Goal: Task Accomplishment & Management: Complete application form

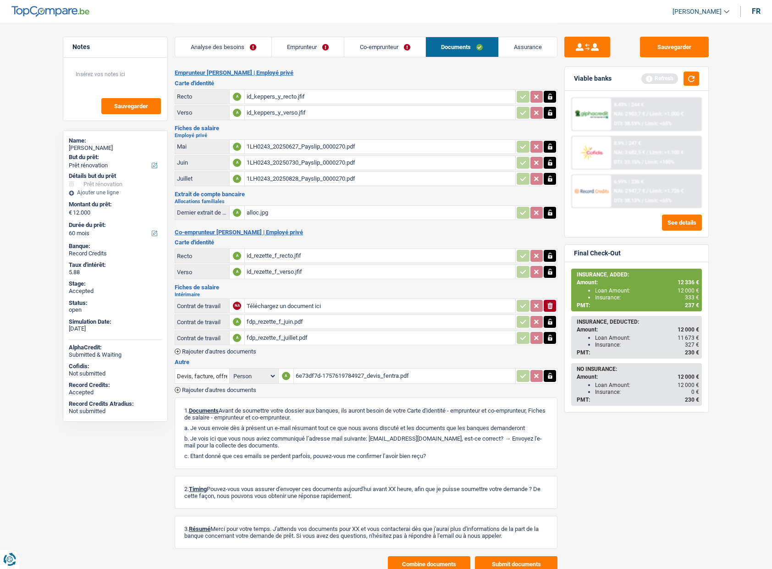
select select "renovation"
select select "60"
select select "privateEmployee"
select select "netSalary"
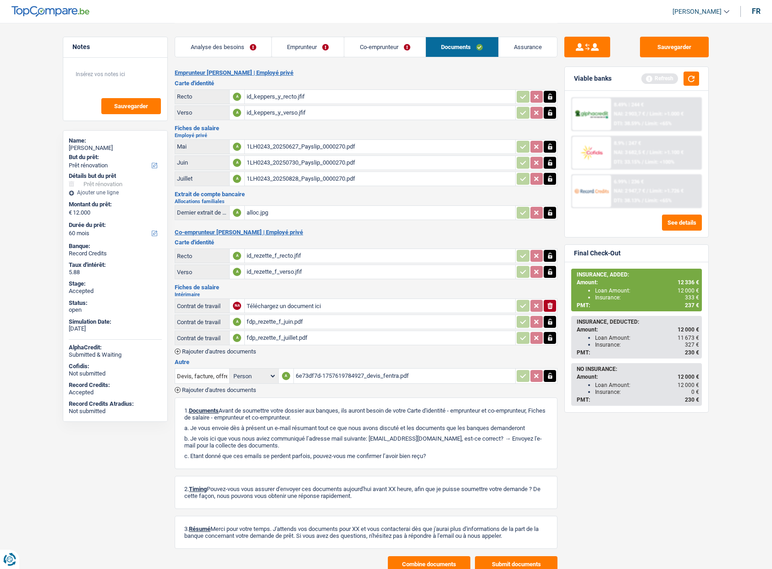
select select "mealVouchers"
select select "BE"
select select "smallCompanies"
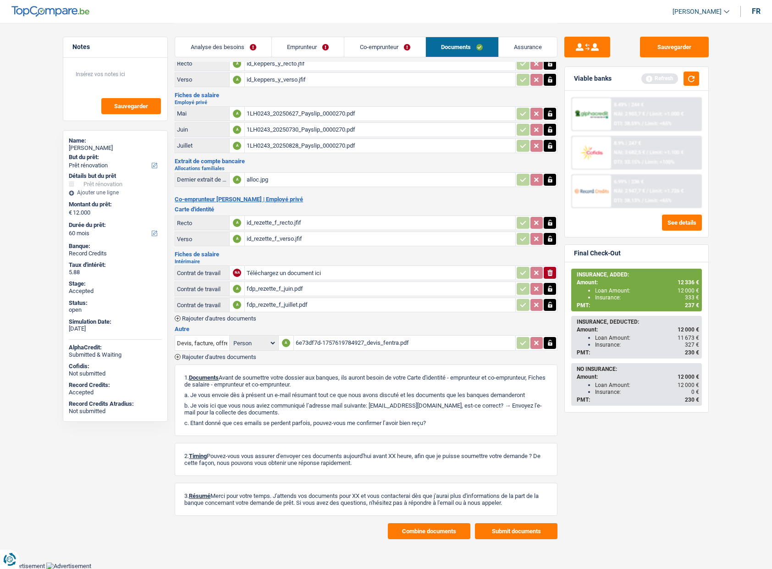
click at [368, 46] on link "Co-emprunteur" at bounding box center [384, 47] width 81 height 20
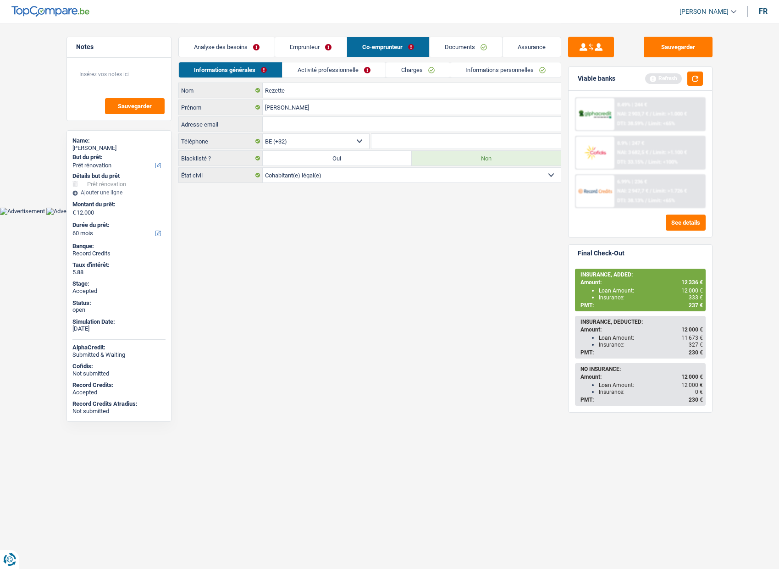
click at [328, 72] on link "Activité professionnelle" at bounding box center [333, 69] width 103 height 15
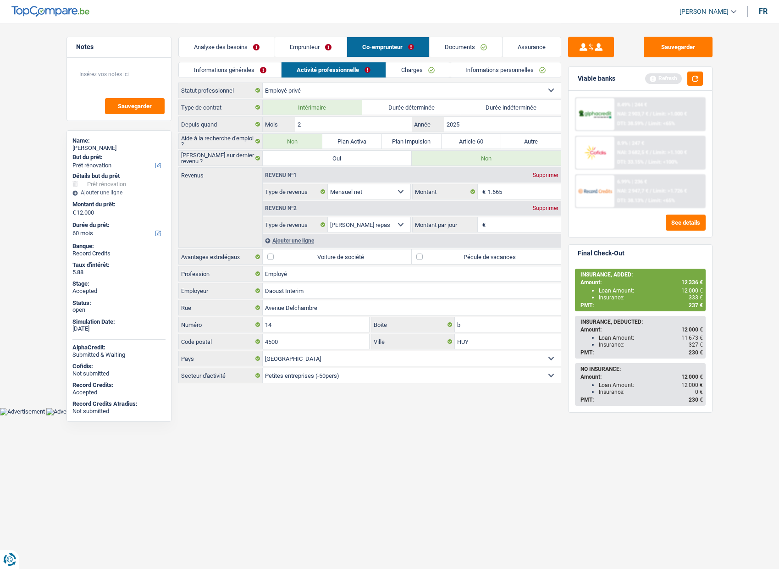
click at [238, 63] on link "Informations générales" at bounding box center [230, 69] width 103 height 15
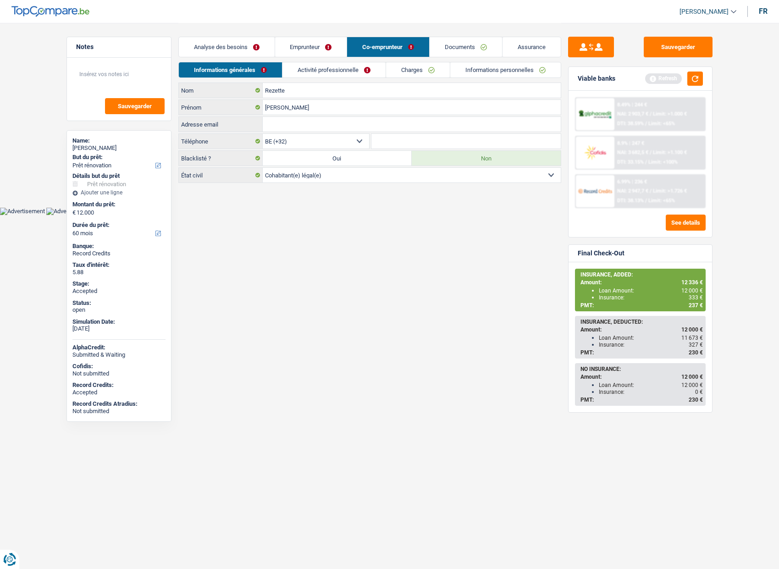
click at [475, 72] on link "Informations personnelles" at bounding box center [505, 69] width 110 height 15
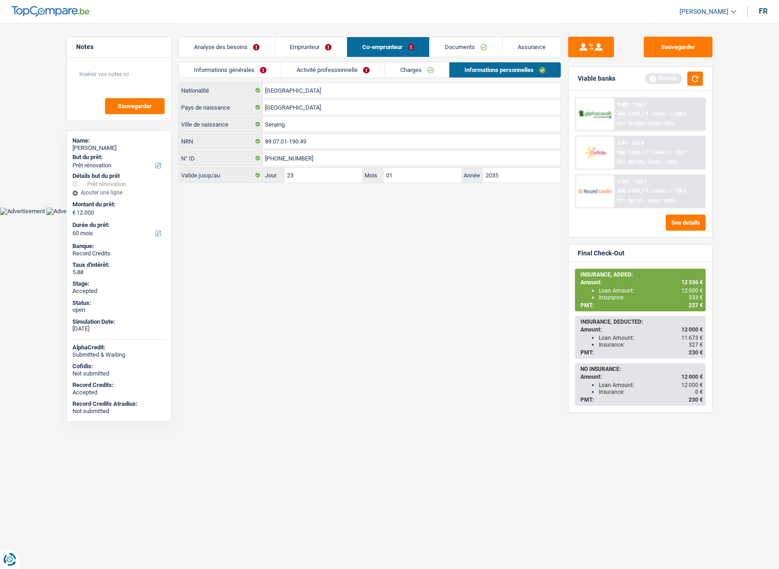
click at [476, 50] on link "Documents" at bounding box center [465, 47] width 72 height 20
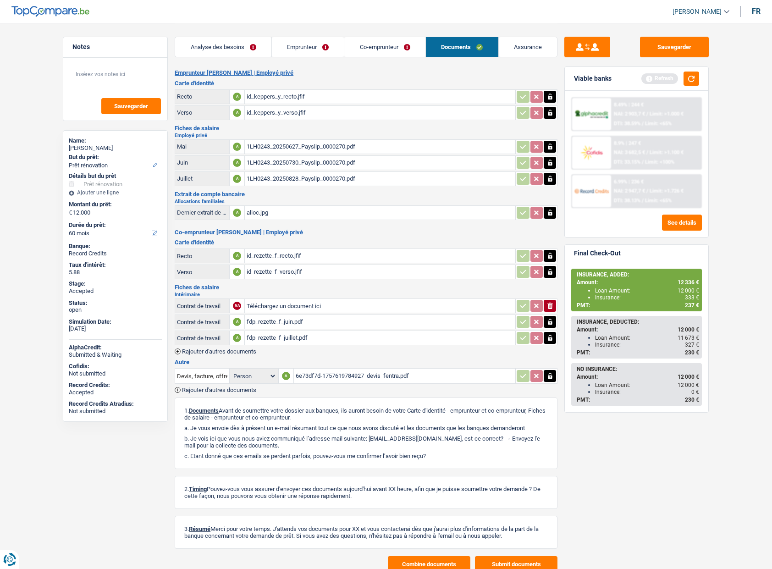
click at [314, 50] on link "Emprunteur" at bounding box center [308, 47] width 72 height 20
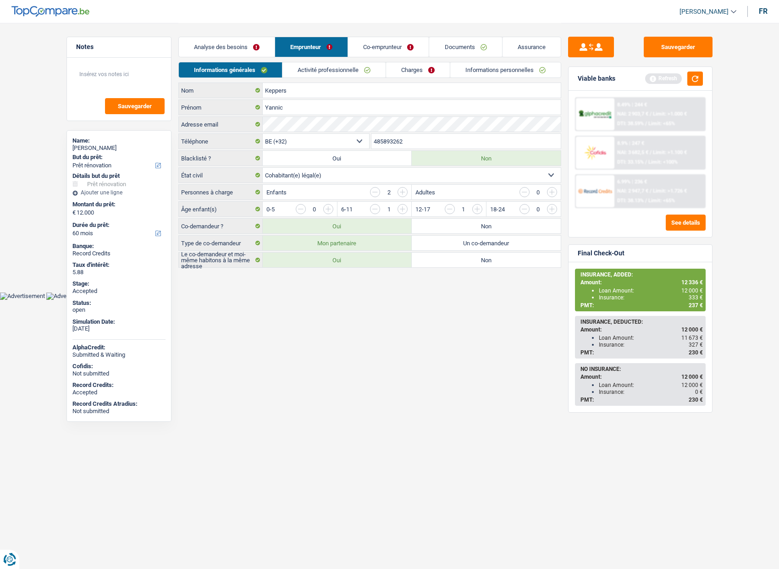
click at [312, 72] on link "Activité professionnelle" at bounding box center [333, 69] width 103 height 15
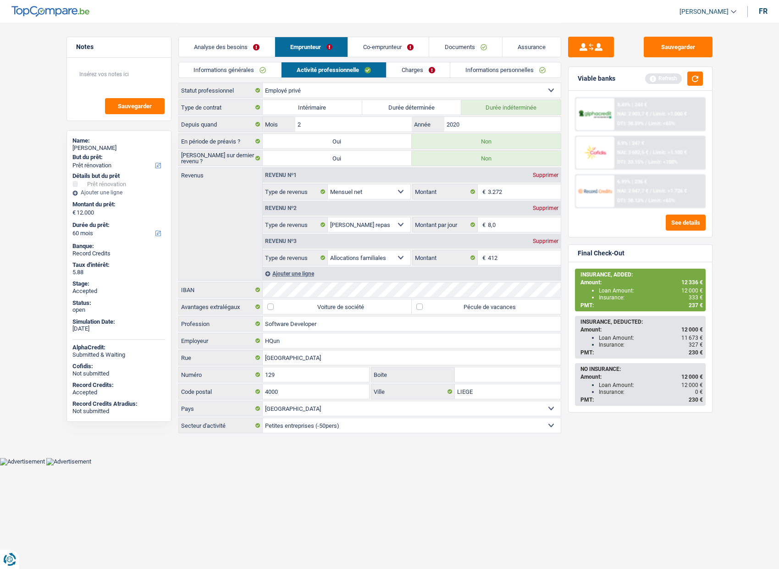
click at [423, 73] on link "Charges" at bounding box center [418, 69] width 64 height 15
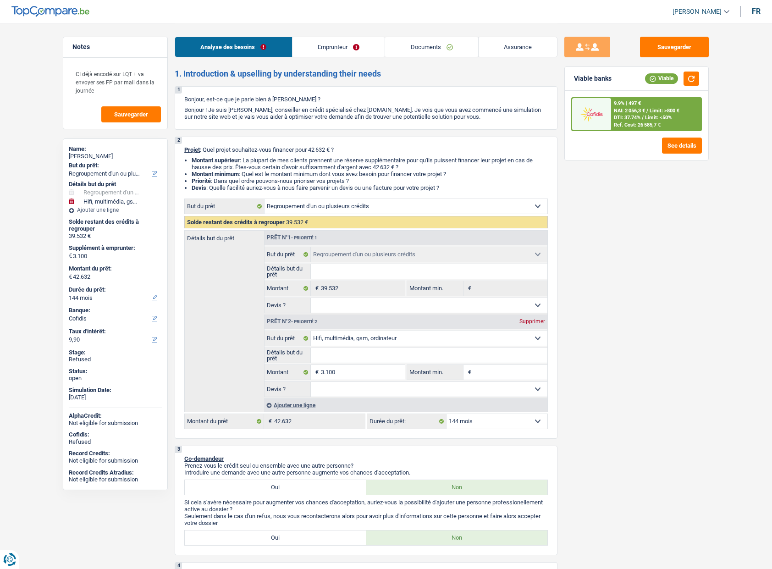
select select "refinancing"
select select "tech"
select select "144"
select select "cofidis"
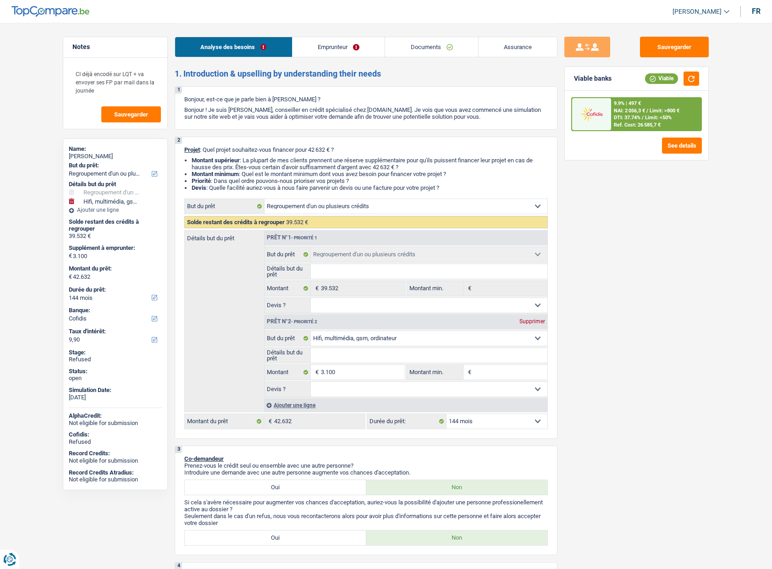
select select "refinancing"
select select "tech"
select select "144"
select select "publicEmployee"
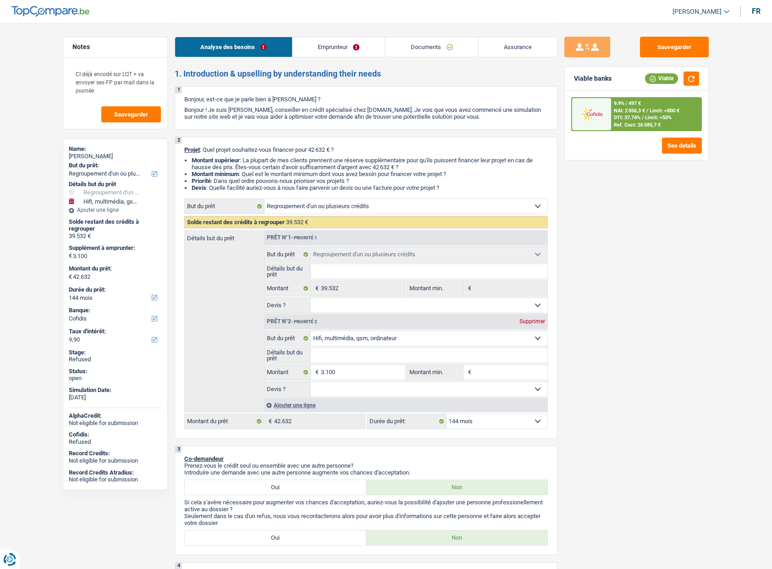
select select "netSalary"
select select "mealVouchers"
select select "rents"
select select "carLoan"
select select "60"
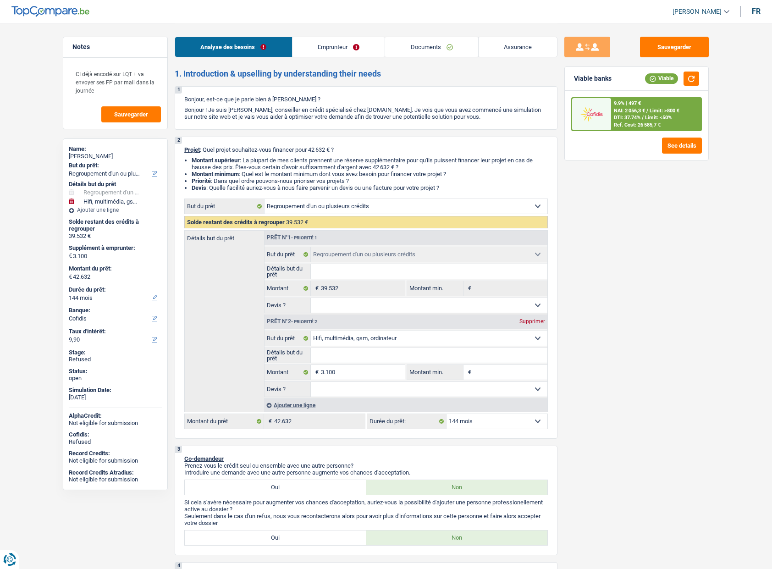
select select "personalLoan"
select select "other"
select select "120"
select select "cardOrCredit"
select select "refinancing"
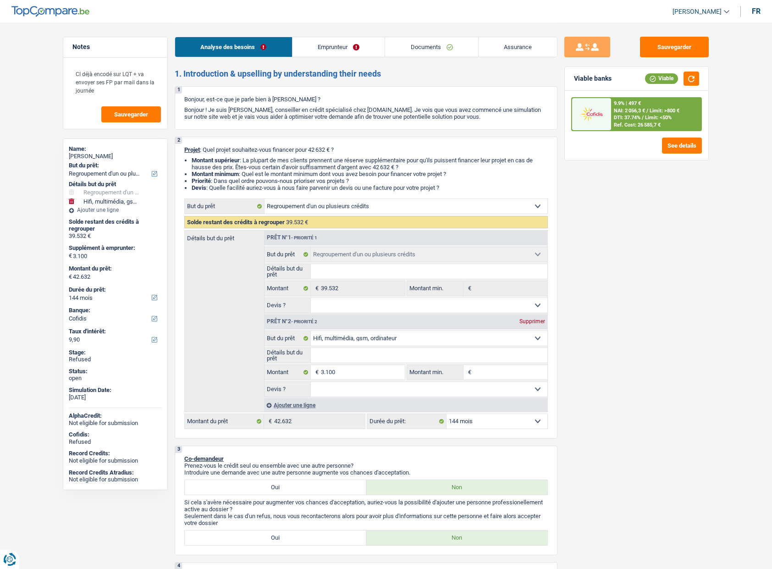
select select "refinancing"
select select "tech"
select select "144"
select select "rents"
select select "BE"
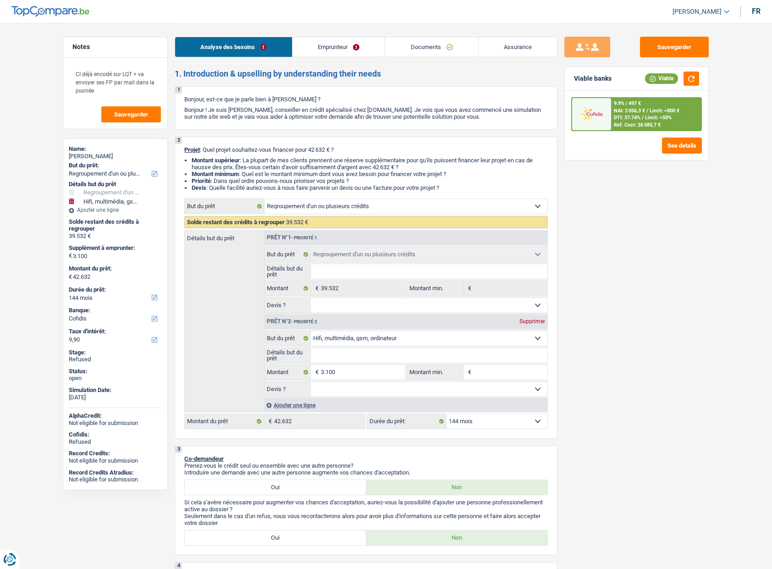
select select "carLoan"
select select "60"
select select "personalLoan"
select select "other"
select select "120"
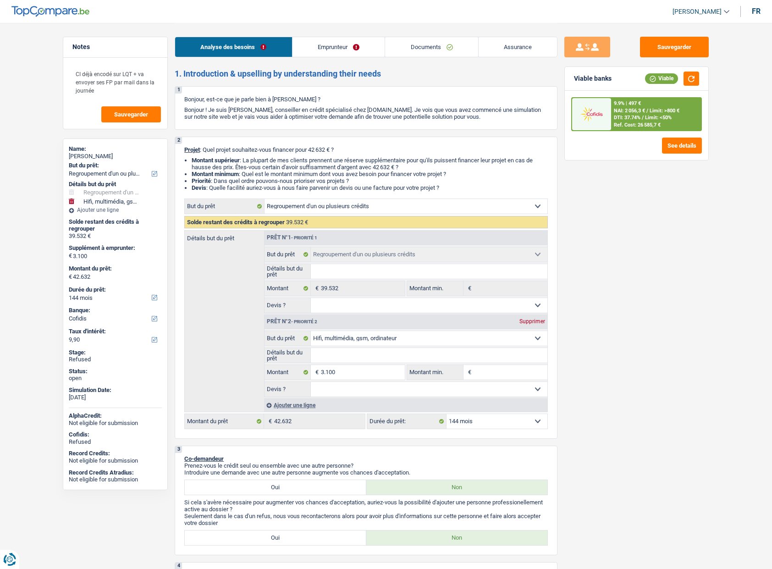
select select "cardOrCredit"
click at [334, 37] on link "Emprunteur" at bounding box center [338, 47] width 93 height 20
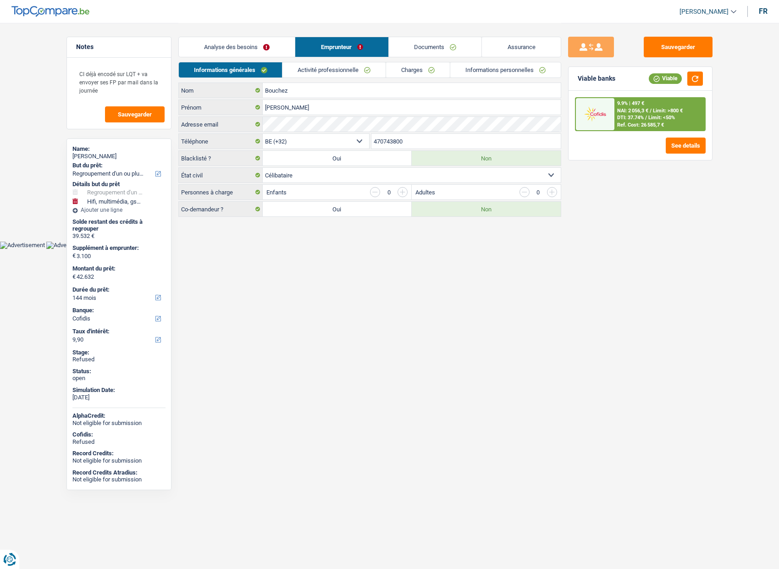
click at [398, 72] on link "Charges" at bounding box center [418, 69] width 64 height 15
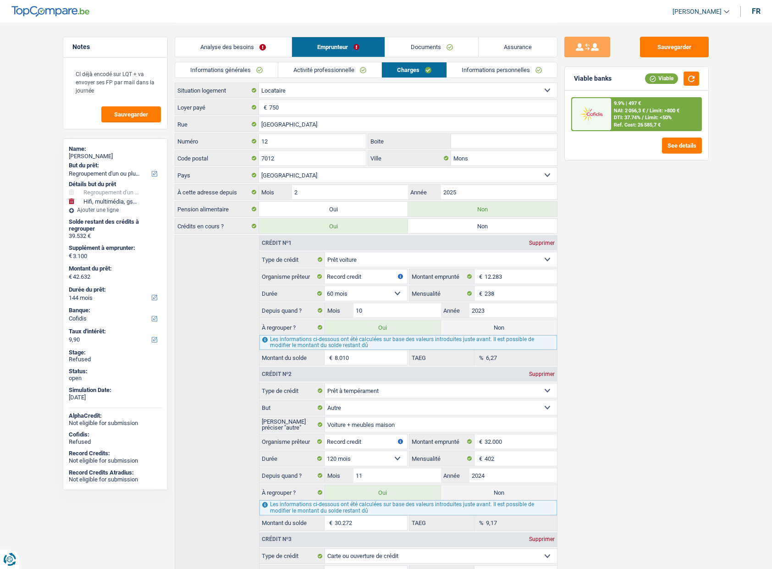
click at [604, 318] on div "Sauvegarder Viable banks Viable 9.9% | 497 € NAI: 2 056,3 € / Limit: >800 € DTI…" at bounding box center [636, 295] width 158 height 517
click at [682, 364] on div "Sauvegarder Viable banks Viable 9.9% | 497 € NAI: 2 056,3 € / Limit: >800 € DTI…" at bounding box center [636, 295] width 158 height 517
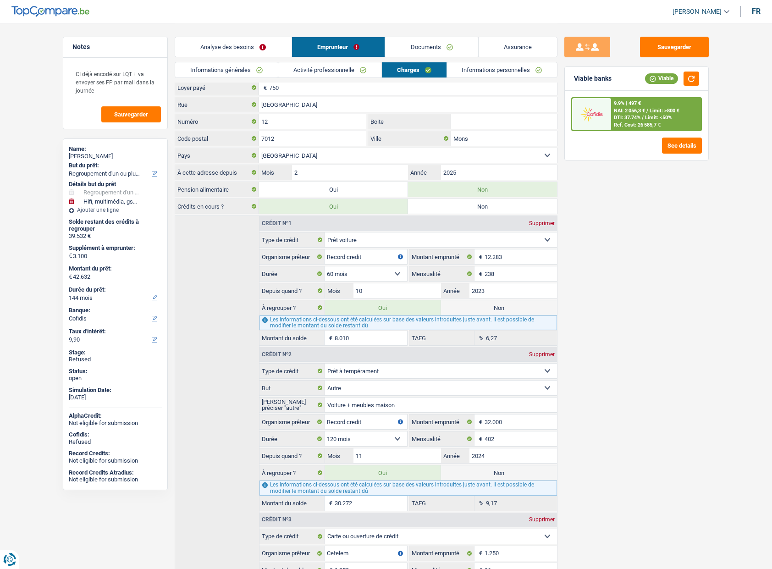
scroll to position [19, 0]
click at [473, 69] on link "Informations personnelles" at bounding box center [502, 69] width 110 height 15
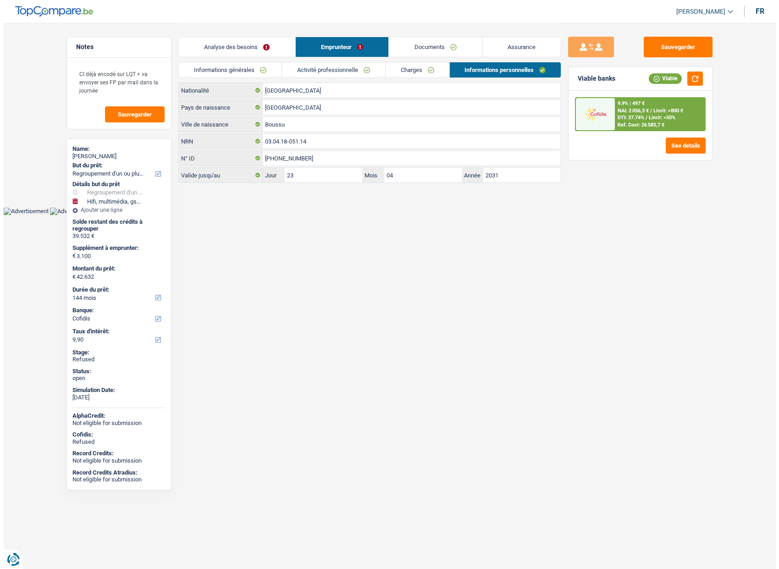
scroll to position [0, 0]
click at [254, 42] on link "Analyse des besoins" at bounding box center [237, 47] width 116 height 20
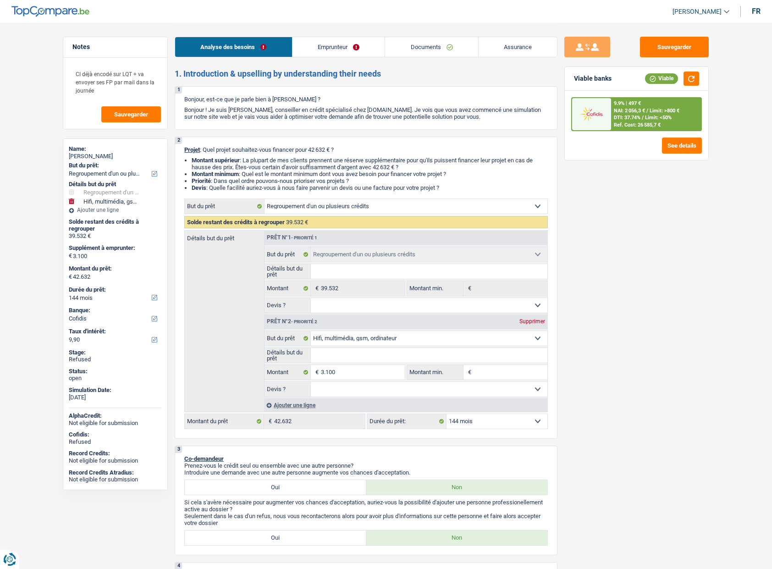
click at [588, 288] on div "Sauvegarder Viable banks Viable 9.9% | 497 € NAI: 2 056,3 € / Limit: >800 € DTI…" at bounding box center [636, 295] width 158 height 517
click at [492, 420] on select "12 mois 18 mois 24 mois 30 mois 36 mois 42 mois 48 mois 60 mois 72 mois 84 mois…" at bounding box center [496, 421] width 101 height 15
select select "120"
click at [446, 414] on select "12 mois 18 mois 24 mois 30 mois 36 mois 42 mois 48 mois 60 mois 72 mois 84 mois…" at bounding box center [496, 421] width 101 height 15
select select "120"
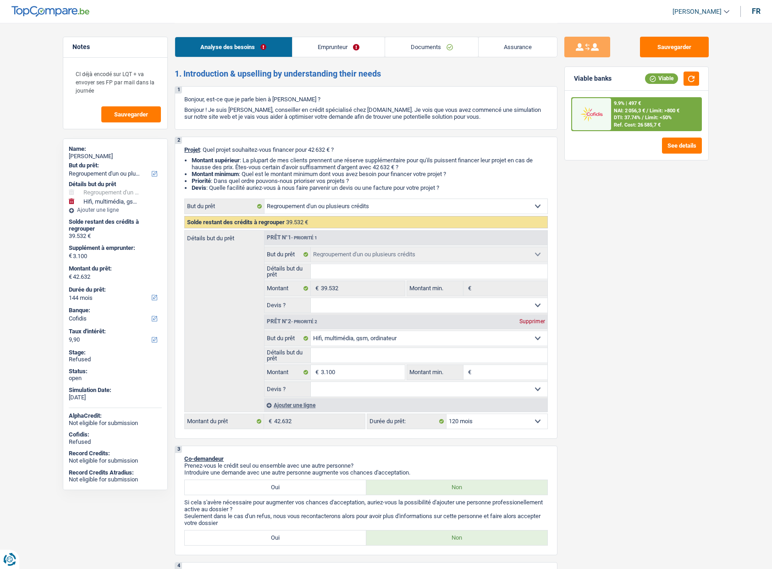
select select "120"
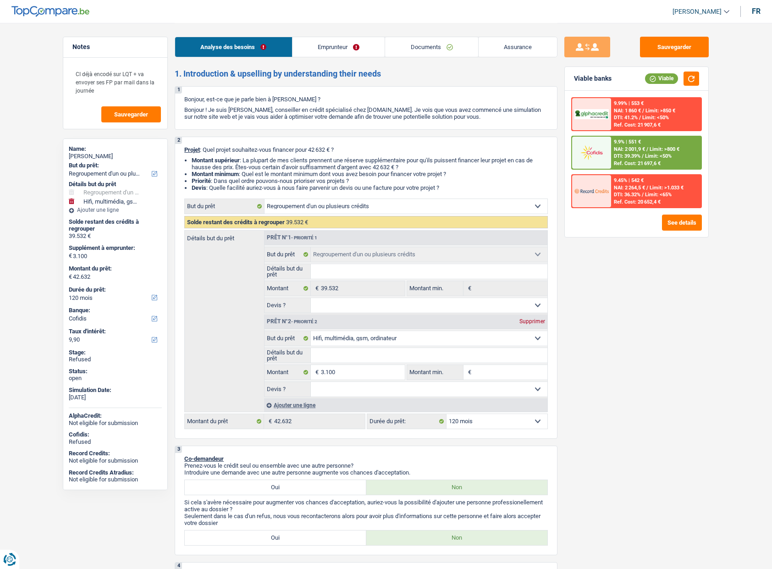
click at [484, 421] on select "12 mois 18 mois 24 mois 30 mois 36 mois 42 mois 48 mois 60 mois 72 mois 84 mois…" at bounding box center [496, 421] width 101 height 15
select select "84"
click at [446, 414] on select "12 mois 18 mois 24 mois 30 mois 36 mois 42 mois 48 mois 60 mois 72 mois 84 mois…" at bounding box center [496, 421] width 101 height 15
select select "84"
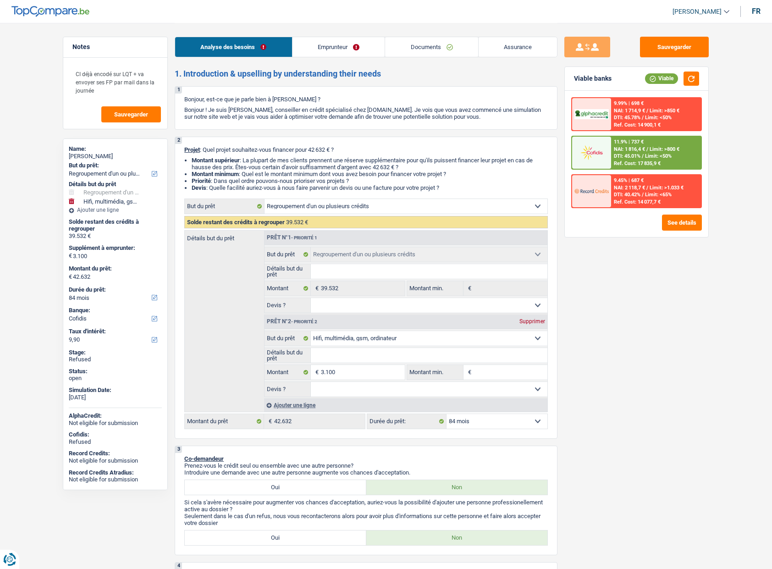
click at [346, 51] on link "Emprunteur" at bounding box center [338, 47] width 93 height 20
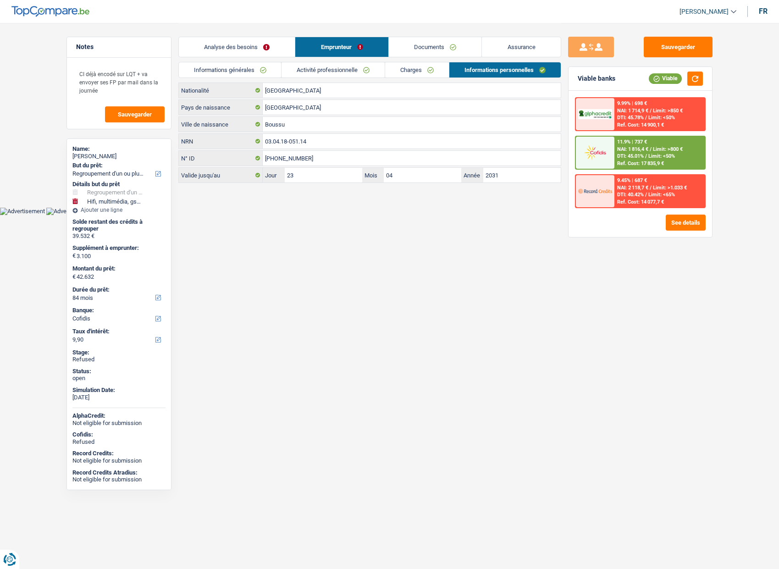
click at [304, 72] on link "Activité professionnelle" at bounding box center [332, 69] width 103 height 15
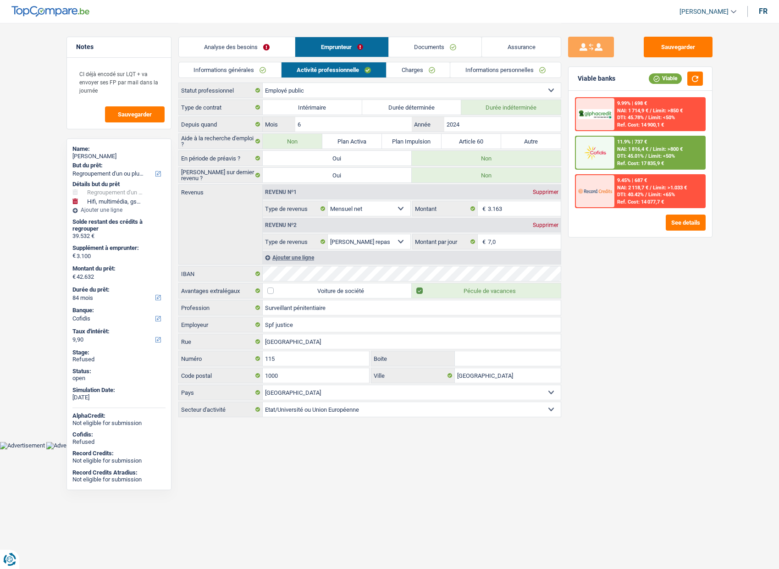
click at [657, 322] on div "Sauvegarder Viable banks Viable 9.99% | 698 € NAI: 1 714,9 € / Limit: >850 € DT…" at bounding box center [640, 295] width 158 height 517
click at [703, 298] on div "Sauvegarder Viable banks Viable 9.99% | 698 € NAI: 1 714,9 € / Limit: >850 € DT…" at bounding box center [640, 295] width 158 height 517
click at [657, 297] on div "Sauvegarder Viable banks Viable 9.99% | 698 € NAI: 1 714,9 € / Limit: >850 € DT…" at bounding box center [640, 295] width 158 height 517
click at [595, 192] on img at bounding box center [595, 190] width 34 height 17
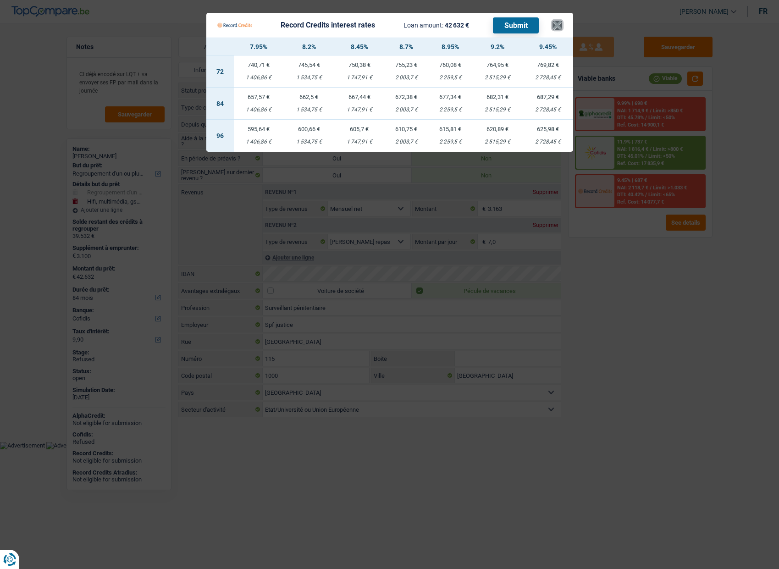
click at [556, 27] on button "×" at bounding box center [557, 25] width 10 height 9
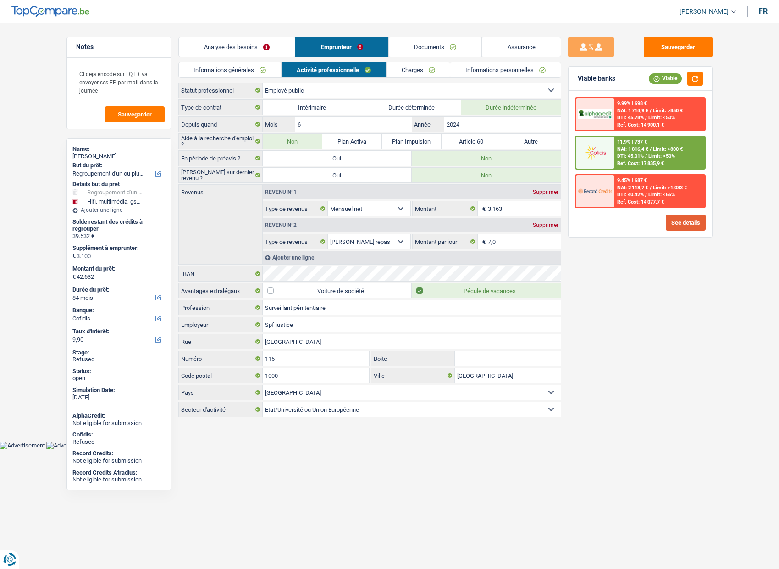
click at [670, 218] on button "See details" at bounding box center [685, 222] width 40 height 16
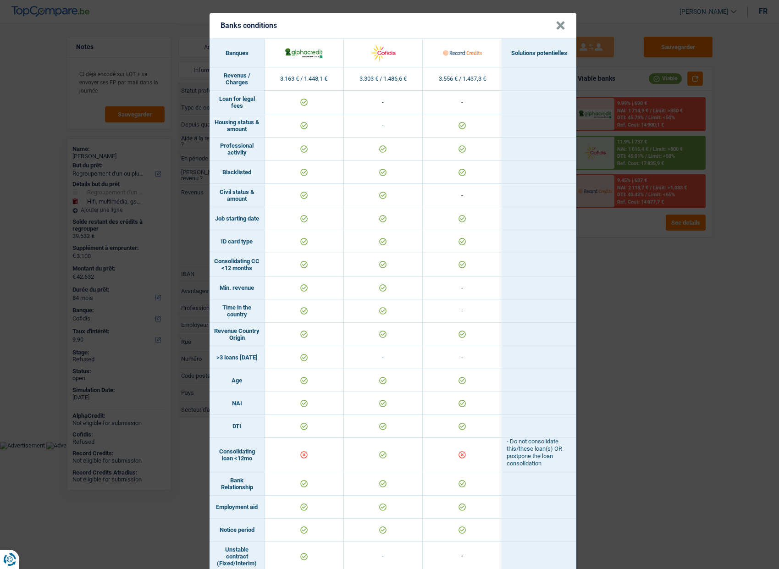
click at [478, 311] on td "-" at bounding box center [462, 310] width 79 height 23
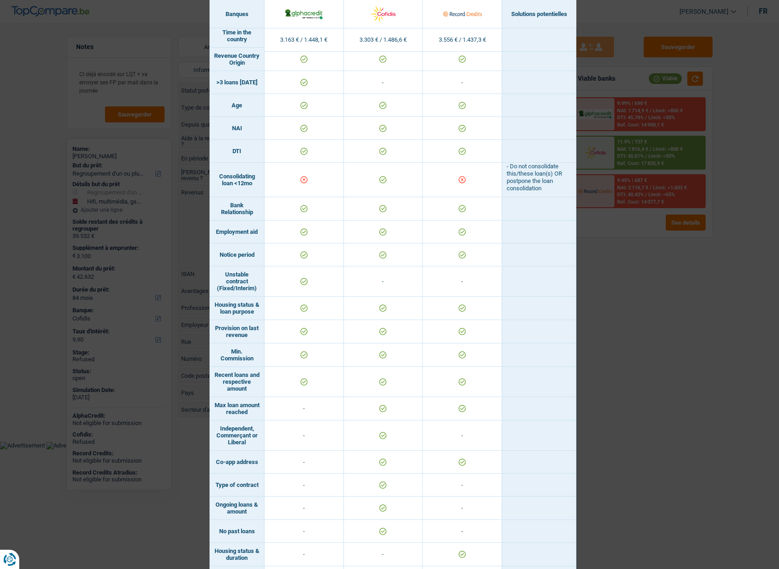
scroll to position [293, 0]
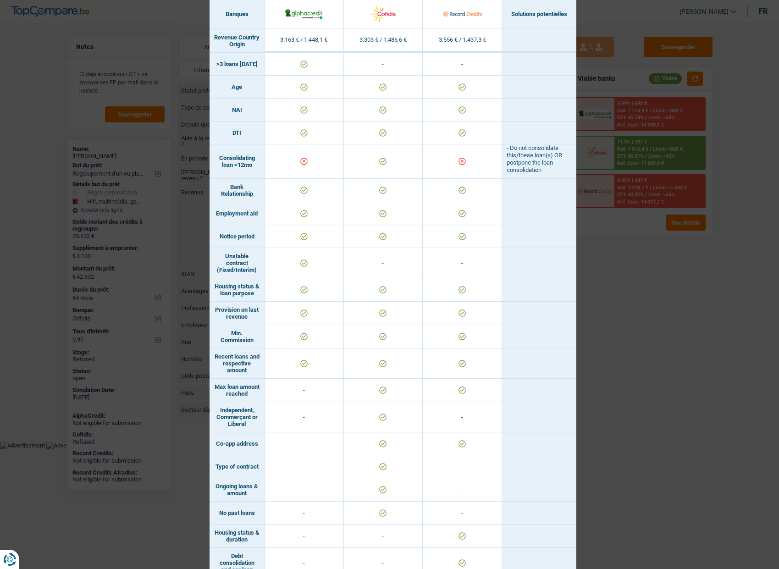
click at [555, 32] on td at bounding box center [539, 39] width 74 height 23
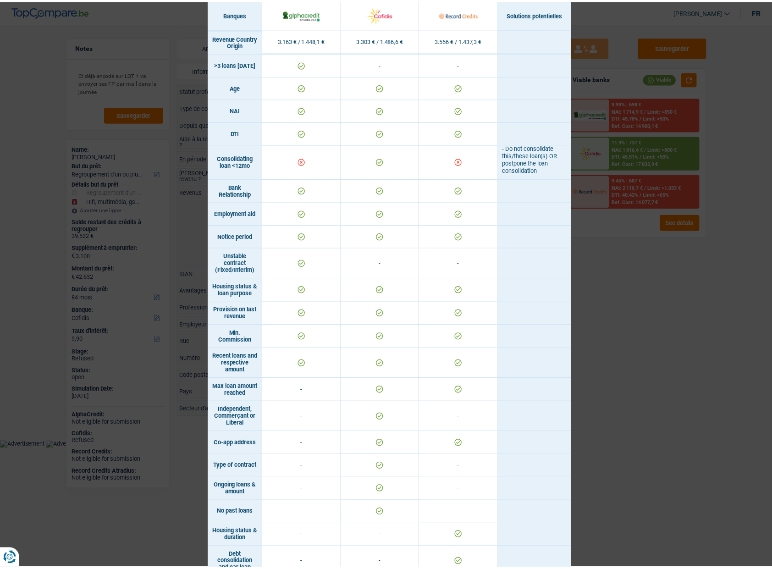
scroll to position [0, 0]
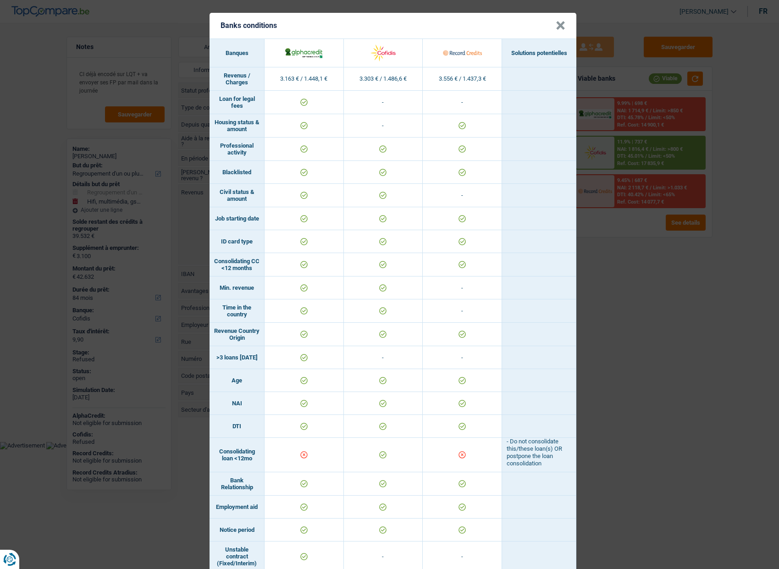
click at [558, 27] on button "×" at bounding box center [560, 25] width 10 height 9
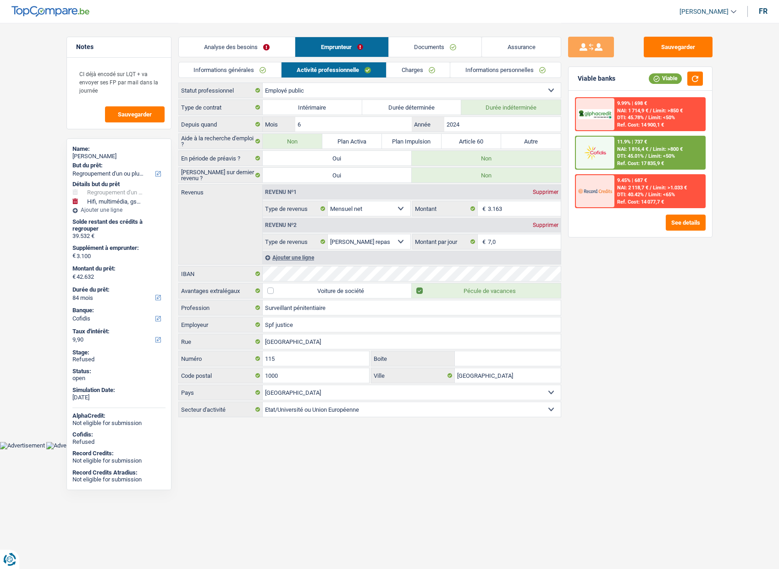
click at [254, 48] on link "Analyse des besoins" at bounding box center [237, 47] width 116 height 20
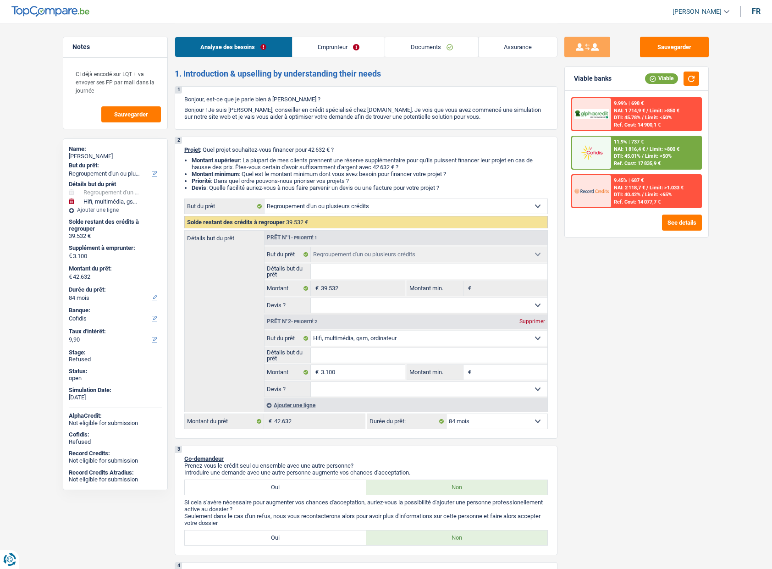
click at [327, 49] on link "Emprunteur" at bounding box center [338, 47] width 93 height 20
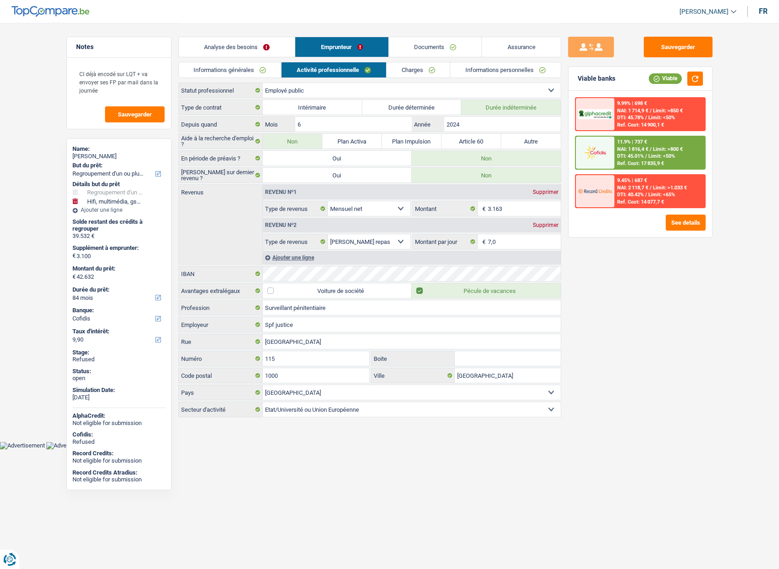
click at [412, 71] on link "Charges" at bounding box center [418, 69] width 64 height 15
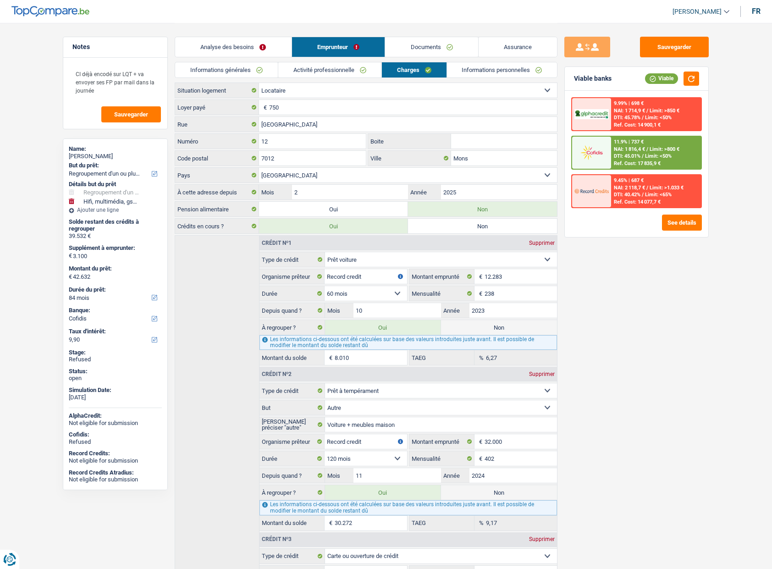
click at [612, 325] on div "Sauvegarder Viable banks Viable 9.99% | 698 € NAI: 1 714,9 € / Limit: >850 € DT…" at bounding box center [636, 295] width 158 height 517
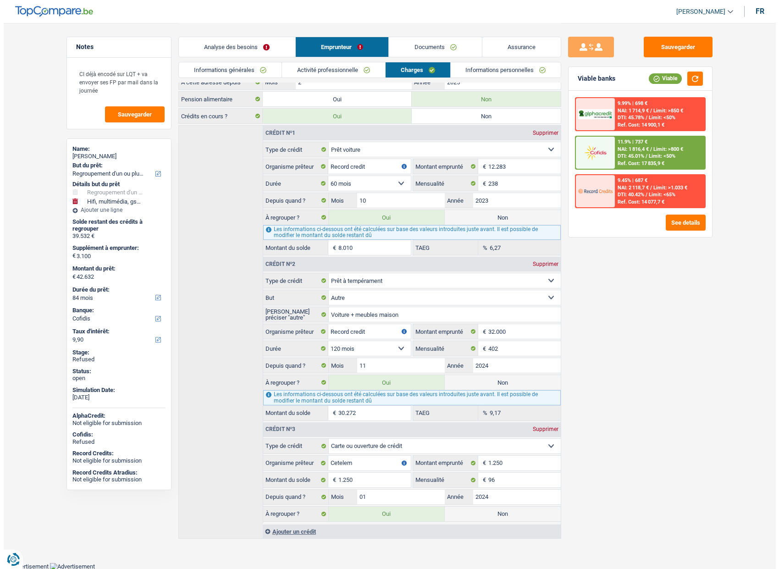
scroll to position [111, 0]
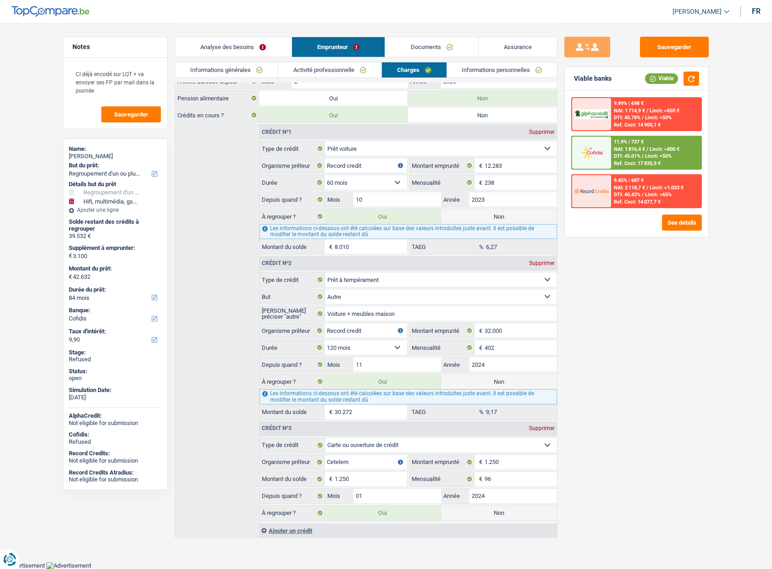
click at [490, 380] on label "Non" at bounding box center [499, 381] width 116 height 15
click at [490, 380] on input "Non" at bounding box center [499, 381] width 116 height 15
radio input "true"
type input "12.360"
select select "60"
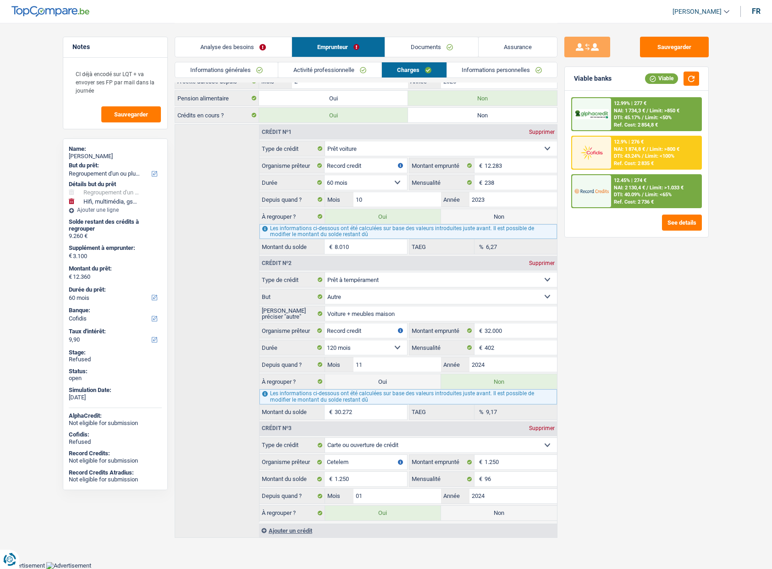
click at [724, 313] on main "Notes CI déjà encodé sur LQT + va envoyer ses FP par mail dans la journée Sauve…" at bounding box center [386, 225] width 772 height 673
click at [265, 48] on link "Analyse des besoins" at bounding box center [233, 47] width 116 height 20
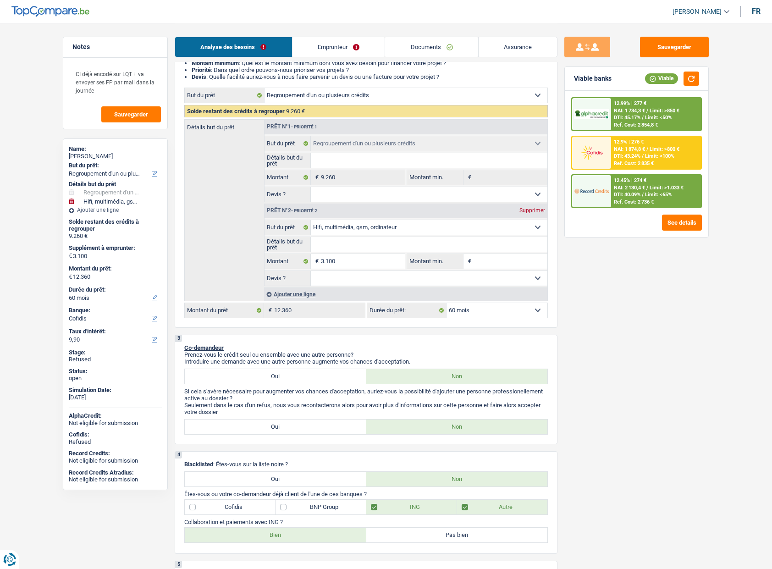
click at [325, 49] on link "Emprunteur" at bounding box center [338, 47] width 93 height 20
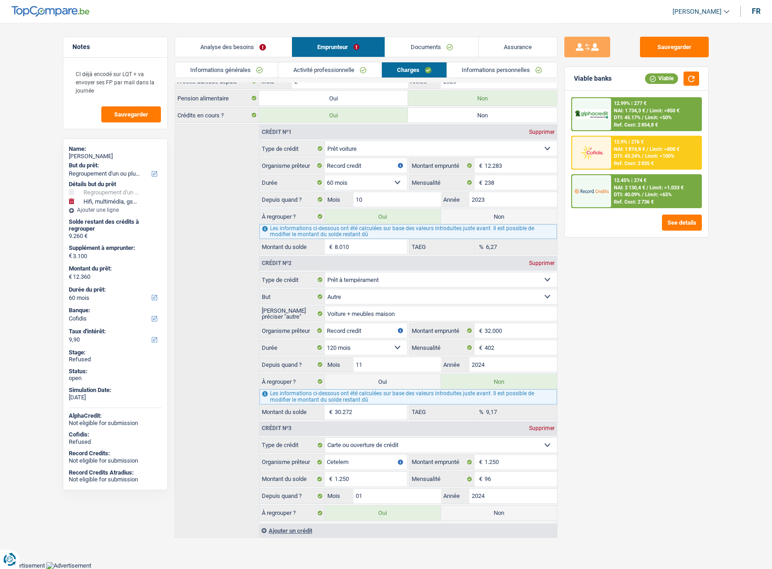
click at [581, 329] on div "Sauvegarder Viable banks Viable 12.99% | 277 € NAI: 1 734,3 € / Limit: >850 € D…" at bounding box center [636, 295] width 158 height 517
click at [394, 382] on label "Oui" at bounding box center [383, 381] width 116 height 15
click at [394, 382] on input "Oui" at bounding box center [383, 381] width 116 height 15
radio input "true"
type input "42.632"
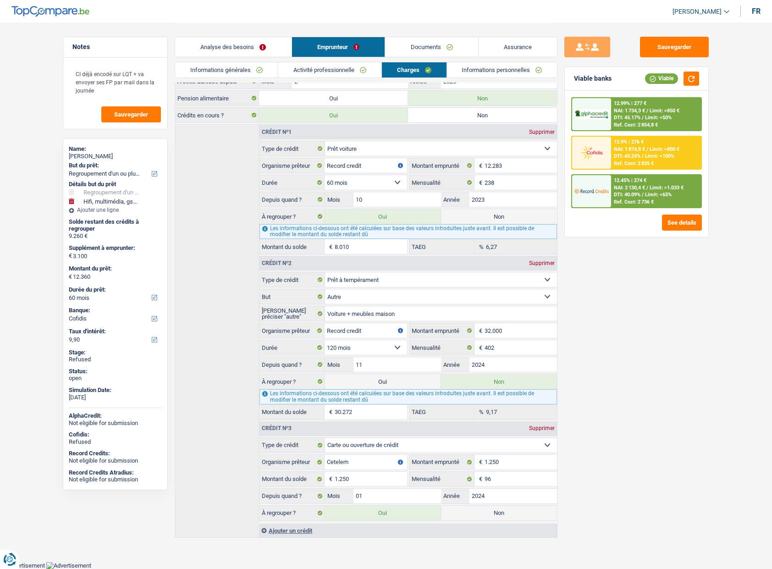
radio input "false"
select select "144"
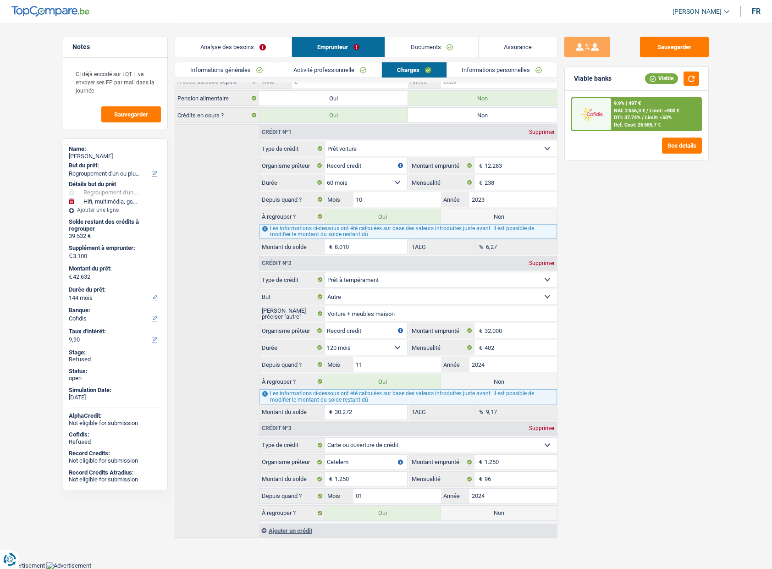
click at [462, 219] on label "Non" at bounding box center [499, 216] width 116 height 15
click at [462, 219] on input "Non" at bounding box center [499, 216] width 116 height 15
radio input "true"
type input "34.622"
select select "120"
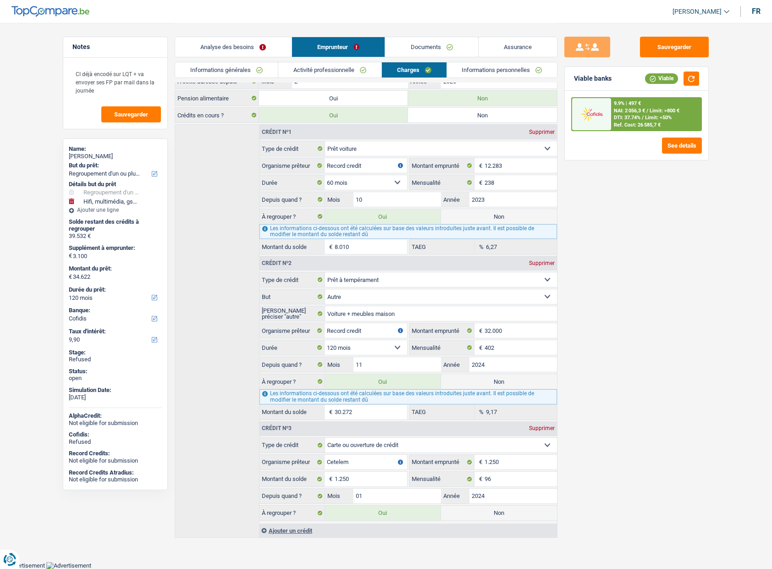
radio input "false"
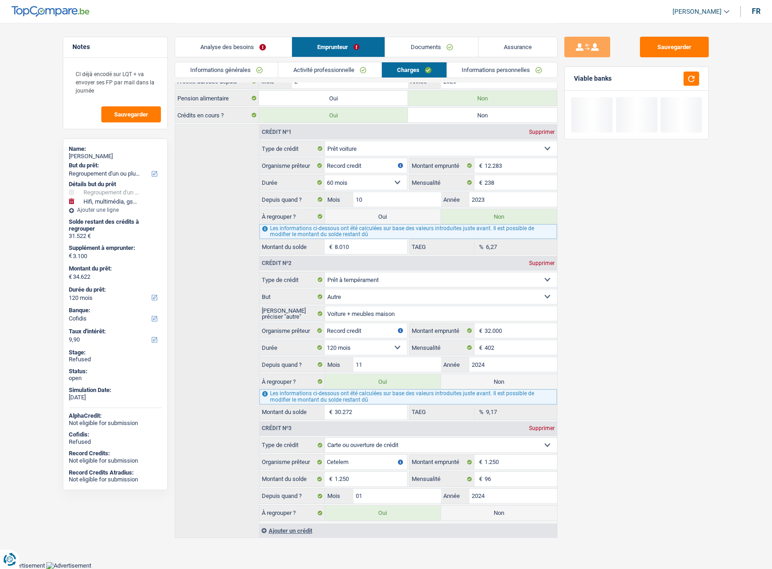
click at [474, 514] on label "Non" at bounding box center [499, 512] width 116 height 15
click at [474, 514] on input "Non" at bounding box center [499, 512] width 116 height 15
radio input "true"
type input "33.372"
radio input "false"
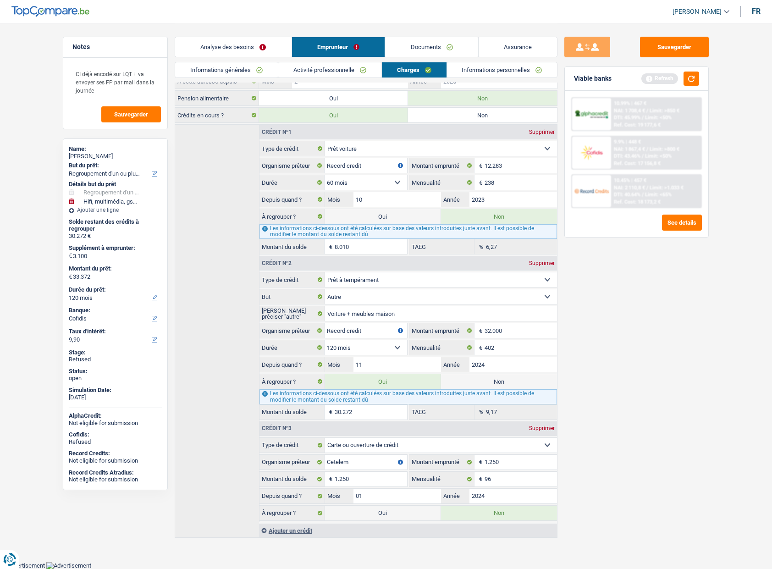
click at [483, 383] on label "Non" at bounding box center [499, 381] width 116 height 15
click at [483, 383] on input "Non" at bounding box center [499, 381] width 116 height 15
radio input "true"
select select "tech"
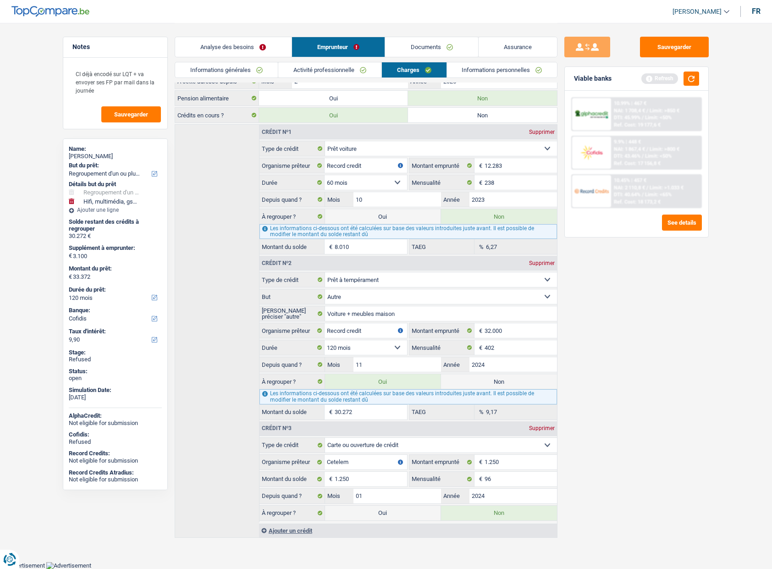
select select "30"
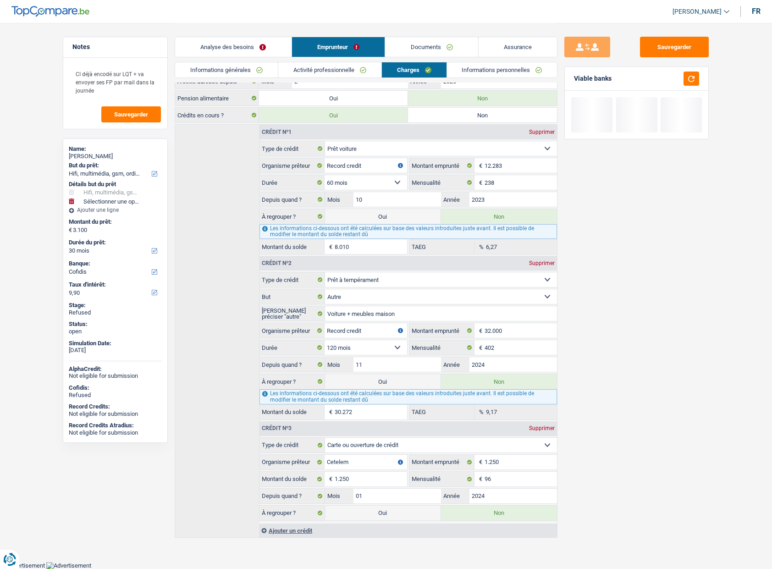
click at [403, 383] on label "Oui" at bounding box center [383, 381] width 116 height 15
click at [403, 383] on input "Oui" at bounding box center [383, 381] width 116 height 15
radio input "true"
radio input "false"
type input "45.732"
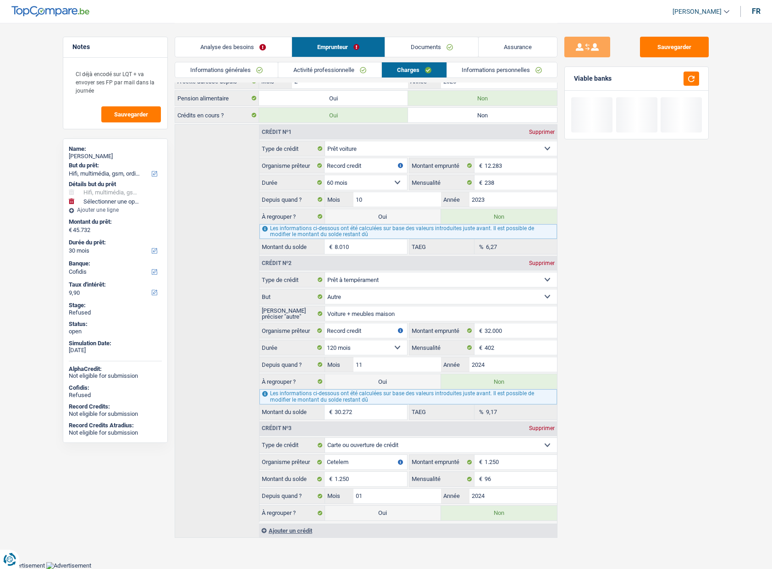
select select "refinancing"
select select "144"
select select "tech"
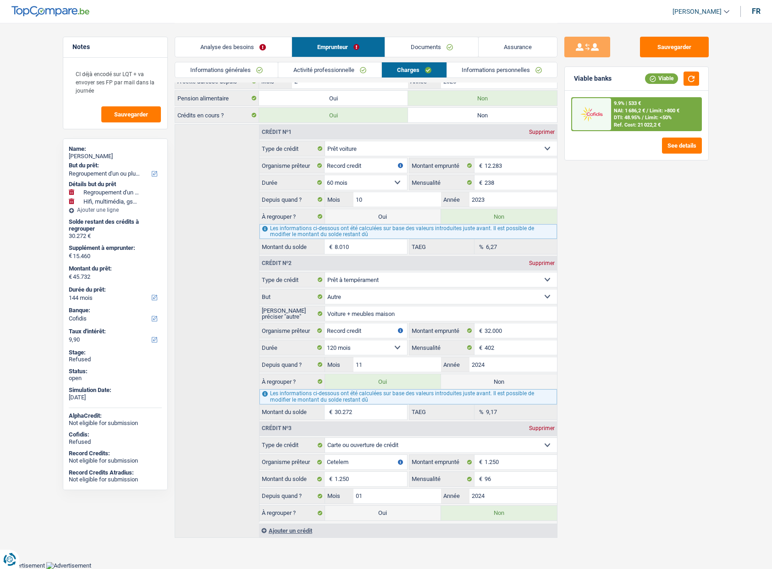
click at [390, 219] on label "Oui" at bounding box center [383, 216] width 116 height 15
click at [390, 219] on input "Oui" at bounding box center [383, 216] width 116 height 15
radio input "true"
radio input "false"
type input "7.450"
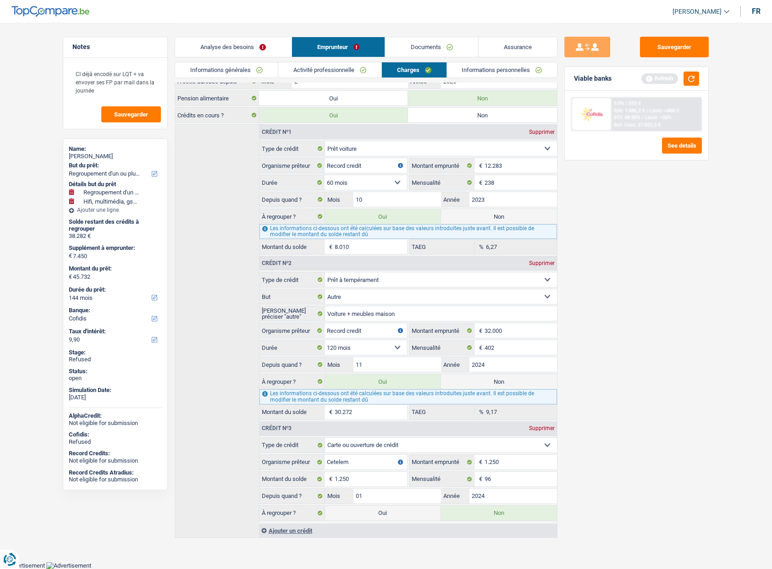
click at [456, 379] on label "Non" at bounding box center [499, 381] width 116 height 15
click at [456, 379] on input "Non" at bounding box center [499, 381] width 116 height 15
radio input "true"
radio input "false"
type input "37.722"
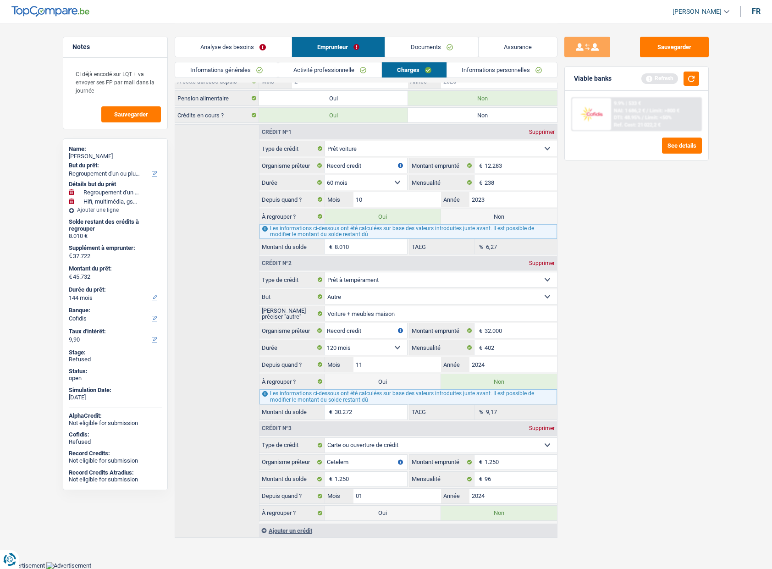
click at [418, 510] on label "Oui" at bounding box center [383, 512] width 116 height 15
click at [418, 510] on input "Oui" at bounding box center [383, 512] width 116 height 15
radio input "true"
radio input "false"
type input "36.472"
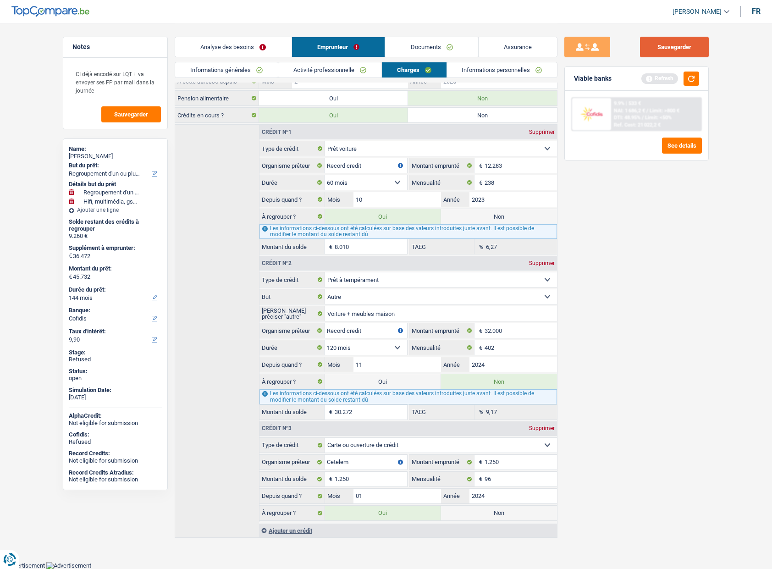
click at [683, 51] on button "Sauvegarder" at bounding box center [674, 47] width 69 height 21
click at [682, 149] on button "See details" at bounding box center [682, 145] width 40 height 16
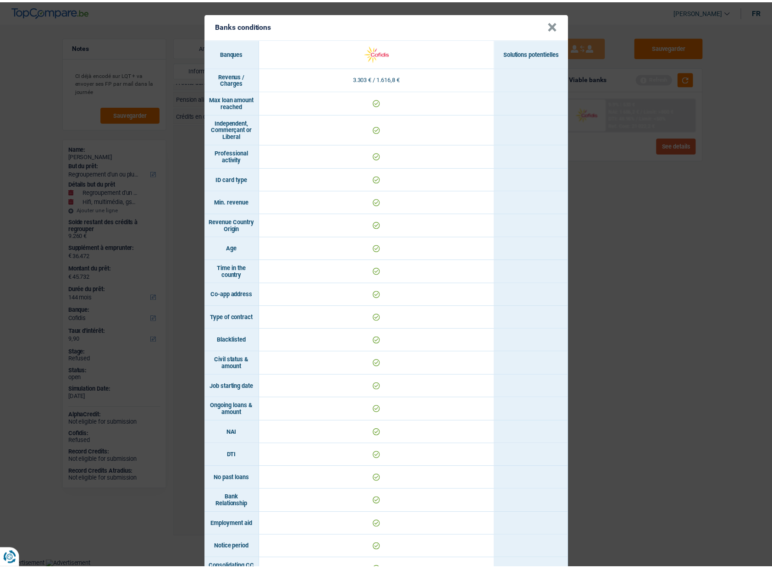
scroll to position [0, 0]
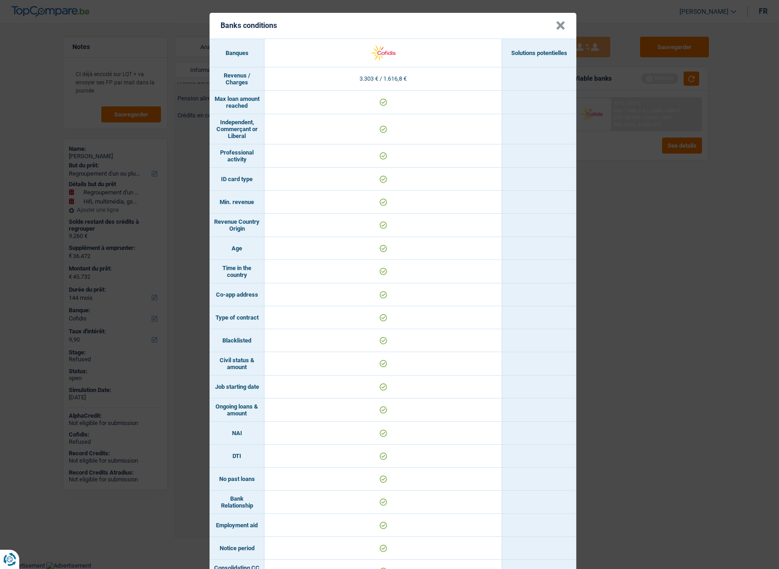
click at [556, 29] on button "×" at bounding box center [560, 25] width 10 height 9
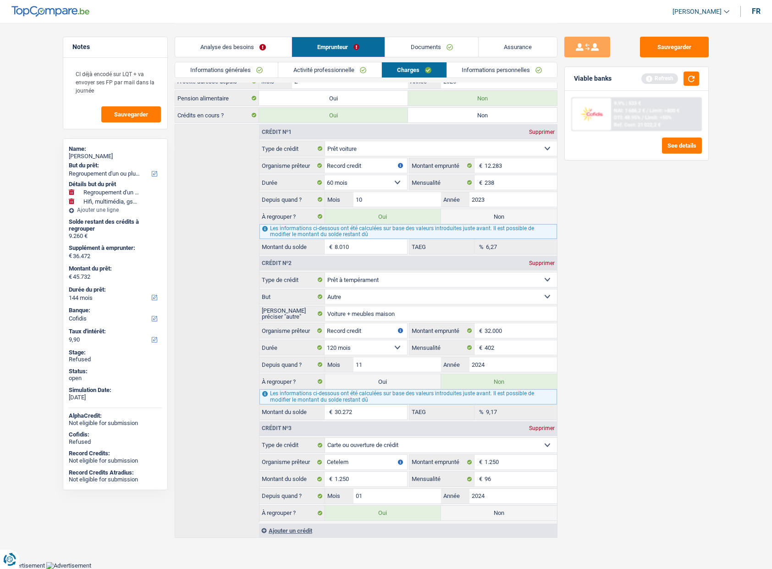
click at [663, 205] on div "Sauvegarder Viable banks Refresh 9.9% | 533 € NAI: 1 686,2 € / Limit: >800 € DT…" at bounding box center [636, 295] width 158 height 517
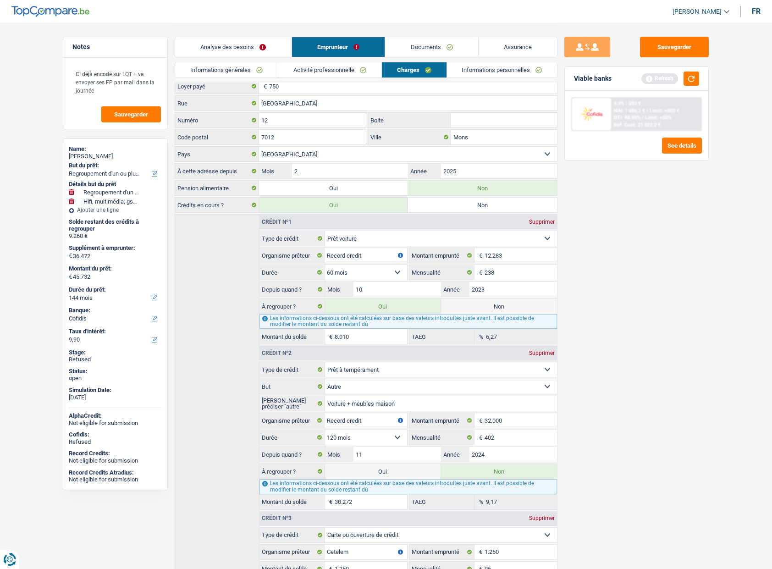
scroll to position [19, 0]
click at [232, 50] on link "Analyse des besoins" at bounding box center [233, 47] width 116 height 20
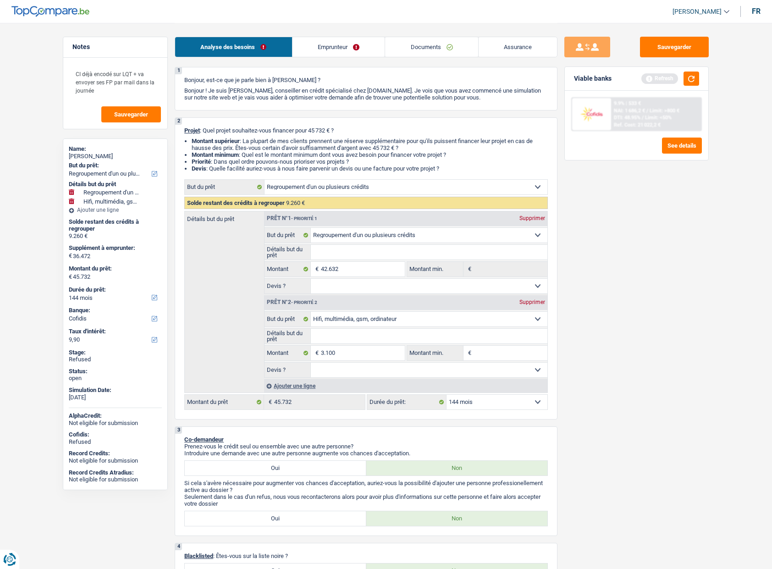
click at [465, 401] on select "12 mois 18 mois 24 mois 30 mois 36 mois 42 mois 48 mois 60 mois 72 mois 84 mois…" at bounding box center [496, 402] width 101 height 15
select select "84"
click at [446, 395] on select "12 mois 18 mois 24 mois 30 mois 36 mois 42 mois 48 mois 60 mois 72 mois 84 mois…" at bounding box center [496, 402] width 101 height 15
select select "84"
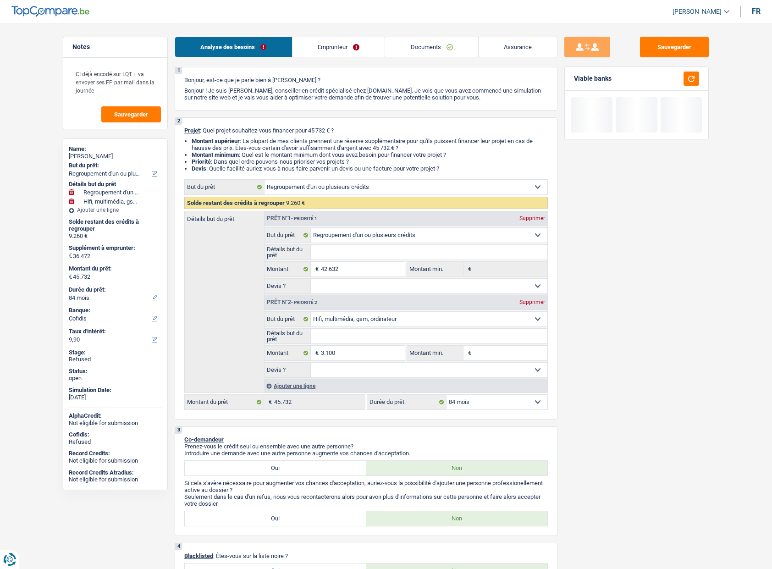
click at [601, 402] on div "Sauvegarder Viable banks" at bounding box center [636, 295] width 158 height 517
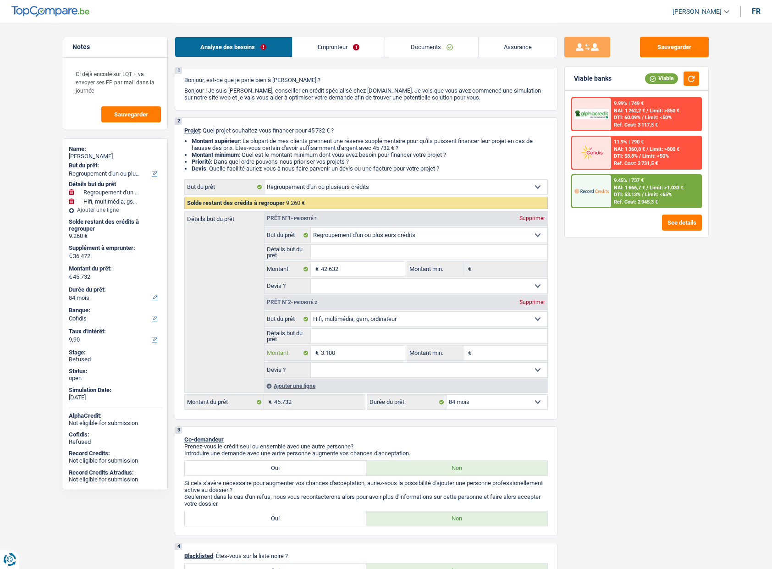
click at [339, 354] on input "3.100" at bounding box center [363, 353] width 84 height 15
click at [323, 48] on link "Emprunteur" at bounding box center [338, 47] width 93 height 20
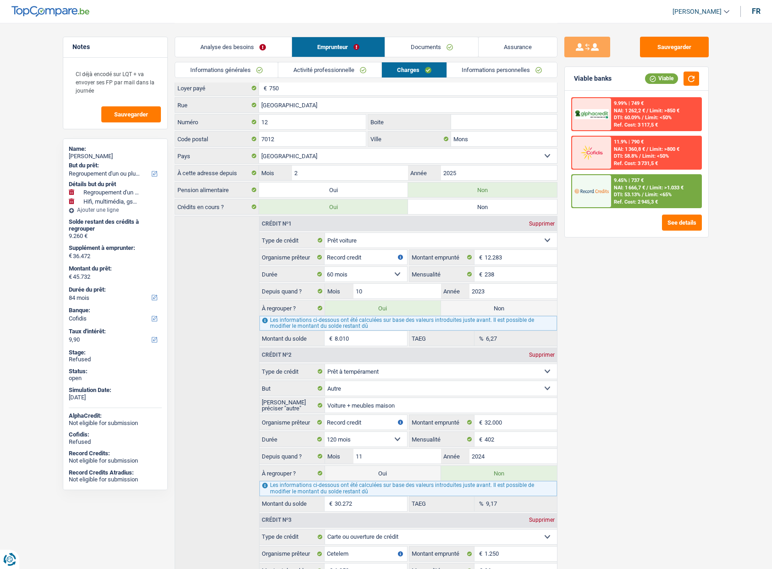
click at [583, 402] on div "Sauvegarder Viable banks Viable 9.99% | 749 € NAI: 1 262,2 € / Limit: >850 € DT…" at bounding box center [636, 295] width 158 height 517
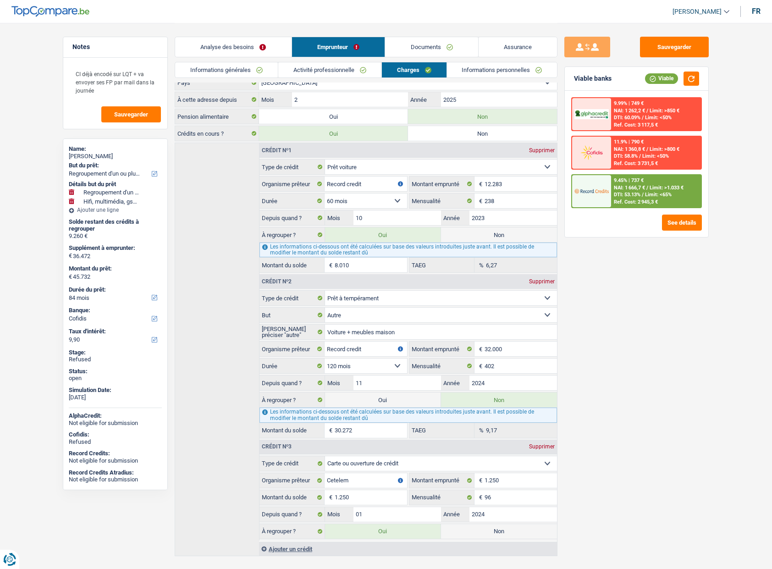
scroll to position [111, 0]
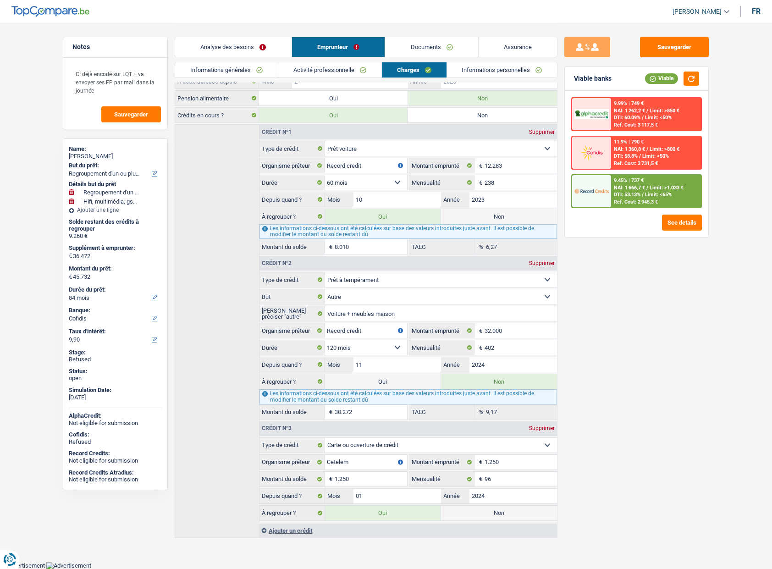
click at [600, 385] on div "Sauvegarder Viable banks Viable 9.99% | 749 € NAI: 1 262,2 € / Limit: >850 € DT…" at bounding box center [636, 295] width 158 height 517
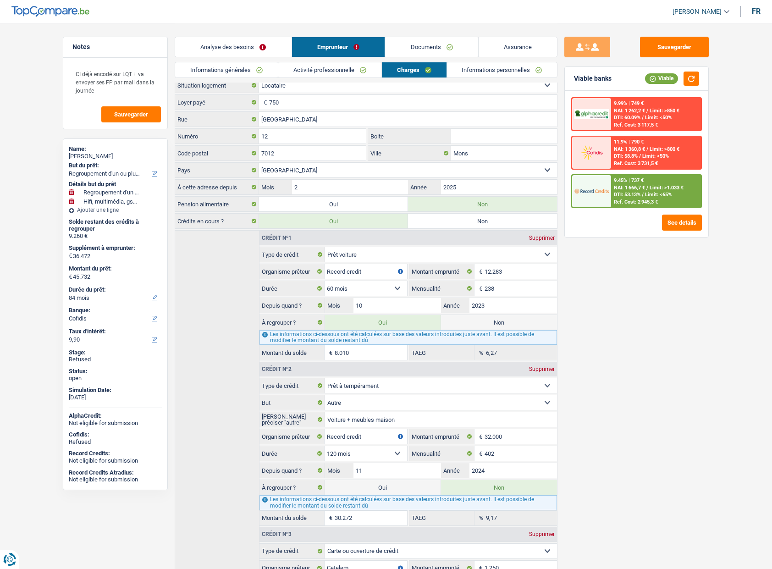
scroll to position [0, 0]
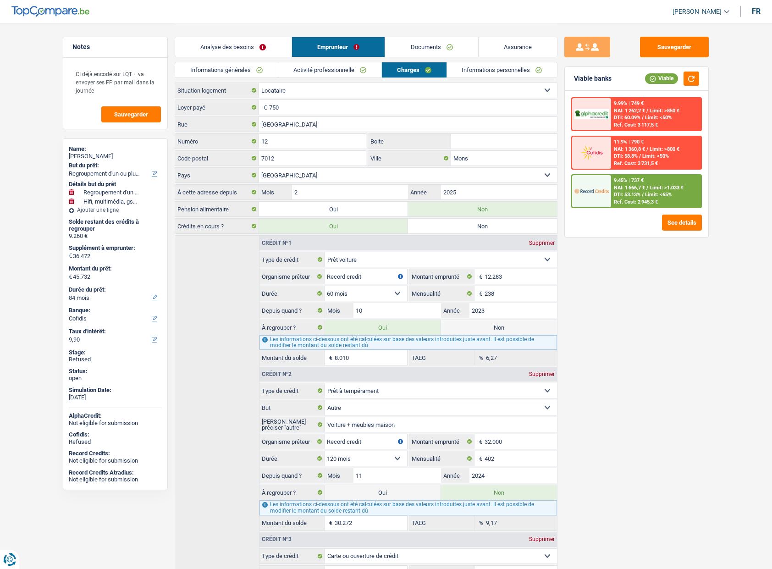
click at [259, 50] on link "Analyse des besoins" at bounding box center [233, 47] width 116 height 20
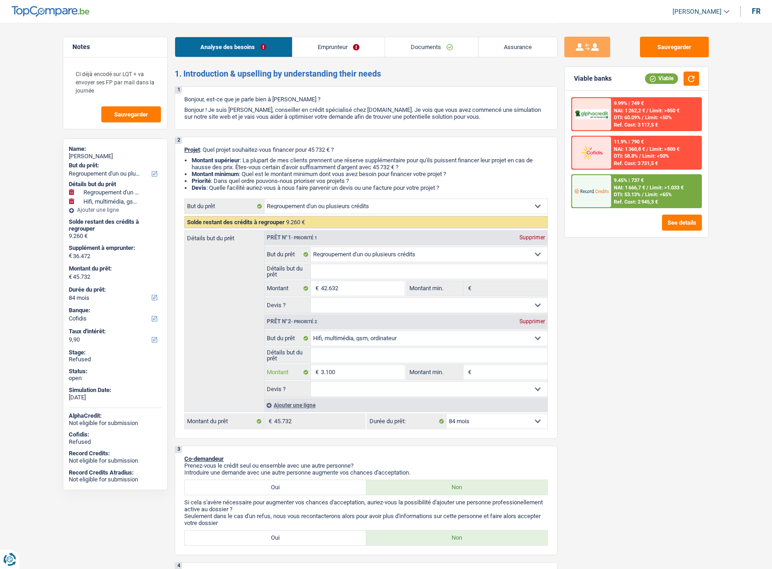
click at [346, 374] on input "3.100" at bounding box center [363, 372] width 84 height 15
click at [610, 366] on div "Sauvegarder Viable banks Viable 9.99% | 749 € NAI: 1 262,2 € / Limit: >850 € DT…" at bounding box center [636, 295] width 158 height 517
click at [374, 370] on input "3.100" at bounding box center [363, 372] width 84 height 15
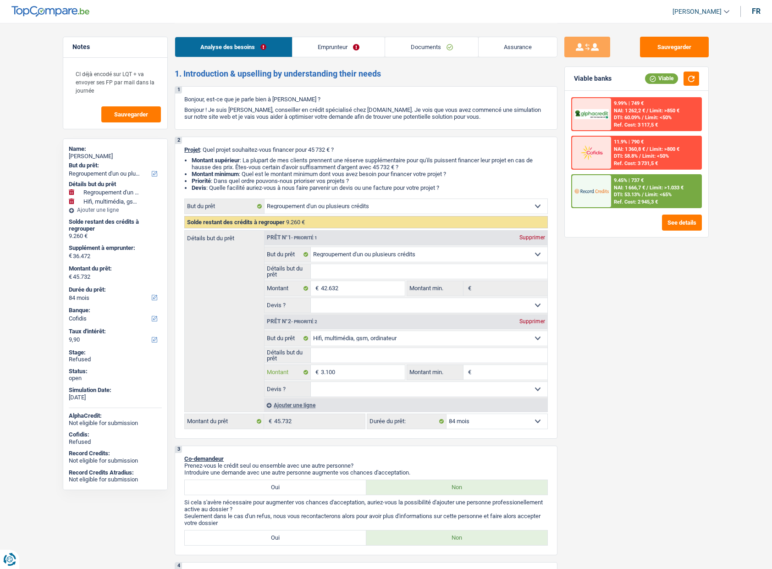
type input "6"
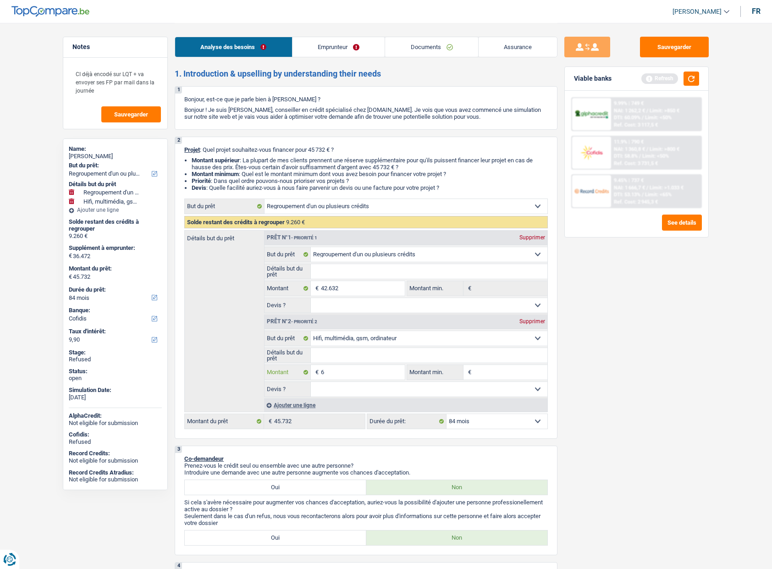
type input "60"
type input "600"
type input "6.000"
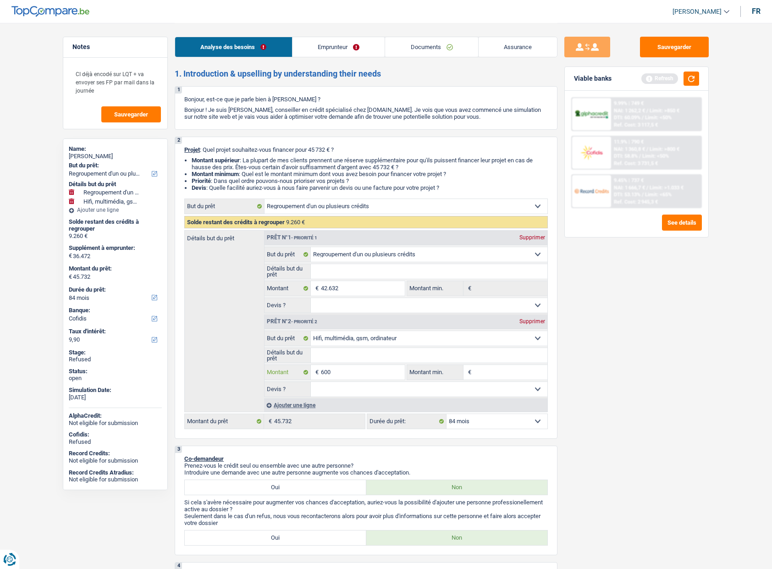
type input "6.000"
select select "144"
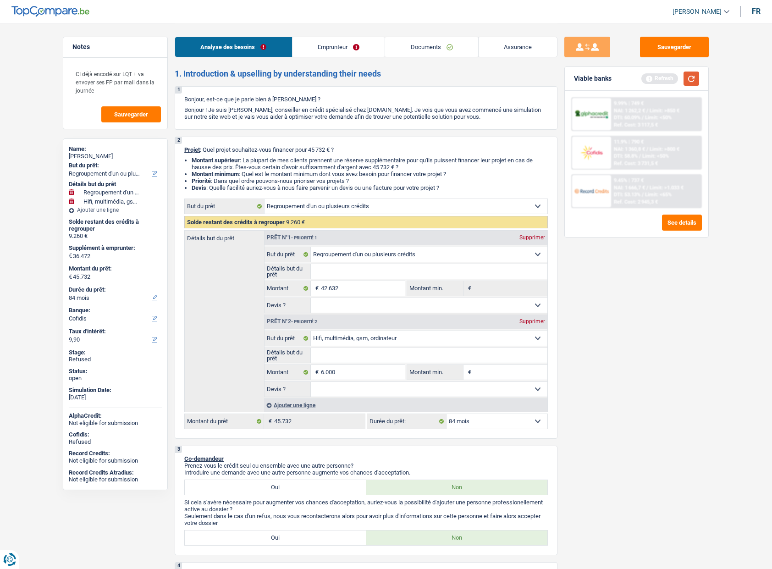
type input "39.372"
type input "48.632"
click at [690, 76] on button "button" at bounding box center [691, 78] width 16 height 14
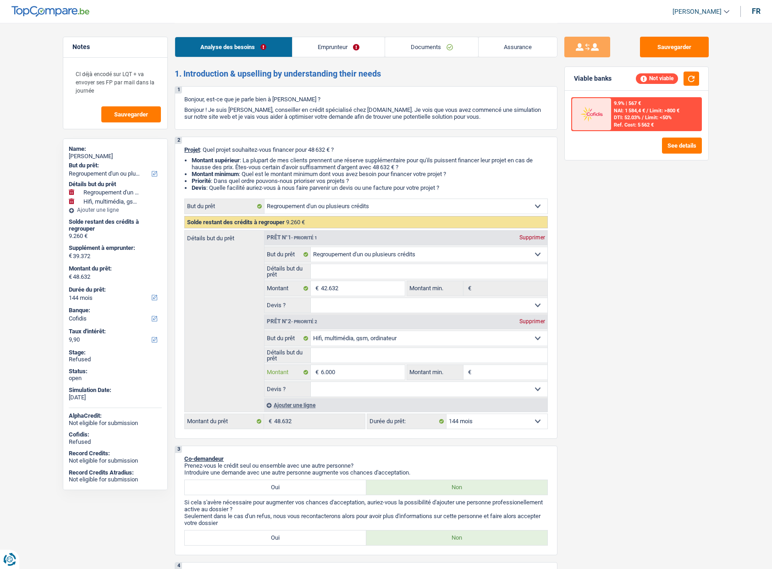
click at [383, 378] on input "6.000" at bounding box center [363, 372] width 84 height 15
type input "5"
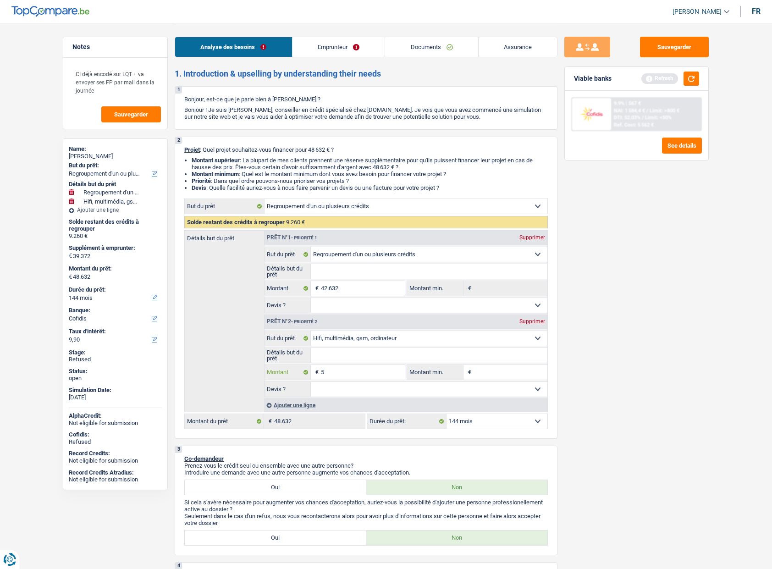
type input "50"
type input "500"
type input "5.001"
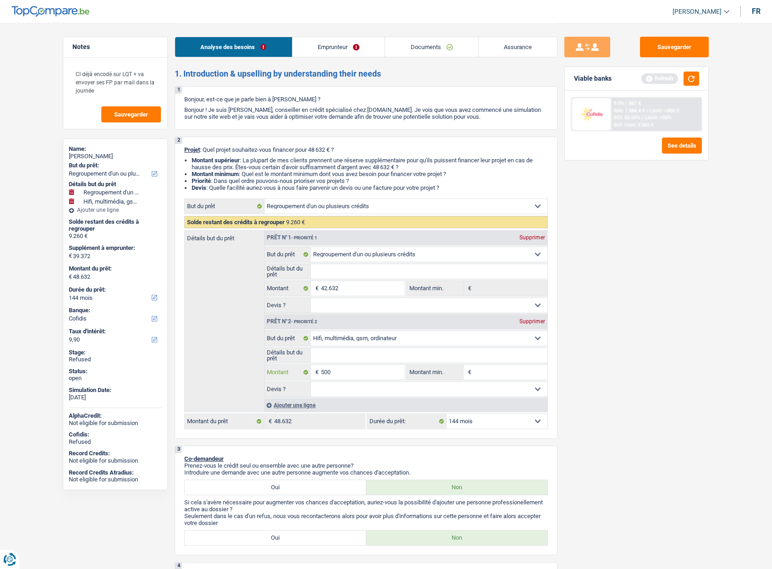
type input "5.001"
type input "38.373"
type input "47.633"
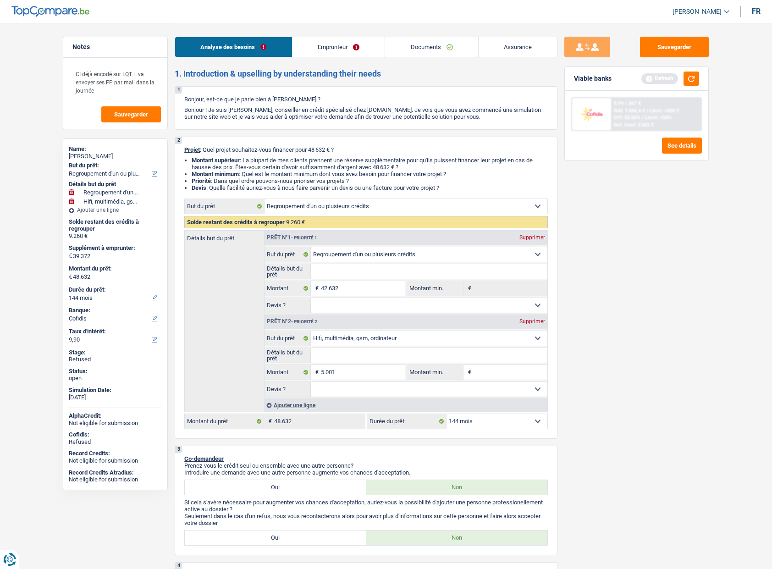
type input "47.633"
click at [476, 422] on select "12 mois 18 mois 24 mois 30 mois 36 mois 42 mois 48 mois 60 mois 72 mois 84 mois…" at bounding box center [496, 421] width 101 height 15
select select "84"
click at [446, 414] on select "12 mois 18 mois 24 mois 30 mois 36 mois 42 mois 48 mois 60 mois 72 mois 84 mois…" at bounding box center [496, 421] width 101 height 15
select select "84"
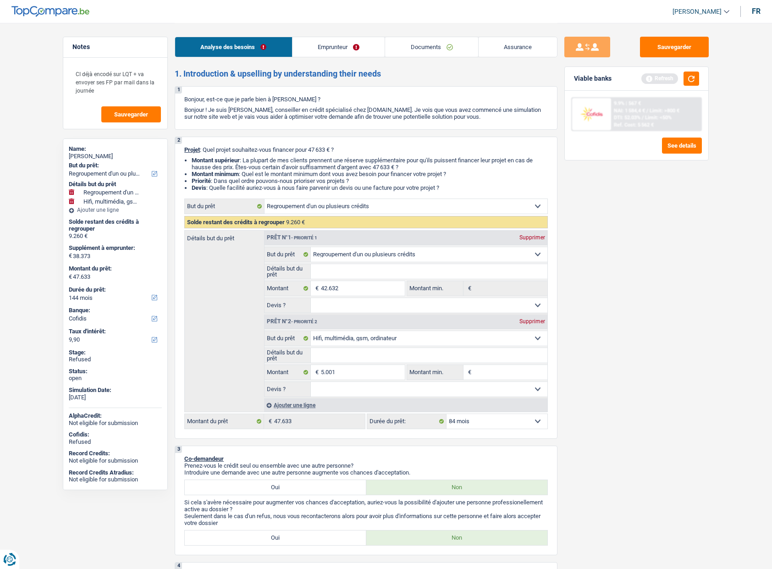
select select "84"
click at [334, 368] on input "5.001" at bounding box center [363, 372] width 84 height 15
type input "6"
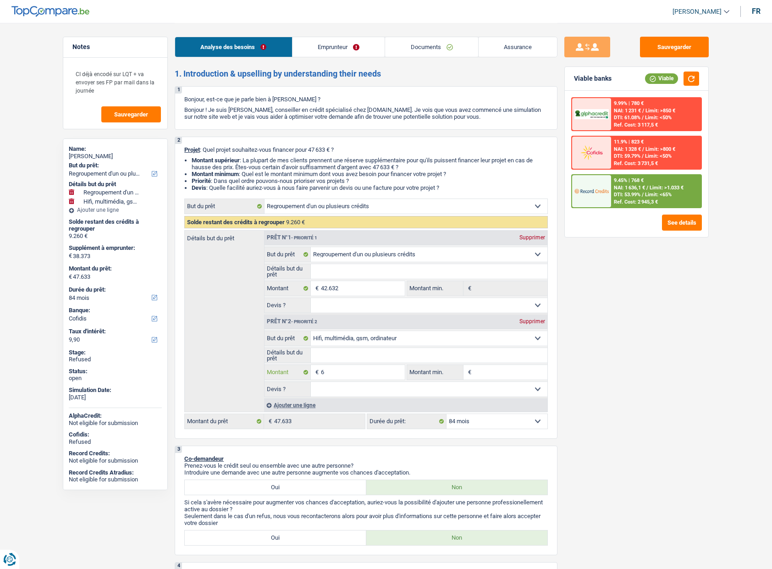
type input "60"
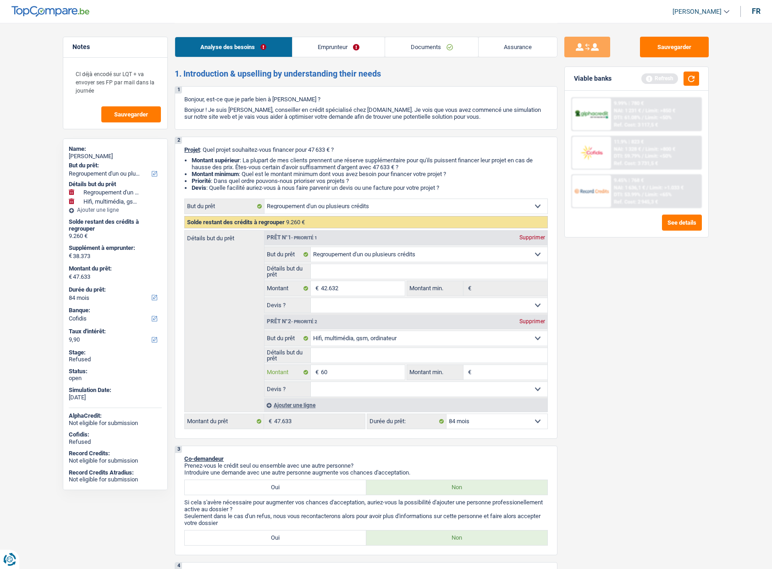
type input "600"
type input "6.000"
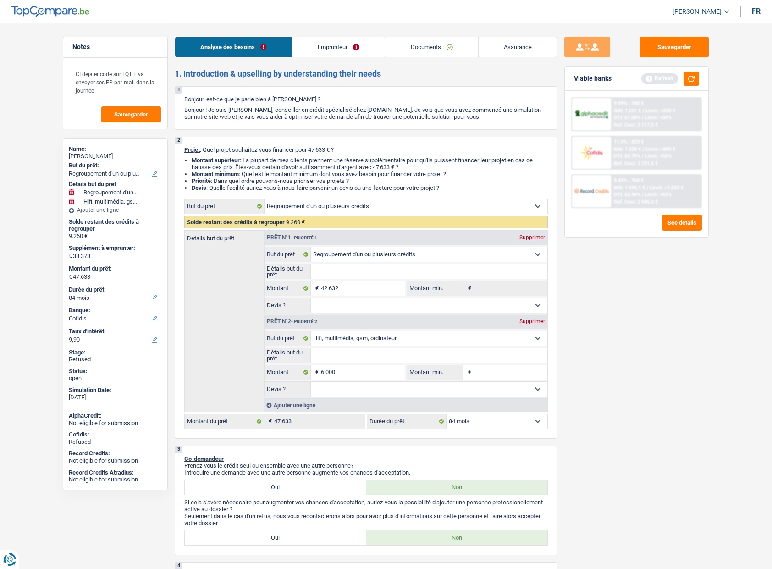
select select "144"
type input "39.372"
type input "48.632"
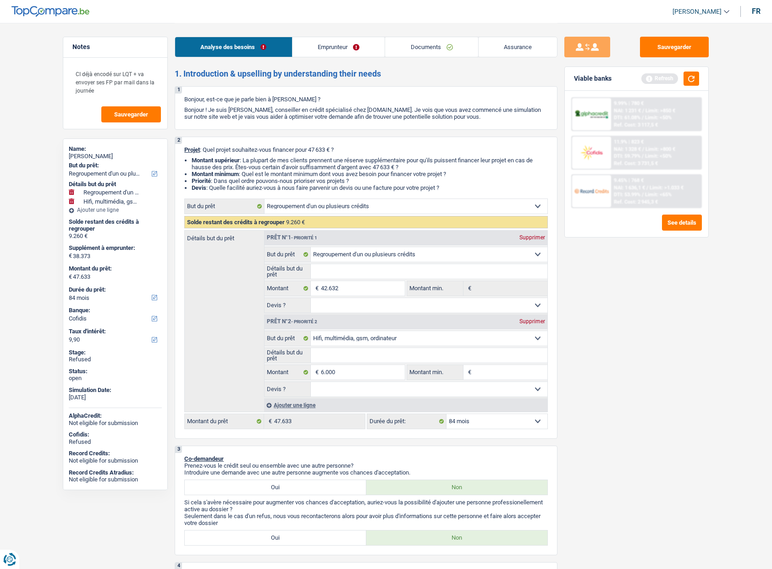
type input "48.632"
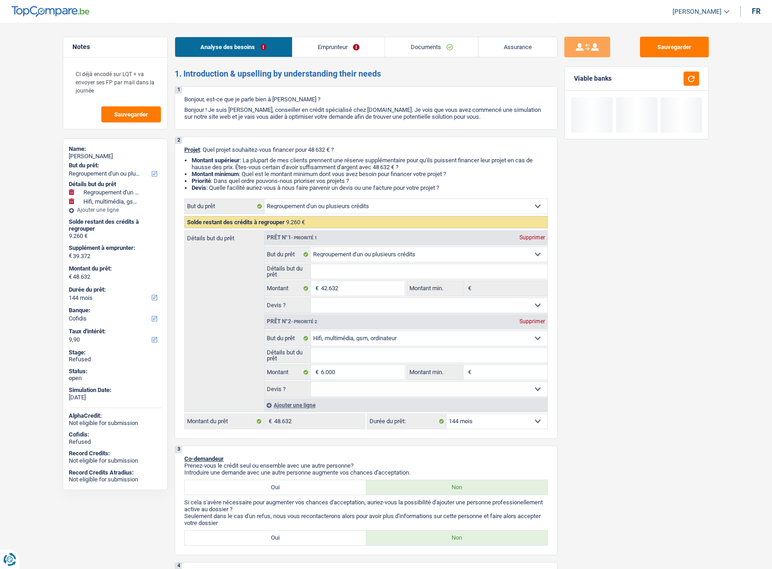
click at [465, 422] on select "12 mois 18 mois 24 mois 30 mois 36 mois 42 mois 48 mois 60 mois 72 mois 84 mois…" at bounding box center [496, 421] width 101 height 15
select select "84"
click at [446, 414] on select "12 mois 18 mois 24 mois 30 mois 36 mois 42 mois 48 mois 60 mois 72 mois 84 mois…" at bounding box center [496, 421] width 101 height 15
select select "84"
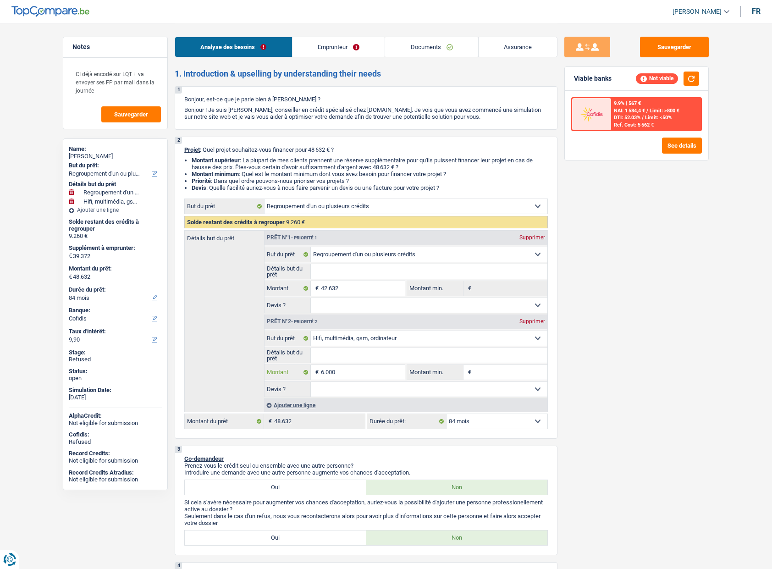
click at [390, 368] on input "6.000" at bounding box center [363, 372] width 84 height 15
type input "5"
type input "50"
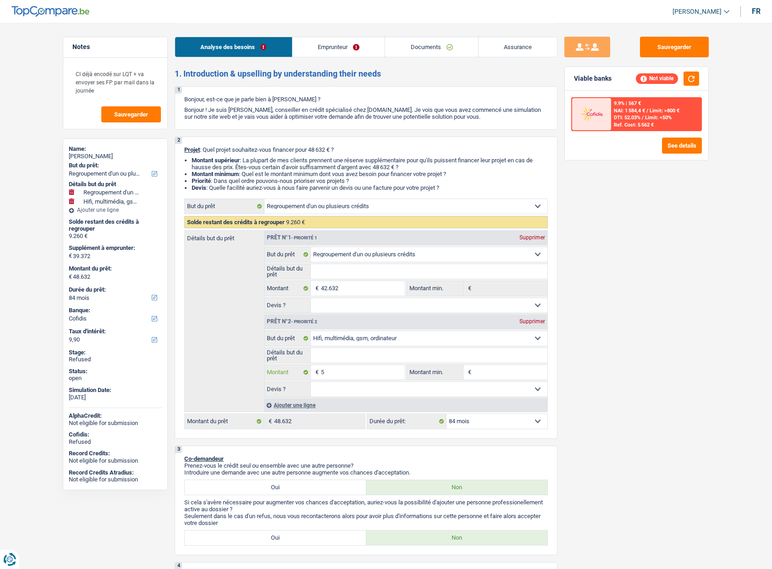
type input "50"
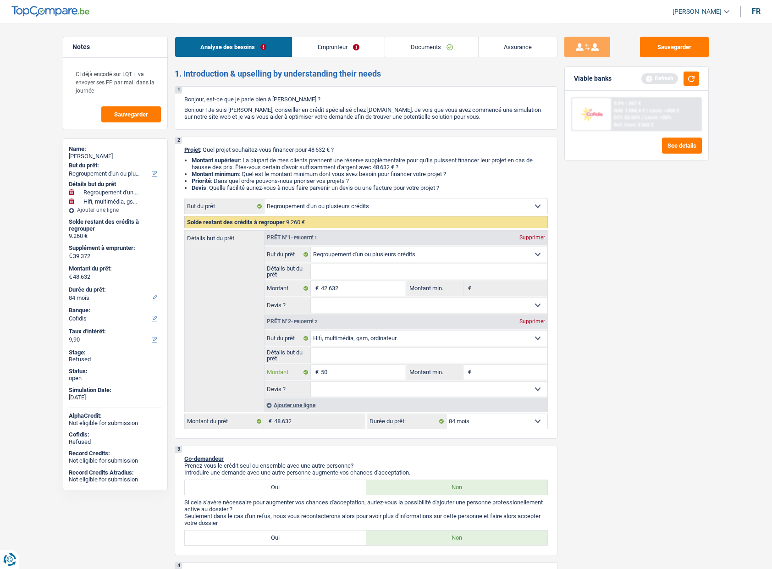
type input "500"
type input "5.000"
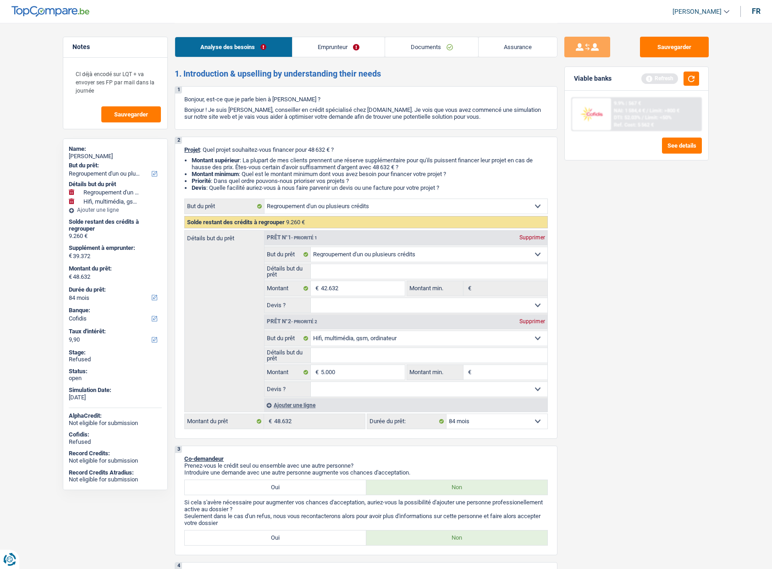
select select "144"
type input "38.372"
type input "47.632"
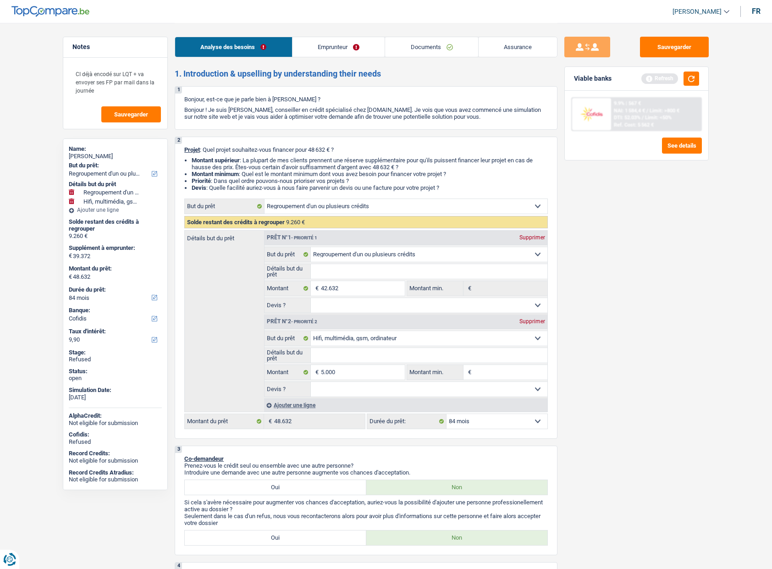
type input "47.632"
click at [463, 414] on select "12 mois 18 mois 24 mois 30 mois 36 mois 42 mois 48 mois 60 mois 72 mois 84 mois…" at bounding box center [496, 421] width 101 height 15
select select "84"
click at [446, 414] on select "12 mois 18 mois 24 mois 30 mois 36 mois 42 mois 48 mois 60 mois 72 mois 84 mois…" at bounding box center [496, 421] width 101 height 15
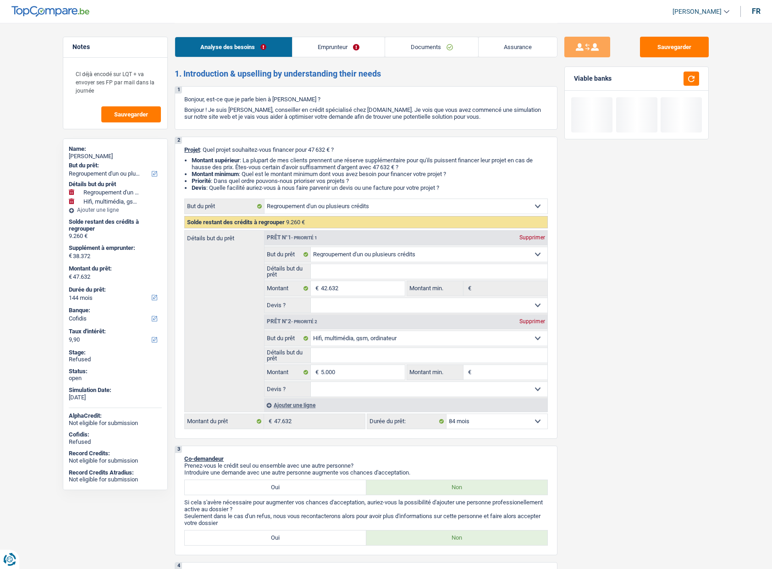
select select "84"
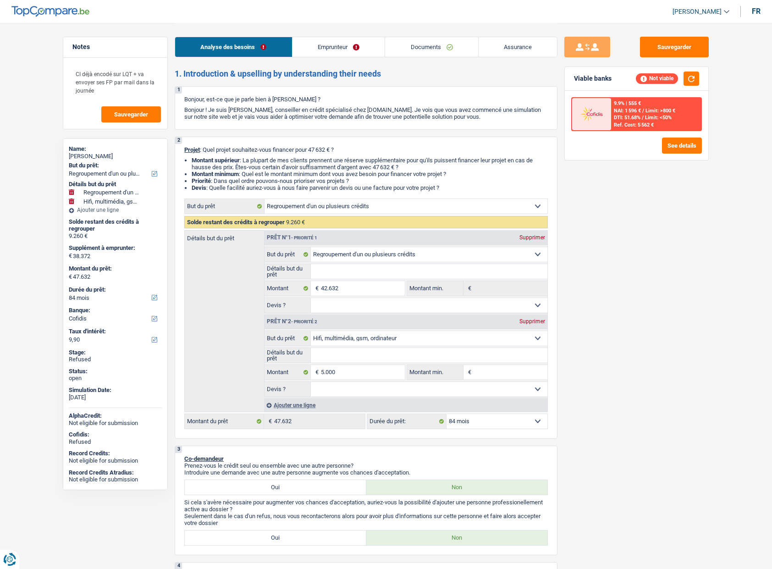
click at [603, 412] on div "Sauvegarder Viable banks Not viable 9.9% | 555 € NAI: 1 596 € / Limit: >800 € D…" at bounding box center [636, 295] width 158 height 517
click at [355, 375] on input "5.000" at bounding box center [363, 372] width 84 height 15
type input "4"
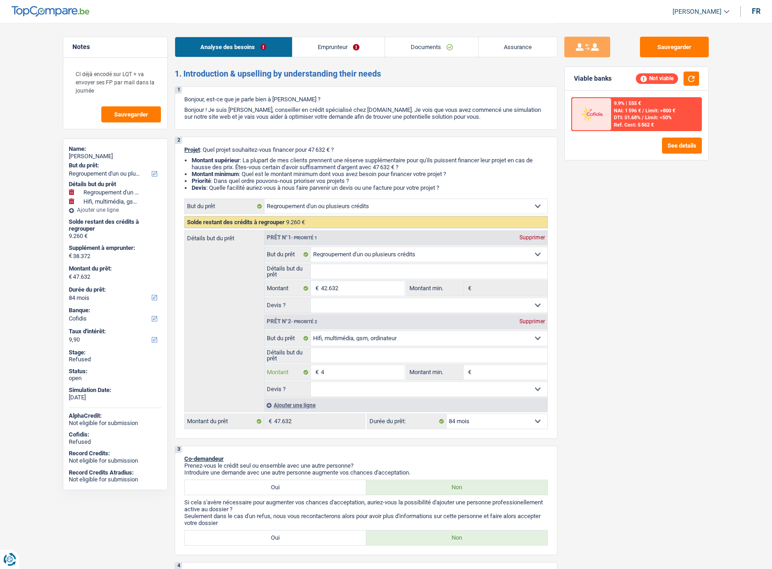
type input "45"
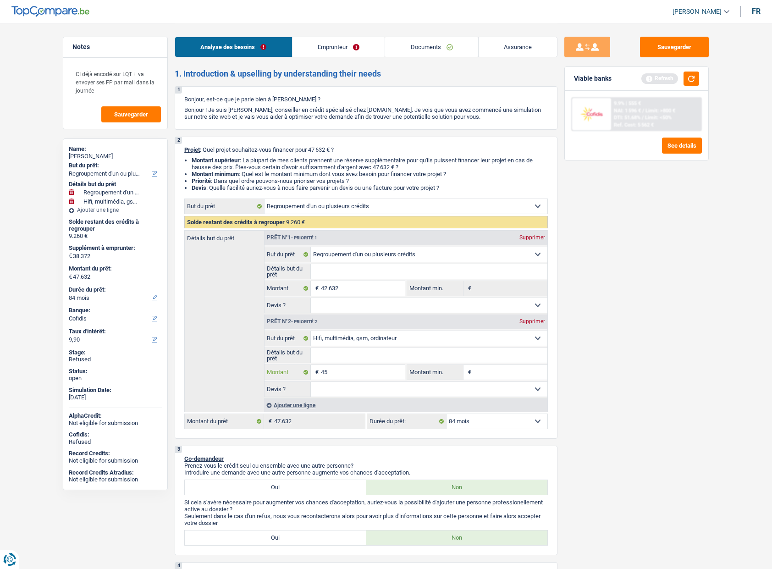
type input "450"
type input "4.500"
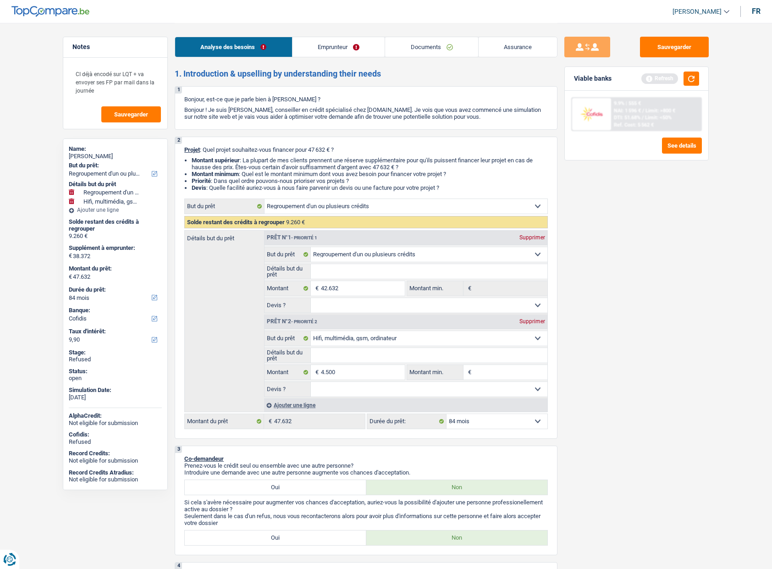
select select "144"
type input "37.872"
type input "47.132"
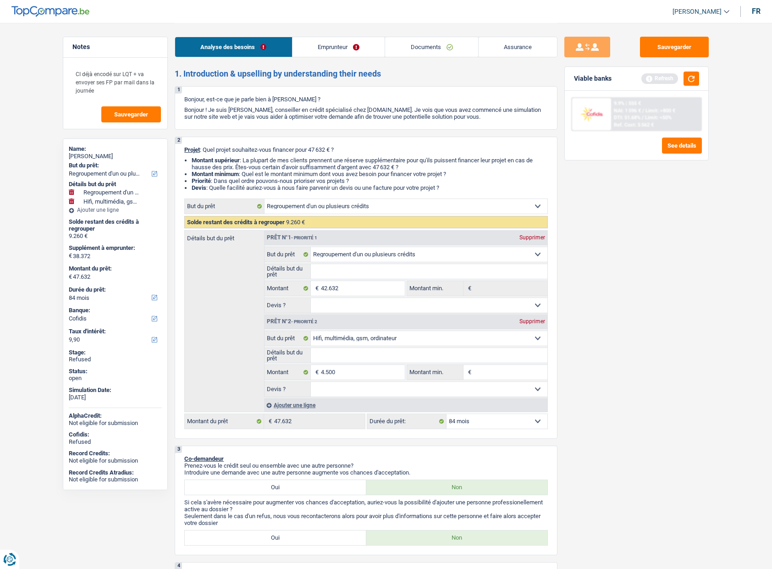
type input "47.132"
click at [456, 418] on select "12 mois 18 mois 24 mois 30 mois 36 mois 42 mois 48 mois 60 mois 72 mois 84 mois…" at bounding box center [496, 421] width 101 height 15
select select "84"
click at [446, 414] on select "12 mois 18 mois 24 mois 30 mois 36 mois 42 mois 48 mois 60 mois 72 mois 84 mois…" at bounding box center [496, 421] width 101 height 15
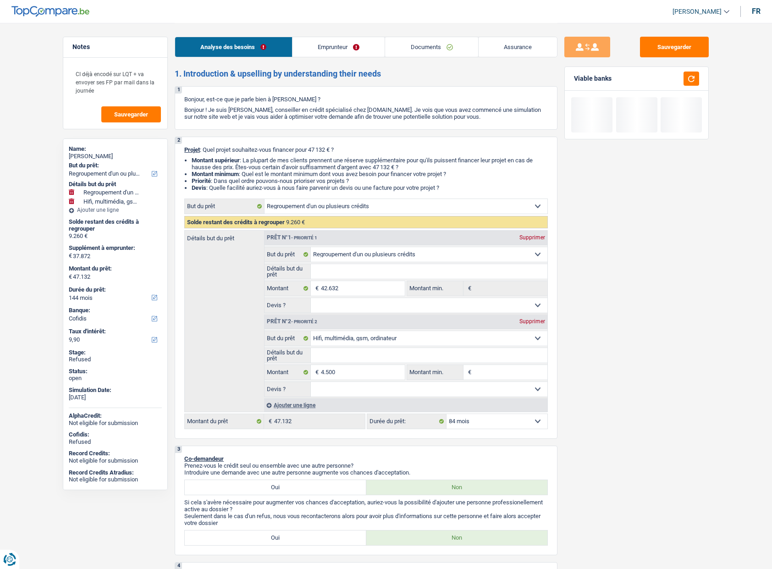
select select "84"
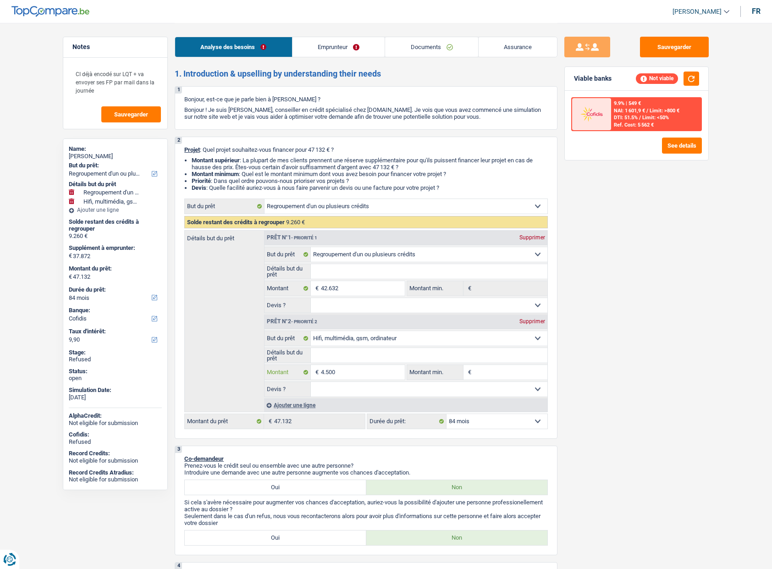
click at [345, 375] on input "4.500" at bounding box center [363, 372] width 84 height 15
type input "3"
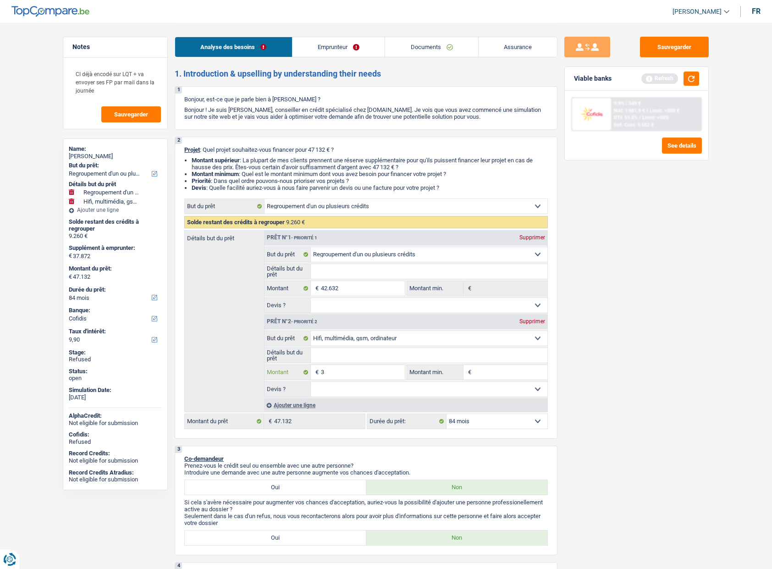
type input "30"
type input "300"
type input "3.000"
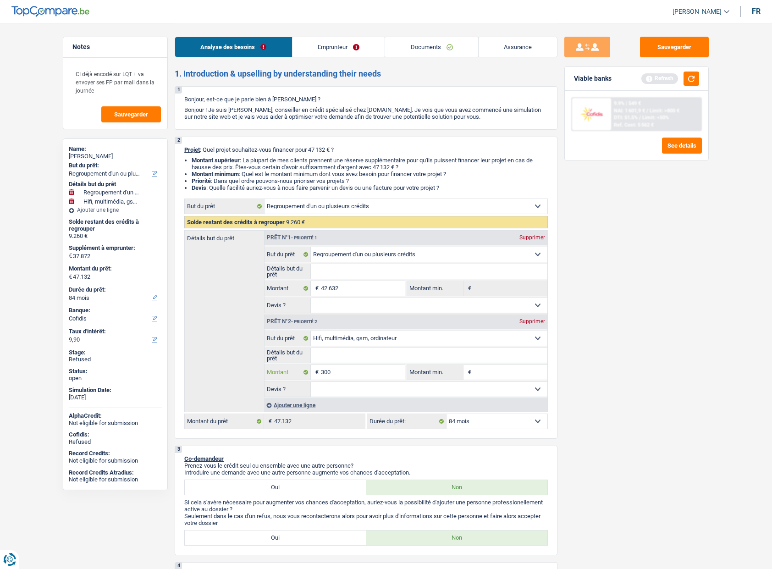
type input "3.000"
select select "144"
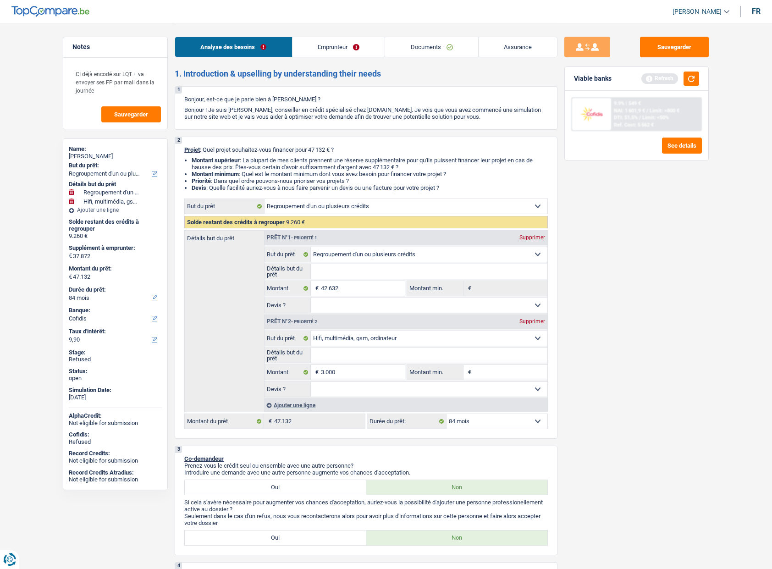
type input "36.372"
type input "45.632"
click at [491, 420] on select "12 mois 18 mois 24 mois 30 mois 36 mois 42 mois 48 mois 60 mois 72 mois 84 mois…" at bounding box center [496, 421] width 101 height 15
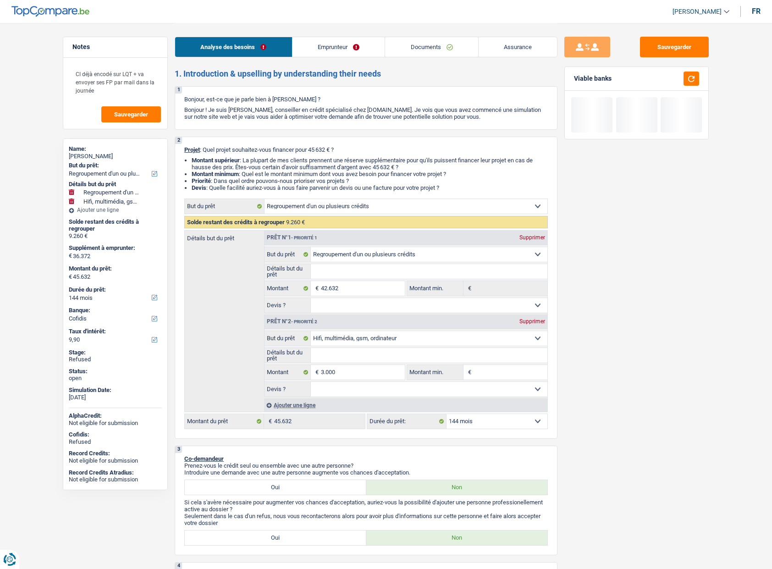
select select "84"
click at [446, 414] on select "12 mois 18 mois 24 mois 30 mois 36 mois 42 mois 48 mois 60 mois 72 mois 84 mois…" at bounding box center [496, 421] width 101 height 15
select select "84"
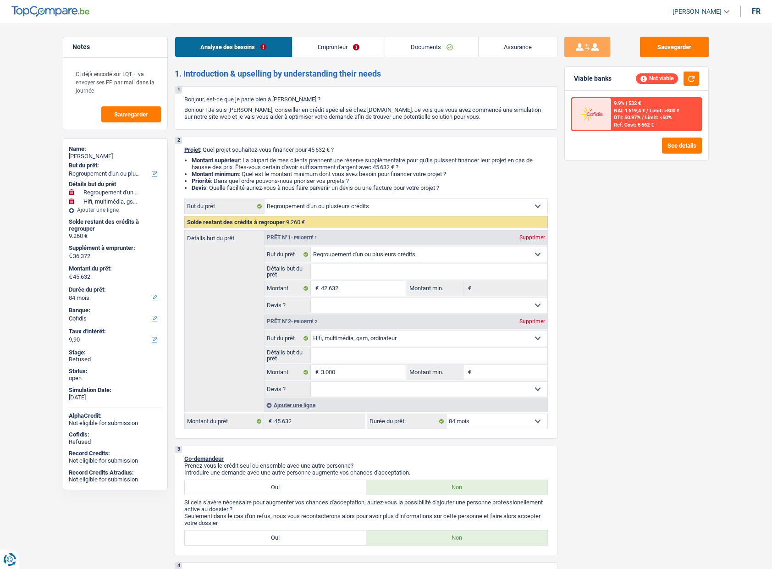
click at [562, 370] on div "Sauvegarder Viable banks Not viable 9.9% | 532 € NAI: 1 619,4 € / Limit: >800 €…" at bounding box center [636, 295] width 158 height 517
click at [688, 79] on button "button" at bounding box center [691, 78] width 16 height 14
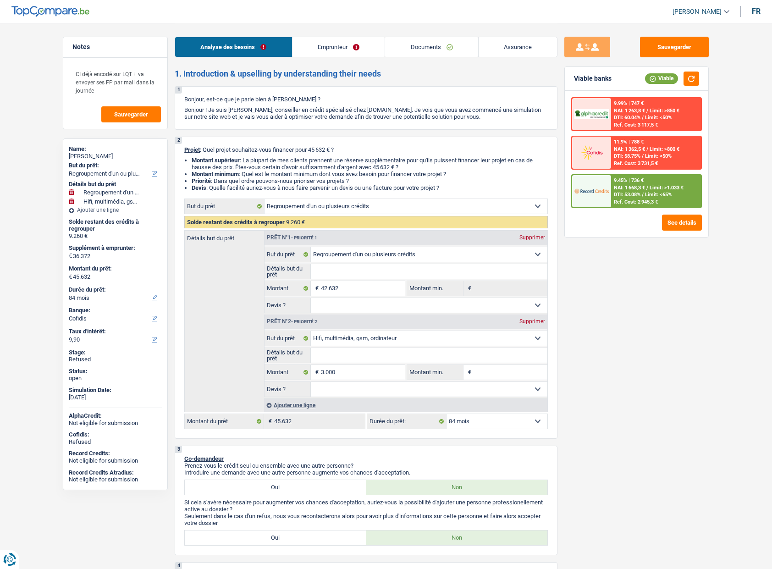
click at [623, 337] on div "Sauvegarder Viable banks Viable 9.99% | 747 € NAI: 1 263,8 € / Limit: >850 € DT…" at bounding box center [636, 295] width 158 height 517
click at [598, 206] on div at bounding box center [591, 191] width 38 height 32
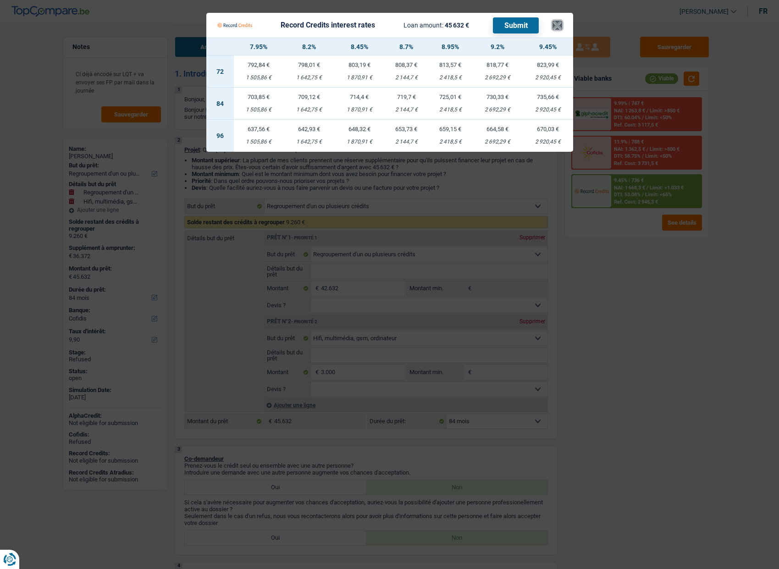
click at [559, 24] on button "×" at bounding box center [557, 25] width 10 height 9
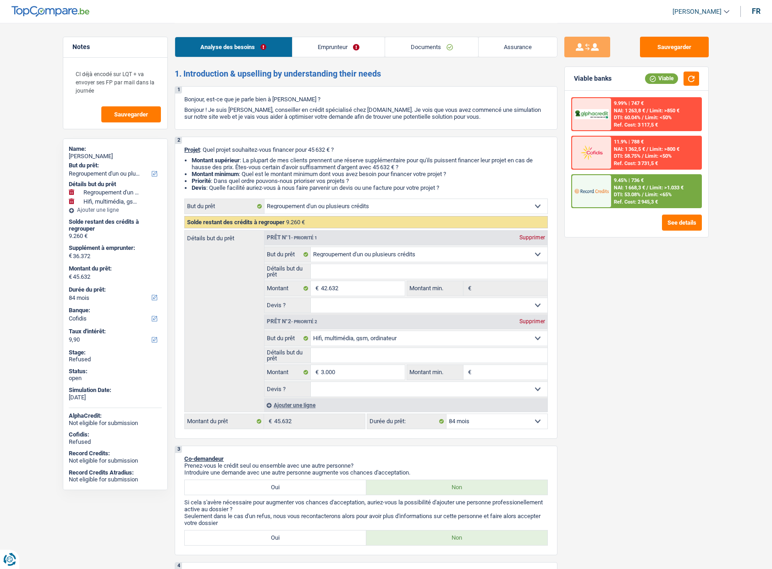
click at [351, 41] on link "Emprunteur" at bounding box center [338, 47] width 93 height 20
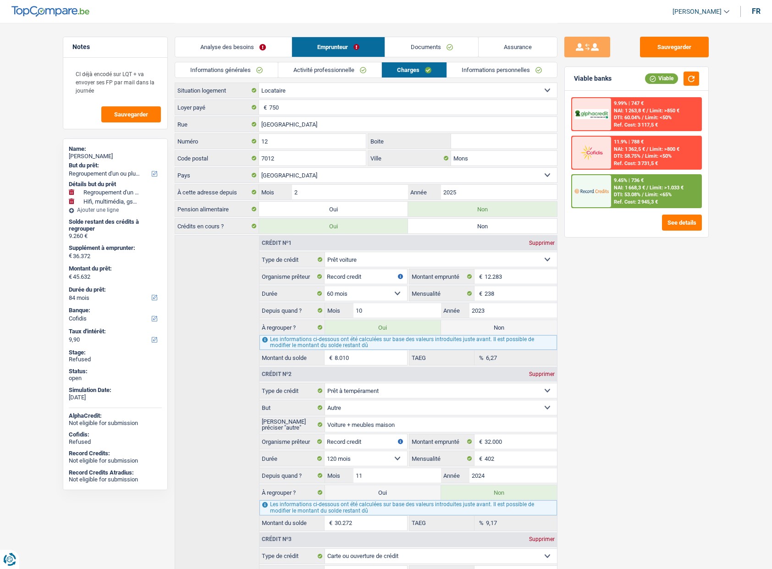
click at [728, 12] on link "[PERSON_NAME]" at bounding box center [697, 11] width 64 height 15
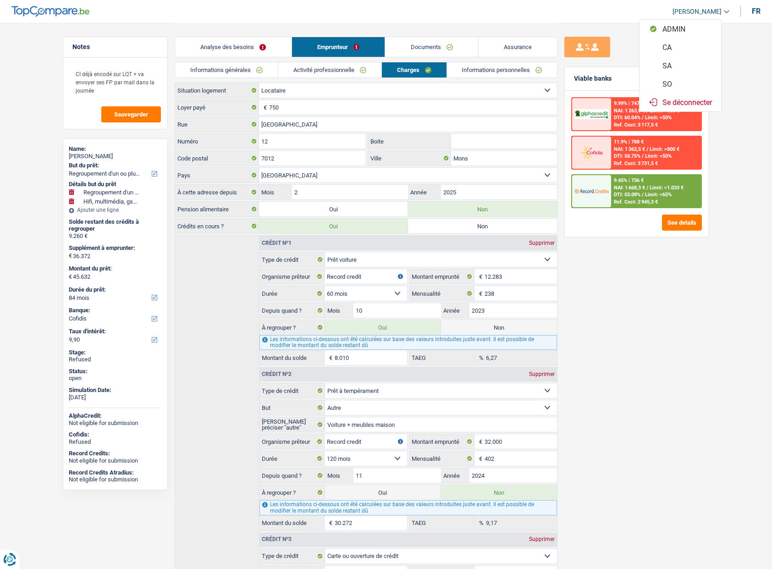
click at [728, 12] on link "[PERSON_NAME]" at bounding box center [697, 11] width 64 height 15
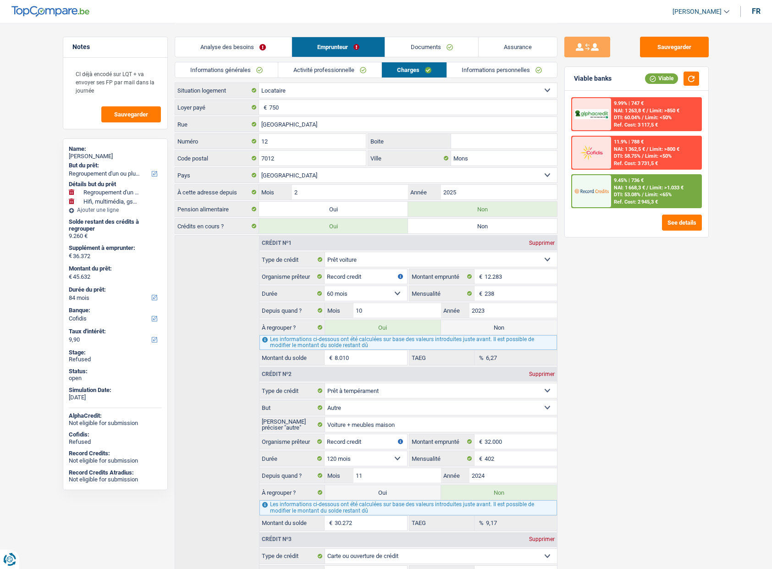
click at [609, 284] on div "Sauvegarder Viable banks Viable 9.99% | 747 € NAI: 1 263,8 € / Limit: >850 € DT…" at bounding box center [636, 295] width 158 height 517
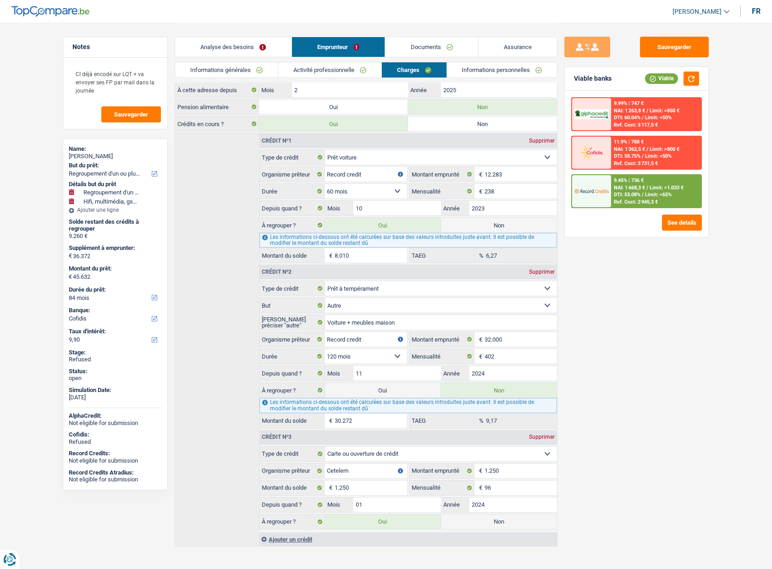
scroll to position [111, 0]
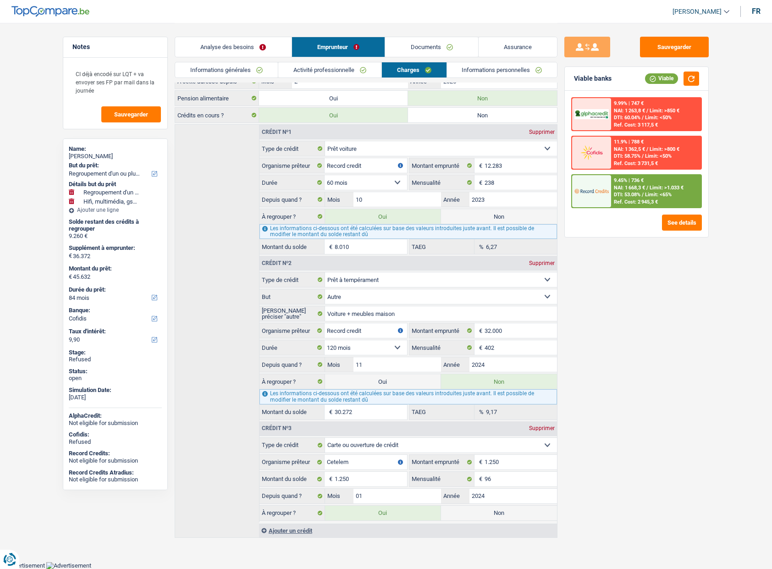
click at [598, 201] on div at bounding box center [591, 191] width 38 height 32
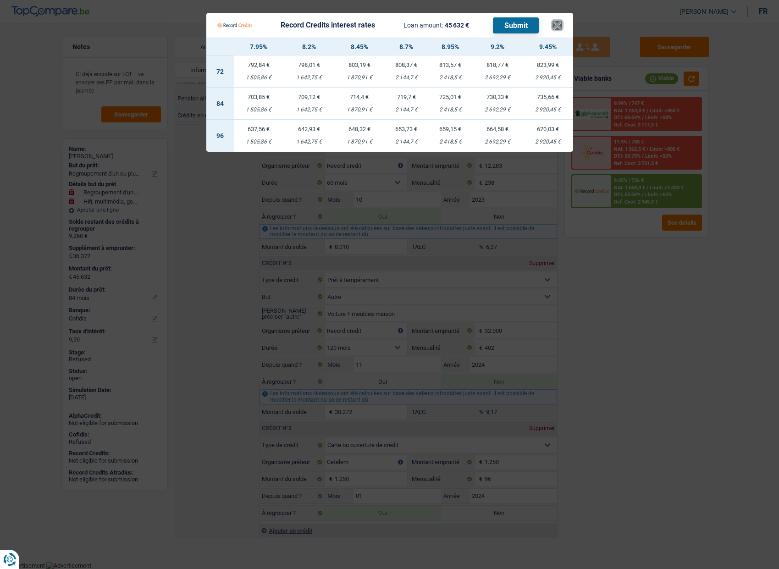
click at [553, 26] on button "×" at bounding box center [557, 25] width 10 height 9
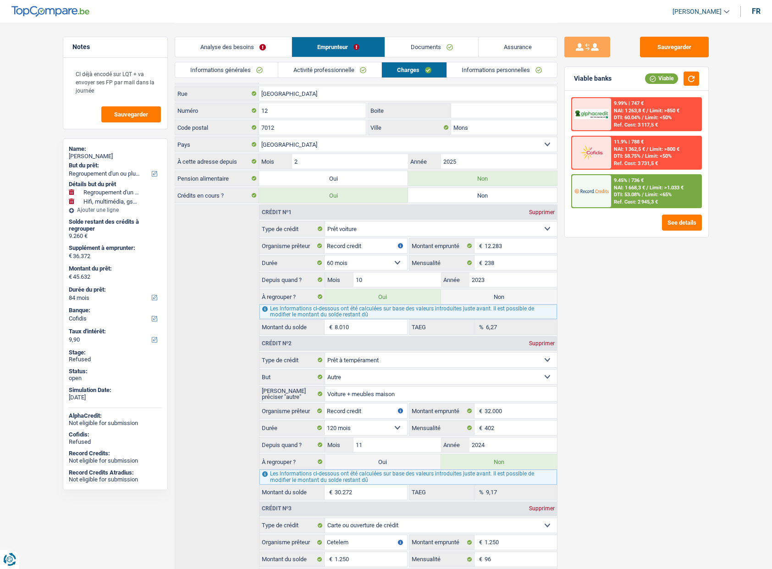
scroll to position [0, 0]
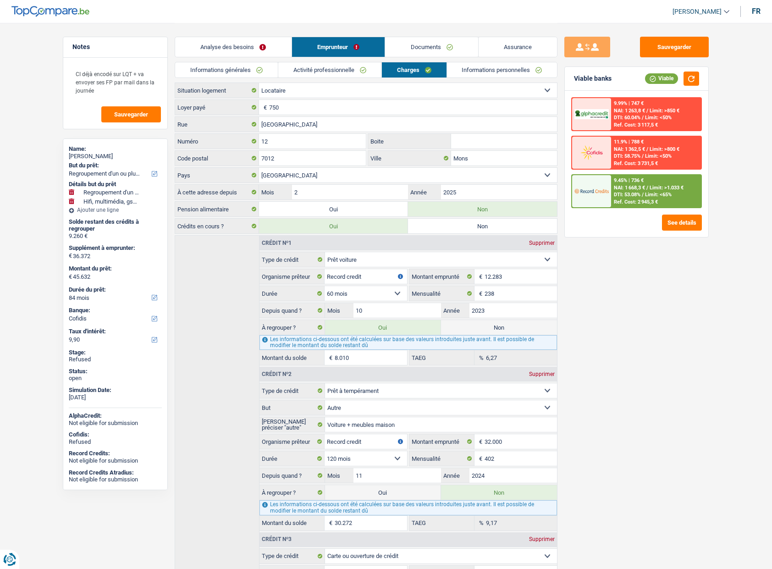
click at [242, 69] on link "Informations générales" at bounding box center [226, 69] width 103 height 15
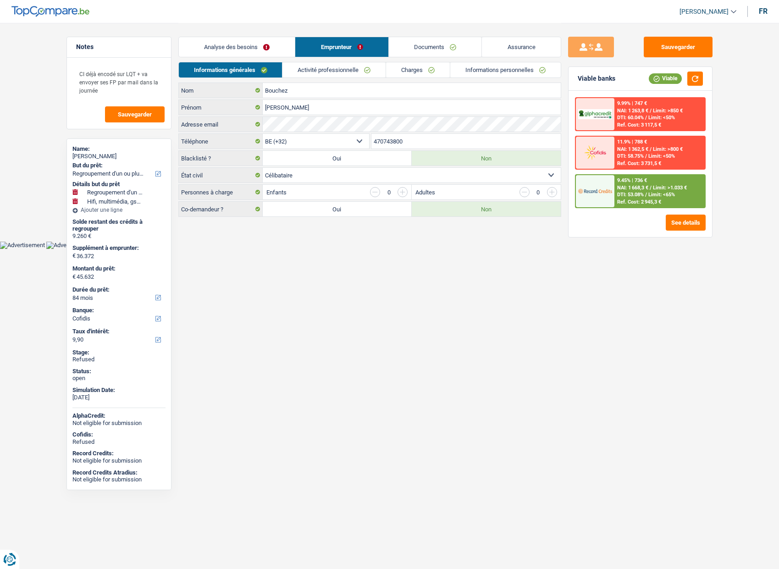
click at [234, 48] on link "Analyse des besoins" at bounding box center [237, 47] width 116 height 20
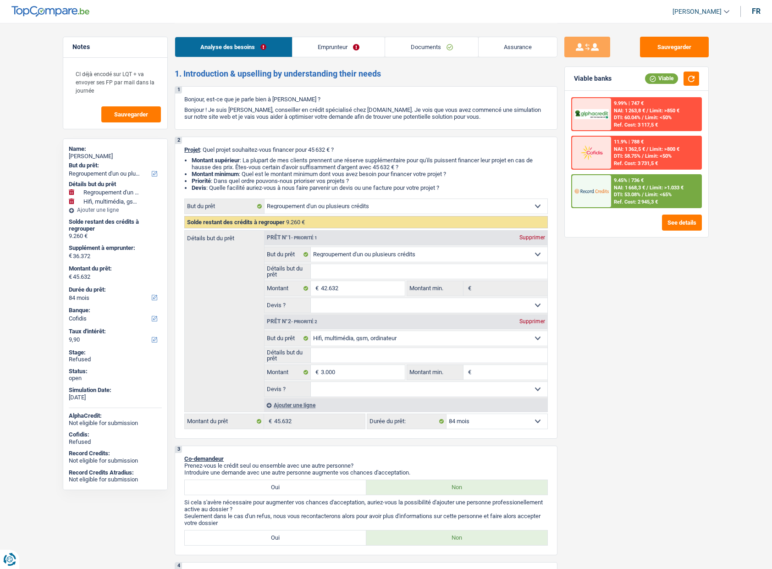
click at [727, 5] on link "[PERSON_NAME]" at bounding box center [697, 11] width 64 height 15
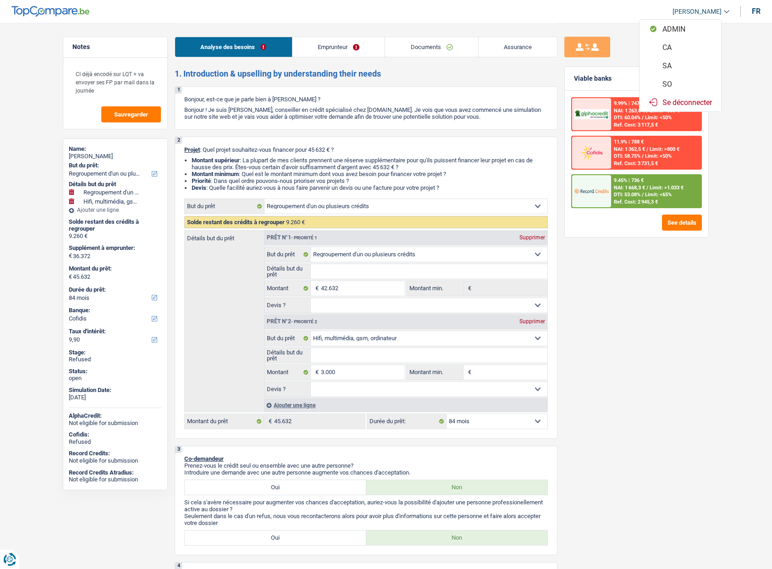
click at [678, 84] on button "SO" at bounding box center [680, 84] width 82 height 18
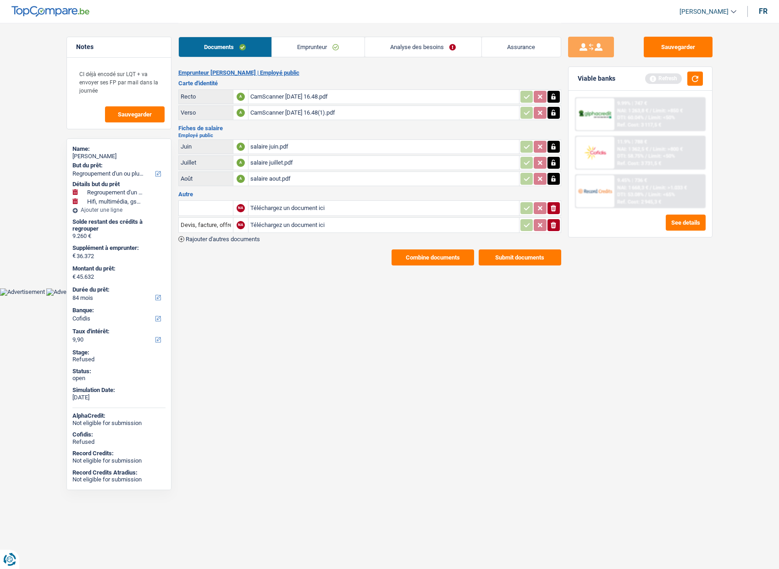
click at [328, 50] on link "Emprunteur" at bounding box center [318, 47] width 93 height 20
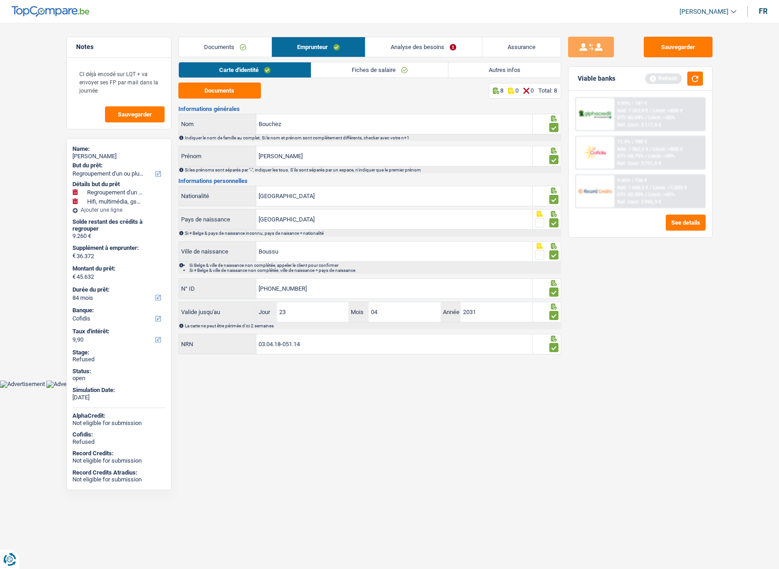
click at [384, 70] on link "Fiches de salaire" at bounding box center [379, 69] width 137 height 15
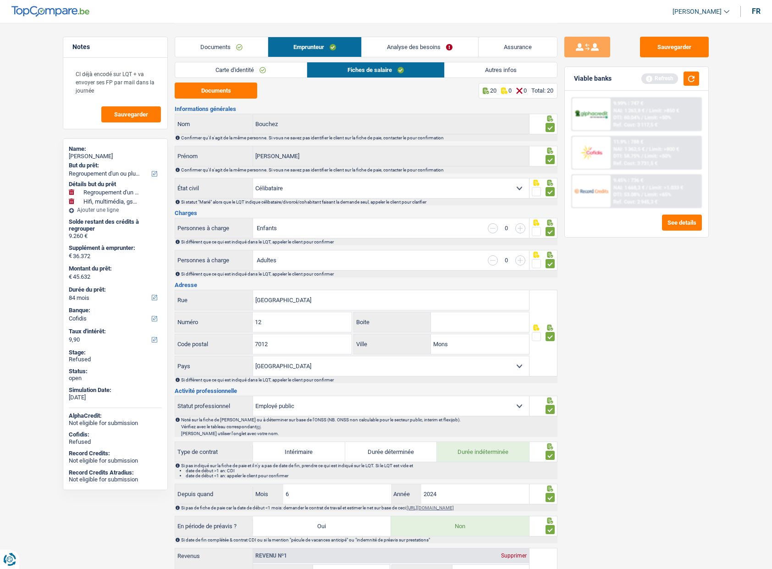
click at [424, 39] on link "Analyse des besoins" at bounding box center [420, 47] width 116 height 20
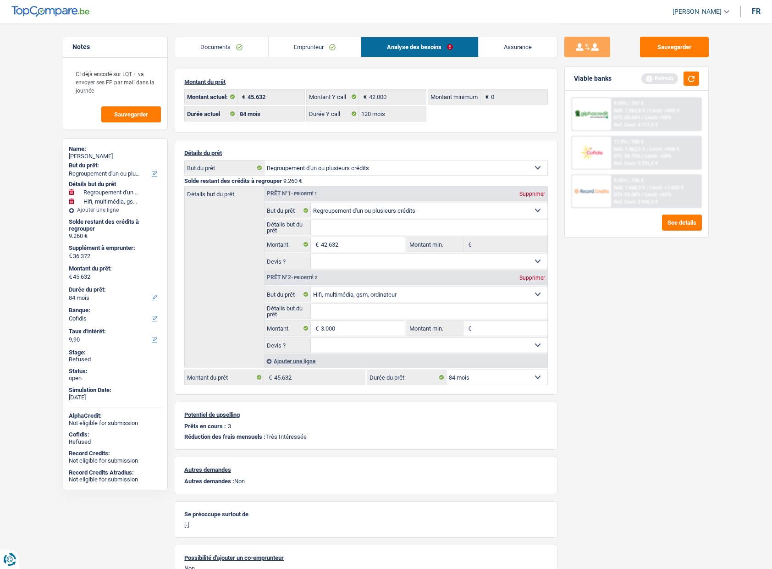
click at [587, 310] on div "Sauvegarder Viable banks Refresh 9.99% | 747 € NAI: 1 263,8 € / Limit: >850 € D…" at bounding box center [636, 295] width 158 height 517
click at [587, 311] on div "Sauvegarder Viable banks Refresh 9.99% | 747 € NAI: 1 263,8 € / Limit: >850 € D…" at bounding box center [636, 295] width 158 height 517
click at [312, 40] on link "Emprunteur" at bounding box center [315, 47] width 93 height 20
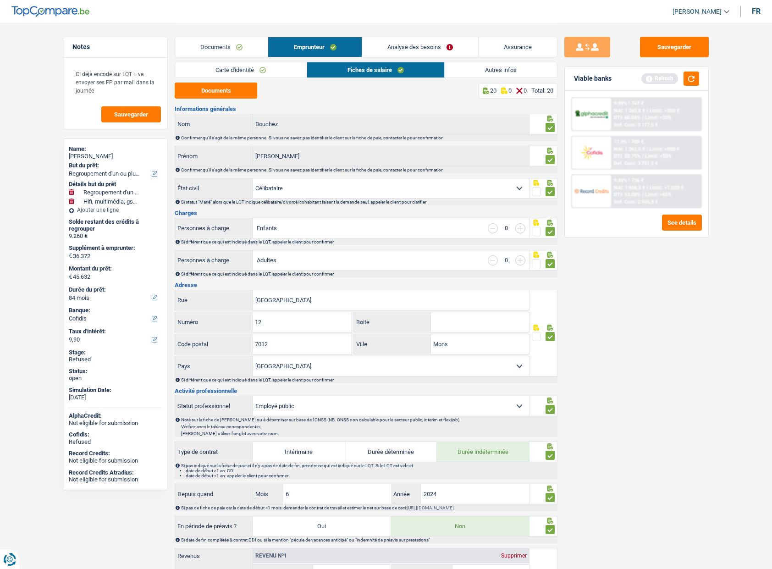
click at [225, 49] on link "Documents" at bounding box center [221, 47] width 93 height 20
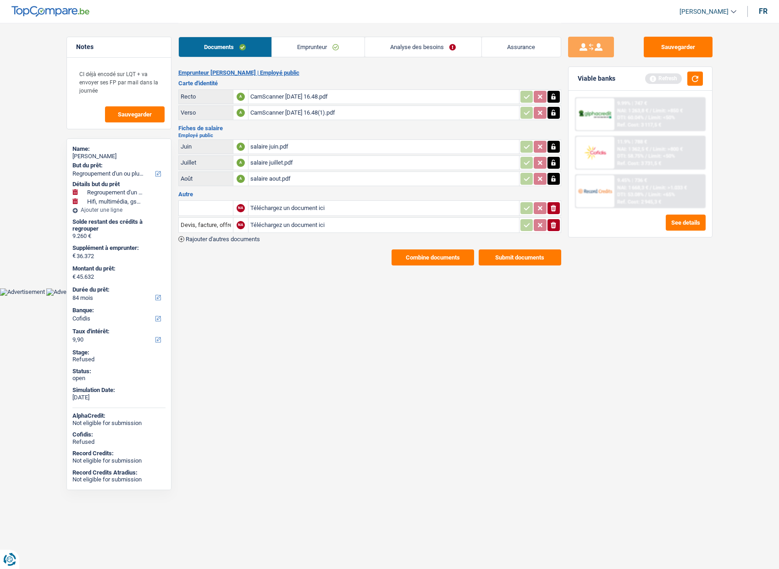
click at [309, 45] on link "Emprunteur" at bounding box center [318, 47] width 93 height 20
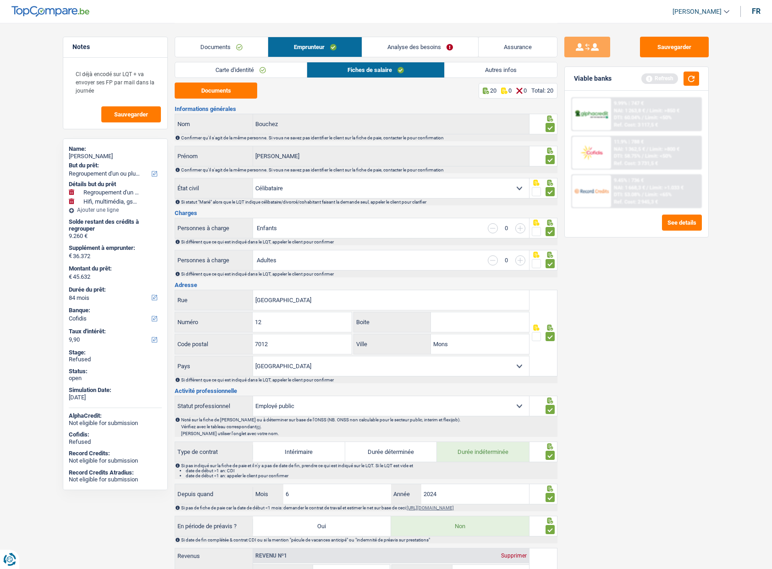
click at [280, 72] on link "Carte d'identité" at bounding box center [240, 69] width 131 height 15
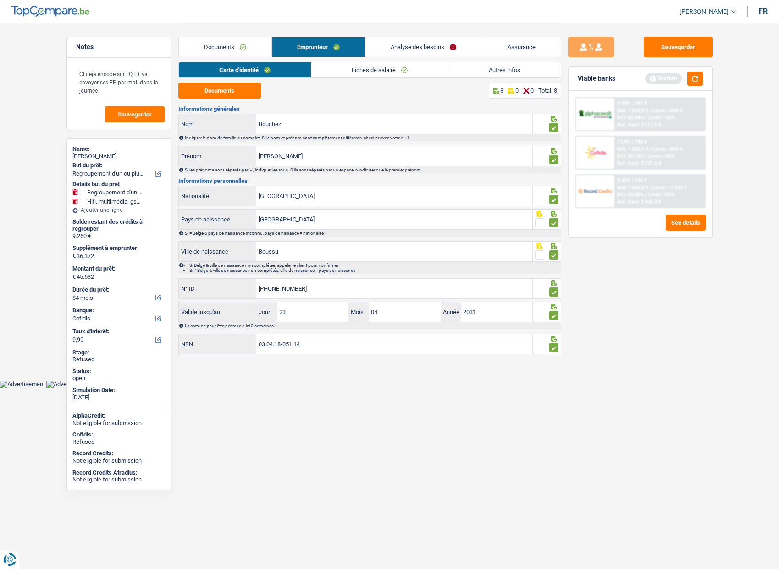
click at [398, 44] on link "Analyse des besoins" at bounding box center [423, 47] width 116 height 20
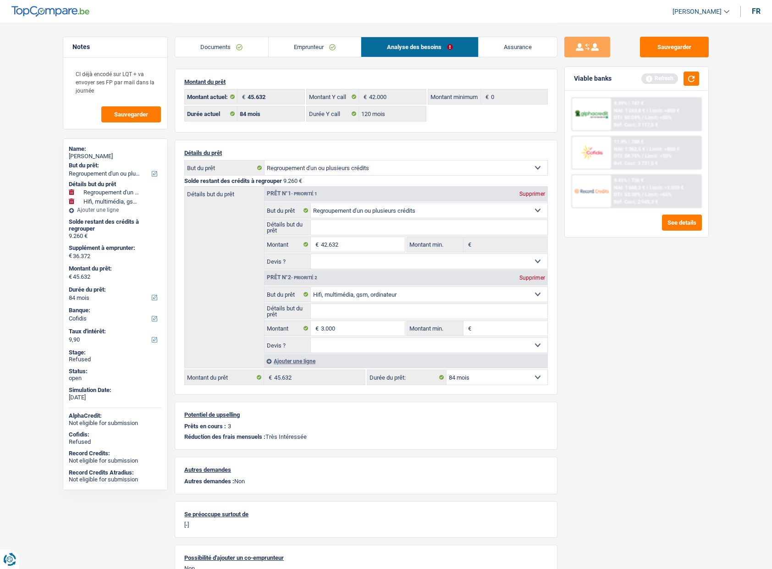
click at [319, 49] on link "Emprunteur" at bounding box center [315, 47] width 93 height 20
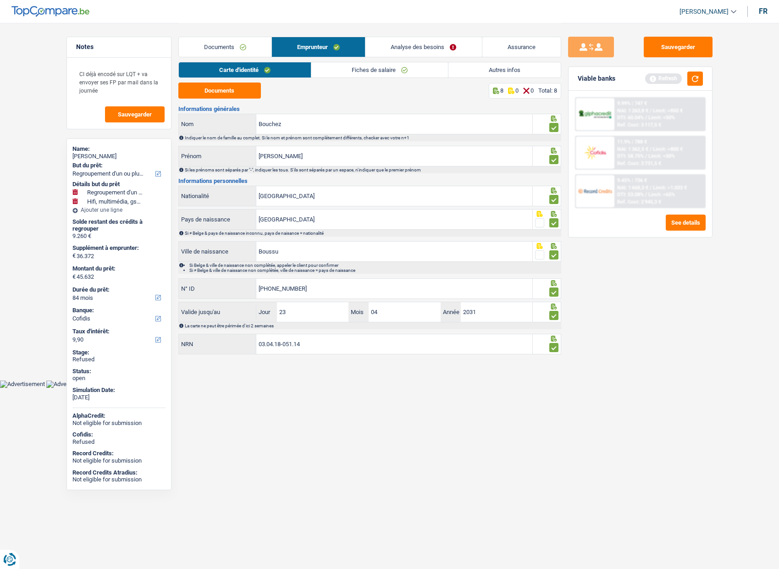
click at [485, 70] on link "Autres infos" at bounding box center [504, 69] width 112 height 15
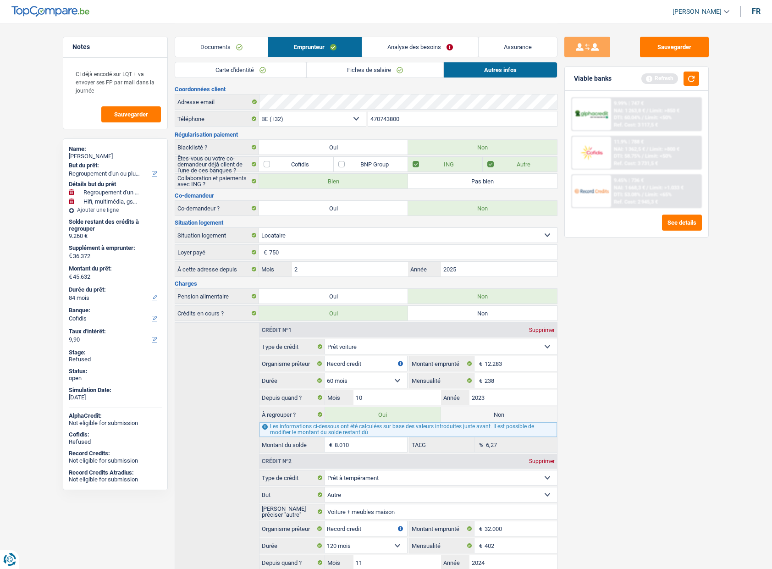
click at [609, 349] on div "Sauvegarder Viable banks Refresh 9.99% | 747 € NAI: 1 263,8 € / Limit: >850 € D…" at bounding box center [636, 295] width 158 height 517
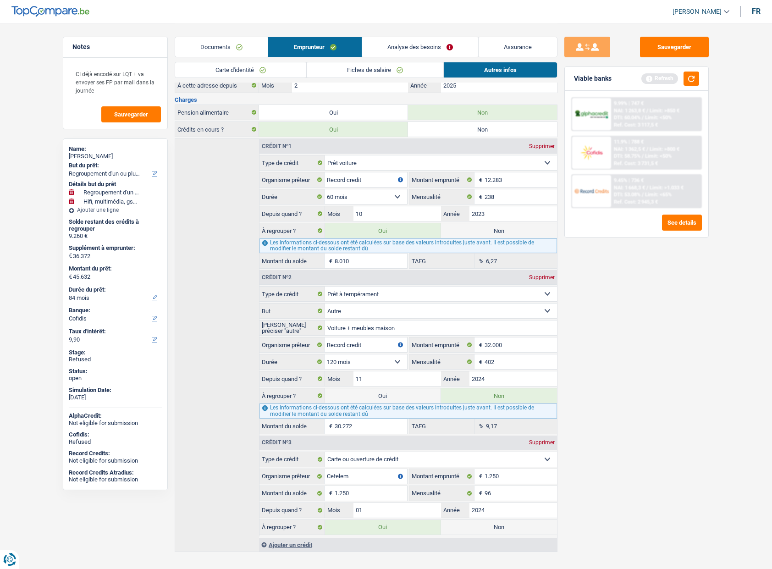
scroll to position [198, 0]
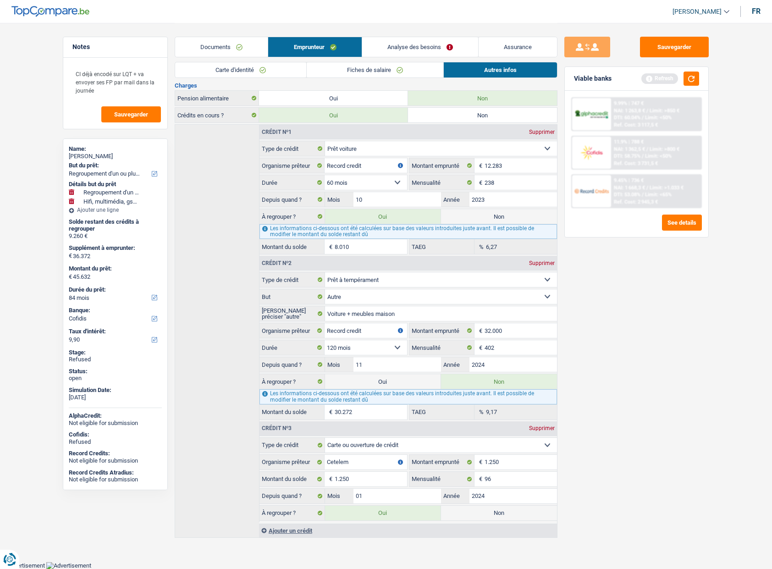
click at [401, 381] on label "Oui" at bounding box center [383, 381] width 116 height 15
click at [401, 381] on input "Oui" at bounding box center [383, 381] width 116 height 15
radio input "true"
select select "144"
type input "6.100"
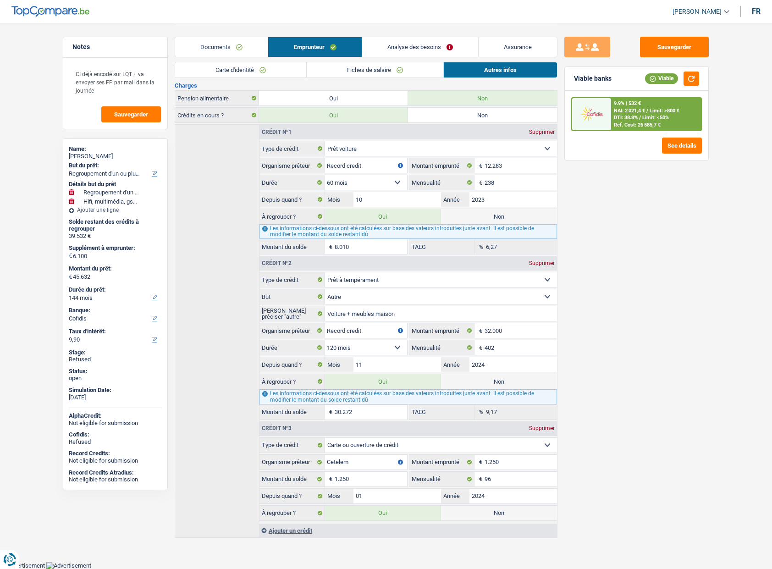
click at [587, 317] on div "Sauvegarder Viable banks Viable 9.9% | 532 € NAI: 2 021,4 € / Limit: >800 € DTI…" at bounding box center [636, 295] width 158 height 517
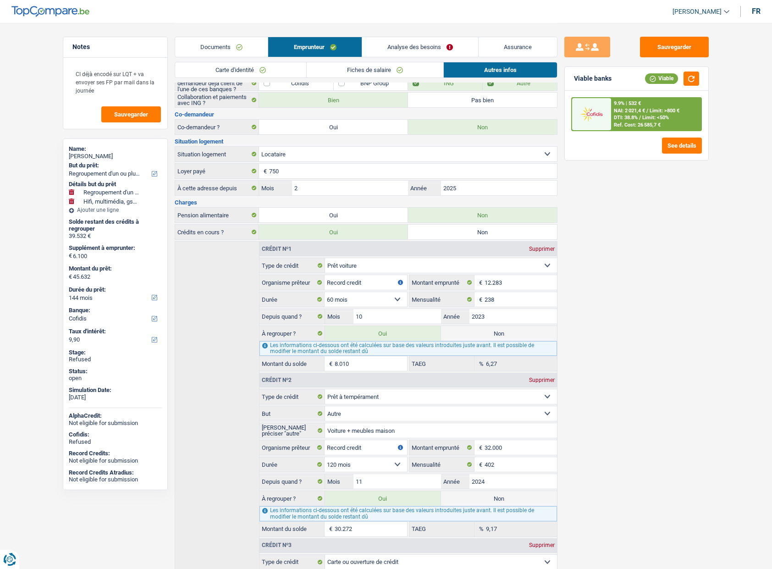
scroll to position [0, 0]
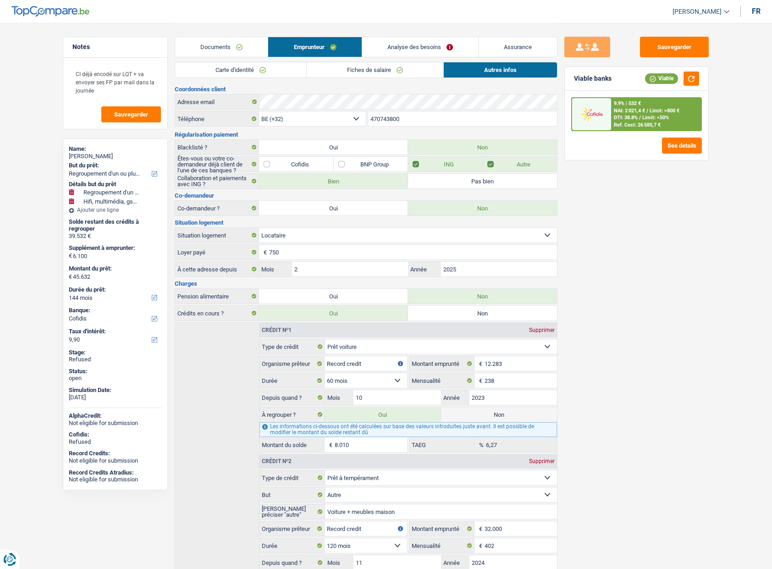
click at [649, 121] on span "Limit: <50%" at bounding box center [655, 118] width 27 height 6
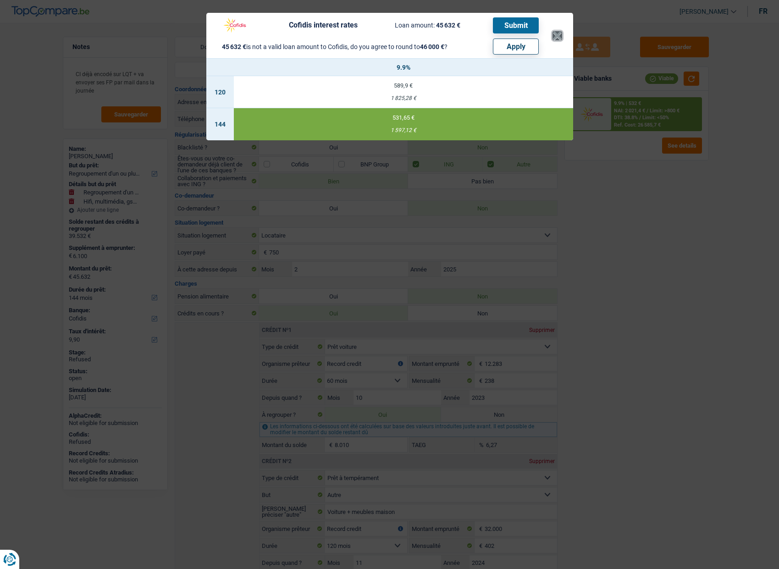
click at [556, 32] on button "×" at bounding box center [557, 35] width 10 height 9
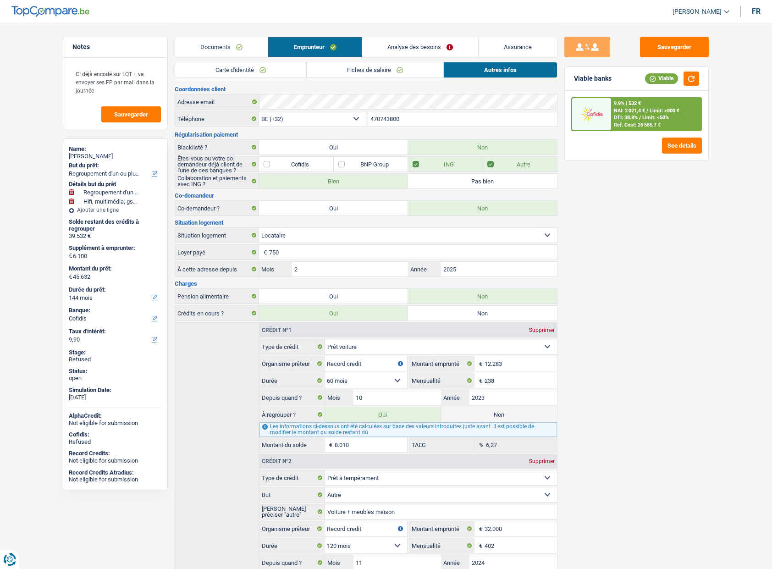
click at [610, 292] on div "Sauvegarder Viable banks Viable 9.9% | 532 € NAI: 2 021,4 € / Limit: >800 € DTI…" at bounding box center [636, 295] width 158 height 517
click at [277, 75] on link "Carte d'identité" at bounding box center [240, 69] width 131 height 15
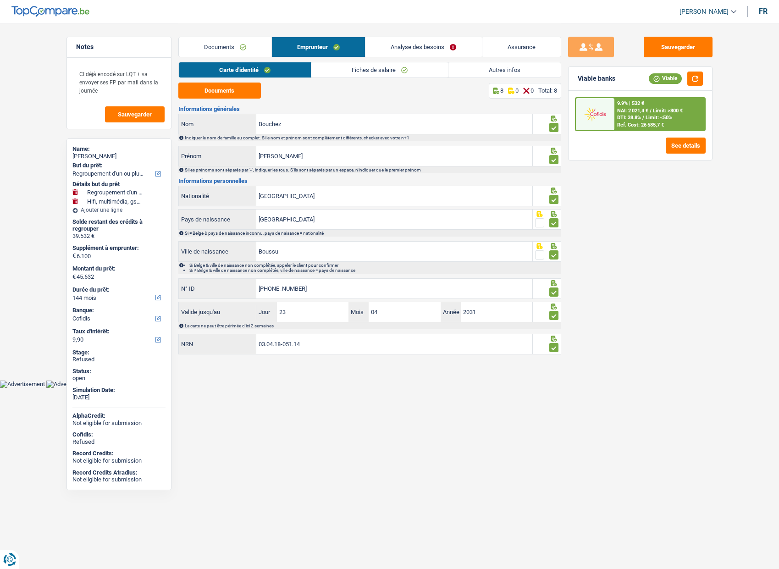
click at [369, 71] on link "Fiches de salaire" at bounding box center [379, 69] width 137 height 15
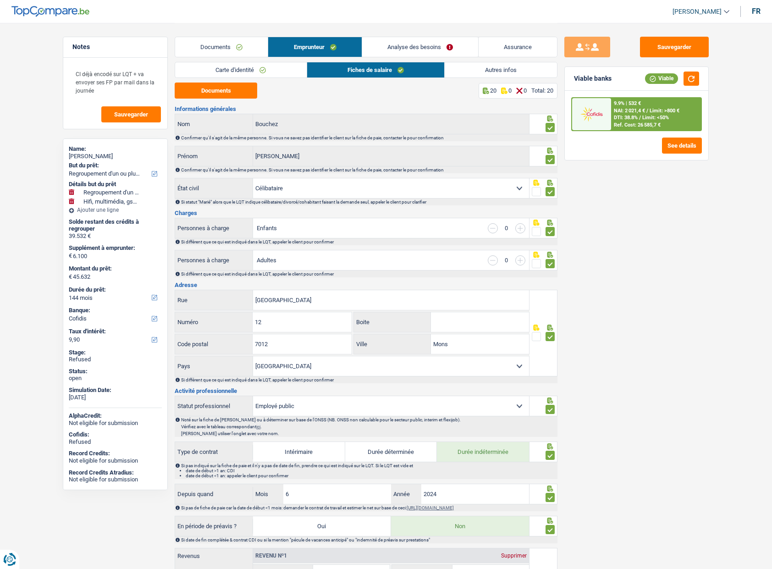
click at [463, 68] on link "Autres infos" at bounding box center [501, 69] width 112 height 15
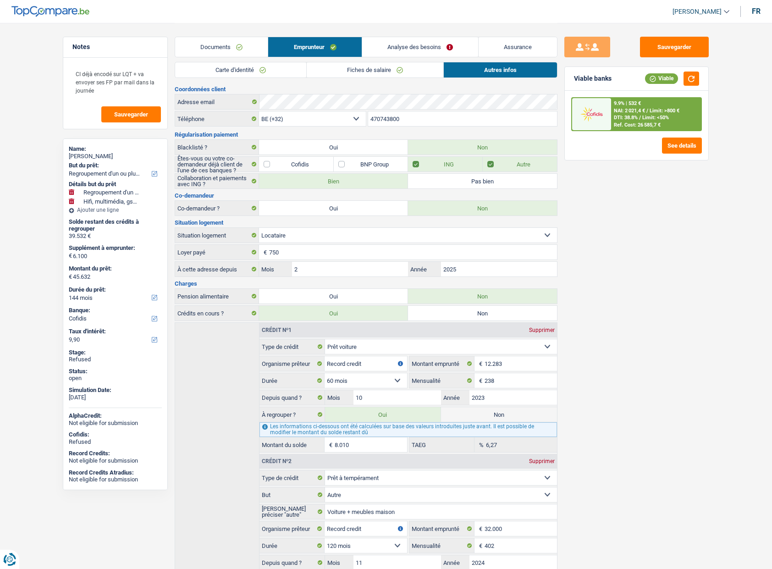
click at [423, 48] on link "Analyse des besoins" at bounding box center [420, 47] width 116 height 20
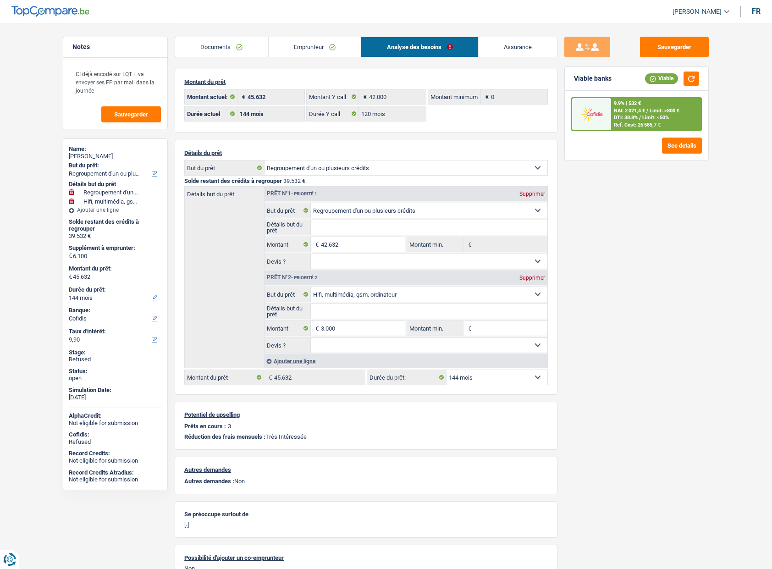
click at [300, 52] on link "Emprunteur" at bounding box center [315, 47] width 93 height 20
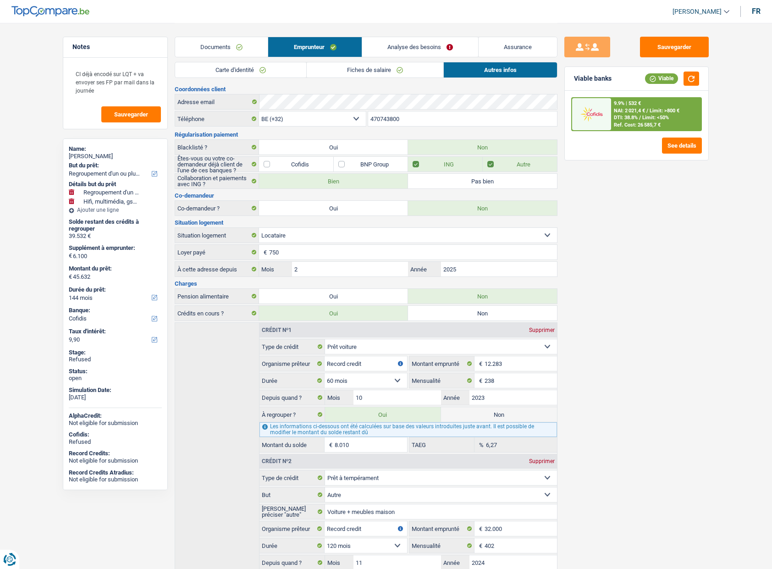
click at [630, 223] on div "Sauvegarder Viable banks Viable 9.9% | 532 € NAI: 2 021,4 € / Limit: >800 € DTI…" at bounding box center [636, 295] width 158 height 517
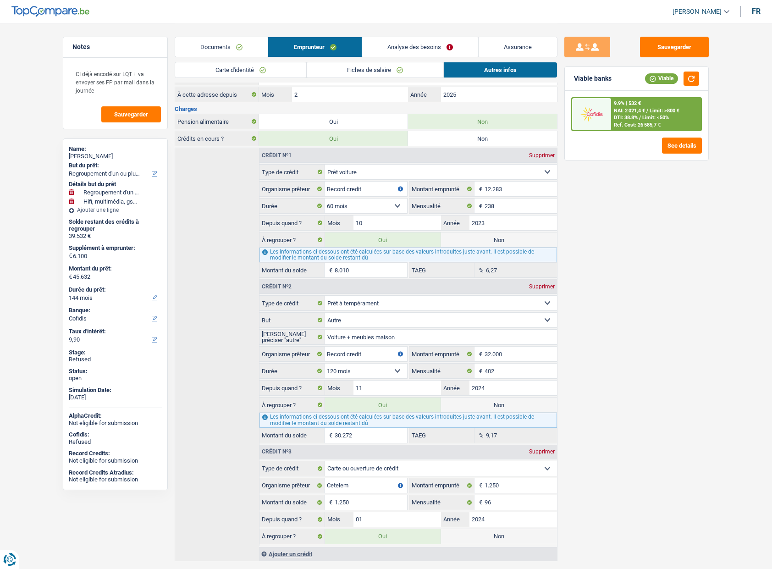
scroll to position [161, 0]
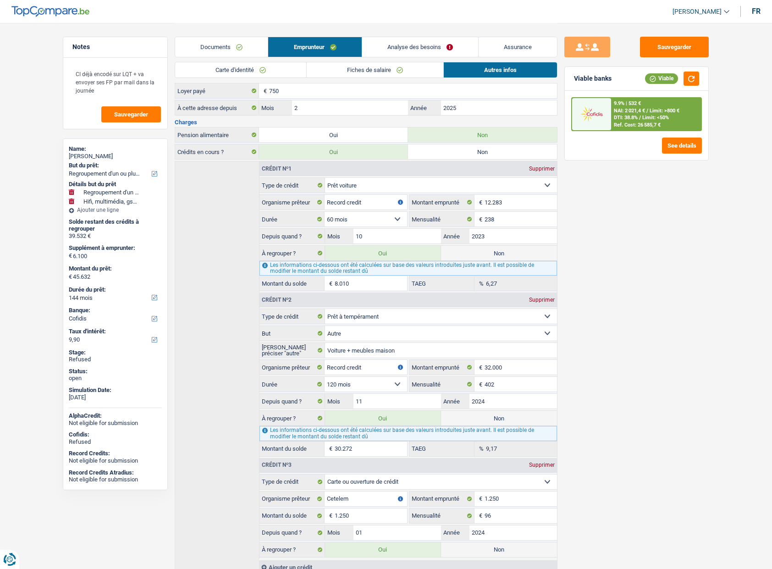
click at [481, 422] on label "Non" at bounding box center [499, 418] width 116 height 15
click at [481, 422] on input "Non" at bounding box center [499, 418] width 116 height 15
radio input "true"
type input "36.372"
radio input "false"
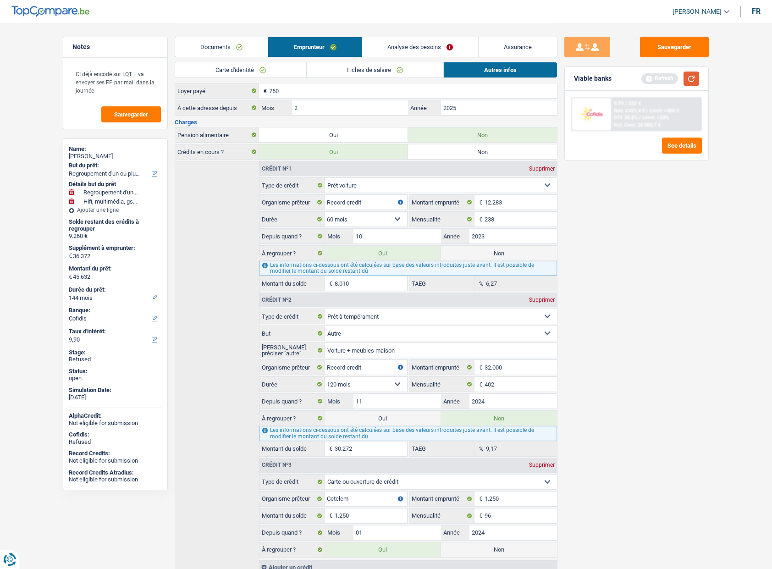
click at [686, 78] on button "button" at bounding box center [691, 78] width 16 height 14
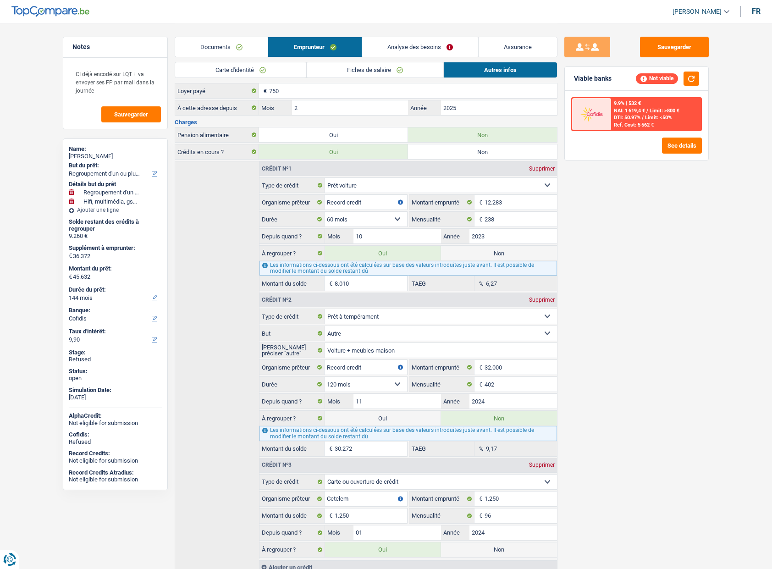
click at [406, 47] on link "Analyse des besoins" at bounding box center [420, 47] width 116 height 20
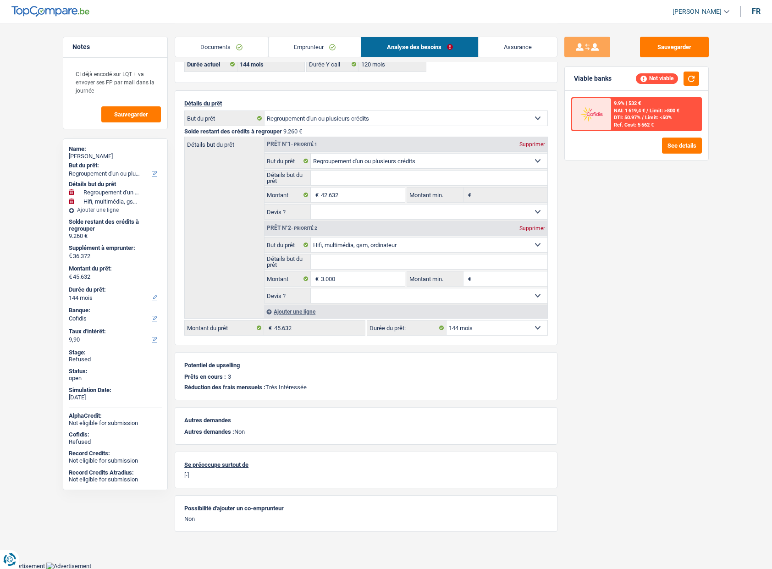
click at [465, 331] on select "12 mois 18 mois 24 mois 30 mois 36 mois 42 mois 48 mois 60 mois 72 mois 84 mois…" at bounding box center [496, 327] width 101 height 15
select select "72"
click at [446, 320] on select "12 mois 18 mois 24 mois 30 mois 36 mois 42 mois 48 mois 60 mois 72 mois 84 mois…" at bounding box center [496, 327] width 101 height 15
select select "72"
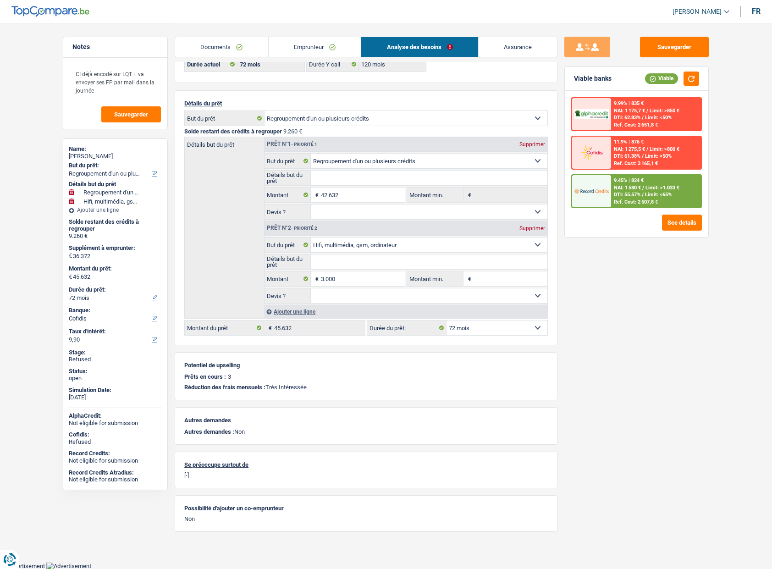
click at [607, 245] on div "Sauvegarder Viable banks Viable 9.99% | 835 € NAI: 1 175,7 € / Limit: >850 € DT…" at bounding box center [636, 295] width 158 height 517
click at [320, 46] on link "Emprunteur" at bounding box center [315, 47] width 93 height 20
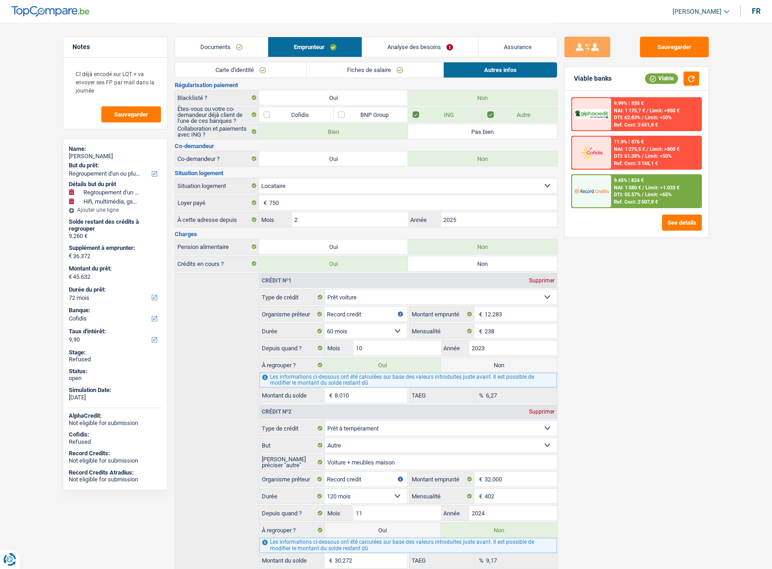
click at [584, 325] on div "Sauvegarder Viable banks Viable 9.99% | 835 € NAI: 1 175,7 € / Limit: >850 € DT…" at bounding box center [636, 295] width 158 height 517
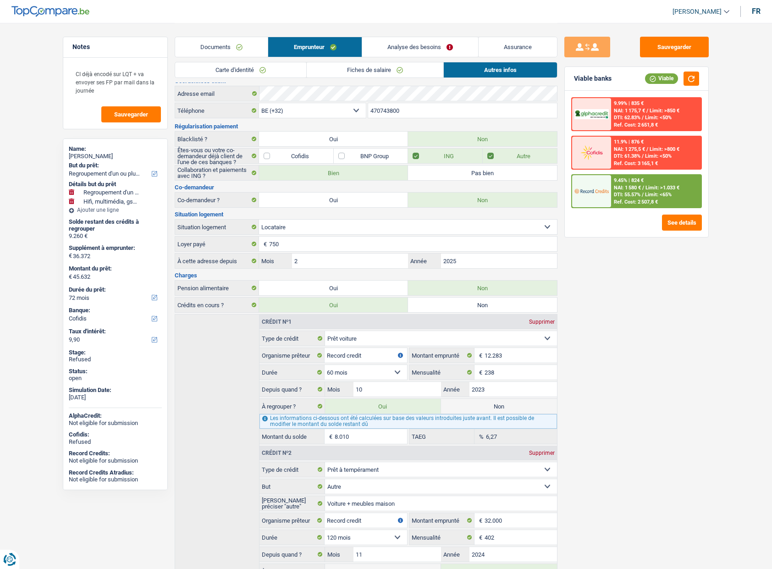
scroll to position [0, 0]
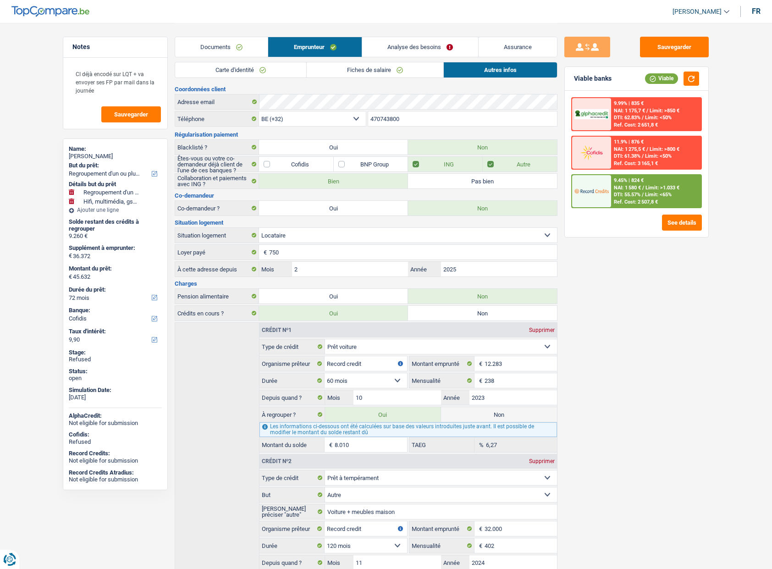
click at [391, 45] on link "Analyse des besoins" at bounding box center [420, 47] width 116 height 20
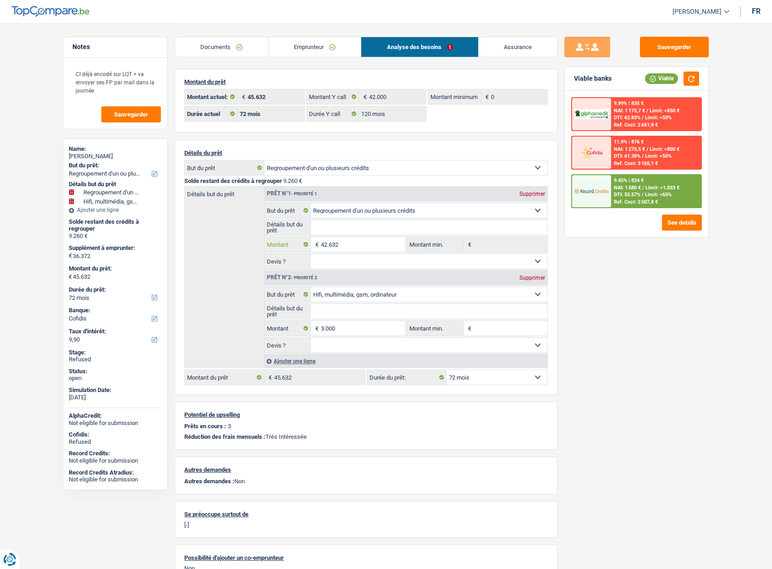
click at [360, 247] on input "42.632" at bounding box center [363, 244] width 84 height 15
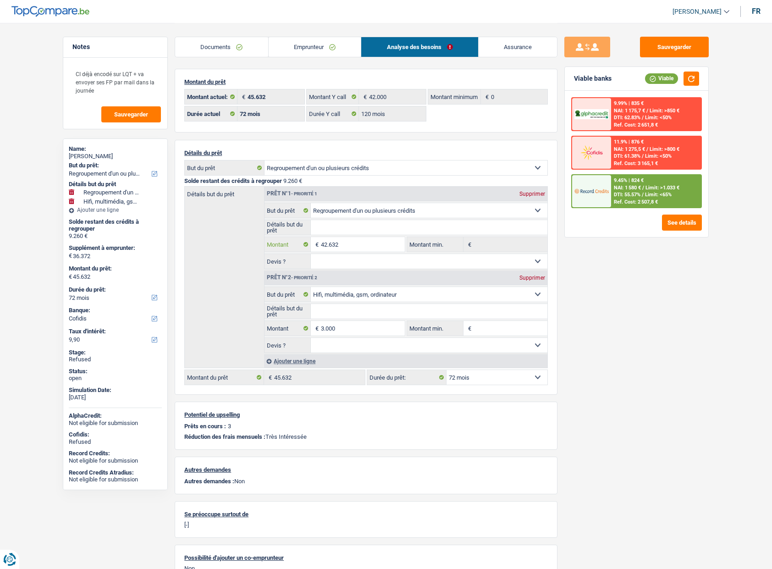
click at [360, 247] on input "42.632" at bounding box center [363, 244] width 84 height 15
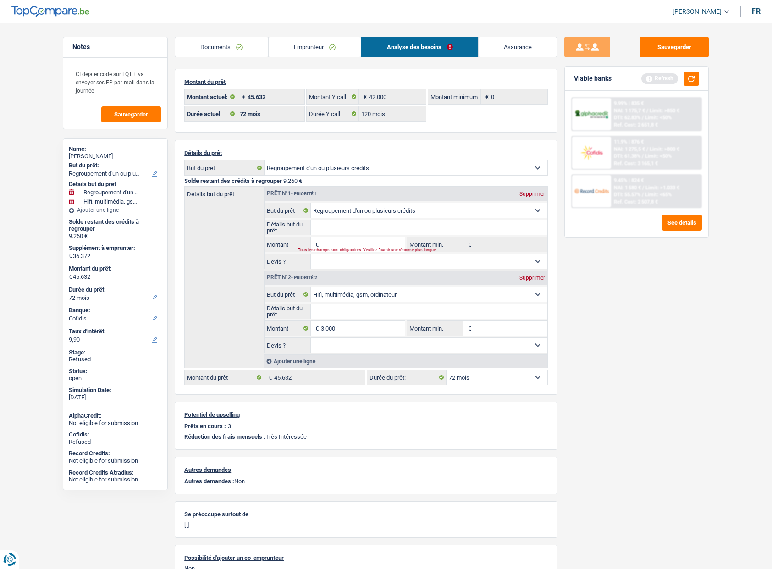
select select "30"
type input "-6.260"
type input "3.000"
select select "30"
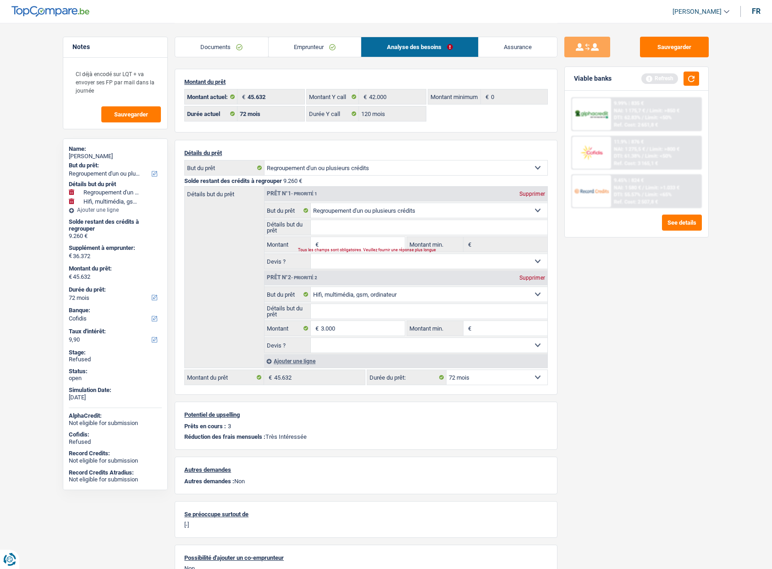
type input "3.000"
select select "30"
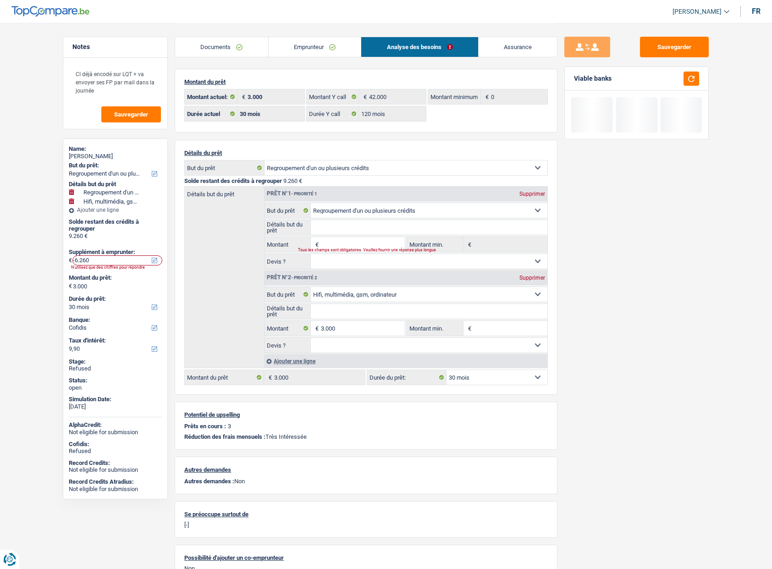
click at [575, 324] on div "Sauvegarder Viable banks" at bounding box center [636, 295] width 158 height 517
click at [331, 242] on input "Montant" at bounding box center [363, 244] width 84 height 15
click at [318, 56] on link "Emprunteur" at bounding box center [315, 47] width 93 height 20
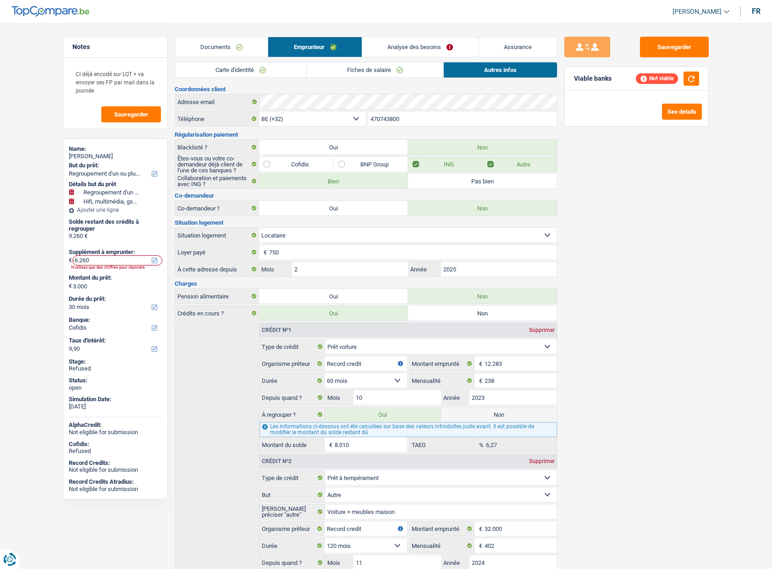
click at [479, 421] on label "Non" at bounding box center [499, 414] width 116 height 15
click at [479, 421] on input "Non" at bounding box center [499, 414] width 116 height 15
radio input "true"
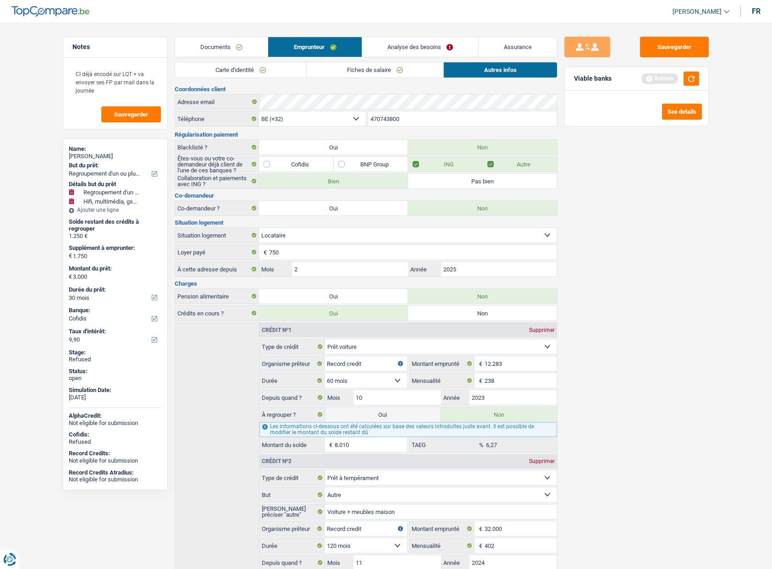
click at [425, 412] on label "Oui" at bounding box center [383, 414] width 116 height 15
click at [425, 412] on input "Oui" at bounding box center [383, 414] width 116 height 15
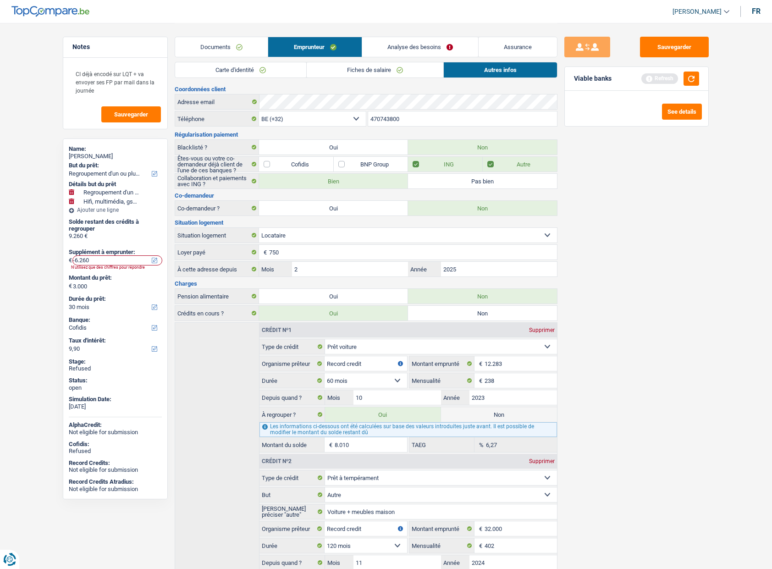
click at [624, 348] on div "Sauvegarder Viable banks Refresh See details" at bounding box center [636, 295] width 158 height 517
click at [419, 46] on link "Analyse des besoins" at bounding box center [420, 47] width 116 height 20
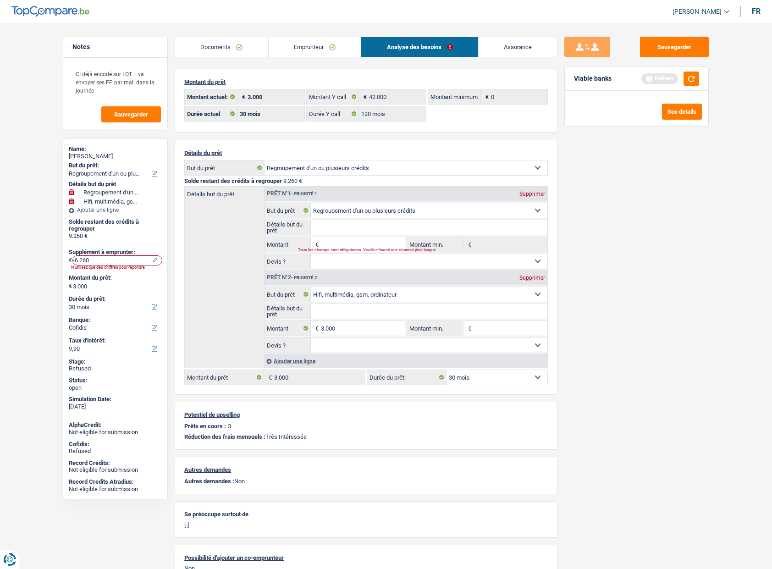
click at [328, 241] on input "Montant" at bounding box center [363, 244] width 84 height 15
click at [372, 208] on select "Confort maison: meubles, textile, peinture, électroménager, outillage non-profe…" at bounding box center [429, 210] width 237 height 15
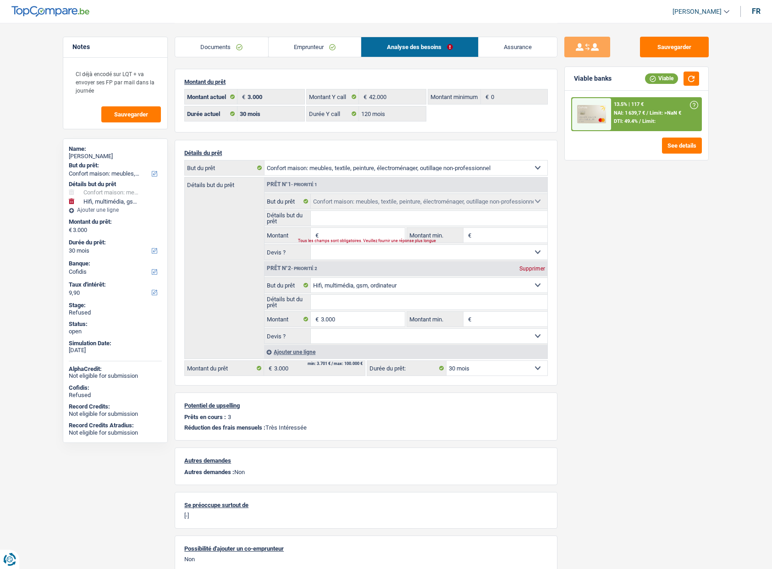
click at [540, 170] on select "Confort maison: meubles, textile, peinture, électroménager, outillage non-profe…" at bounding box center [405, 167] width 283 height 15
click at [383, 168] on select "Confort maison: meubles, textile, peinture, électroménager, outillage non-profe…" at bounding box center [405, 167] width 283 height 15
click at [264, 160] on select "Confort maison: meubles, textile, peinture, électroménager, outillage non-profe…" at bounding box center [405, 167] width 283 height 15
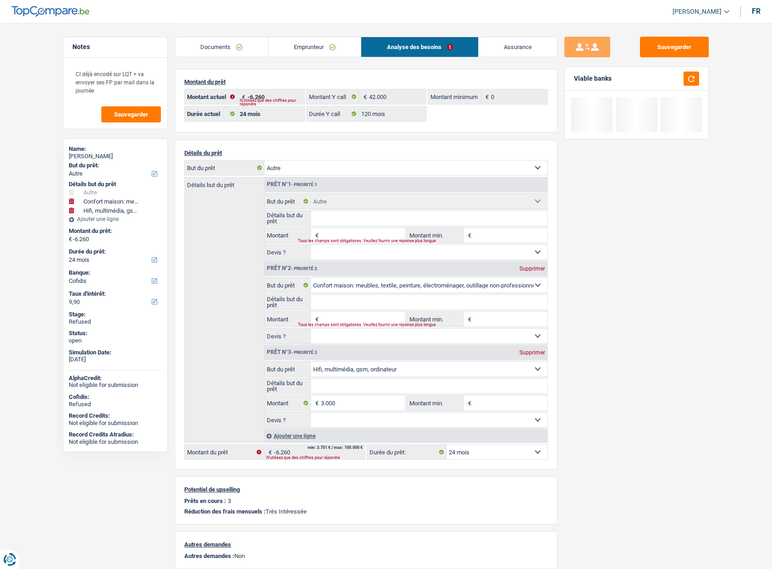
click at [340, 223] on input "Détails but du prêt" at bounding box center [429, 218] width 237 height 15
click at [295, 44] on link "Emprunteur" at bounding box center [315, 47] width 93 height 20
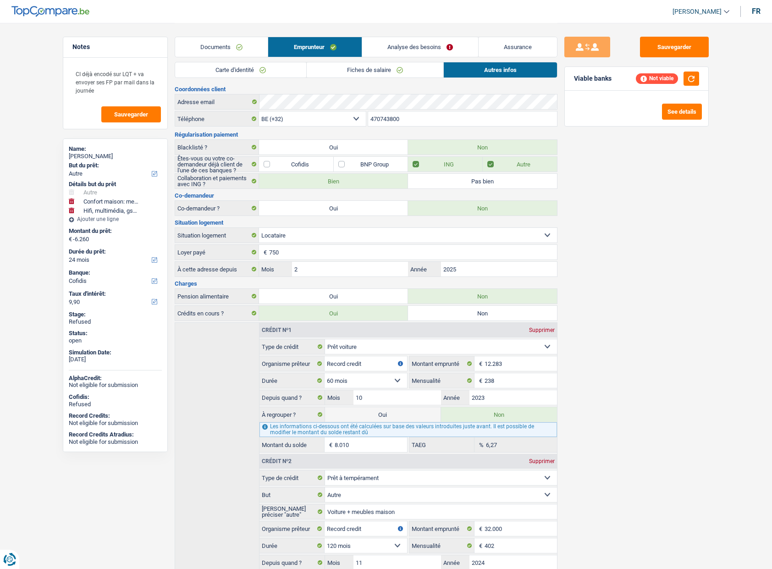
click at [409, 410] on label "Oui" at bounding box center [383, 414] width 116 height 15
click at [409, 410] on input "Oui" at bounding box center [383, 414] width 116 height 15
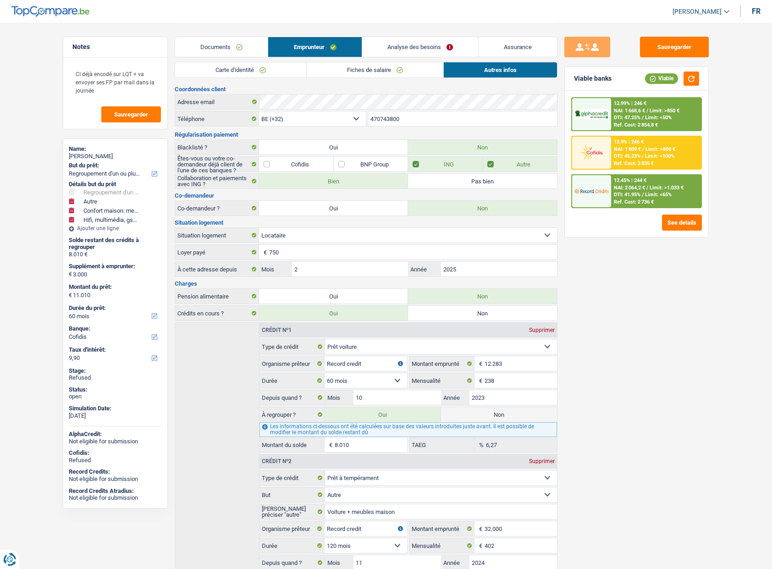
click at [576, 424] on div "Sauvegarder Viable banks Viable 12.99% | 246 € NAI: 1 668,6 € / Limit: >850 € D…" at bounding box center [636, 295] width 158 height 517
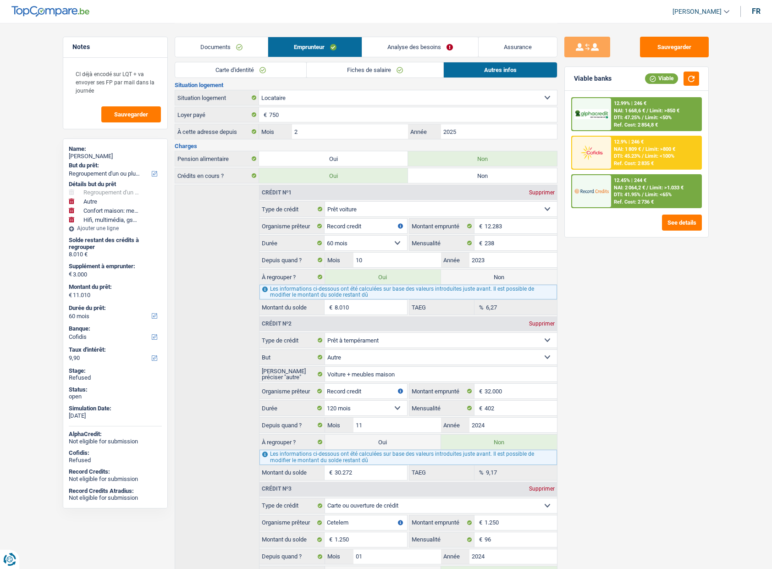
scroll to position [198, 0]
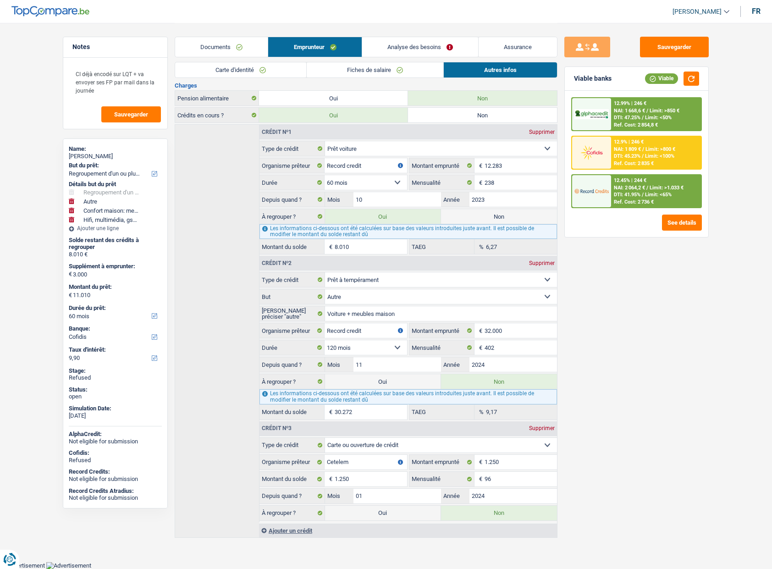
click at [393, 513] on label "Oui" at bounding box center [383, 512] width 116 height 15
click at [393, 513] on input "Oui" at bounding box center [383, 512] width 116 height 15
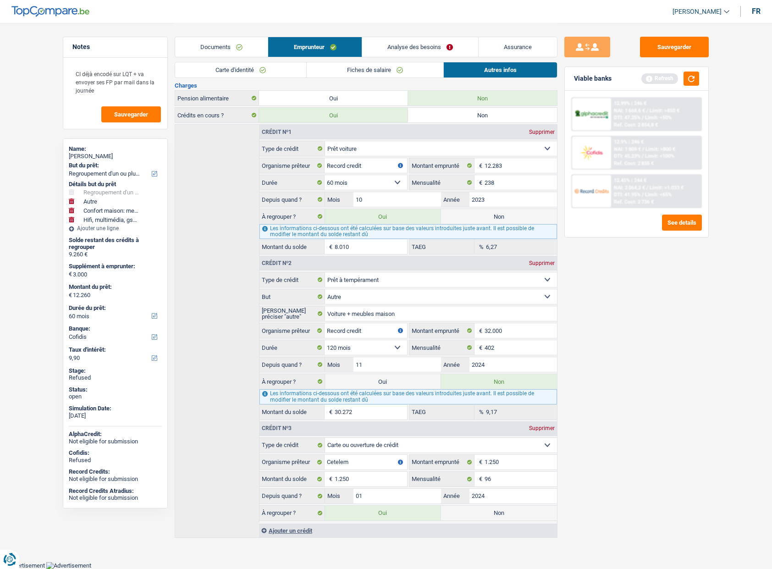
click at [415, 46] on link "Analyse des besoins" at bounding box center [420, 47] width 116 height 20
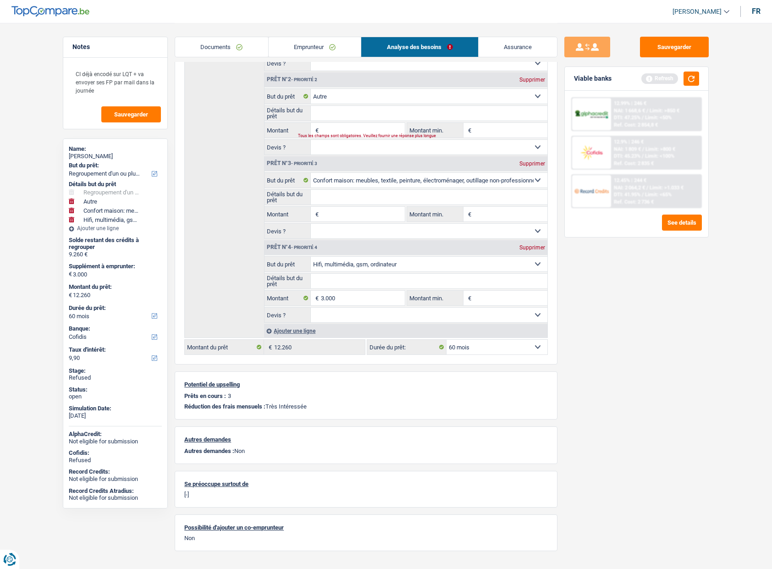
click at [561, 131] on div "Sauvegarder Viable banks Refresh 12.99% | 246 € NAI: 1 668,6 € / Limit: >850 € …" at bounding box center [636, 295] width 158 height 517
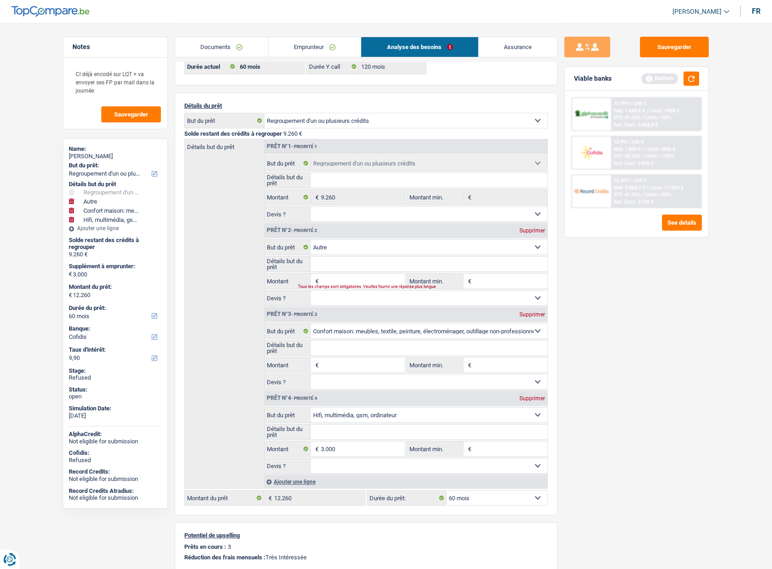
scroll to position [33, 0]
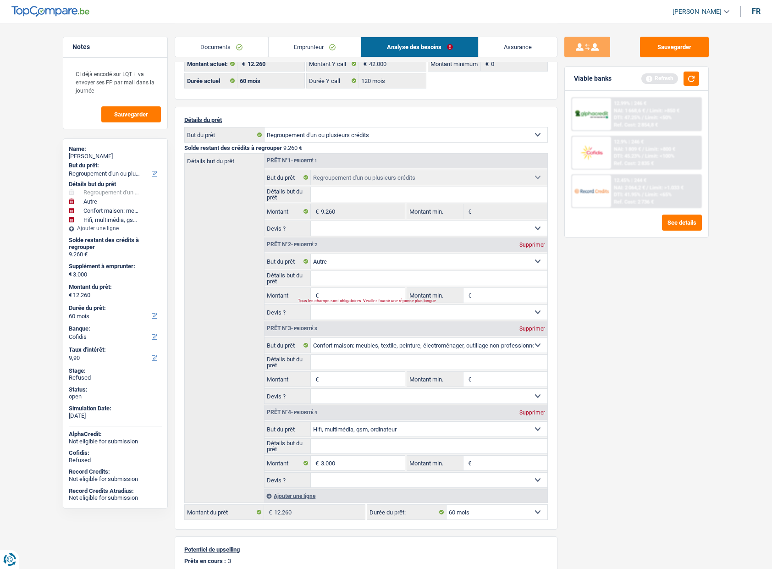
click at [527, 328] on div "Supprimer" at bounding box center [532, 328] width 30 height 5
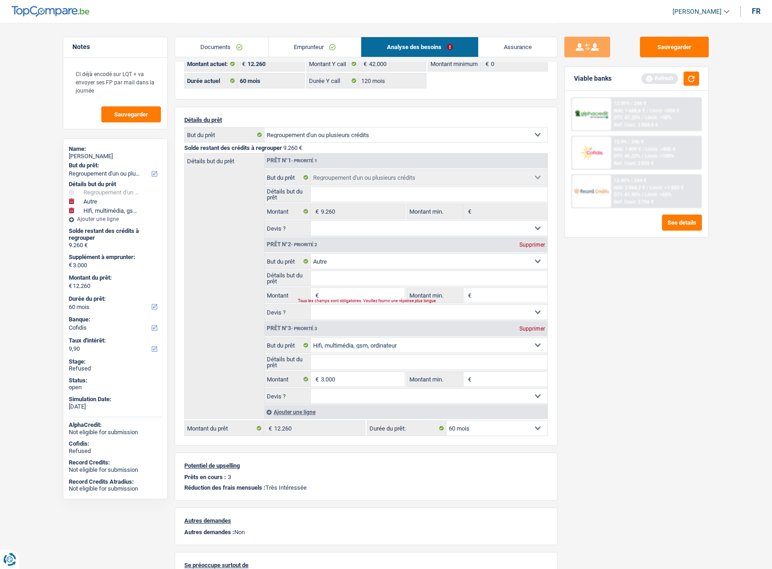
click at [534, 242] on div "Supprimer" at bounding box center [532, 244] width 30 height 5
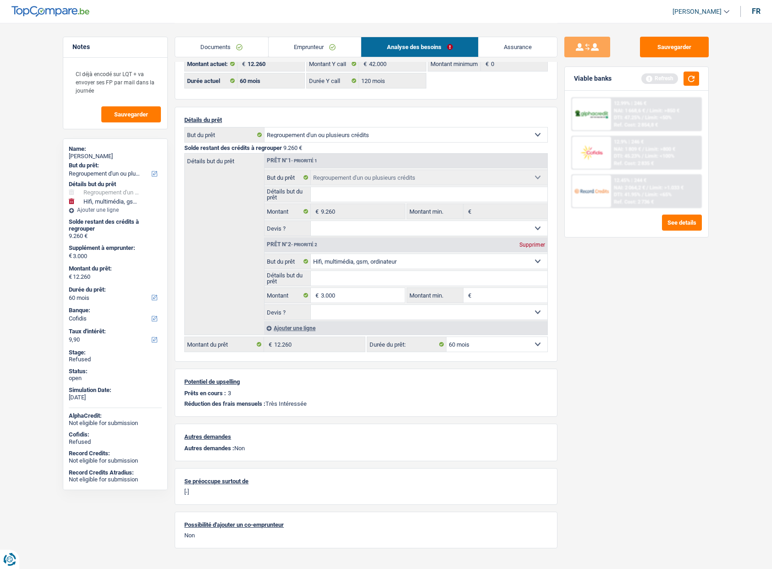
click at [305, 51] on link "Emprunteur" at bounding box center [315, 47] width 93 height 20
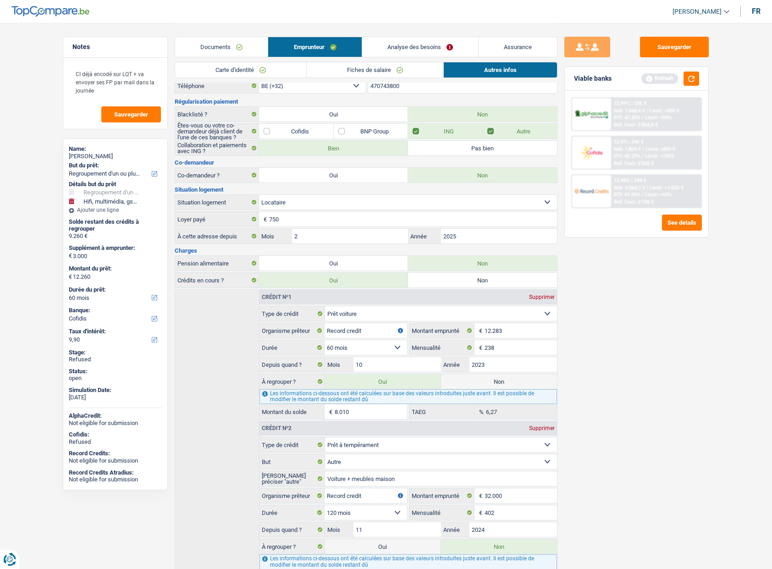
click at [401, 48] on link "Analyse des besoins" at bounding box center [420, 47] width 116 height 20
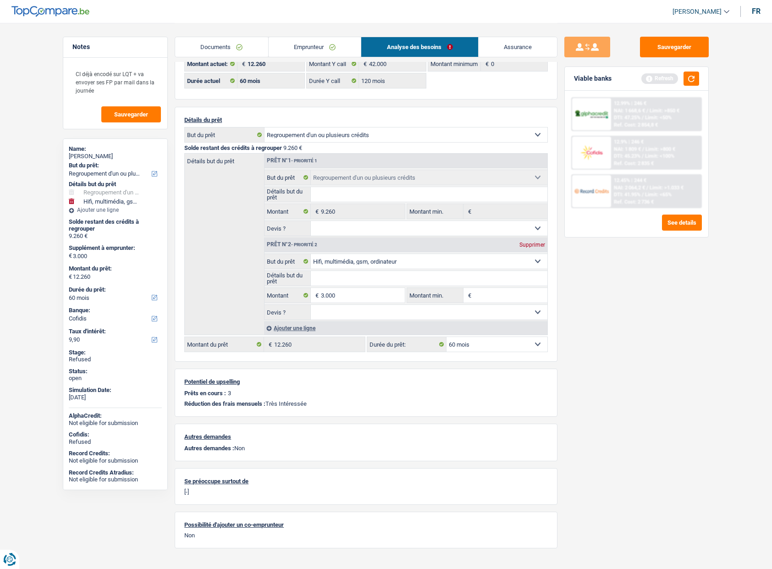
click at [321, 44] on link "Emprunteur" at bounding box center [315, 47] width 93 height 20
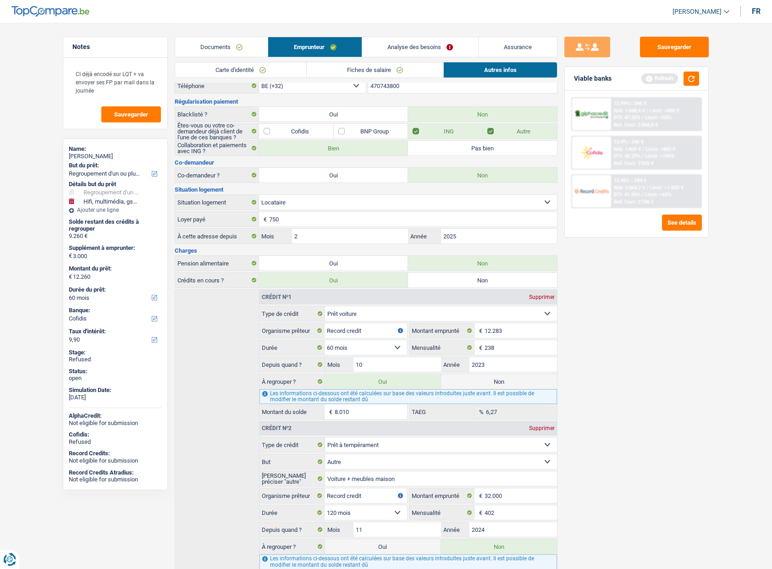
click at [573, 309] on div "Sauvegarder Viable banks Refresh 12.99% | 246 € NAI: 1 668,6 € / Limit: >850 € …" at bounding box center [636, 295] width 158 height 517
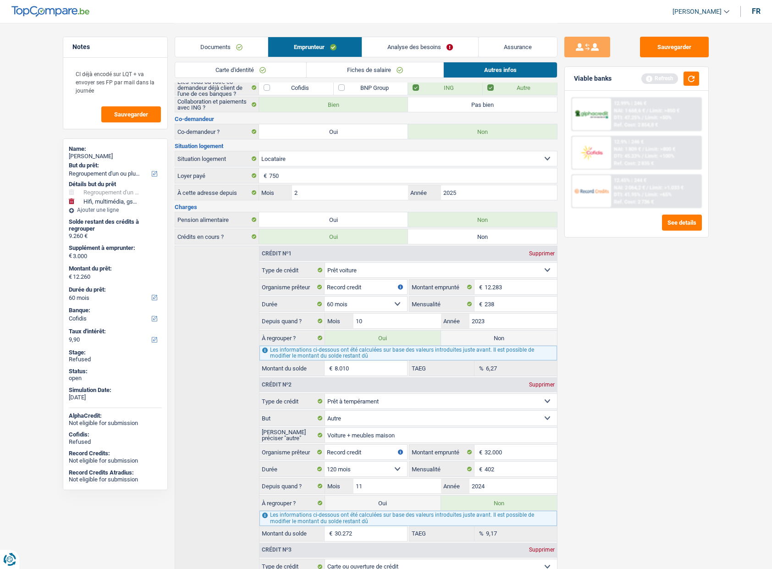
scroll to position [88, 0]
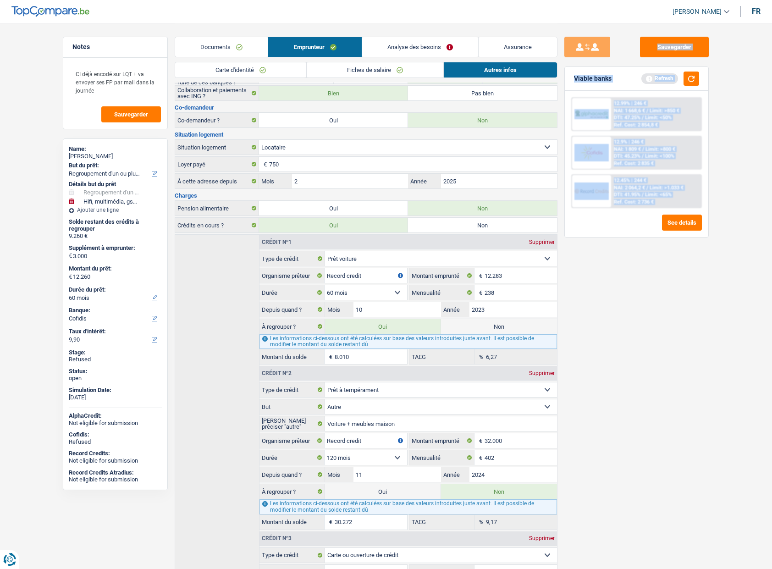
drag, startPoint x: 594, startPoint y: 303, endPoint x: 944, endPoint y: 260, distance: 352.4
click at [771, 260] on html "Vous avez le contrôle de vos données Nous utilisons des cookies, tout comme nos…" at bounding box center [386, 295] width 772 height 767
click at [678, 301] on div "Sauvegarder Viable banks Refresh 12.99% | 246 € NAI: 1 668,6 € / Limit: >850 € …" at bounding box center [636, 295] width 158 height 517
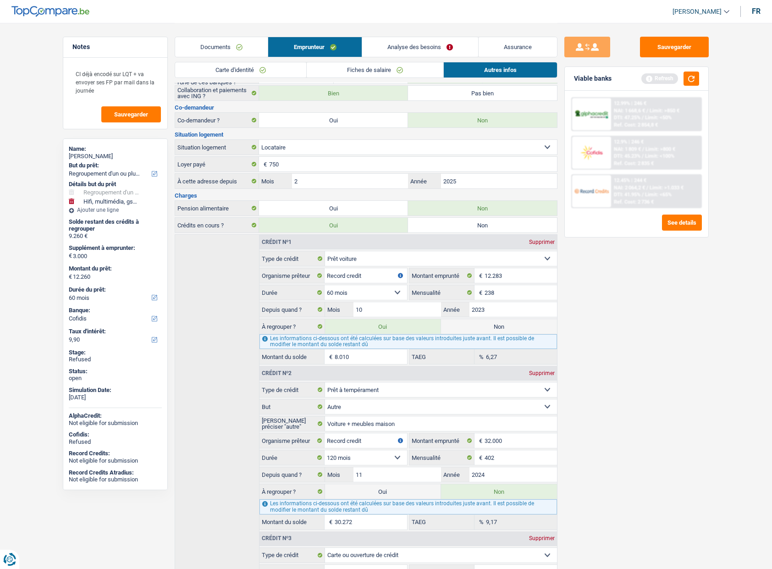
click at [628, 316] on div "Sauvegarder Viable banks Refresh 12.99% | 246 € NAI: 1 668,6 € / Limit: >850 € …" at bounding box center [636, 295] width 158 height 517
click at [595, 369] on div "Sauvegarder Viable banks Refresh 12.99% | 246 € NAI: 1 668,6 € / Limit: >850 € …" at bounding box center [636, 295] width 158 height 517
click at [589, 379] on div "Sauvegarder Viable banks Refresh 12.99% | 246 € NAI: 1 668,6 € / Limit: >850 € …" at bounding box center [636, 295] width 158 height 517
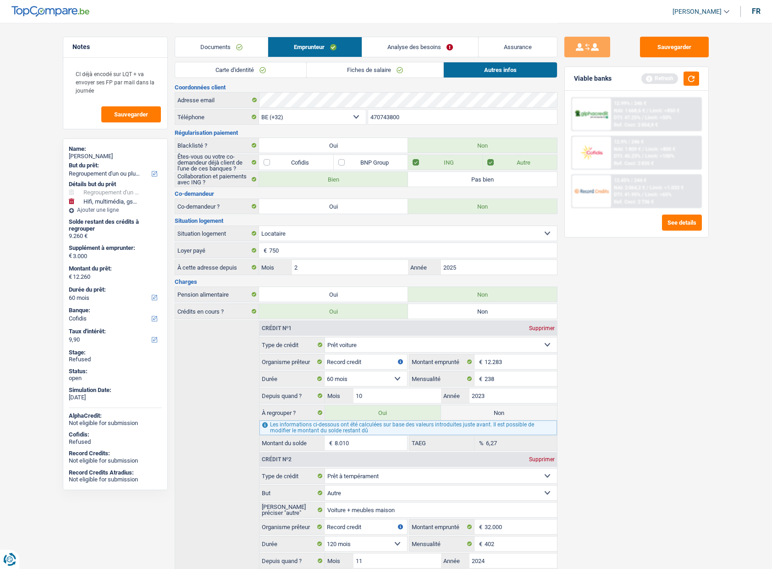
scroll to position [0, 0]
click at [437, 40] on link "Analyse des besoins" at bounding box center [420, 47] width 116 height 20
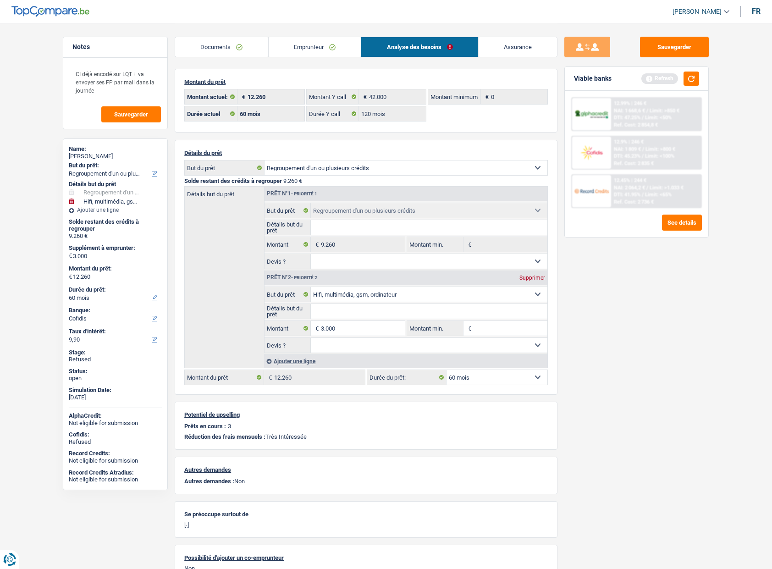
click at [319, 45] on link "Emprunteur" at bounding box center [315, 47] width 93 height 20
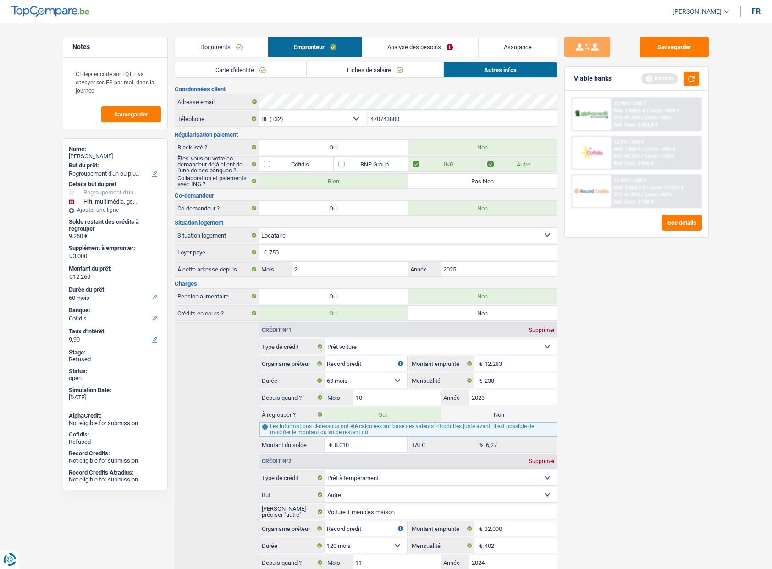
click at [591, 372] on div "Sauvegarder Viable banks Refresh 12.99% | 246 € NAI: 1 668,6 € / Limit: >850 € …" at bounding box center [636, 295] width 158 height 517
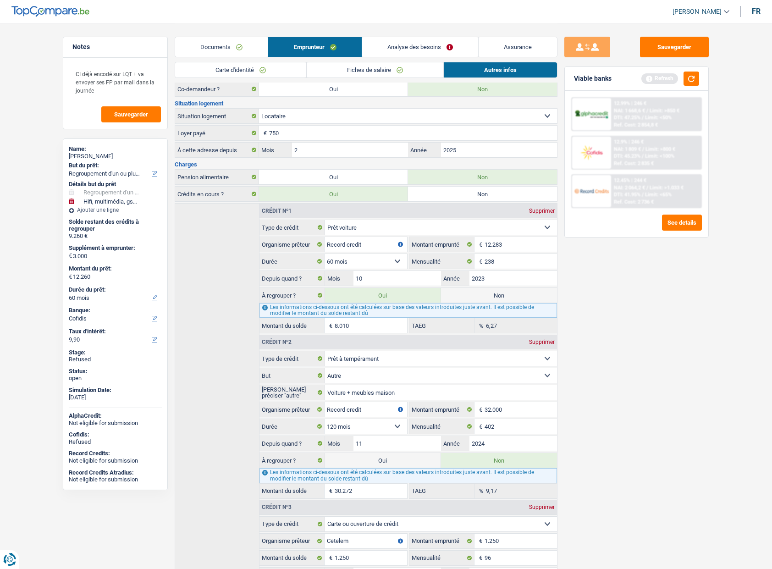
scroll to position [198, 0]
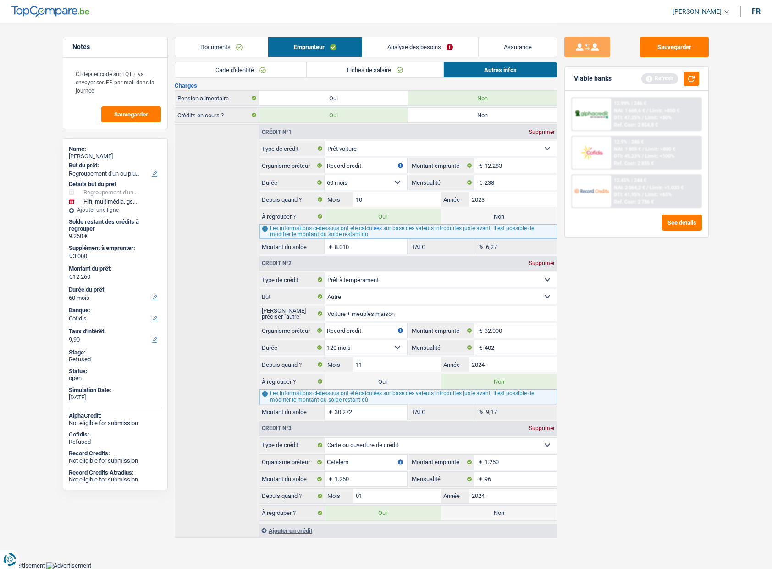
click at [414, 387] on label "Oui" at bounding box center [383, 381] width 116 height 15
click at [414, 387] on input "Oui" at bounding box center [383, 381] width 116 height 15
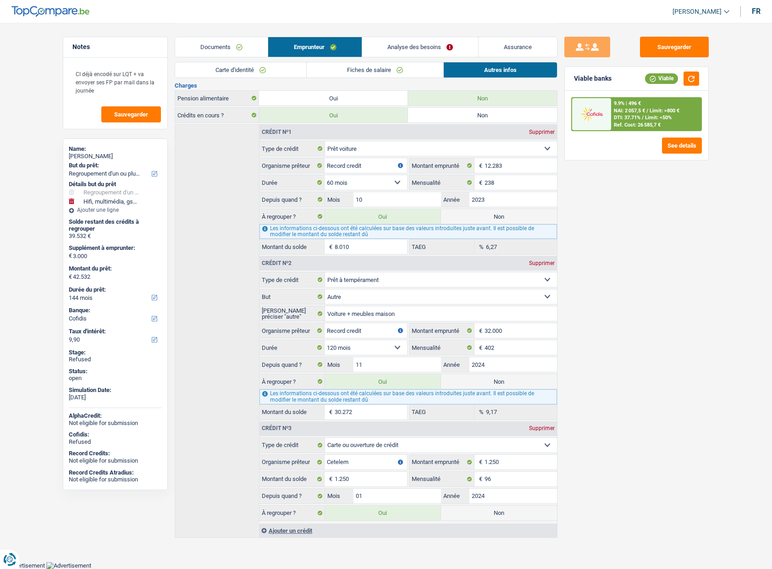
click at [412, 52] on link "Analyse des besoins" at bounding box center [420, 47] width 116 height 20
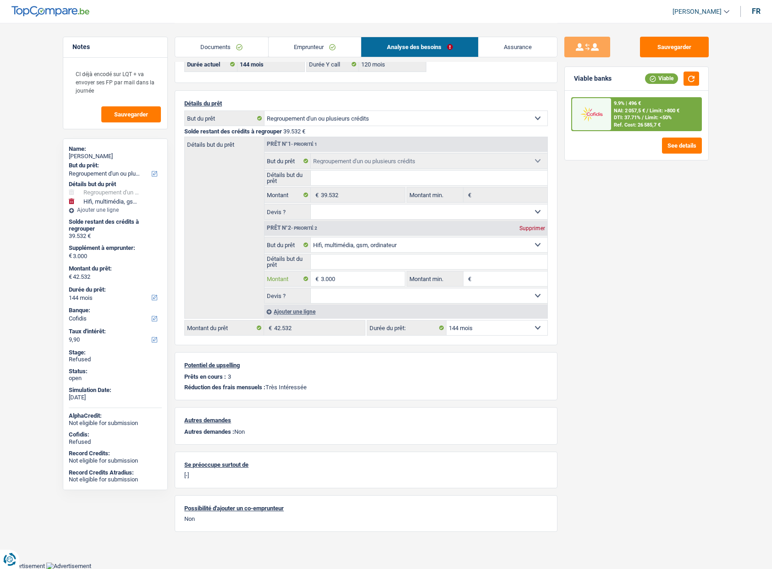
click at [337, 276] on input "3.000" at bounding box center [363, 278] width 84 height 15
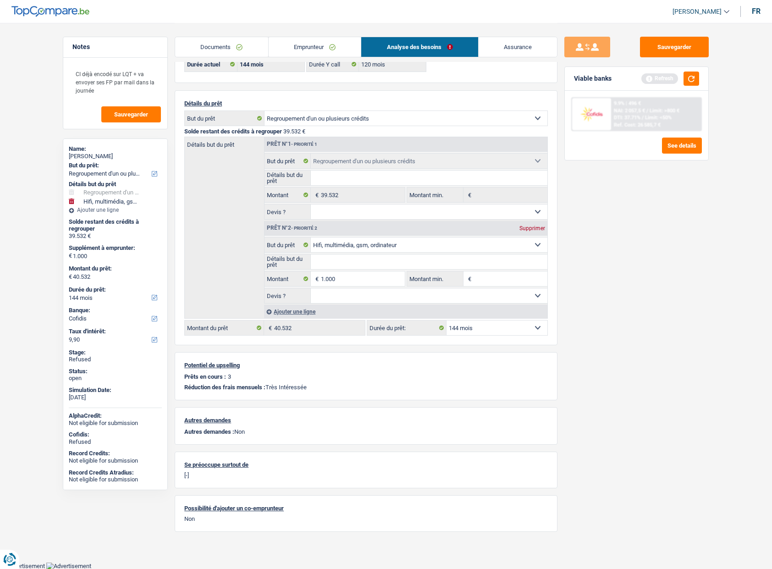
click at [505, 326] on select "12 mois 18 mois 24 mois 30 mois 36 mois 42 mois 48 mois 60 mois 72 mois 84 mois…" at bounding box center [496, 327] width 101 height 15
click at [446, 320] on select "12 mois 18 mois 24 mois 30 mois 36 mois 42 mois 48 mois 60 mois 72 mois 84 mois…" at bounding box center [496, 327] width 101 height 15
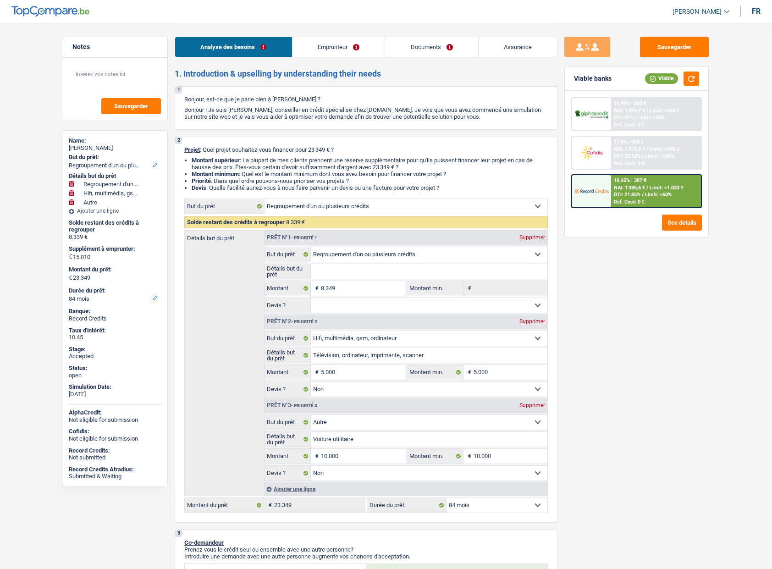
select select "refinancing"
select select "tech"
select select "other"
select select "84"
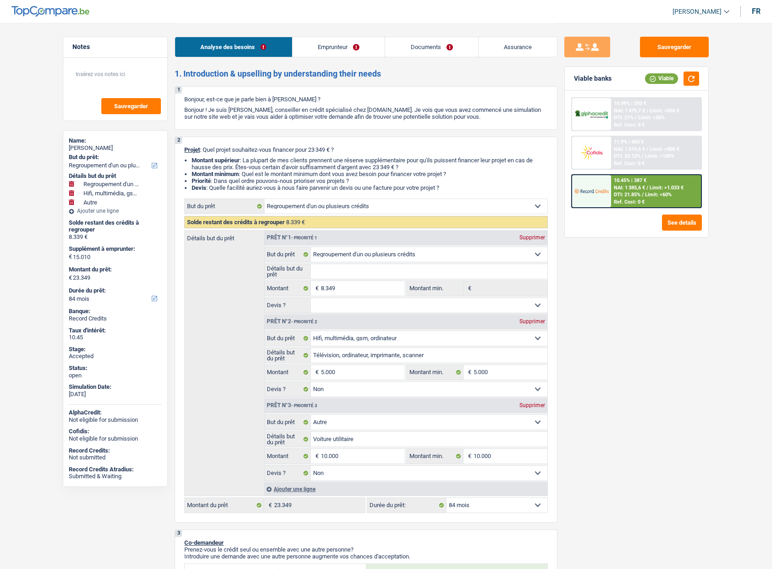
select select "refinancing"
select select "tech"
select select "false"
select select "other"
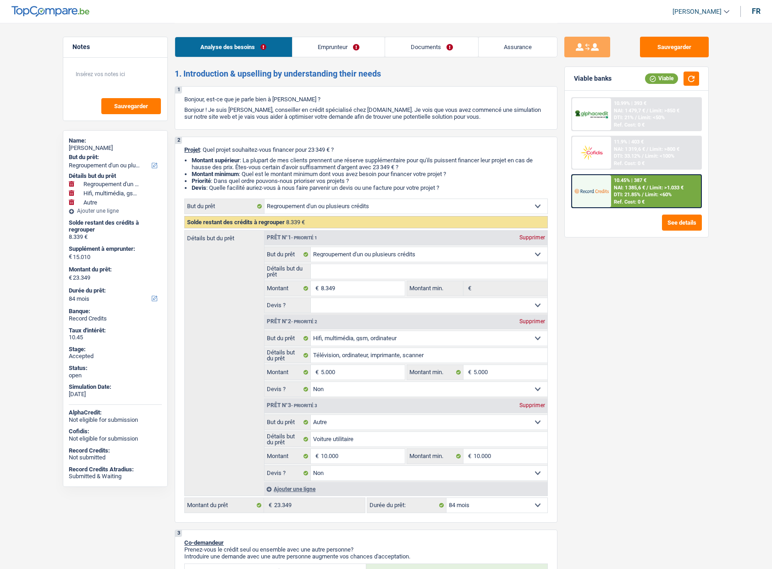
select select "false"
select select "84"
select select "unemployed"
select select "unemployment"
select select "alimony"
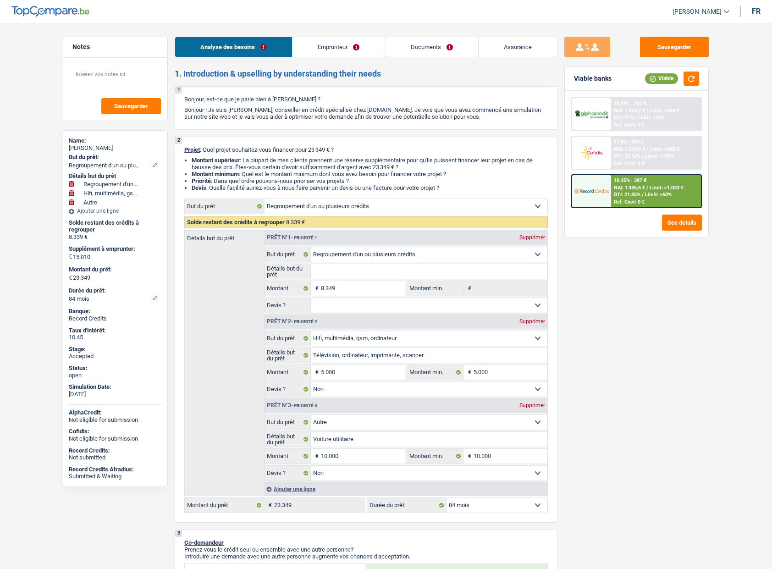
select select "liveWithParents"
select select "cardOrCredit"
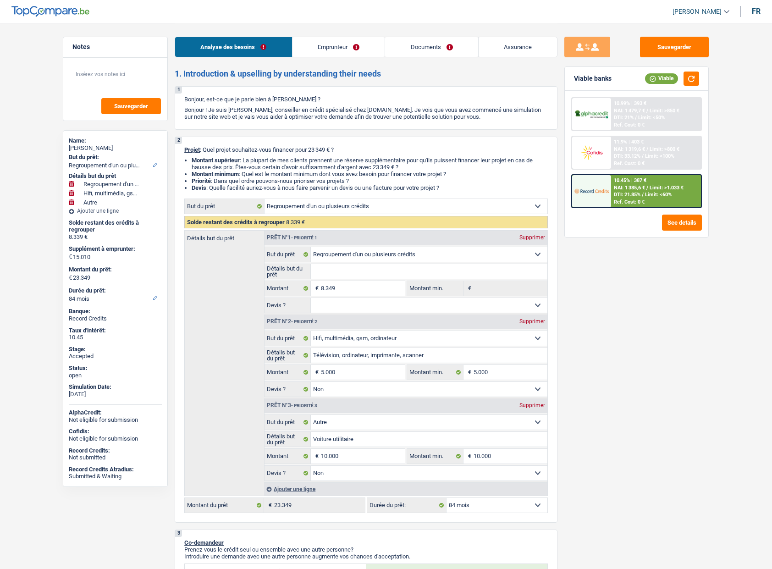
select select "refinancing"
select select "tech"
select select "false"
select select "other"
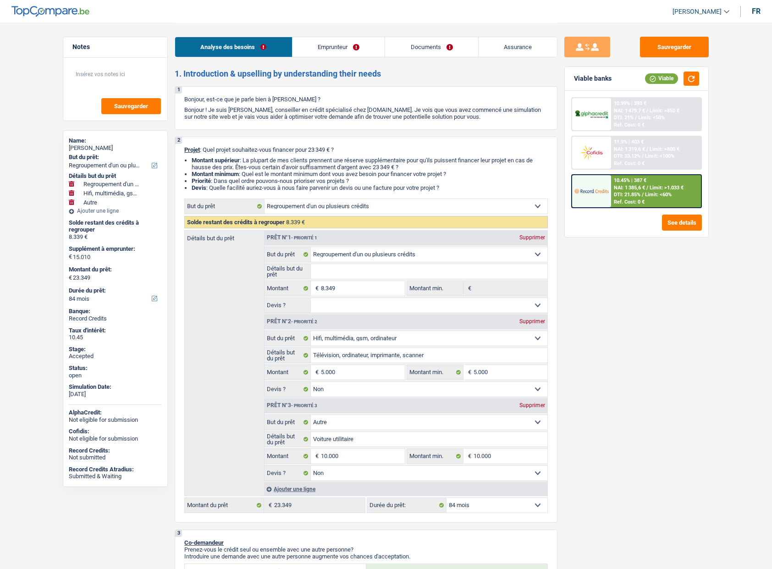
select select "false"
select select "84"
click at [600, 289] on div "Sauvegarder Viable banks Viable 10.99% | 393 € NAI: 1 479,7 € / Limit: >850 € D…" at bounding box center [636, 295] width 158 height 517
click at [356, 49] on link "Emprunteur" at bounding box center [338, 47] width 93 height 20
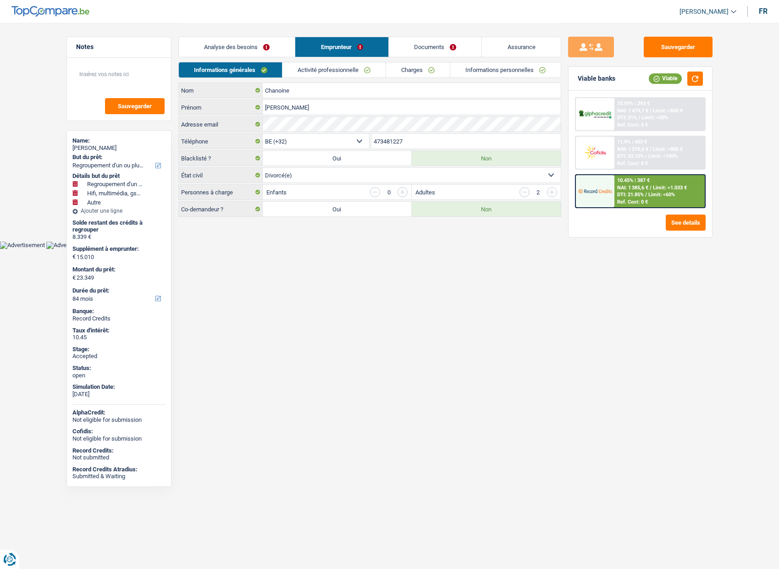
click at [439, 49] on link "Documents" at bounding box center [435, 47] width 93 height 20
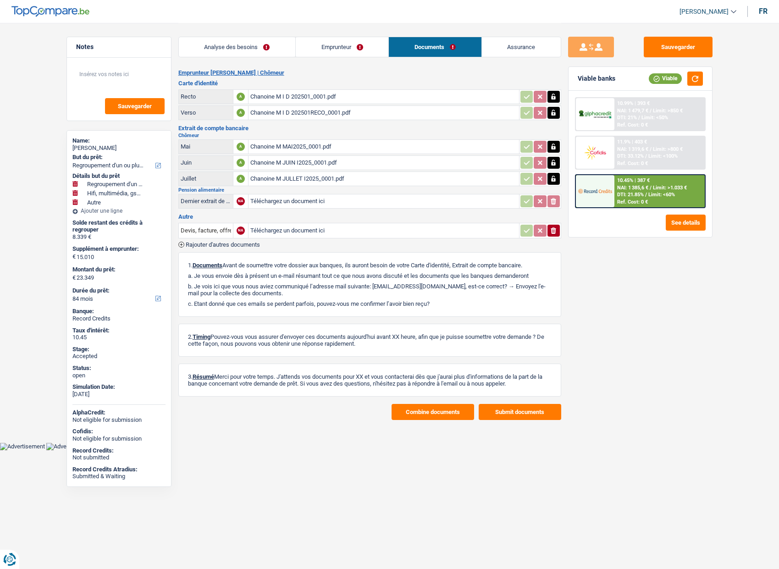
click at [733, 15] on link "[PERSON_NAME]" at bounding box center [704, 11] width 64 height 15
click at [454, 417] on button "Combine documents" at bounding box center [432, 412] width 82 height 16
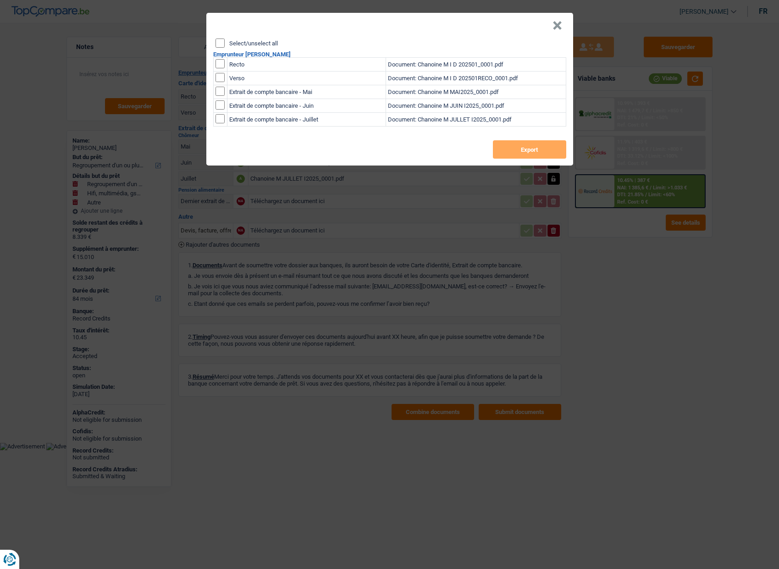
click at [263, 44] on label "Select/unselect all" at bounding box center [253, 43] width 49 height 6
click at [225, 44] on input "Select/unselect all" at bounding box center [219, 42] width 9 height 9
checkbox input "true"
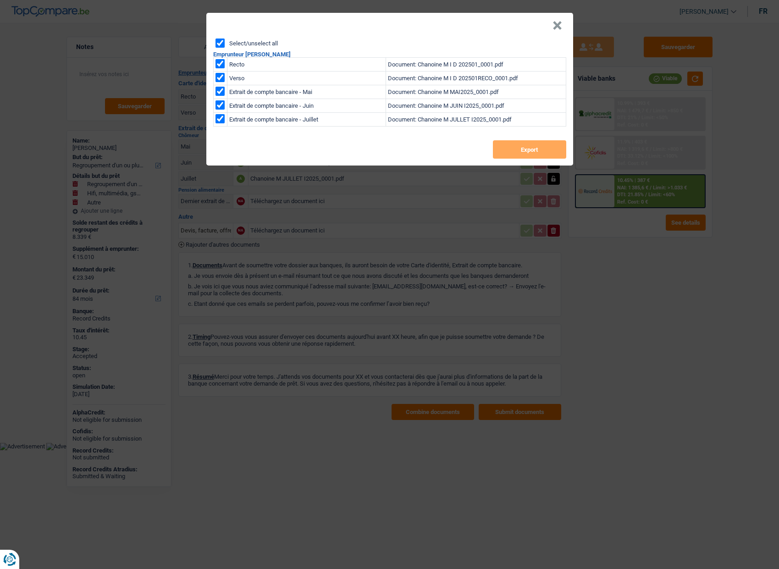
checkbox input "true"
click at [517, 144] on button "Export" at bounding box center [529, 149] width 73 height 18
click at [551, 27] on header "×" at bounding box center [389, 26] width 367 height 26
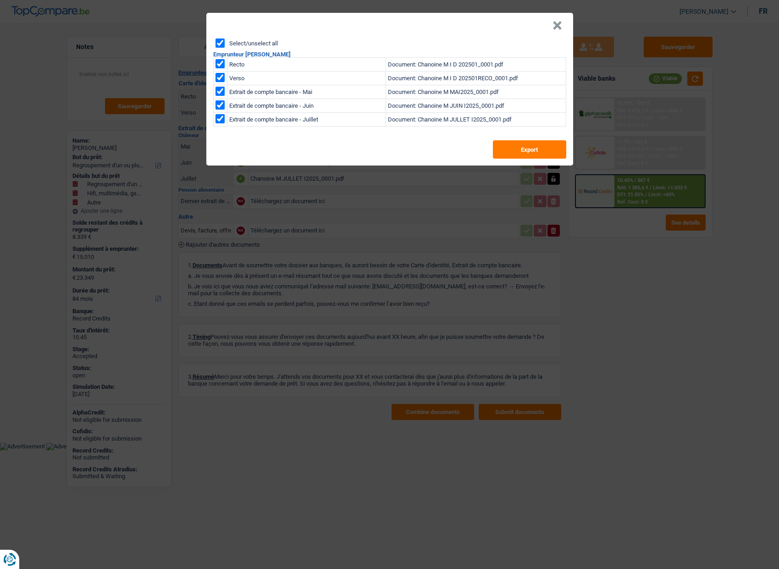
click at [555, 27] on button "×" at bounding box center [557, 25] width 10 height 9
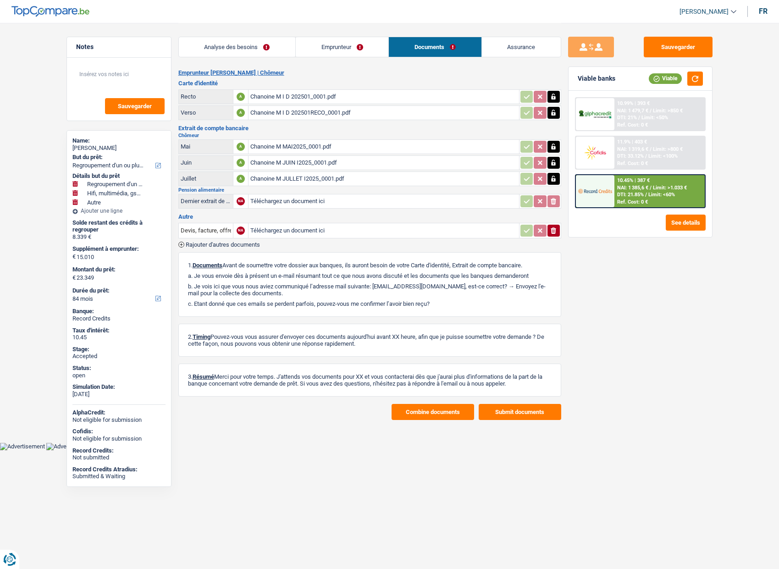
click at [521, 43] on link "Assurance" at bounding box center [521, 47] width 79 height 20
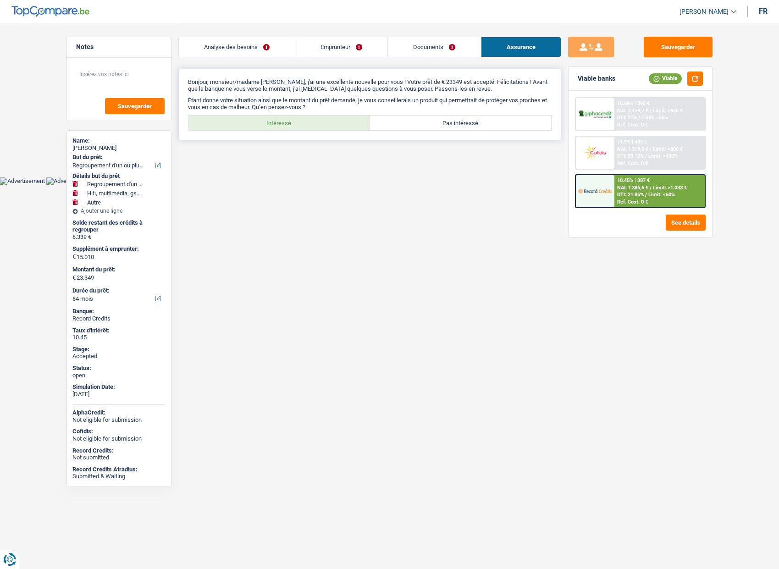
click at [327, 128] on label "Intéressé" at bounding box center [278, 122] width 181 height 15
click at [327, 128] on input "Intéressé" at bounding box center [278, 122] width 181 height 15
radio input "true"
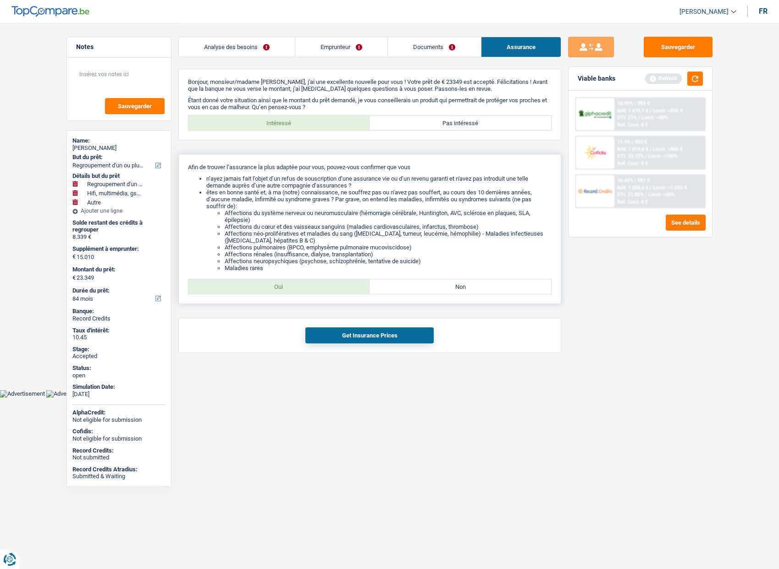
click at [321, 285] on label "Oui" at bounding box center [278, 286] width 181 height 15
click at [321, 285] on input "Oui" at bounding box center [278, 286] width 181 height 15
radio input "true"
click at [346, 335] on button "Get Insurance Prices" at bounding box center [369, 335] width 128 height 16
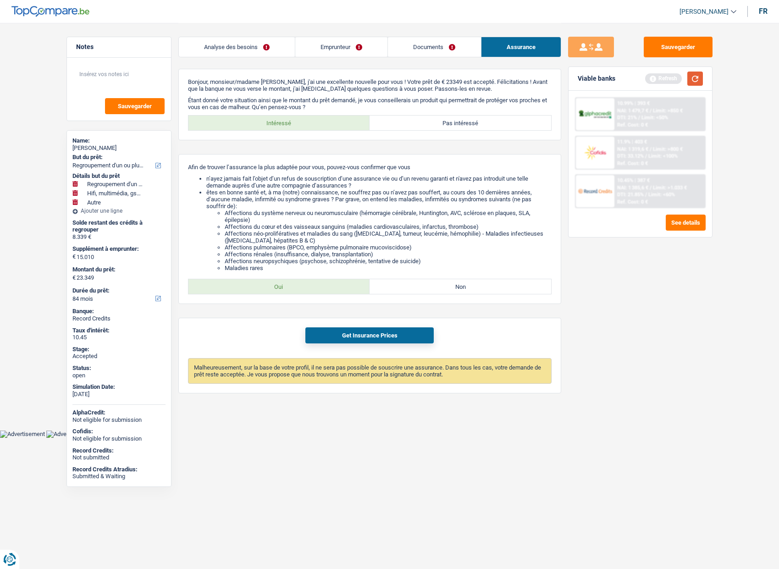
click at [697, 73] on button "button" at bounding box center [695, 78] width 16 height 14
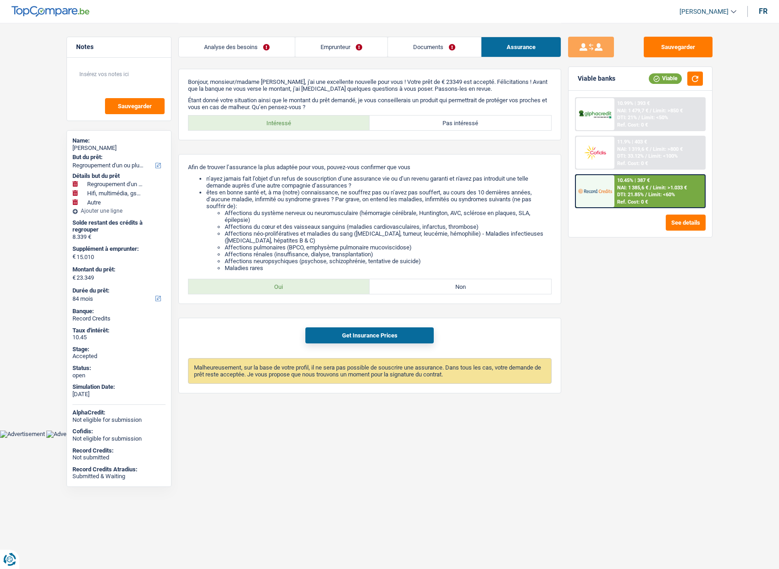
click at [330, 49] on link "Emprunteur" at bounding box center [341, 47] width 92 height 20
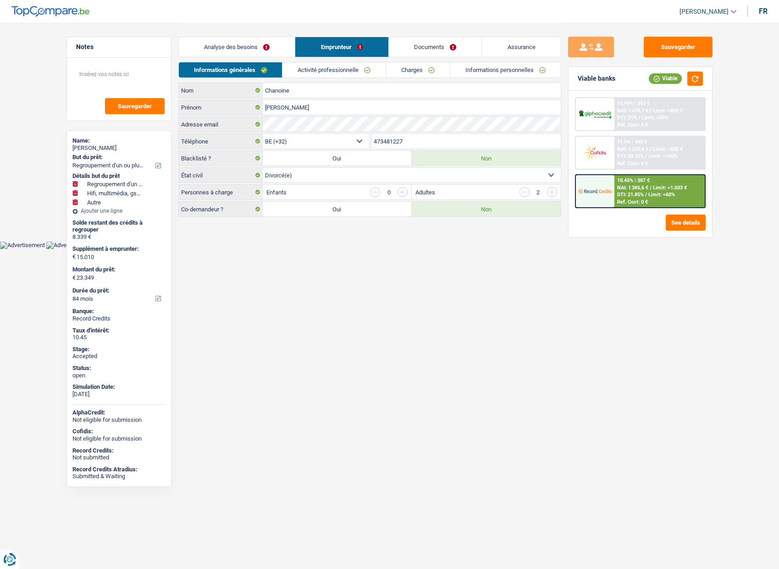
click at [413, 44] on link "Documents" at bounding box center [435, 47] width 93 height 20
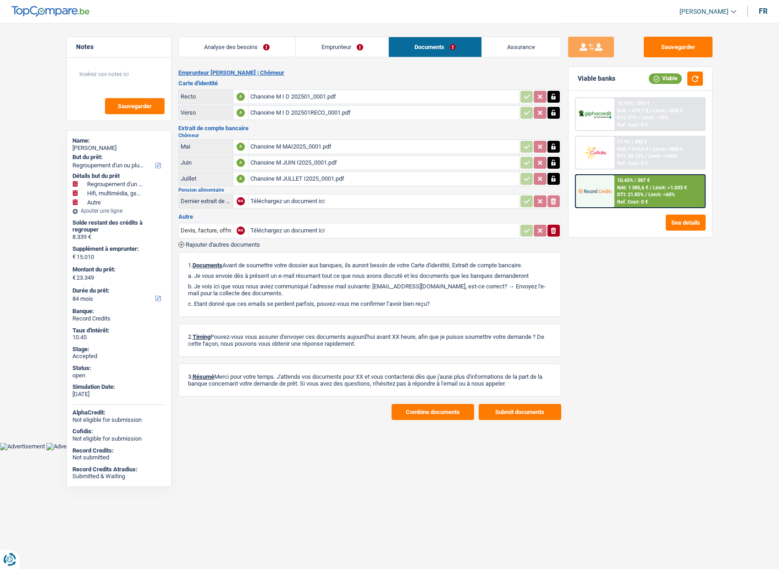
click at [240, 48] on link "Analyse des besoins" at bounding box center [237, 47] width 116 height 20
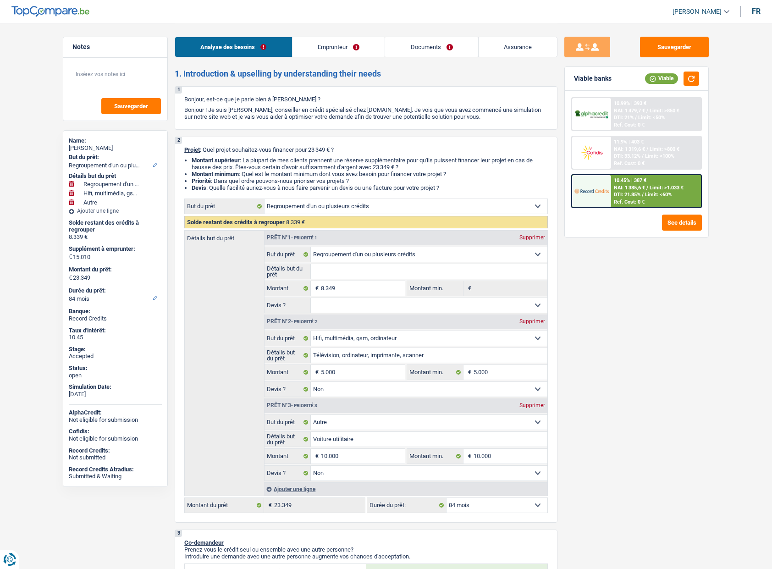
click at [637, 368] on div "Sauvegarder Viable banks Viable 10.99% | 393 € NAI: 1 479,7 € / Limit: >850 € D…" at bounding box center [636, 295] width 158 height 517
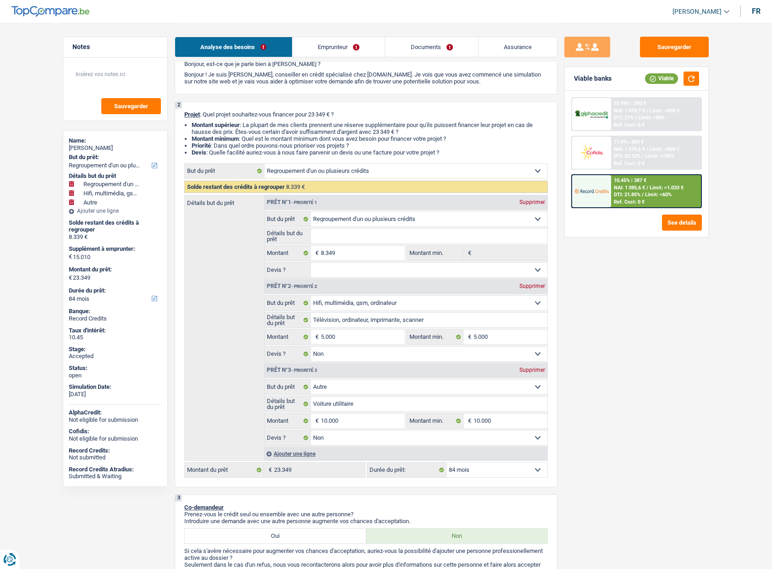
scroll to position [37, 0]
click at [333, 49] on link "Emprunteur" at bounding box center [338, 47] width 93 height 20
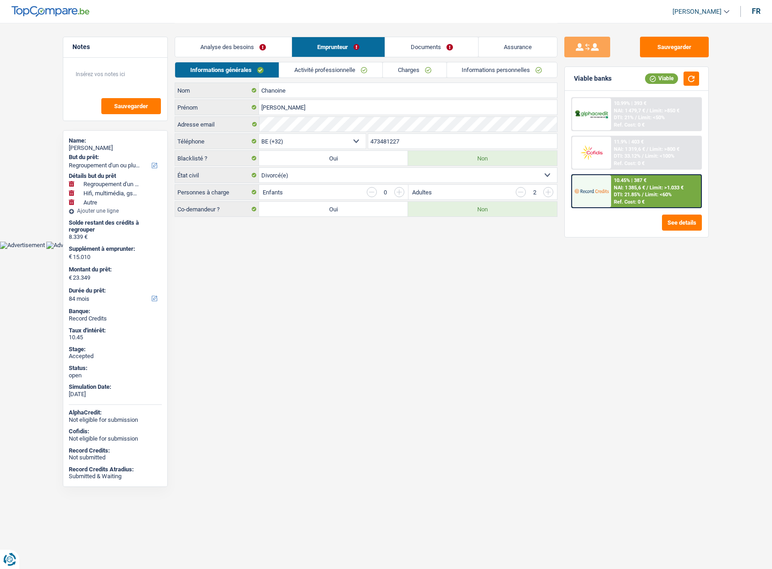
scroll to position [0, 0]
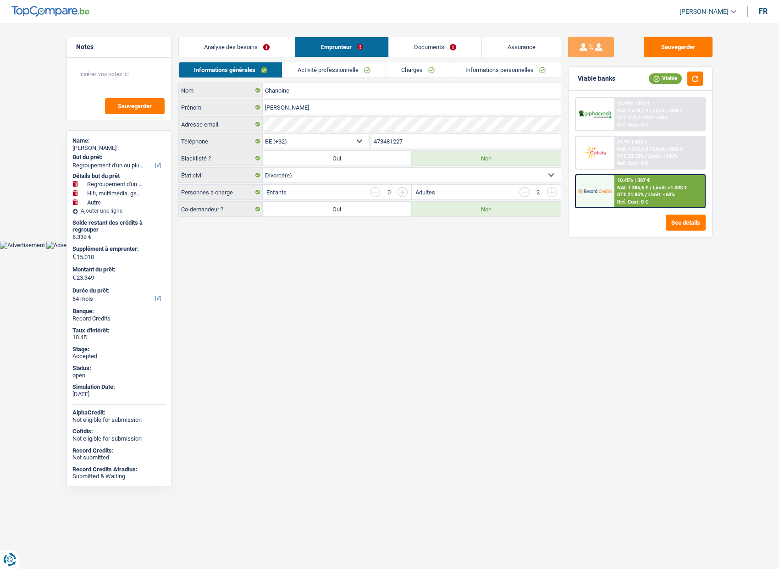
click at [424, 79] on div "Informations générales Activité professionnelle Charges Informations personnell…" at bounding box center [369, 72] width 383 height 21
click at [416, 74] on link "Charges" at bounding box center [418, 69] width 64 height 15
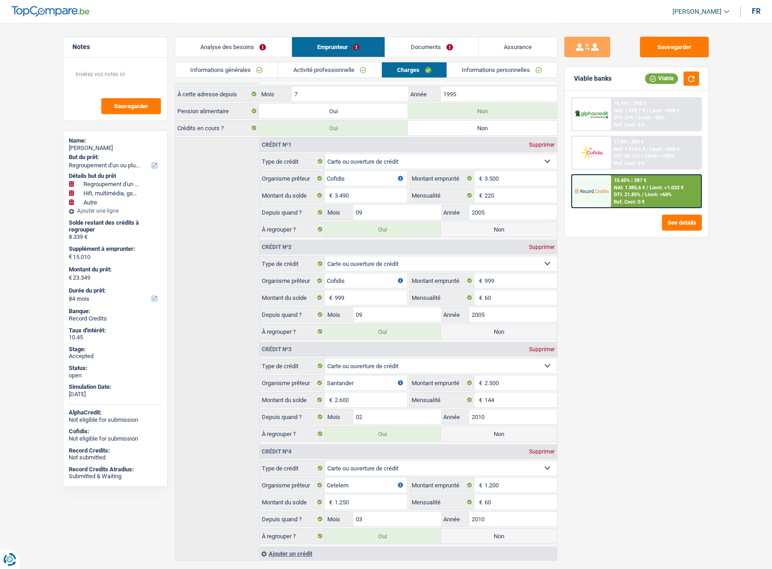
scroll to position [84, 0]
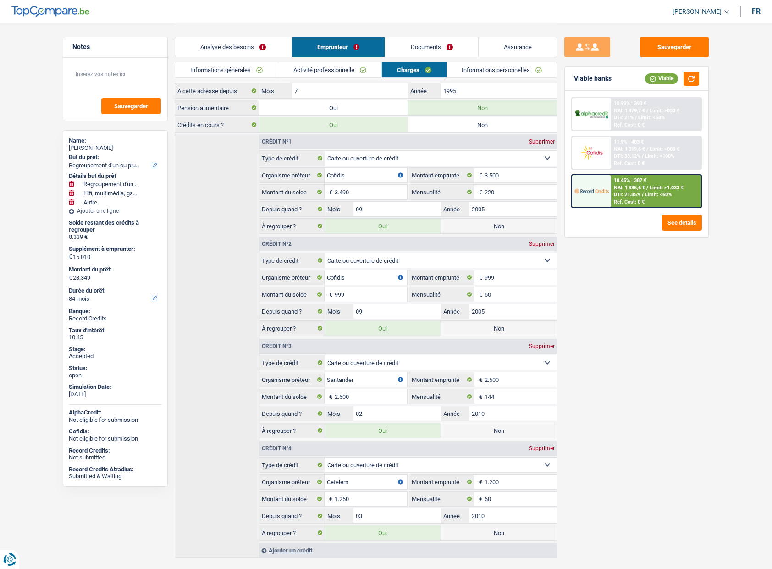
click at [249, 49] on link "Analyse des besoins" at bounding box center [233, 47] width 116 height 20
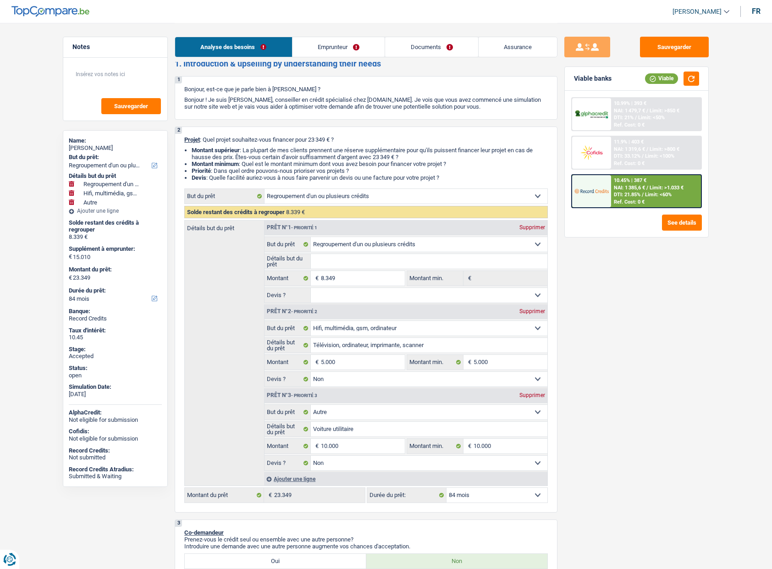
scroll to position [0, 0]
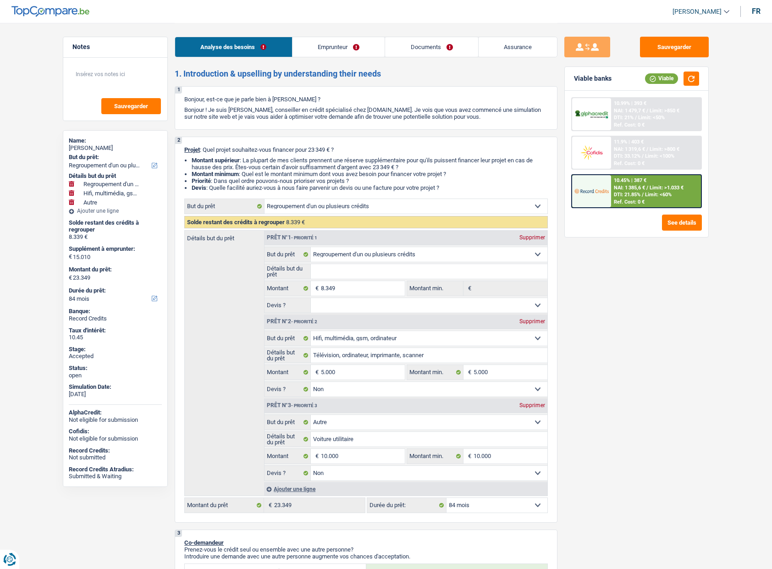
click at [423, 46] on link "Documents" at bounding box center [431, 47] width 93 height 20
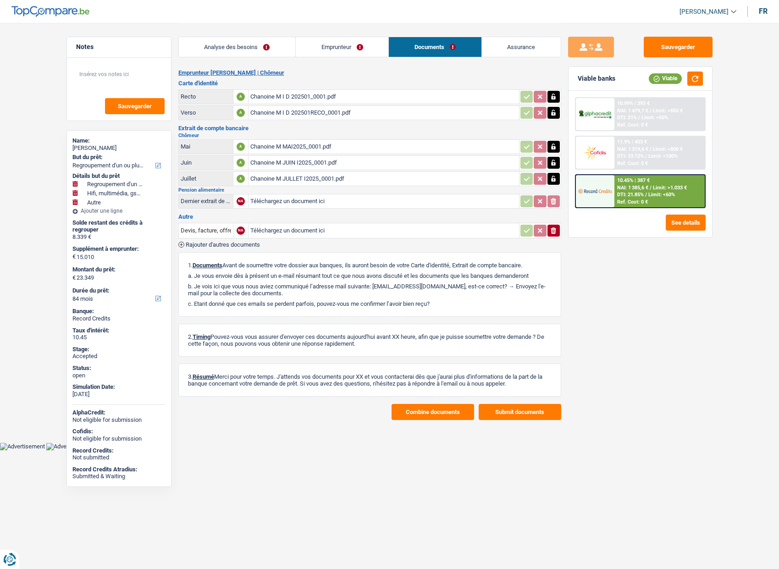
click at [350, 50] on link "Emprunteur" at bounding box center [342, 47] width 93 height 20
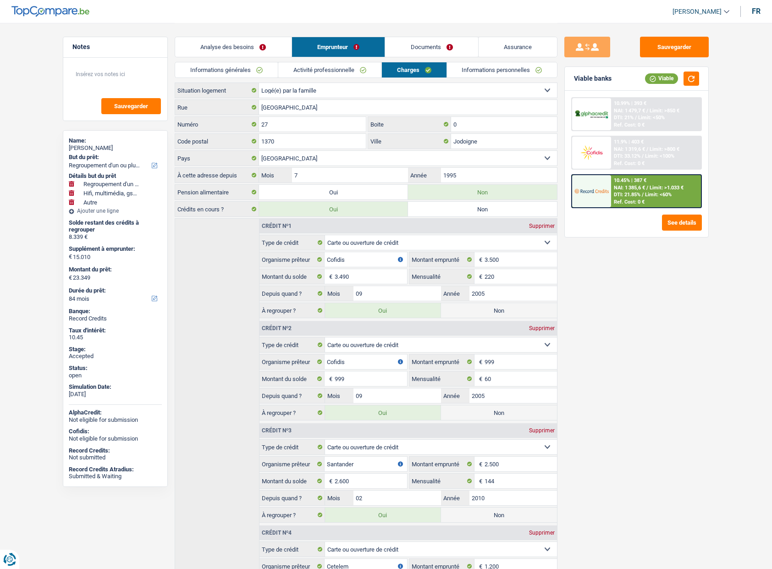
click at [611, 340] on div "Sauvegarder Viable banks Viable 10.99% | 393 € NAI: 1 479,7 € / Limit: >850 € D…" at bounding box center [636, 295] width 158 height 517
click at [415, 45] on link "Documents" at bounding box center [431, 47] width 93 height 20
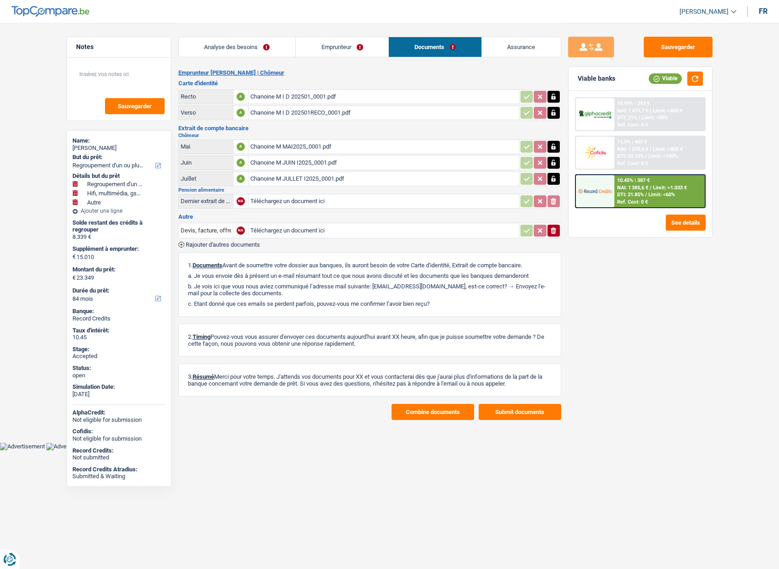
click at [116, 144] on div "Marie-Jeanne Chanoine" at bounding box center [118, 147] width 93 height 7
copy div "Marie-Jeanne Chanoine"
click at [318, 50] on link "Emprunteur" at bounding box center [342, 47] width 93 height 20
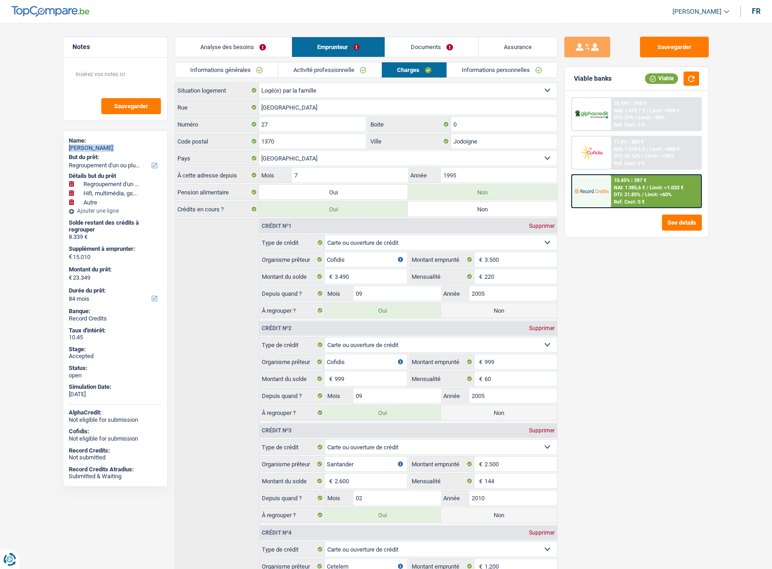
click at [258, 47] on link "Analyse des besoins" at bounding box center [233, 47] width 116 height 20
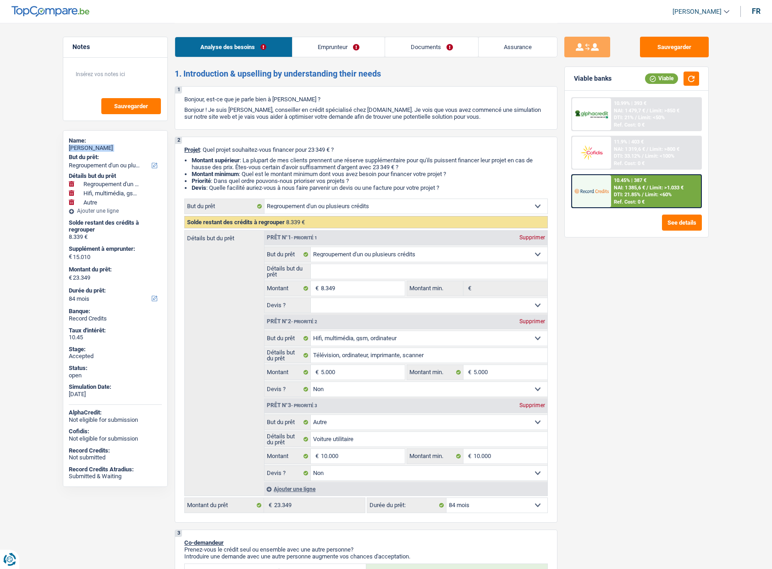
click at [322, 47] on link "Emprunteur" at bounding box center [338, 47] width 93 height 20
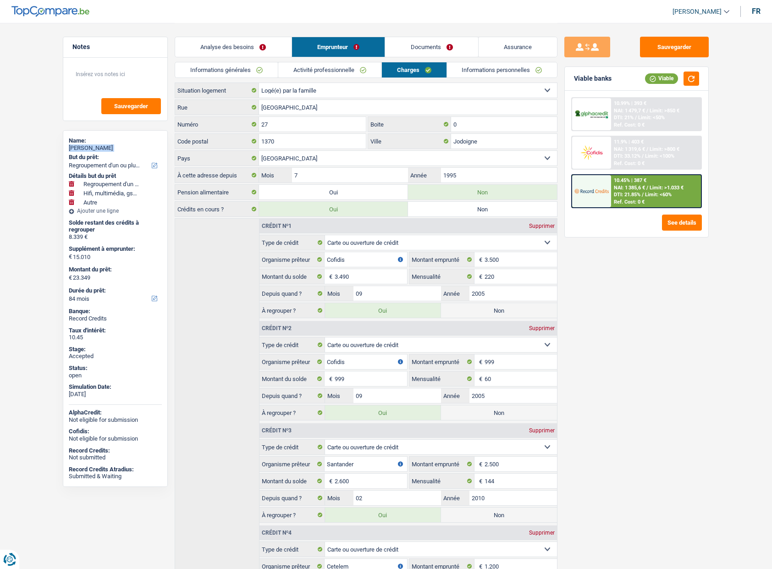
click at [247, 70] on link "Informations générales" at bounding box center [226, 69] width 103 height 15
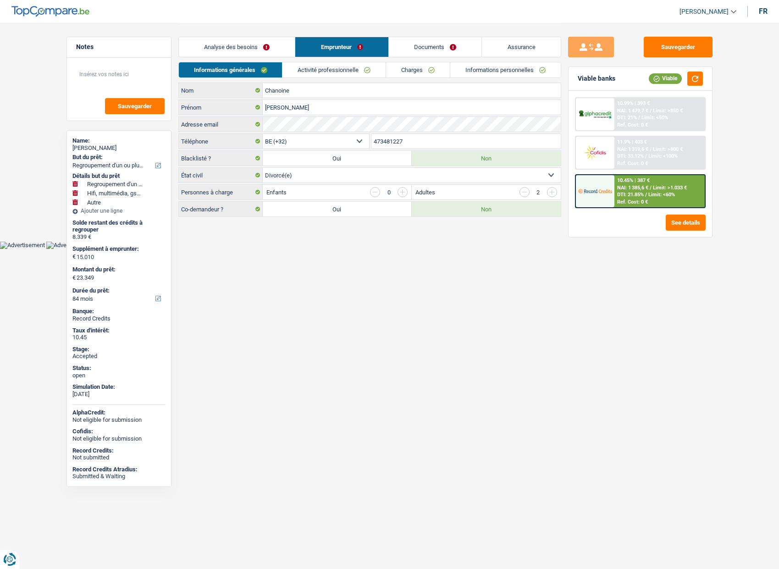
click at [391, 142] on input "473481227" at bounding box center [465, 141] width 189 height 15
click at [417, 68] on link "Charges" at bounding box center [418, 69] width 64 height 15
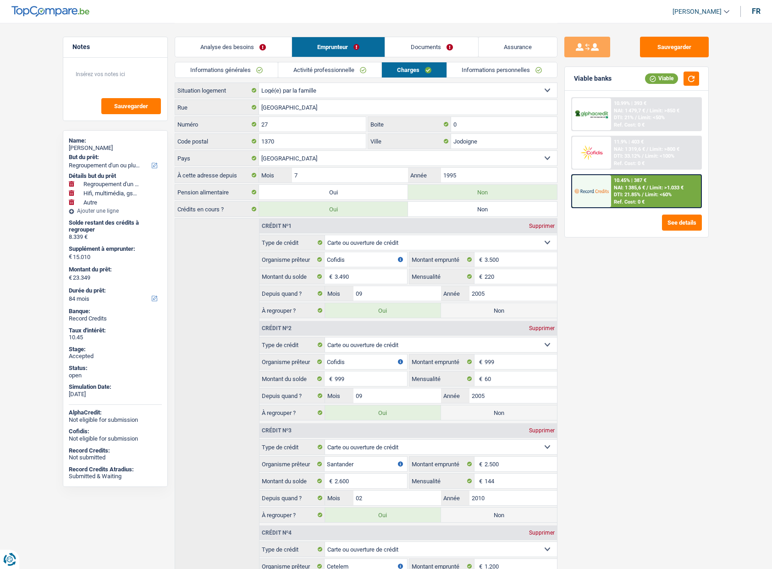
click at [634, 391] on div "Sauvegarder Viable banks Viable 10.99% | 393 € NAI: 1 479,7 € / Limit: >850 € D…" at bounding box center [636, 295] width 158 height 517
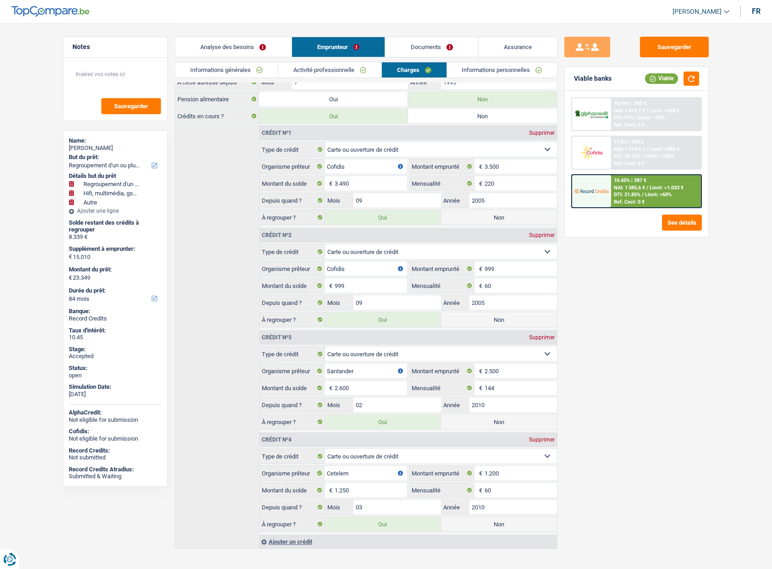
scroll to position [104, 0]
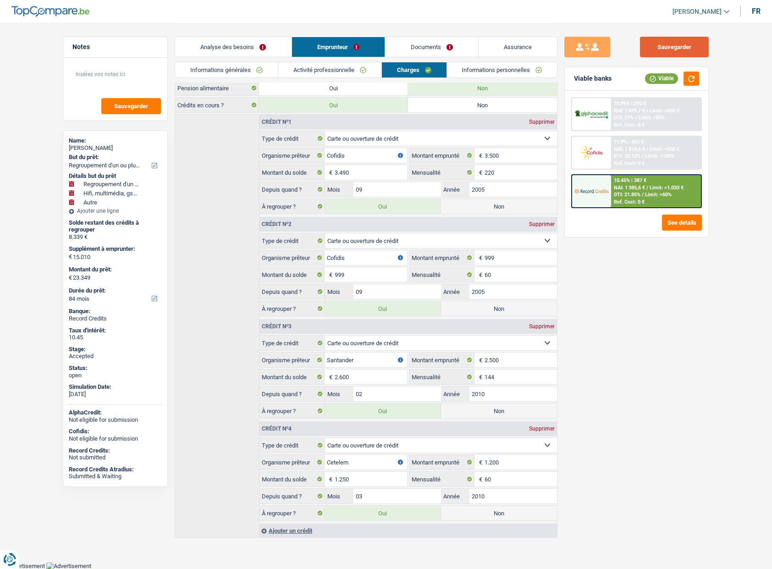
click at [657, 48] on button "Sauvegarder" at bounding box center [674, 47] width 69 height 21
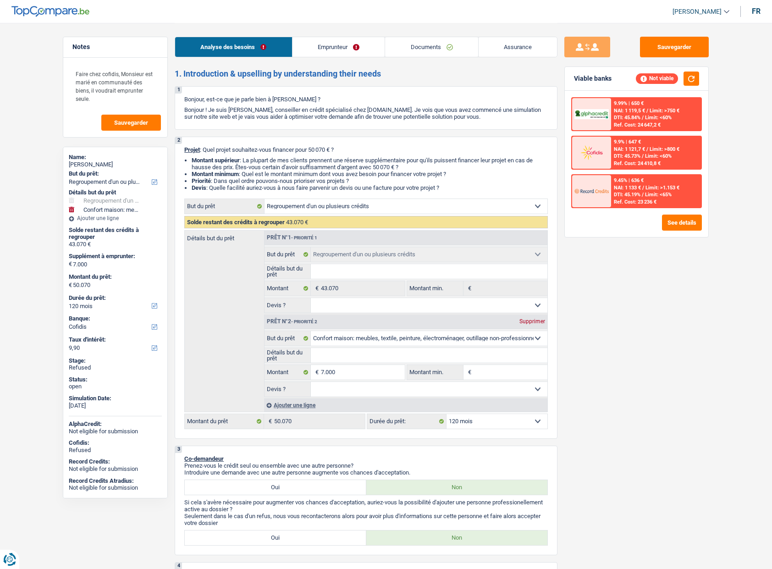
select select "refinancing"
select select "household"
select select "120"
select select "cofidis"
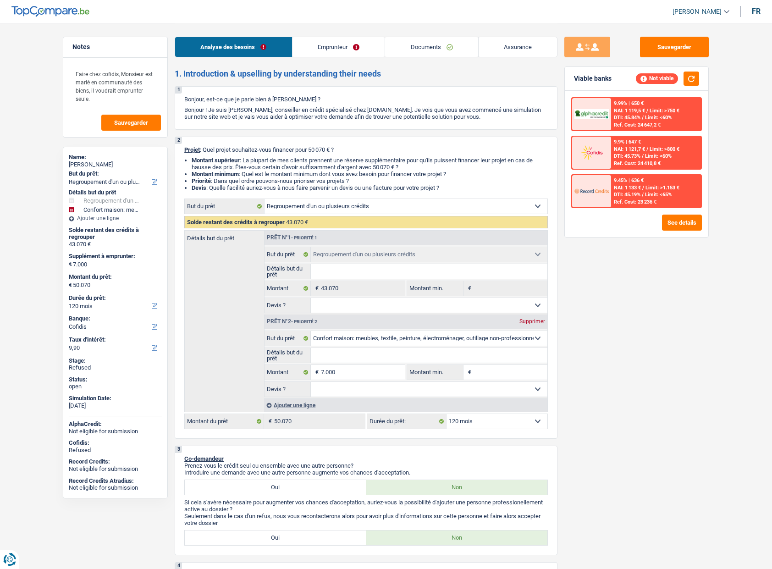
select select "refinancing"
select select "household"
select select "120"
select select "invalid"
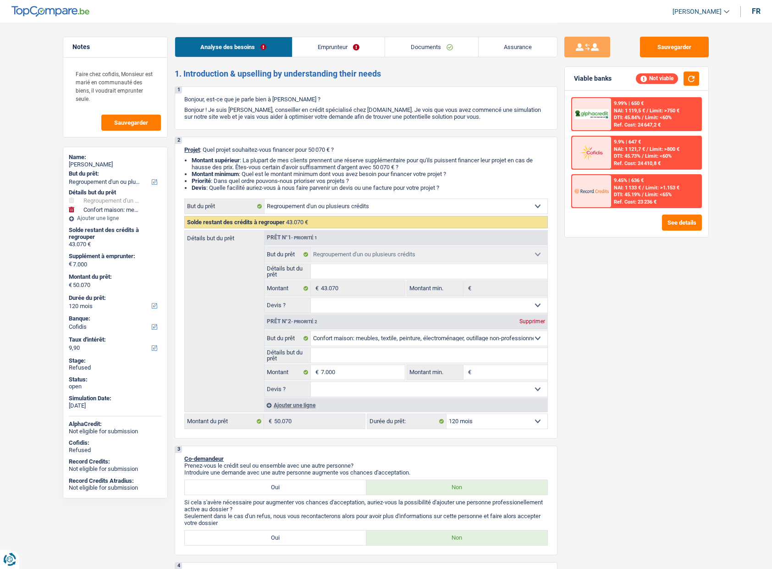
select select "disabilityPension"
select select "ownerWithMortgage"
select select "creditConsolidation"
select select "120"
select select "mortgage"
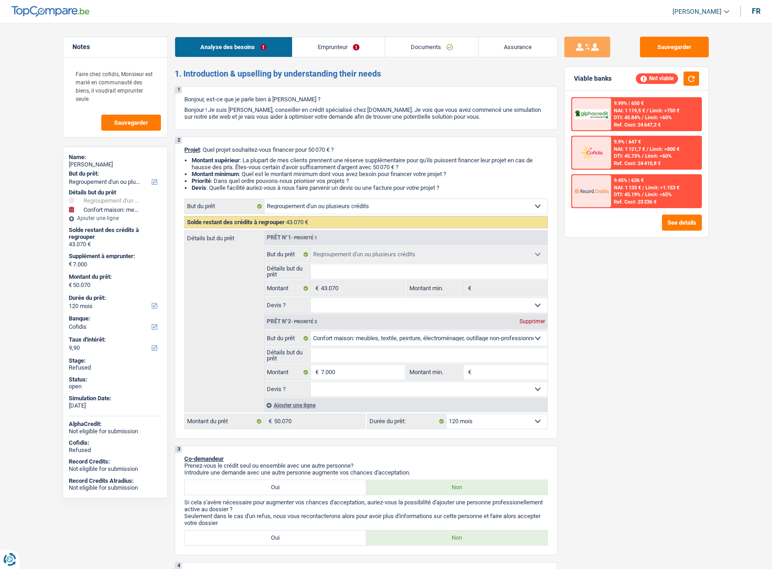
select select "240"
select select "refinancing"
select select "household"
select select "120"
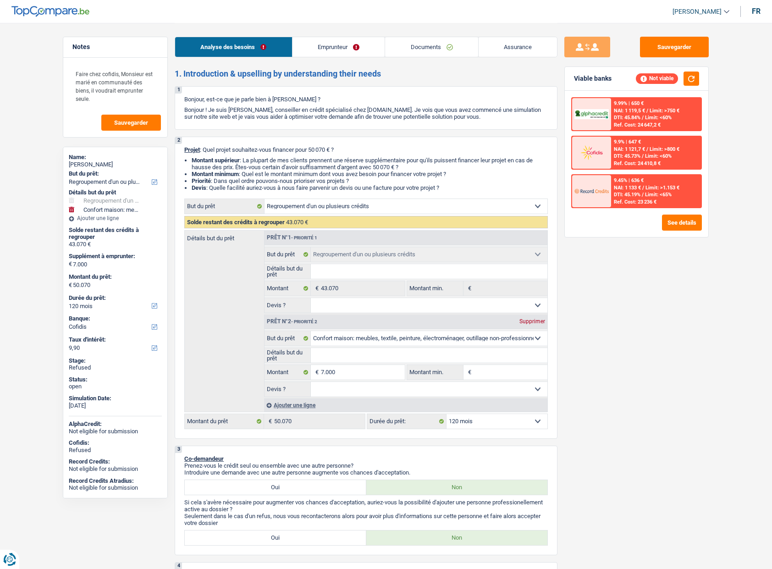
select select "32"
select select "married"
click at [329, 51] on link "Emprunteur" at bounding box center [338, 47] width 93 height 20
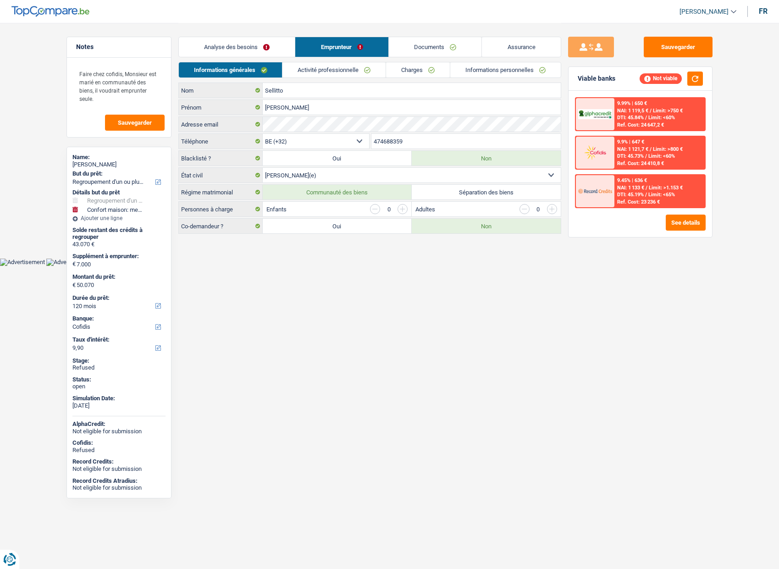
click at [427, 72] on link "Charges" at bounding box center [418, 69] width 64 height 15
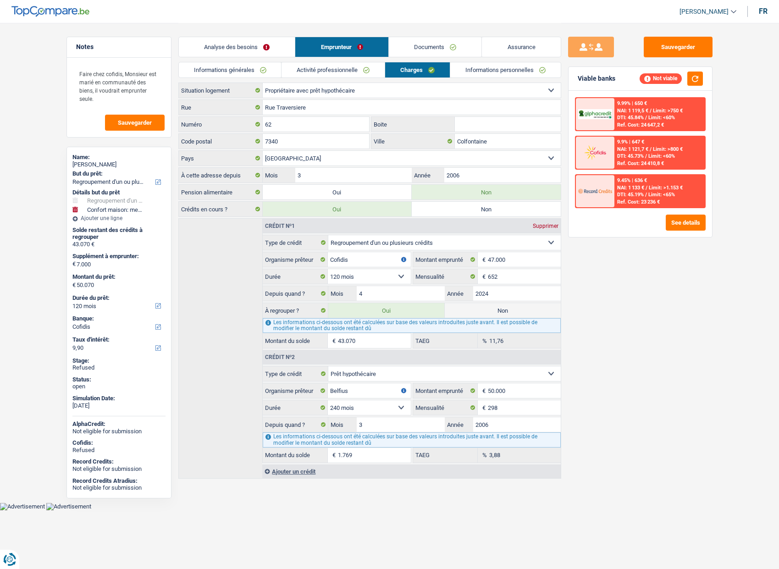
click at [619, 305] on div "Sauvegarder Viable banks Not viable 9.99% | 650 € NAI: 1 119,5 € / Limit: >750 …" at bounding box center [640, 295] width 158 height 517
click at [501, 312] on label "Non" at bounding box center [503, 310] width 116 height 15
click at [501, 312] on input "Non" at bounding box center [503, 310] width 116 height 15
radio input "true"
select select "household"
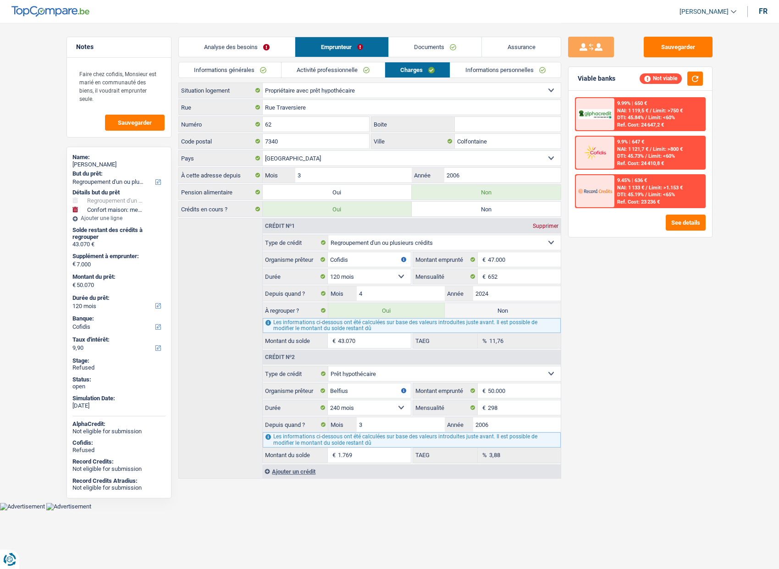
select select "household"
select select "42"
radio input "false"
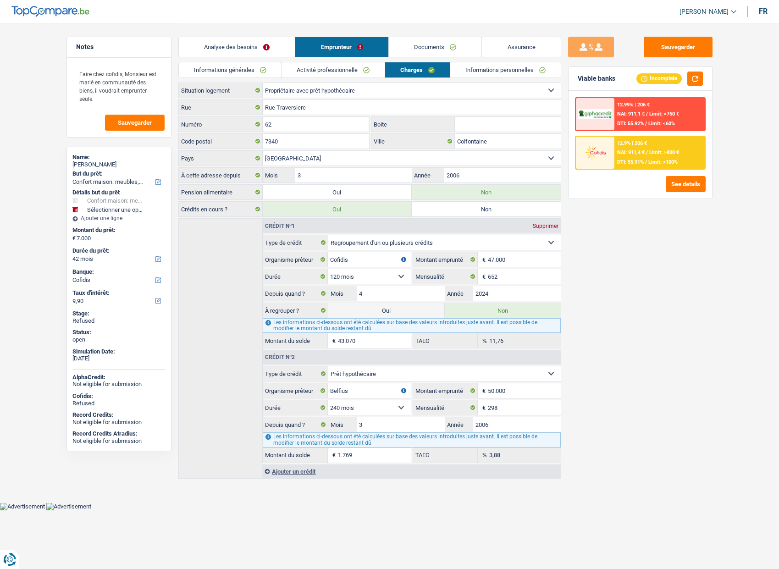
click at [250, 45] on link "Analyse des besoins" at bounding box center [237, 47] width 116 height 20
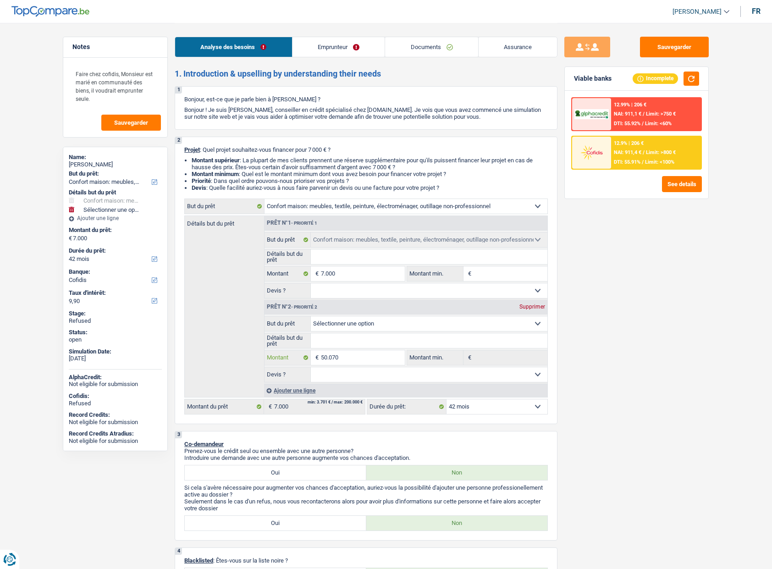
click at [357, 353] on input "50.070" at bounding box center [363, 357] width 84 height 15
select select
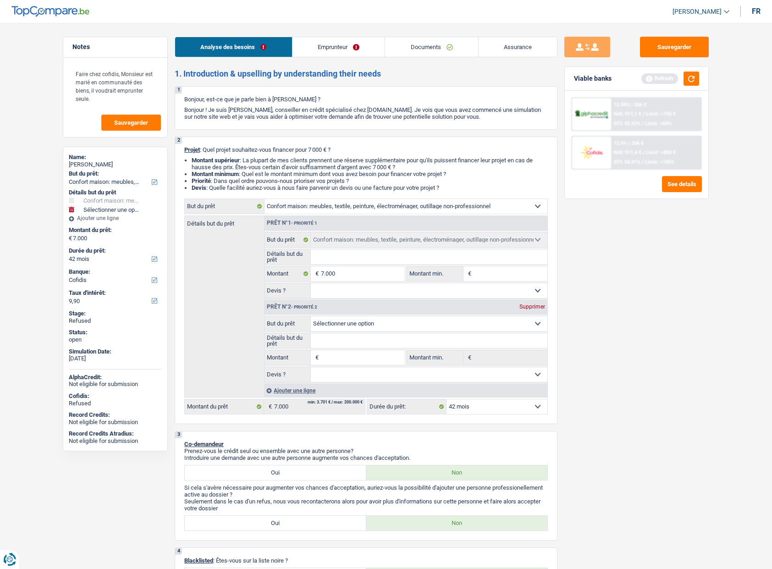
select select
click at [373, 273] on input "7.000" at bounding box center [363, 273] width 84 height 15
type input "7"
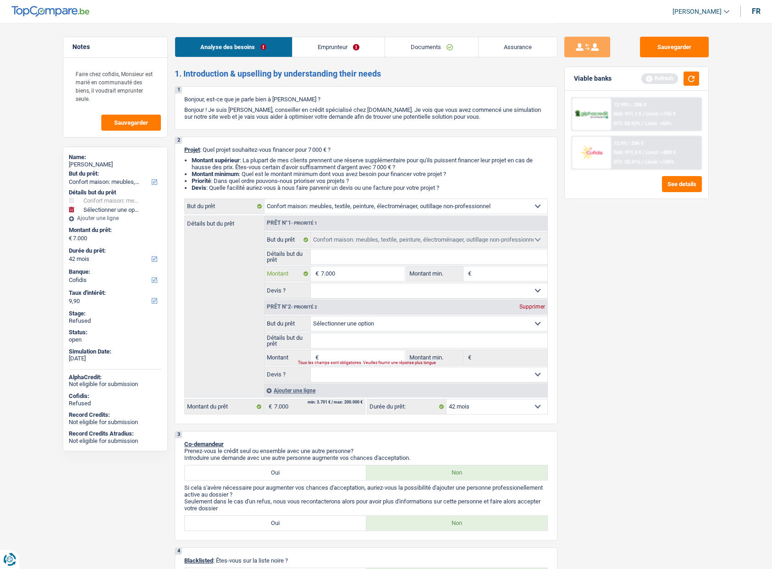
select select
type input "75"
select select
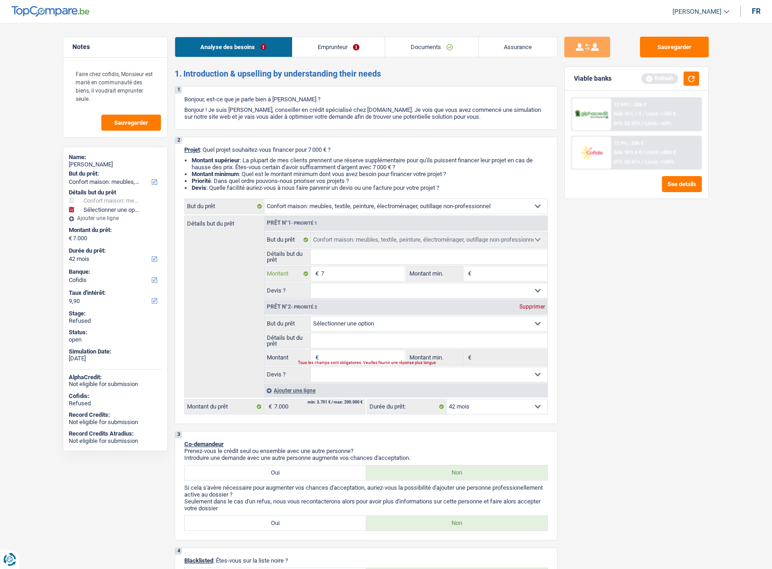
select select
type input "750"
select select
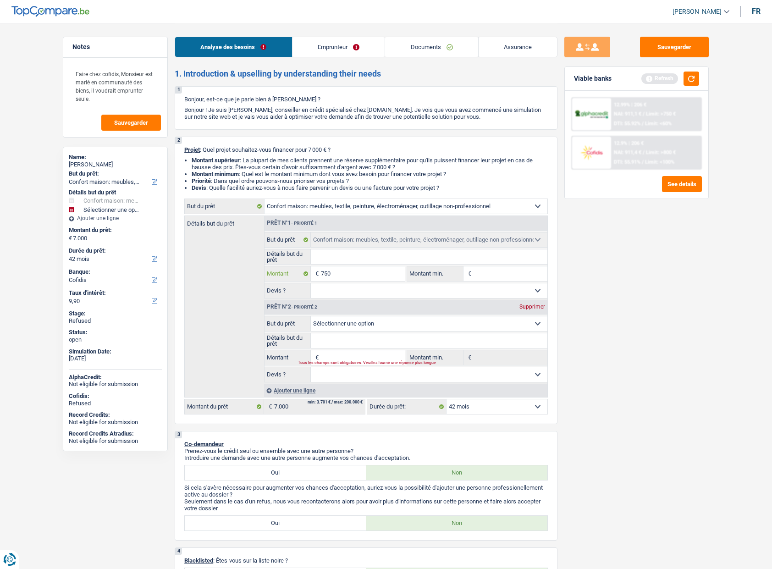
type input "7.501"
select select
type input "7.501"
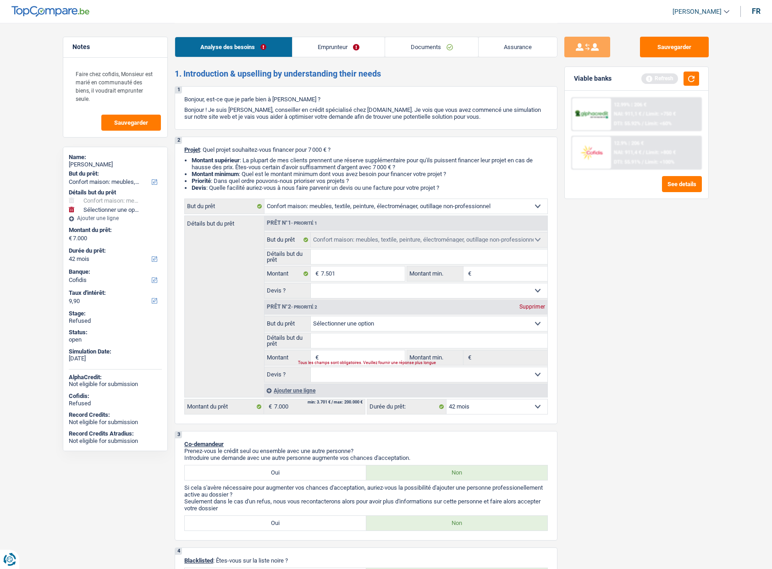
type input "7.501"
select select "48"
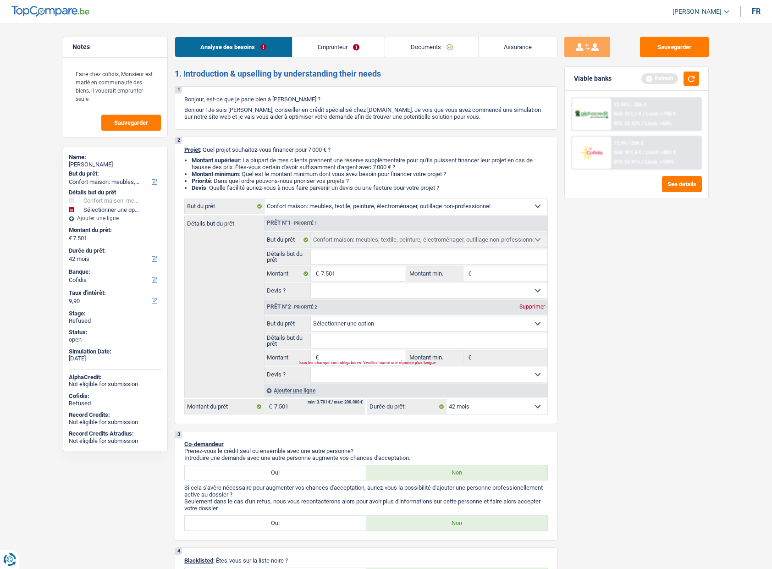
select select "48"
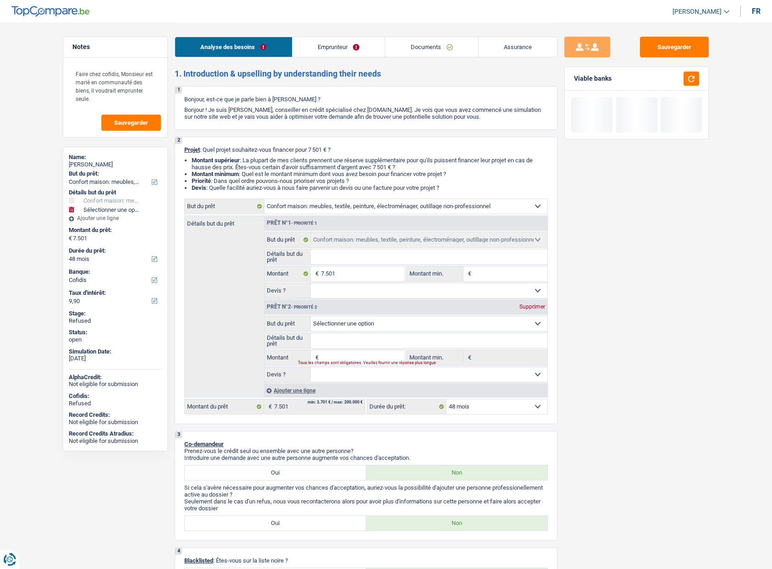
click at [583, 352] on div "Sauvegarder Viable banks" at bounding box center [636, 295] width 158 height 517
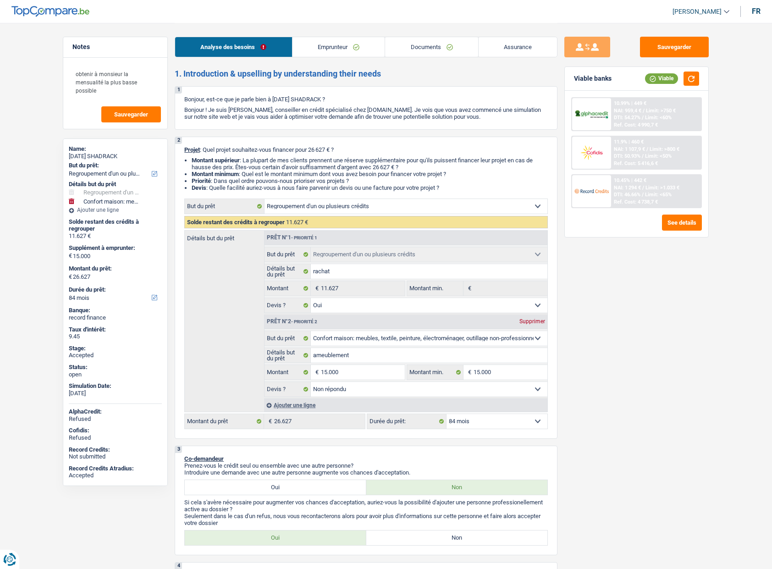
select select "refinancing"
select select "household"
select select "84"
select select "refinancing"
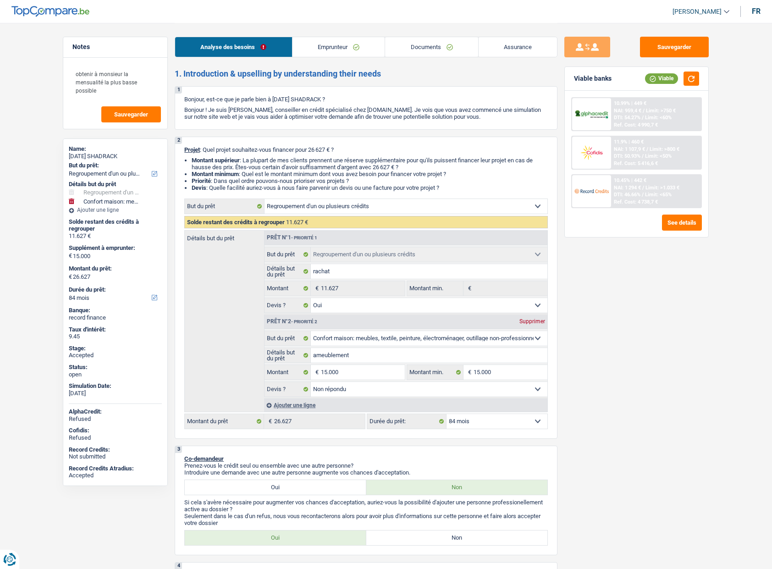
select select "refinancing"
select select "yes"
select select "household"
select select "not_answered"
select select "84"
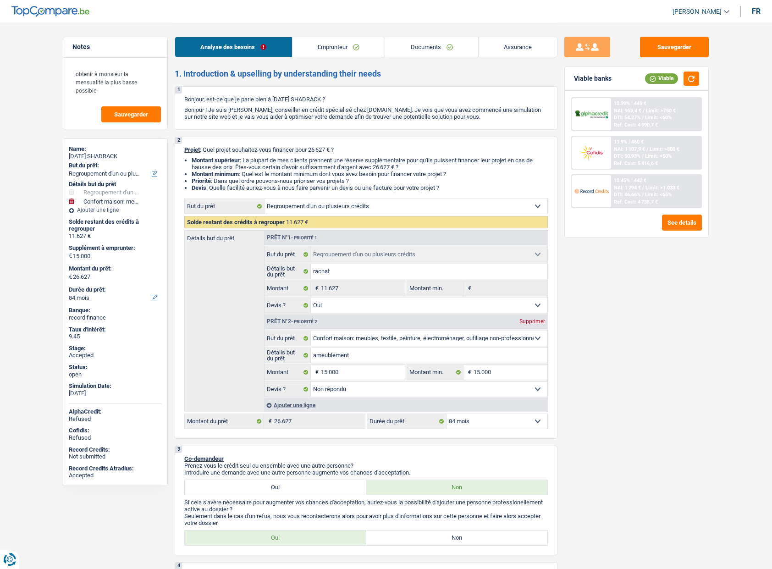
select select "worker"
select select "netSalary"
select select "mealVouchers"
select select "rents"
select select "personalLoan"
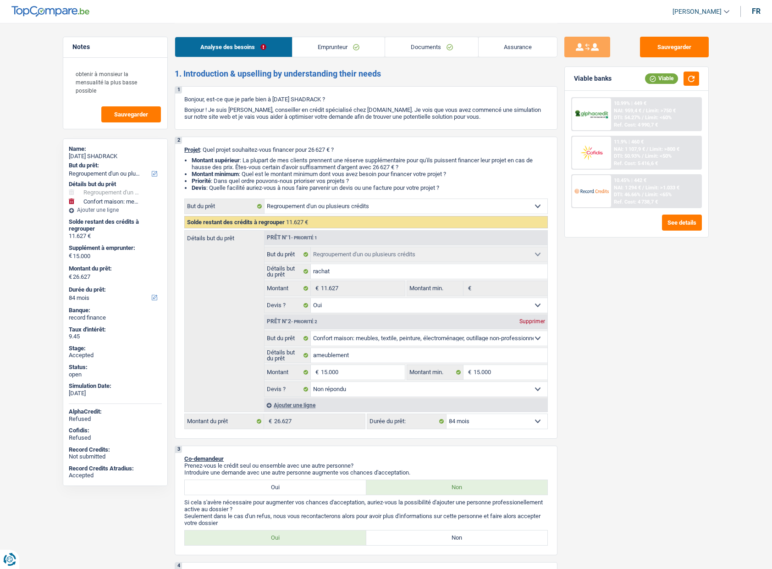
select select "homeFurnishingOrRelocation"
select select "42"
select select "personalLoan"
select select "homeFurnishingOrRelocation"
select select "60"
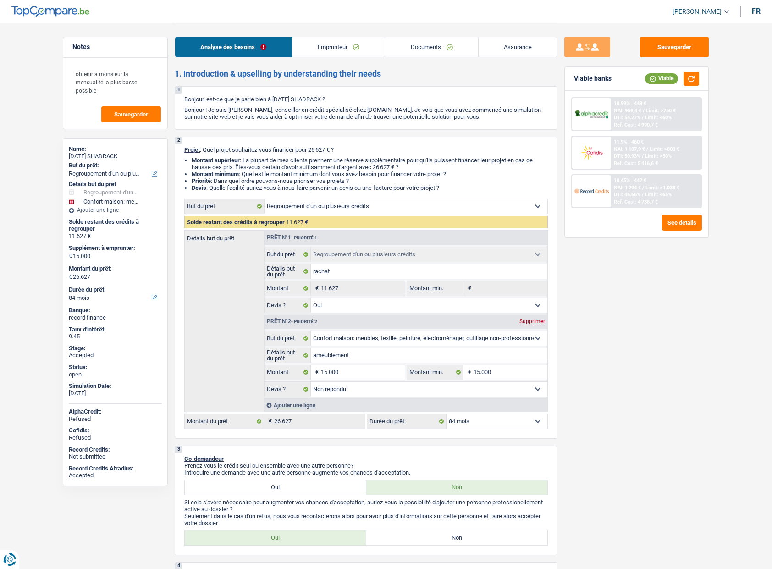
select select "refinancing"
select select "yes"
select select "household"
select select "not_answered"
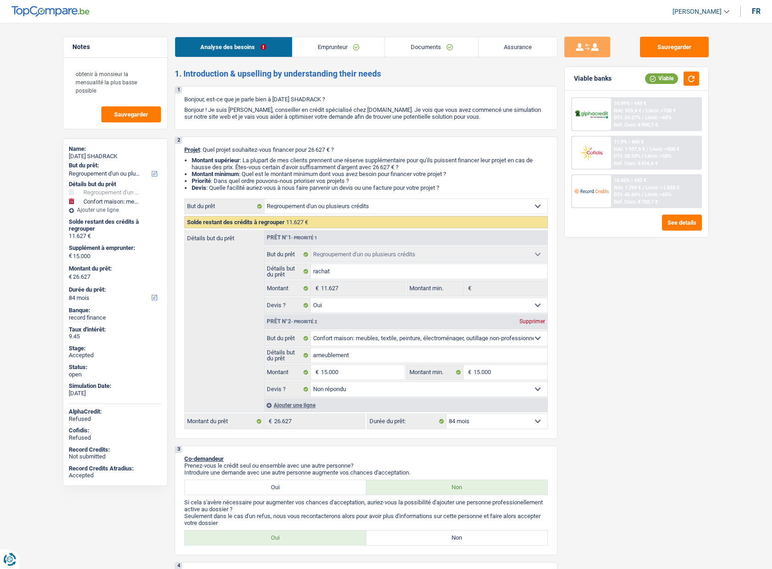
select select "84"
select select "32"
select select "single"
click at [347, 46] on link "Emprunteur" at bounding box center [338, 47] width 93 height 20
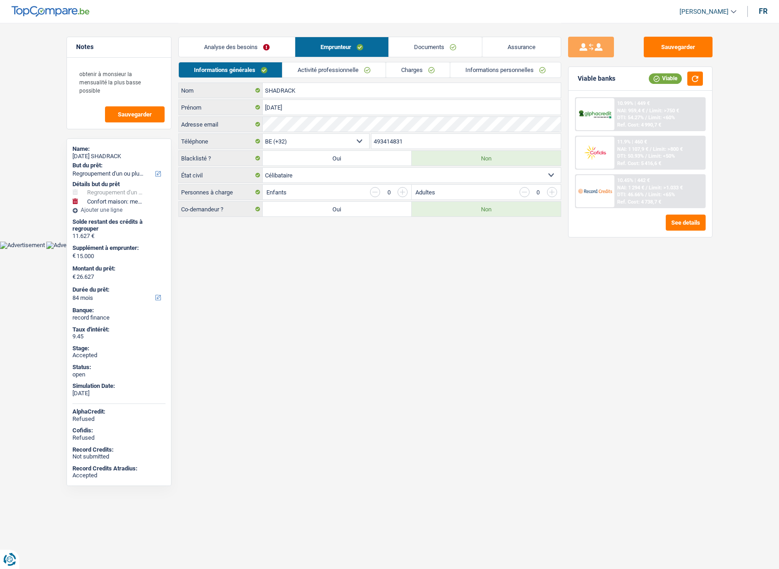
click at [257, 47] on link "Analyse des besoins" at bounding box center [237, 47] width 116 height 20
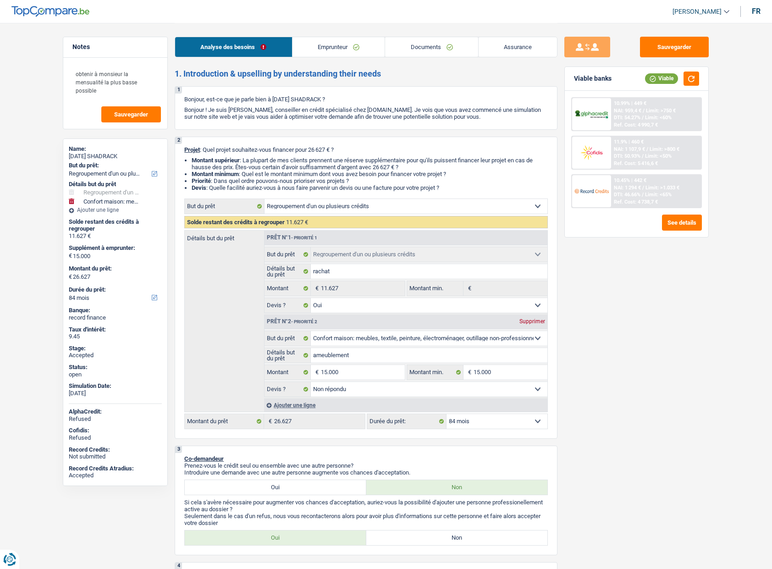
click at [538, 46] on link "Assurance" at bounding box center [517, 47] width 79 height 20
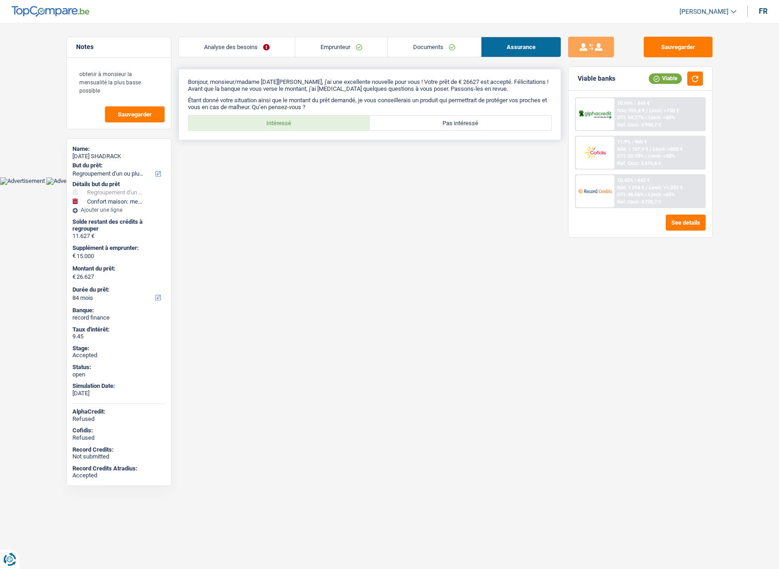
click at [330, 119] on label "Intéressé" at bounding box center [278, 122] width 181 height 15
click at [330, 119] on input "Intéressé" at bounding box center [278, 122] width 181 height 15
radio input "true"
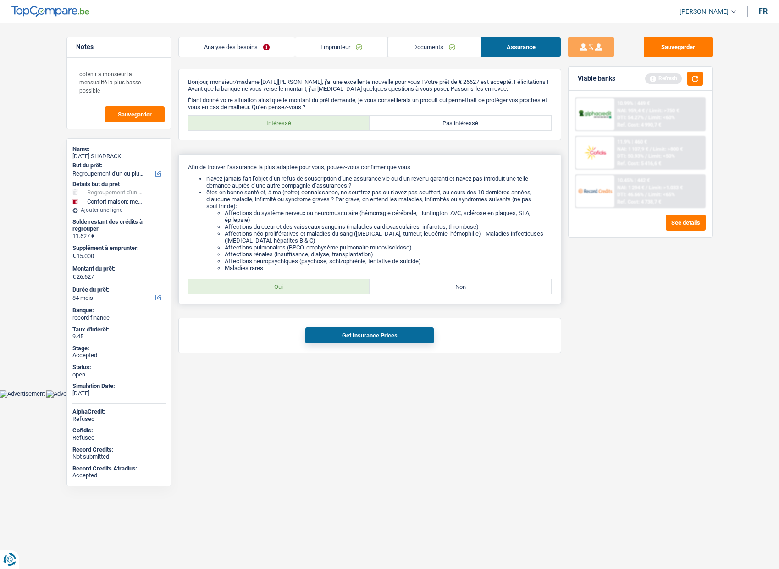
click at [321, 284] on label "Oui" at bounding box center [278, 286] width 181 height 15
click at [321, 284] on input "Oui" at bounding box center [278, 286] width 181 height 15
radio input "true"
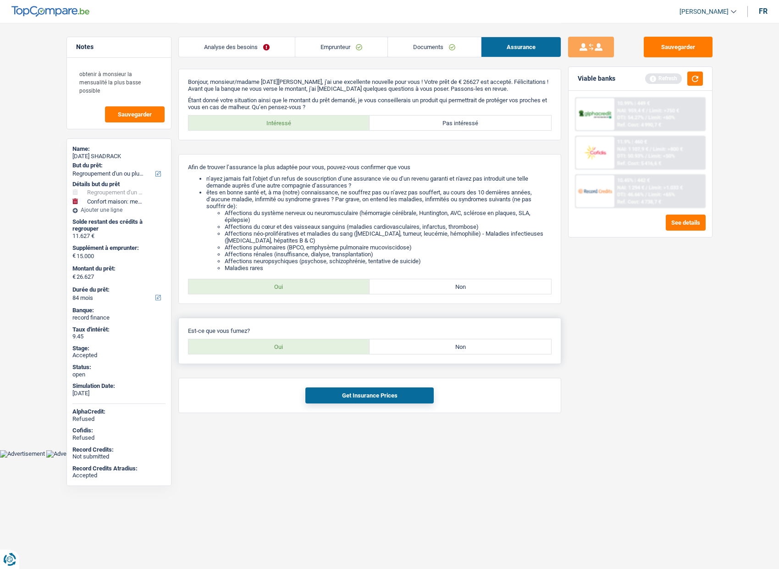
click at [315, 350] on label "Oui" at bounding box center [278, 346] width 181 height 15
click at [315, 350] on input "Oui" at bounding box center [278, 346] width 181 height 15
radio input "true"
click at [342, 395] on button "Get Insurance Prices" at bounding box center [369, 395] width 128 height 16
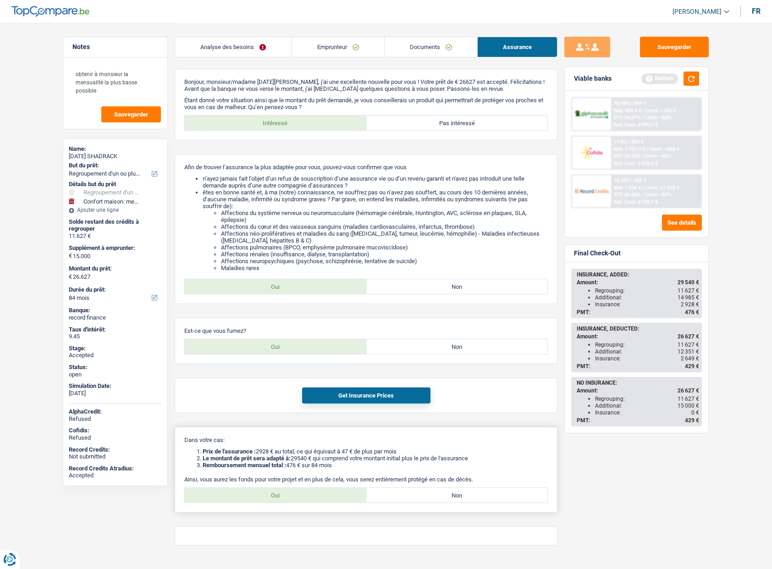
click at [273, 500] on label "Oui" at bounding box center [275, 495] width 181 height 15
click at [273, 500] on input "Oui" at bounding box center [275, 495] width 181 height 15
radio input "true"
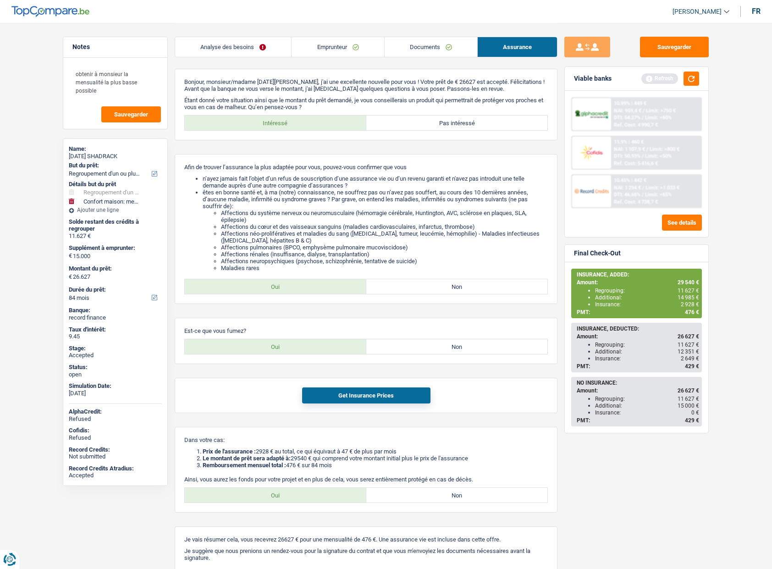
click at [615, 459] on div "Sauvegarder Viable banks Refresh 10.99% | 449 € NAI: 959,4 € / Limit: >750 € DT…" at bounding box center [636, 295] width 158 height 517
click at [244, 50] on link "Analyse des besoins" at bounding box center [233, 47] width 116 height 20
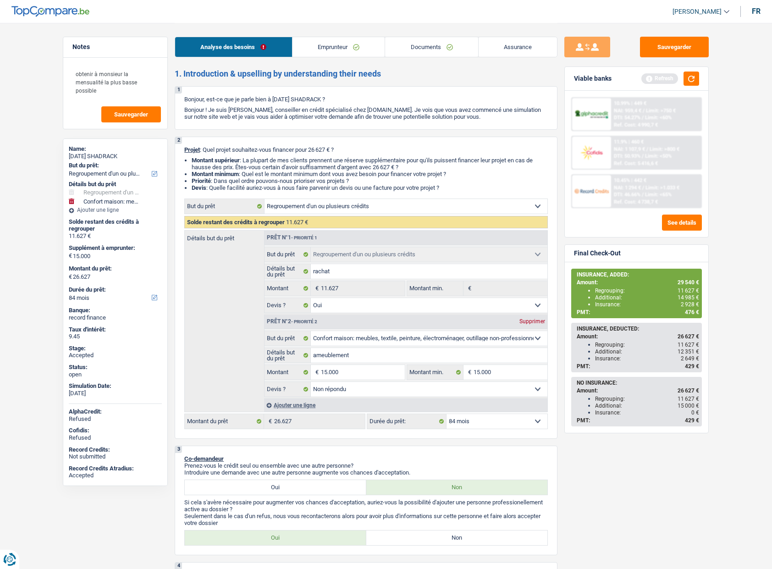
click at [697, 14] on span "[PERSON_NAME]" at bounding box center [696, 12] width 49 height 8
click at [675, 81] on button "SO" at bounding box center [680, 84] width 82 height 18
select select "84"
select select "120"
select select "refinancing"
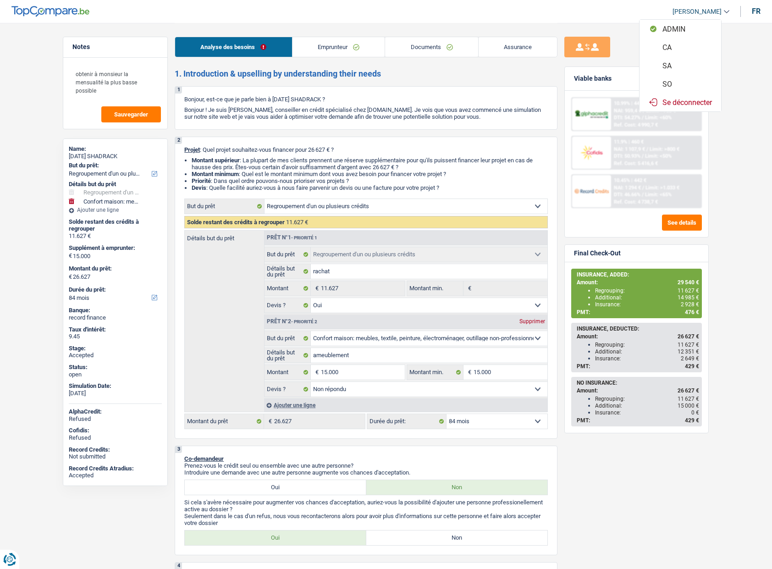
select select "refinancing"
select select "yes"
select select "household"
select select "not_answered"
select select "84"
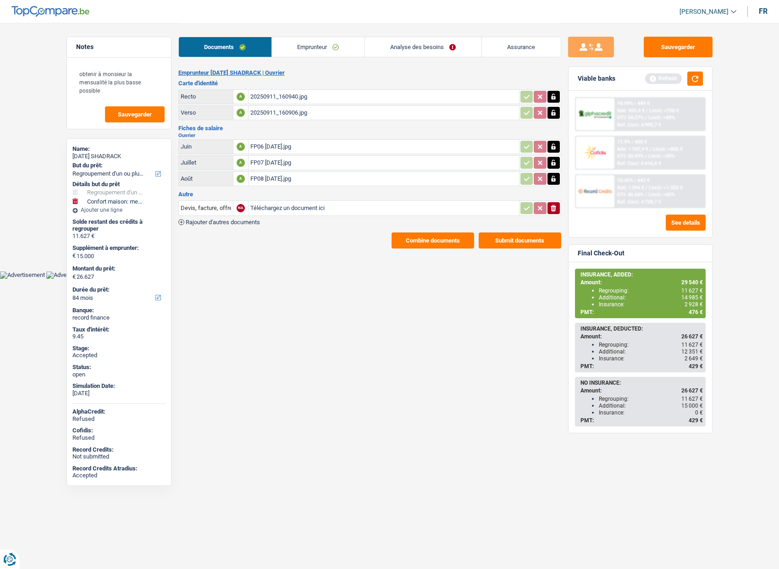
click at [412, 42] on link "Analyse des besoins" at bounding box center [423, 47] width 116 height 20
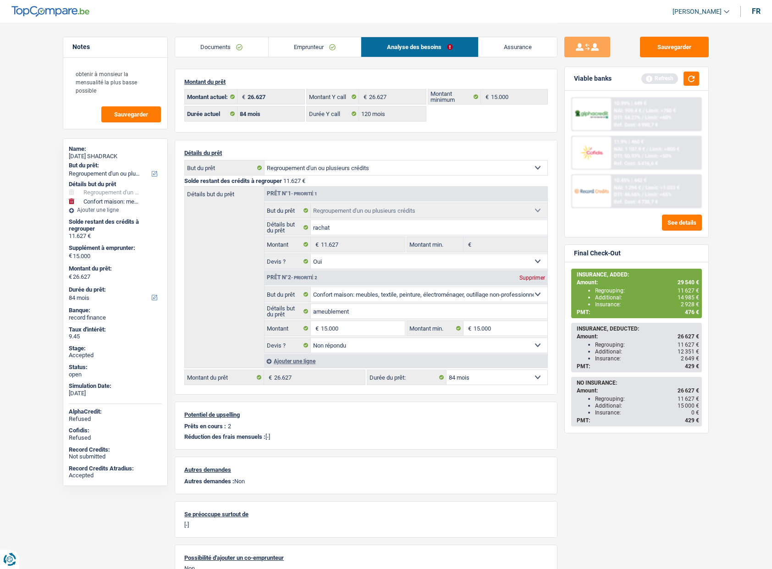
click at [558, 221] on div "Sauvegarder Viable banks Refresh 10.99% | 449 € NAI: 959,4 € / Limit: >750 € DT…" at bounding box center [636, 295] width 158 height 517
click at [304, 48] on link "Emprunteur" at bounding box center [315, 47] width 93 height 20
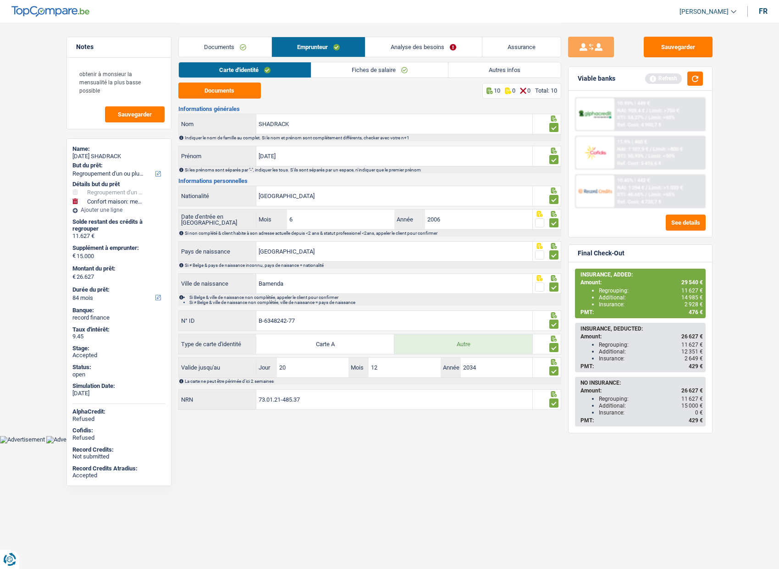
click at [357, 70] on link "Fiches de salaire" at bounding box center [379, 69] width 137 height 15
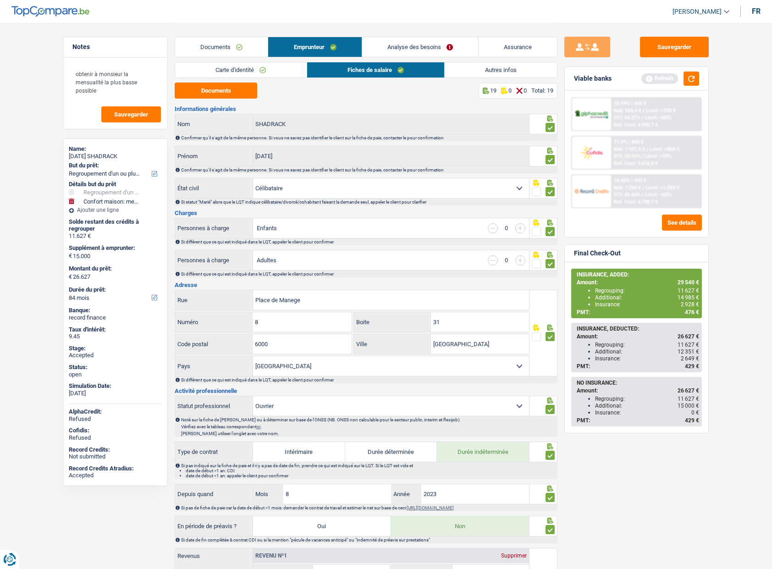
click at [512, 74] on link "Autres infos" at bounding box center [501, 69] width 112 height 15
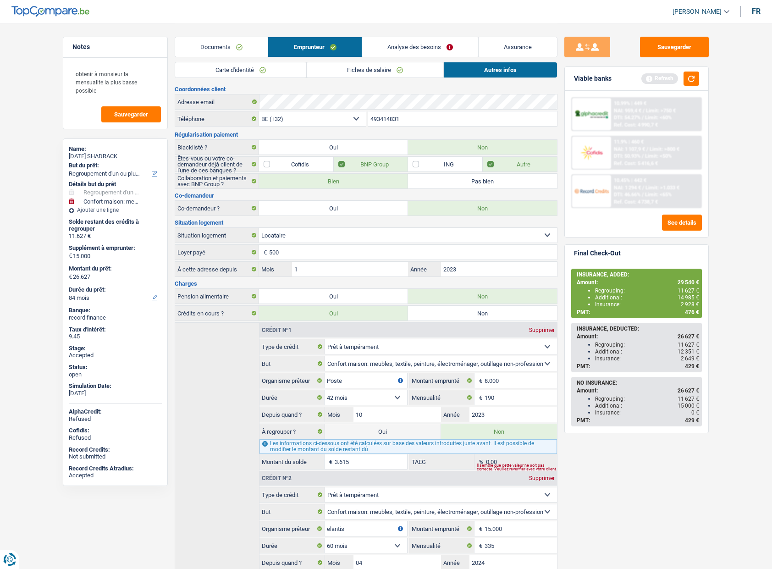
click at [233, 46] on link "Documents" at bounding box center [221, 47] width 93 height 20
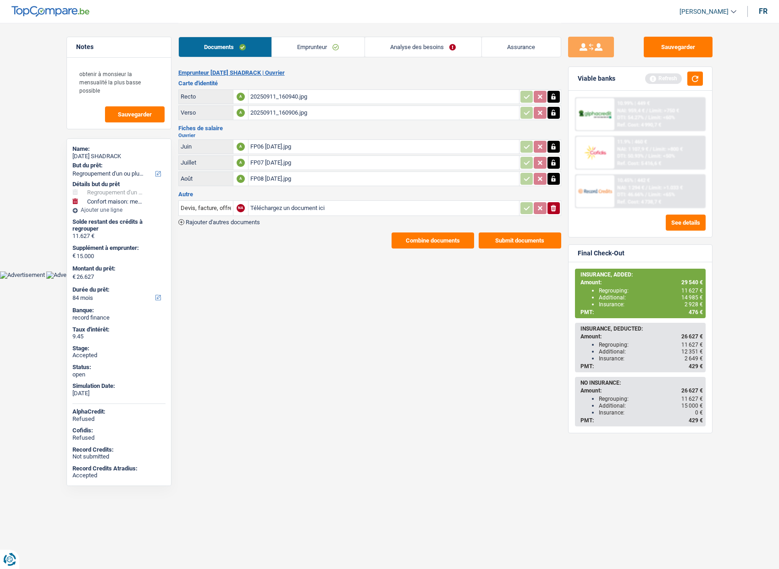
click at [414, 238] on button "Combine documents" at bounding box center [432, 240] width 82 height 16
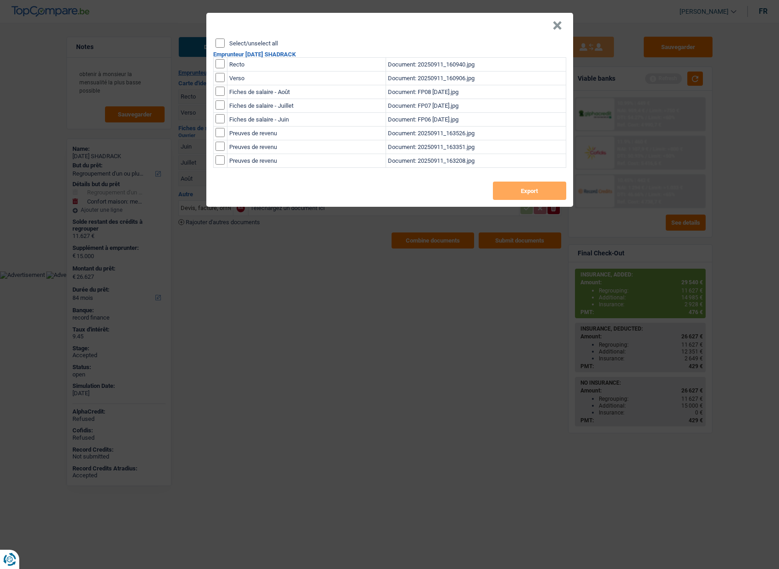
click at [261, 42] on label "Select/unselect all" at bounding box center [253, 43] width 49 height 6
click at [225, 42] on input "Select/unselect all" at bounding box center [219, 42] width 9 height 9
checkbox input "true"
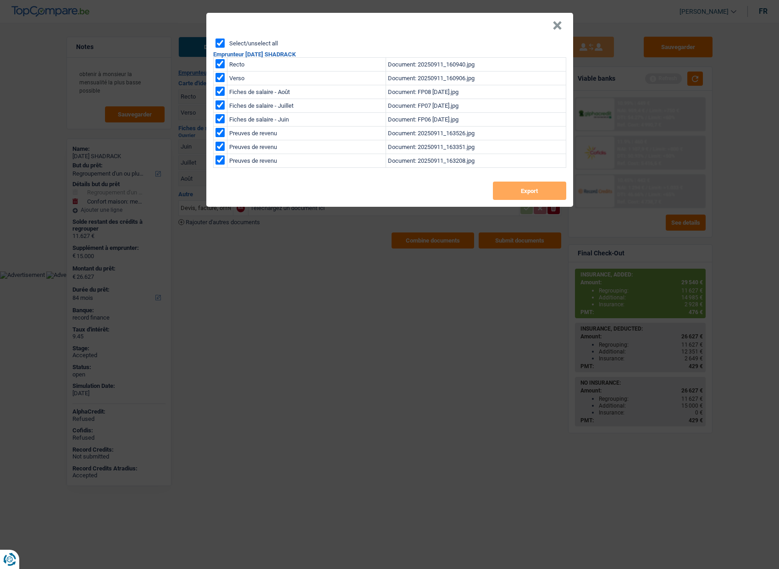
checkbox input "true"
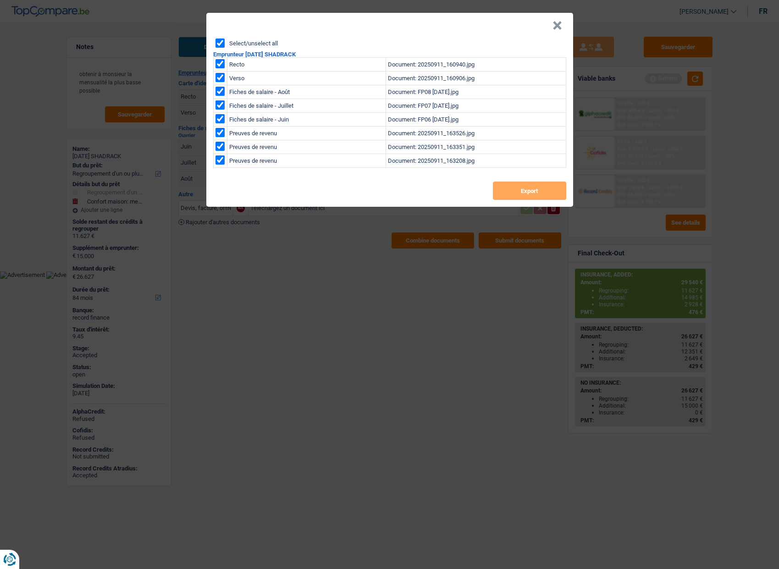
checkbox input "true"
click at [505, 192] on button "Export" at bounding box center [529, 190] width 73 height 18
click at [560, 24] on button "×" at bounding box center [557, 25] width 10 height 9
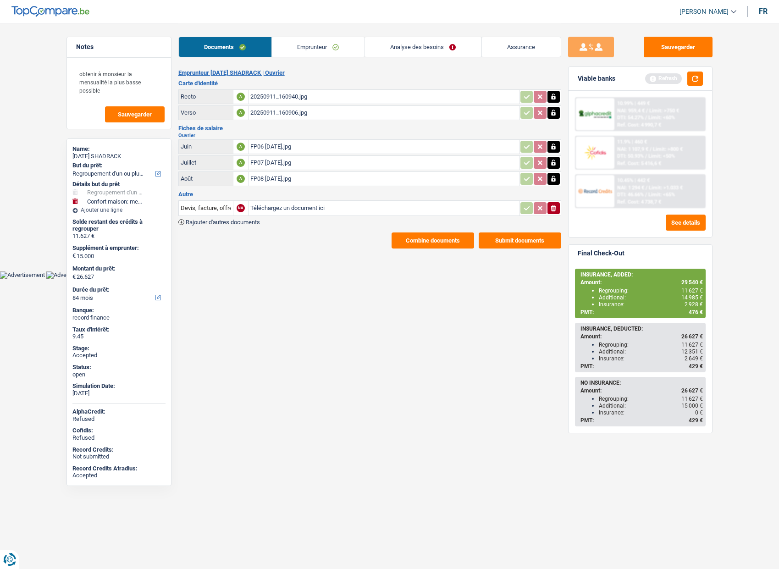
click at [505, 48] on link "Assurance" at bounding box center [521, 47] width 79 height 20
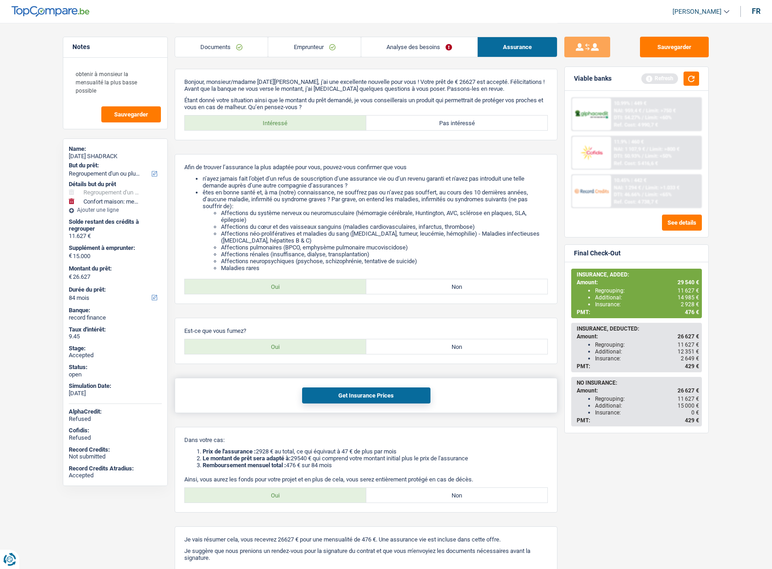
click at [331, 392] on button "Get Insurance Prices" at bounding box center [366, 395] width 128 height 16
click at [395, 44] on link "Analyse des besoins" at bounding box center [419, 47] width 116 height 20
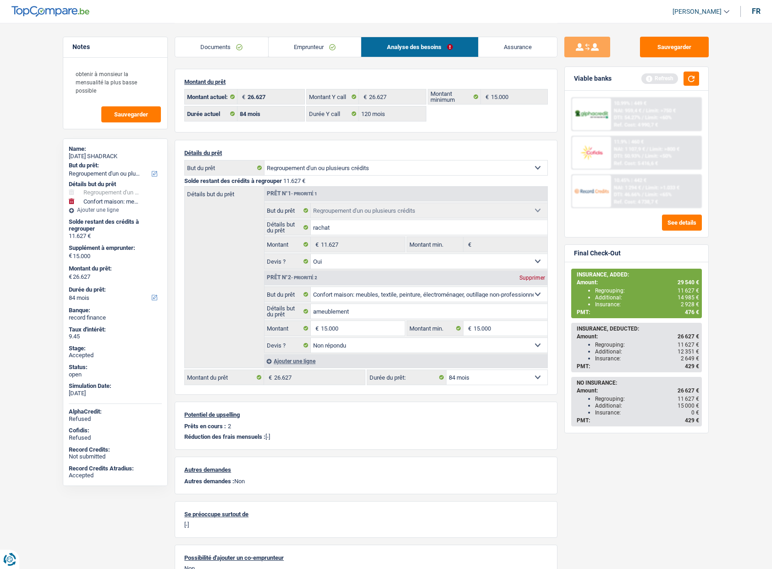
click at [469, 375] on select "12 mois 18 mois 24 mois 30 mois 36 mois 42 mois 48 mois 60 mois 72 mois 84 mois…" at bounding box center [496, 377] width 101 height 15
click at [502, 52] on link "Assurance" at bounding box center [517, 47] width 79 height 20
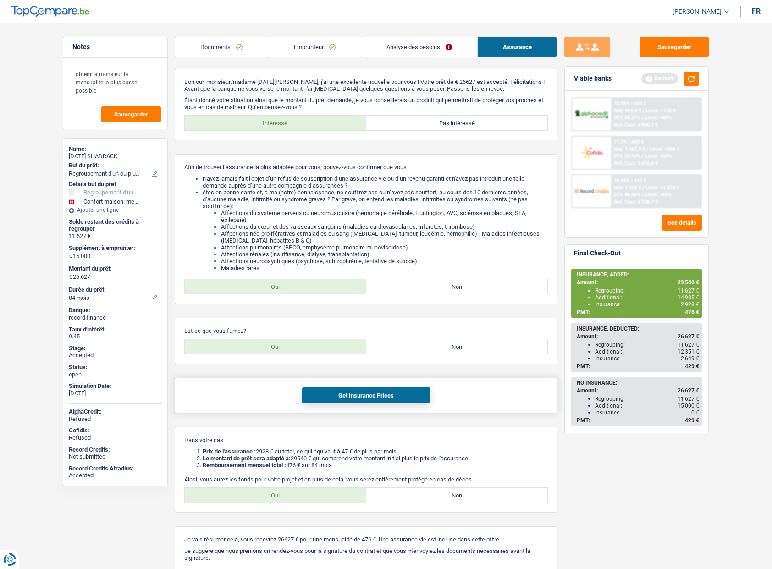
click at [274, 390] on div "Get Insurance Prices" at bounding box center [366, 395] width 383 height 35
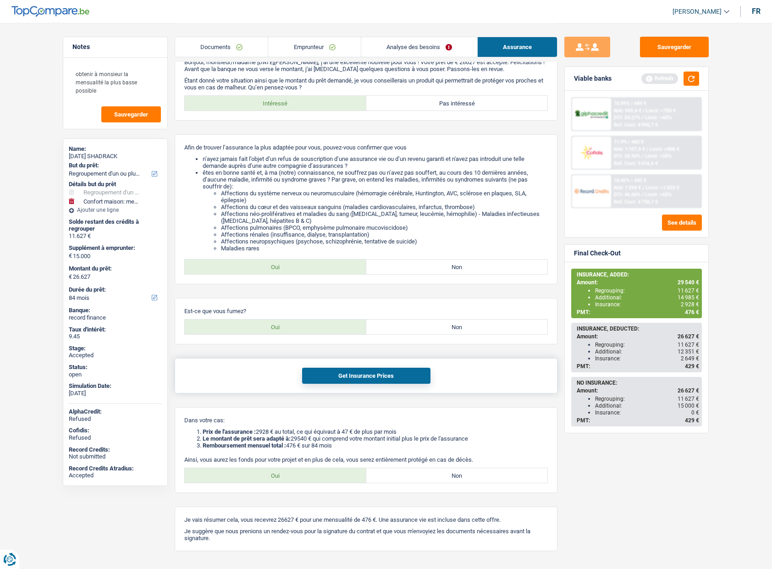
scroll to position [37, 0]
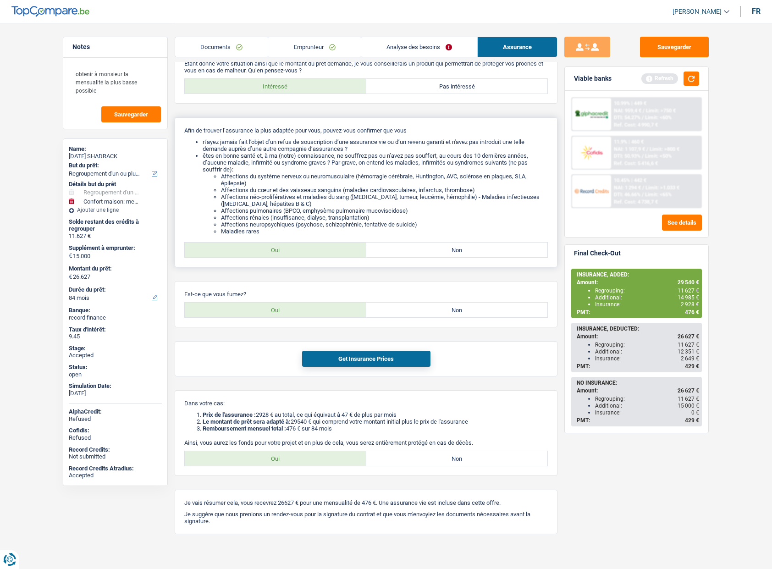
click at [406, 217] on li "Affections rénales (insuffisance, dialyse, transplantation)" at bounding box center [384, 217] width 327 height 7
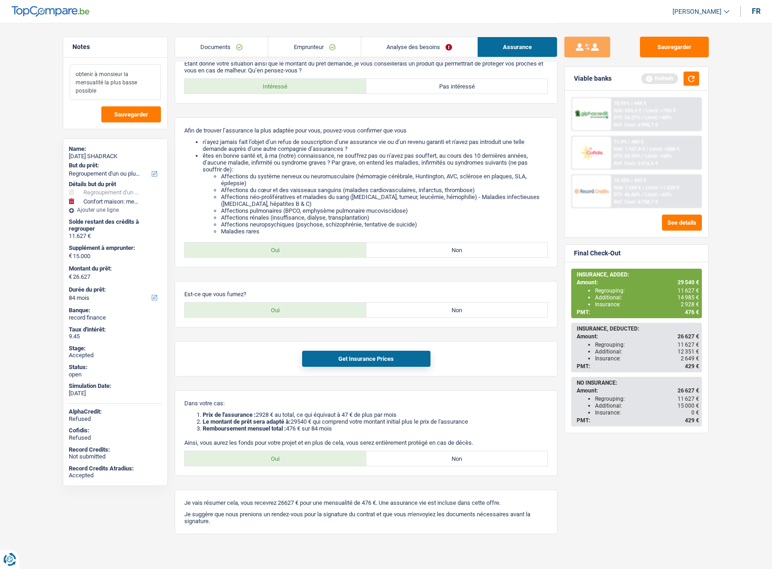
click at [89, 76] on textarea "obtenir à monsieur la mensualité la plus basse possible" at bounding box center [115, 82] width 91 height 36
click at [46, 115] on main "Notes obtenir à monsieur la mensualité la plus basse possible Sauvegarder Name:…" at bounding box center [386, 266] width 772 height 607
click at [771, 71] on html "Vous avez le contrôle de vos données Nous utilisons des cookies, tout comme nos…" at bounding box center [386, 270] width 772 height 615
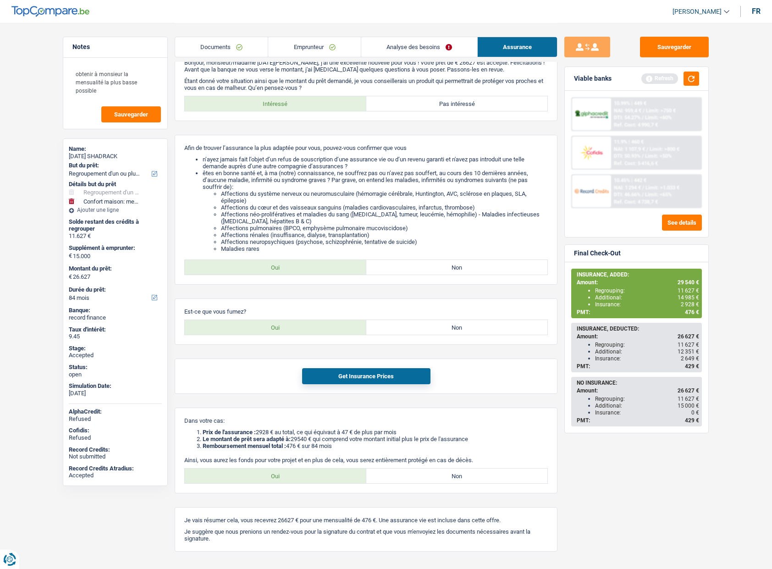
scroll to position [18, 0]
click at [433, 46] on link "Analyse des besoins" at bounding box center [419, 47] width 116 height 20
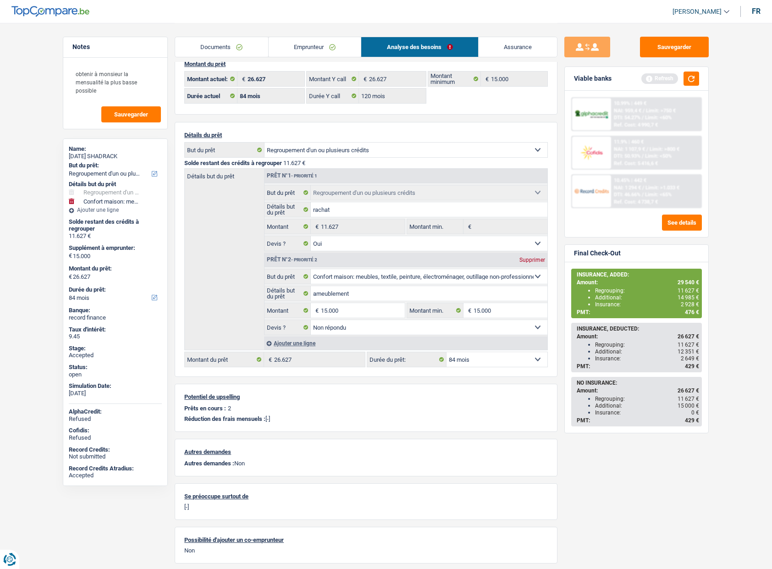
click at [514, 49] on link "Assurance" at bounding box center [517, 47] width 79 height 20
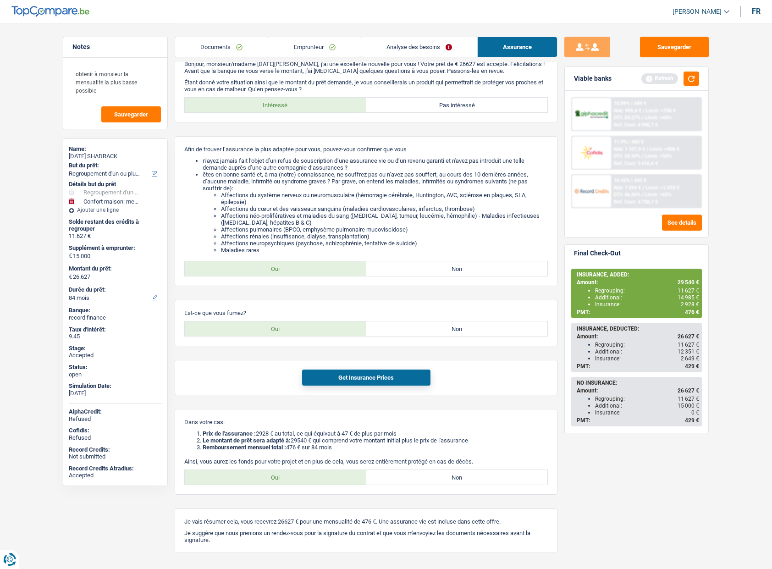
click at [720, 281] on main "Notes obtenir à monsieur la mensualité la plus basse possible Sauvegarder Name:…" at bounding box center [386, 285] width 772 height 607
click at [562, 236] on div "Sauvegarder Viable banks Refresh 10.99% | 449 € NAI: 959,4 € / Limit: >750 € DT…" at bounding box center [636, 295] width 158 height 517
click at [690, 314] on span "476 €" at bounding box center [692, 312] width 14 height 6
click at [419, 53] on link "Analyse des besoins" at bounding box center [419, 47] width 116 height 20
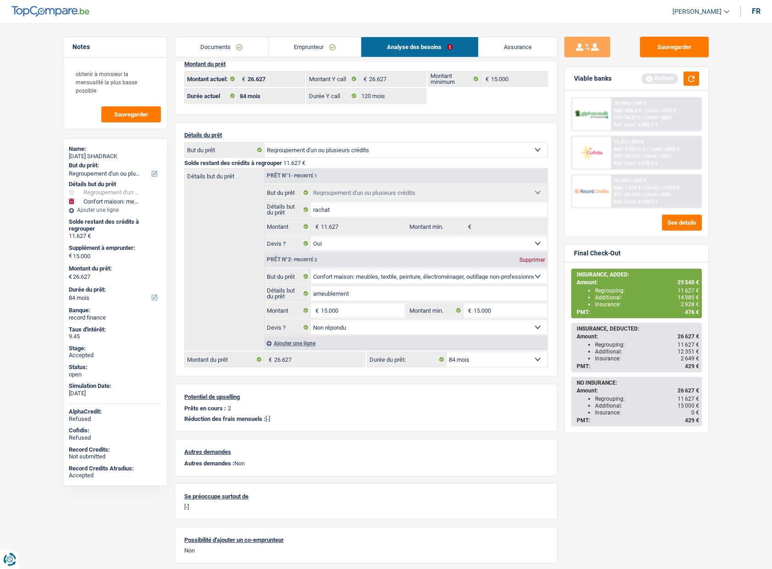
click at [727, 416] on main "Notes obtenir à monsieur la mensualité la plus basse possible Sauvegarder Name:…" at bounding box center [386, 287] width 772 height 611
click at [730, 393] on main "Notes obtenir à monsieur la mensualité la plus basse possible Sauvegarder Name:…" at bounding box center [386, 287] width 772 height 611
click at [683, 348] on span "12 351 €" at bounding box center [688, 351] width 22 height 6
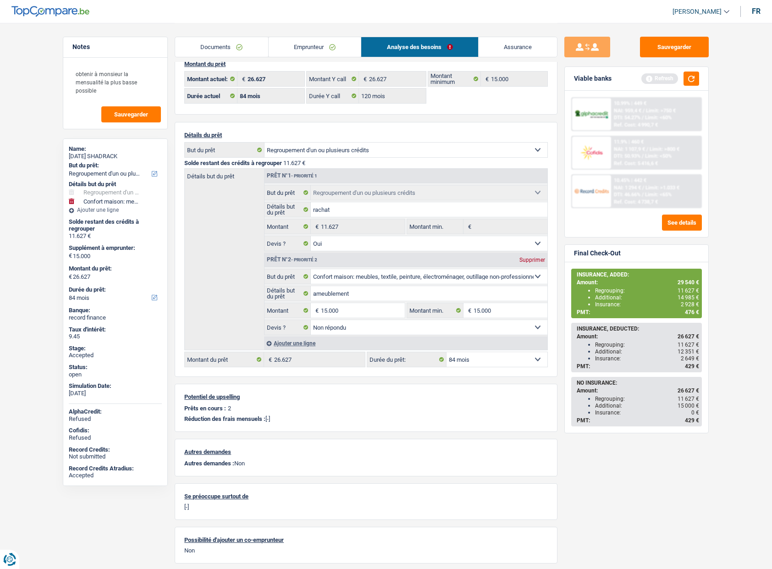
click at [722, 361] on main "Notes obtenir à monsieur la mensualité la plus basse possible Sauvegarder Name:…" at bounding box center [386, 287] width 772 height 611
click at [690, 357] on span "2 649 €" at bounding box center [690, 358] width 18 height 6
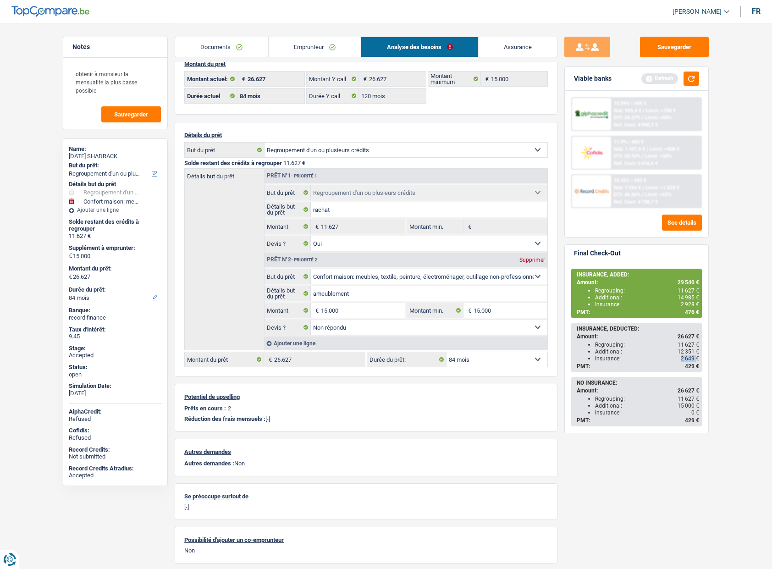
click at [690, 357] on span "2 649 €" at bounding box center [690, 358] width 18 height 6
click at [716, 367] on main "Notes obtenir à monsieur la mensualité la plus basse possible Sauvegarder Name:…" at bounding box center [386, 287] width 772 height 611
click at [684, 357] on span "2 649 €" at bounding box center [690, 358] width 18 height 6
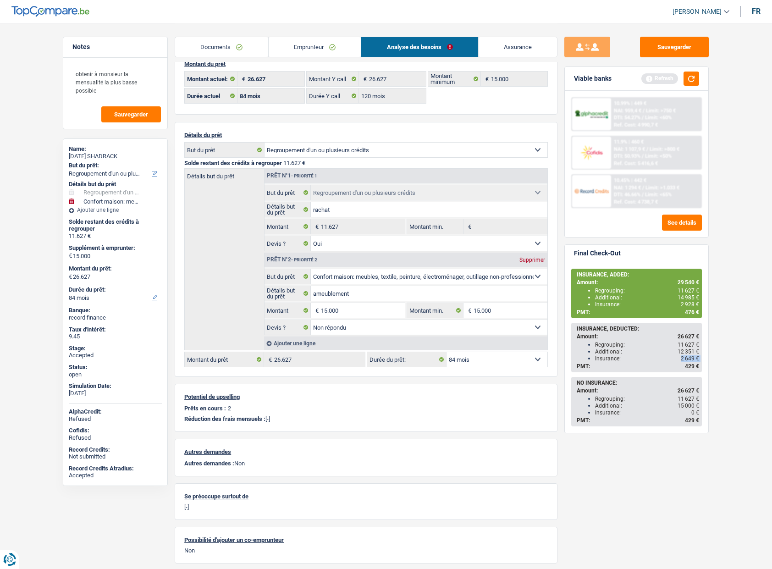
click at [684, 357] on span "2 649 €" at bounding box center [690, 358] width 18 height 6
click at [683, 344] on span "11 627 €" at bounding box center [688, 344] width 22 height 6
click at [681, 352] on span "12 351 €" at bounding box center [688, 351] width 22 height 6
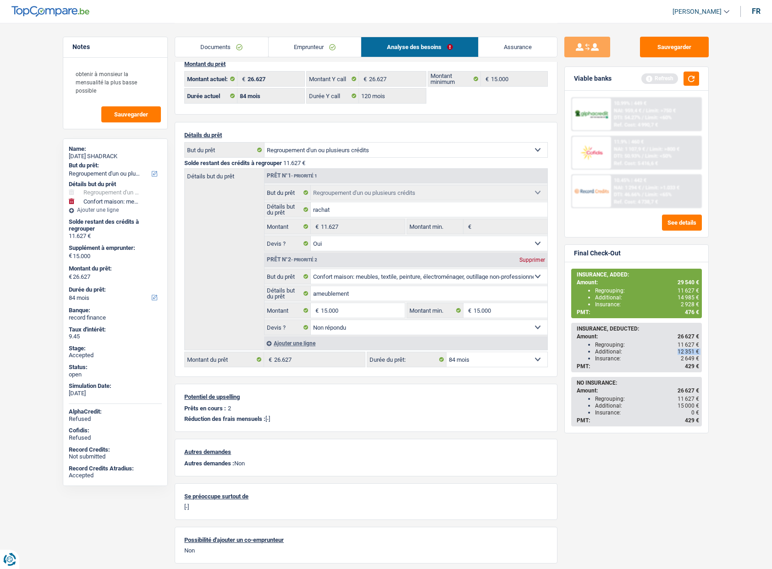
click at [681, 352] on span "12 351 €" at bounding box center [688, 351] width 22 height 6
click at [744, 363] on main "Notes obtenir à monsieur la mensualité la plus basse possible Sauvegarder Name:…" at bounding box center [386, 287] width 772 height 611
click at [686, 310] on span "476 €" at bounding box center [692, 312] width 14 height 6
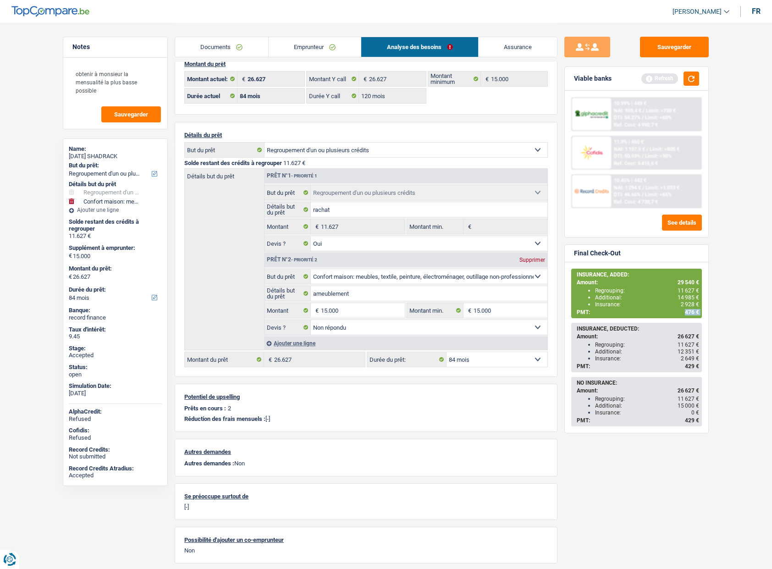
click at [686, 310] on span "476 €" at bounding box center [692, 312] width 14 height 6
click at [683, 304] on span "2 928 €" at bounding box center [690, 304] width 18 height 6
click at [691, 310] on span "476 €" at bounding box center [692, 312] width 14 height 6
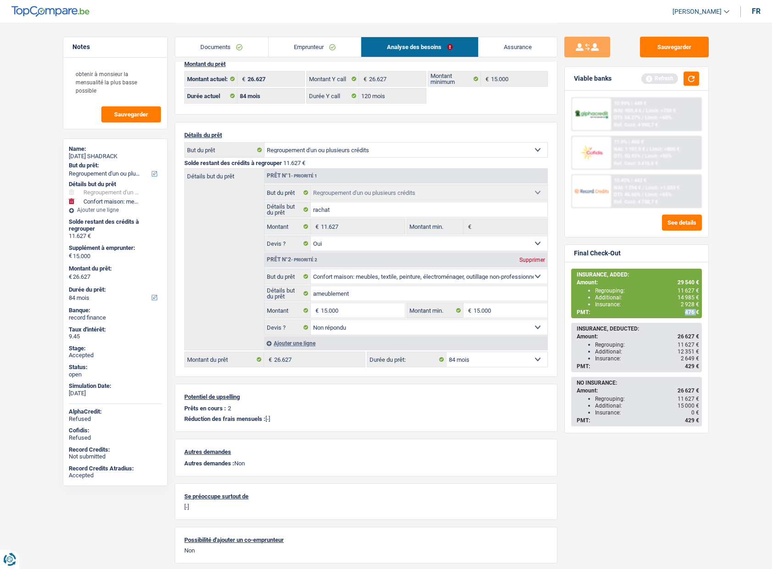
click at [691, 310] on span "476 €" at bounding box center [692, 312] width 14 height 6
click at [617, 246] on div "Final Check-Out" at bounding box center [636, 253] width 143 height 17
click at [520, 56] on link "Assurance" at bounding box center [517, 47] width 79 height 20
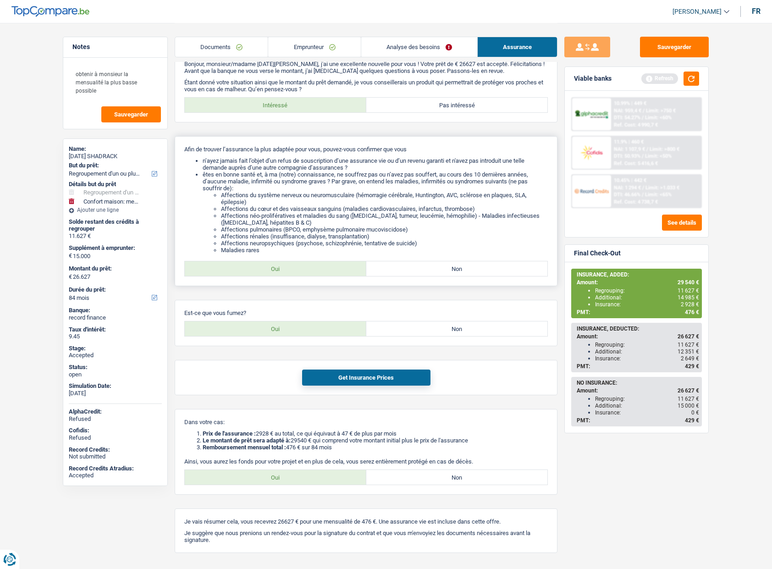
click at [263, 166] on li "n’ayez jamais fait l’objet d’un refus de souscription d’une assurance vie ou d’…" at bounding box center [375, 164] width 345 height 14
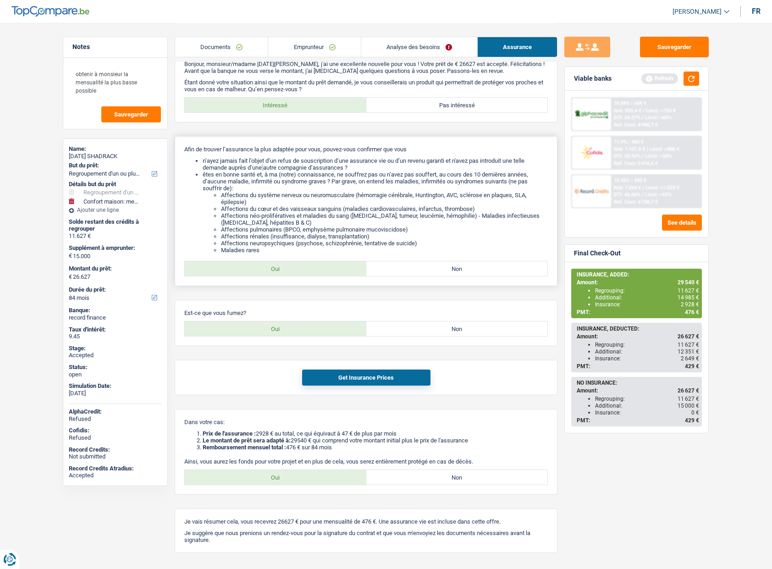
click at [263, 166] on li "n’ayez jamais fait l’objet d’un refus de souscription d’une assurance vie ou d’…" at bounding box center [375, 164] width 345 height 14
click at [247, 296] on div "Bonjour, monsieur/madame SUNDAY SHADRACK, j'ai une excellente nouvelle pour vou…" at bounding box center [366, 302] width 383 height 502
click at [442, 329] on label "Non" at bounding box center [456, 328] width 181 height 15
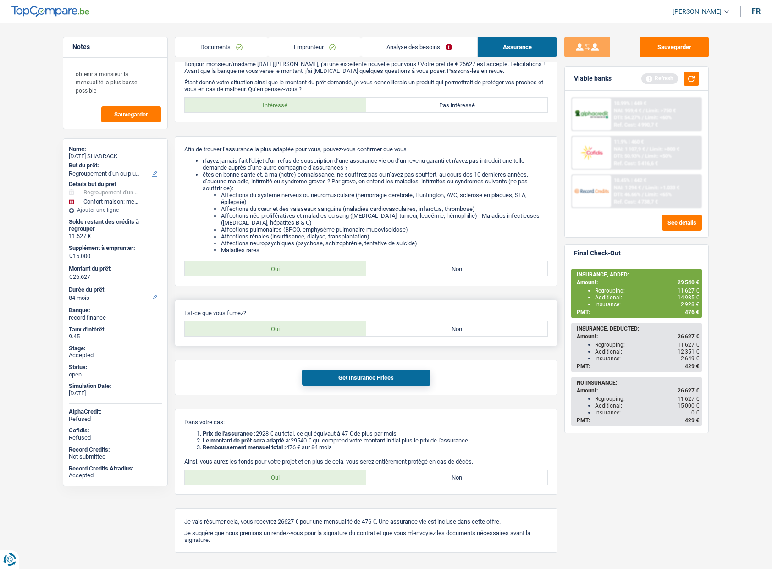
click at [442, 329] on input "Non" at bounding box center [456, 328] width 181 height 15
radio input "true"
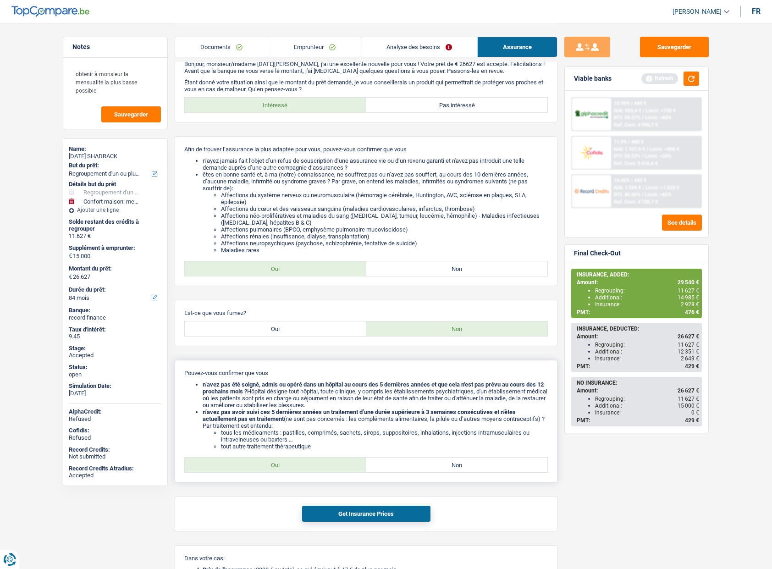
click at [329, 471] on label "Oui" at bounding box center [275, 464] width 181 height 15
click at [329, 471] on input "Oui" at bounding box center [275, 464] width 181 height 15
radio input "true"
click at [348, 515] on button "Get Insurance Prices" at bounding box center [366, 513] width 128 height 16
click at [714, 417] on div "Sauvegarder Viable banks Refresh 10.99% | 449 € NAI: 959,4 € / Limit: >750 € DT…" at bounding box center [636, 295] width 158 height 517
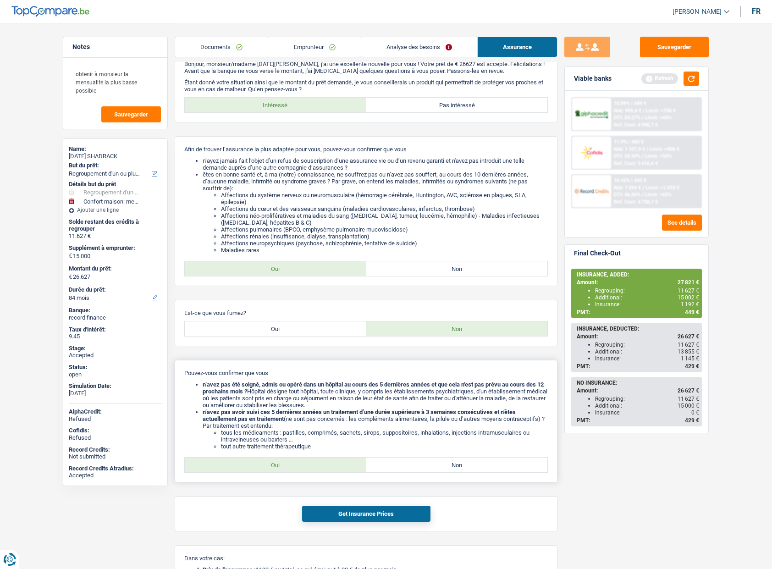
click at [450, 385] on b "n’avez pas été soigné, admis ou opéré dans un hôpital au cours des 5 dernières …" at bounding box center [373, 388] width 341 height 14
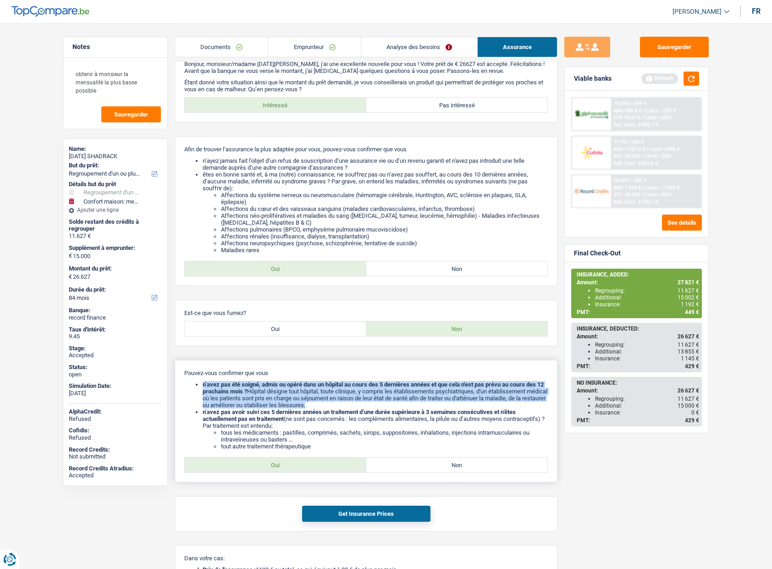
click at [450, 385] on b "n’avez pas été soigné, admis ou opéré dans un hôpital au cours des 5 dernières …" at bounding box center [373, 388] width 341 height 14
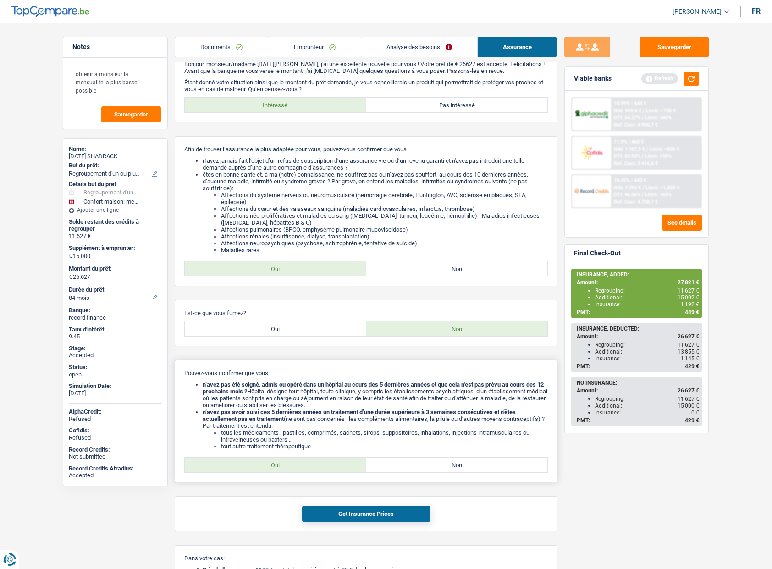
click at [427, 414] on b "n’avez pas avoir suivi ces 5 dernières années un traitement d’une durée supérie…" at bounding box center [359, 415] width 313 height 14
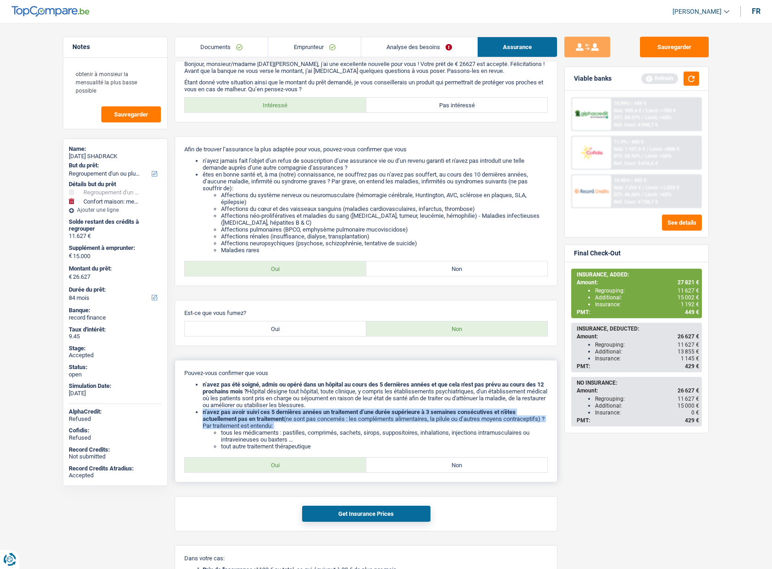
click at [427, 414] on b "n’avez pas avoir suivi ces 5 dernières années un traitement d’une durée supérie…" at bounding box center [359, 415] width 313 height 14
click at [243, 49] on link "Documents" at bounding box center [221, 47] width 93 height 20
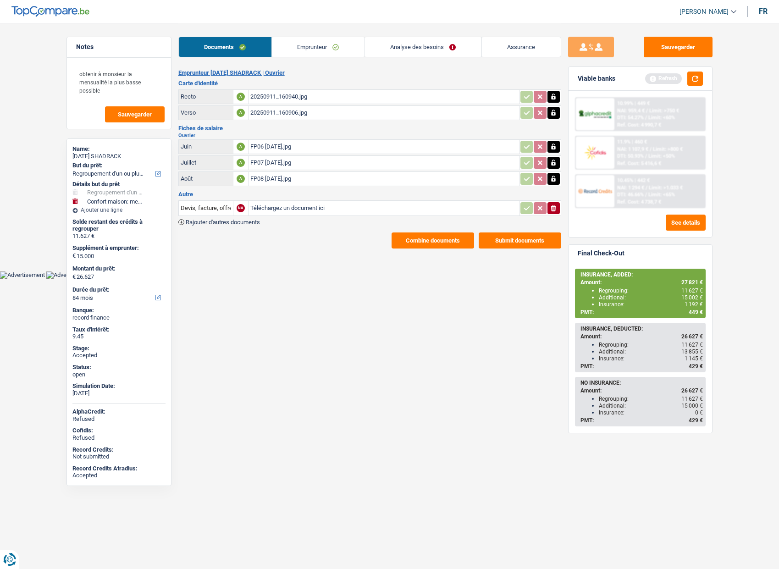
click at [278, 176] on div "FP08 sunday.jpg" at bounding box center [383, 179] width 267 height 14
click at [683, 282] on span "27 821 €" at bounding box center [692, 282] width 22 height 6
copy span "27 821"
click at [295, 44] on link "Emprunteur" at bounding box center [318, 47] width 93 height 20
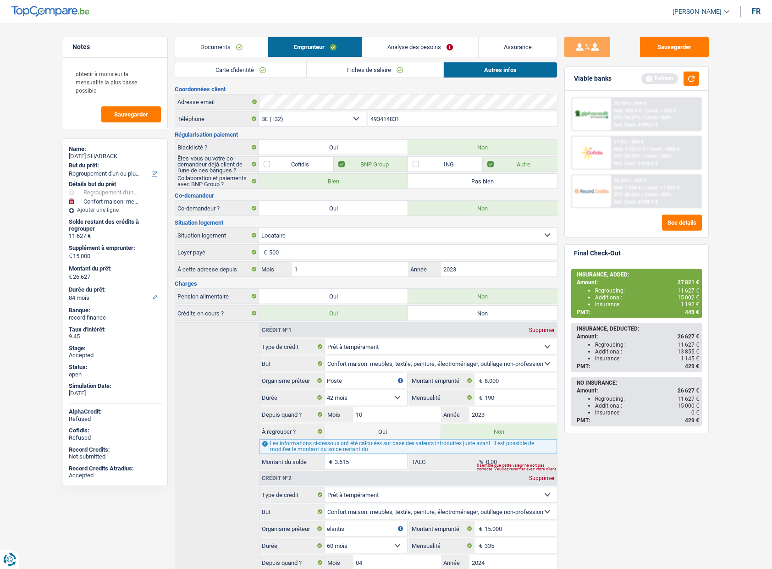
click at [383, 118] on input "493414831" at bounding box center [462, 118] width 189 height 15
click at [101, 154] on div "SUNDAY SHADRACK" at bounding box center [115, 156] width 93 height 7
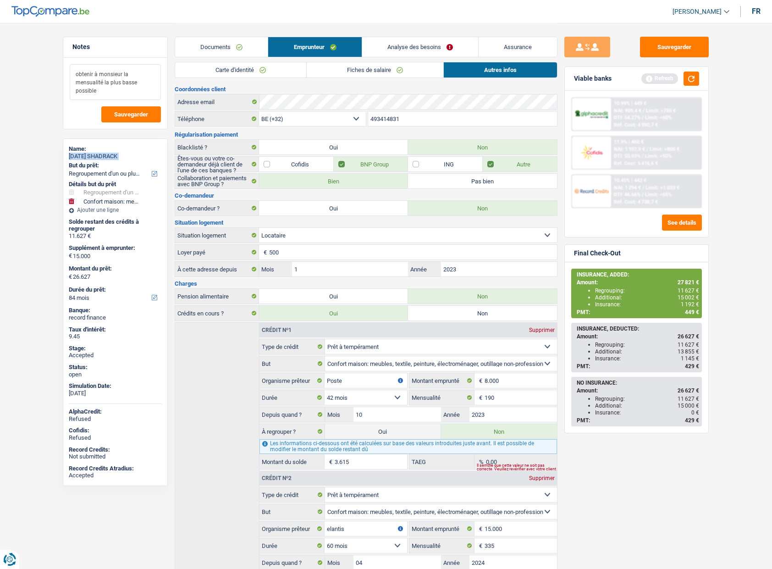
copy div "SUNDAY SHADRACK"
click at [680, 282] on span "27 821 €" at bounding box center [688, 282] width 22 height 6
copy span "27 821"
click at [670, 46] on button "Sauvegarder" at bounding box center [674, 47] width 69 height 21
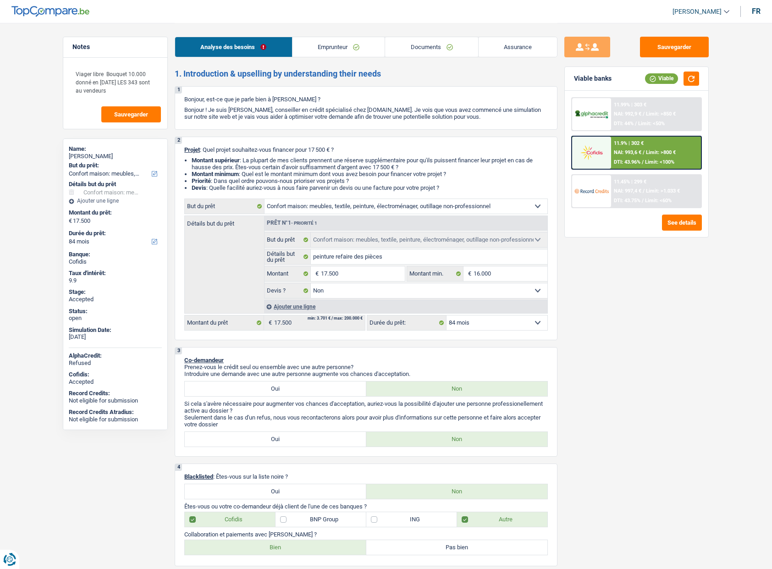
select select "household"
select select "84"
select select "household"
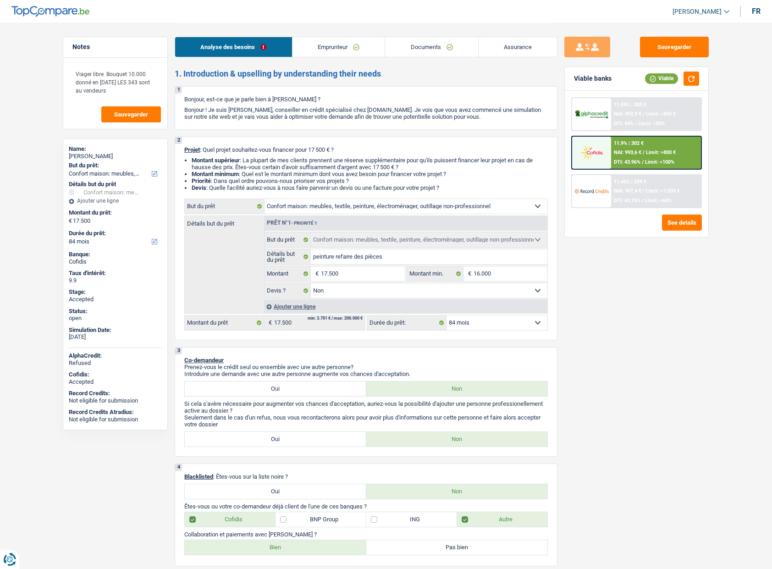
select select "false"
select select "84"
select select "retired"
select select "pension"
select select "rents"
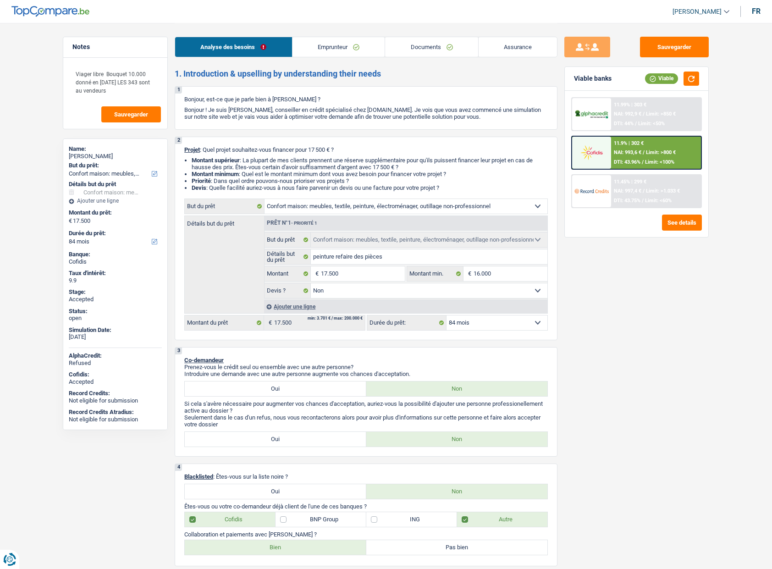
select select "cardOrCredit"
select select "household"
select select "false"
select select "84"
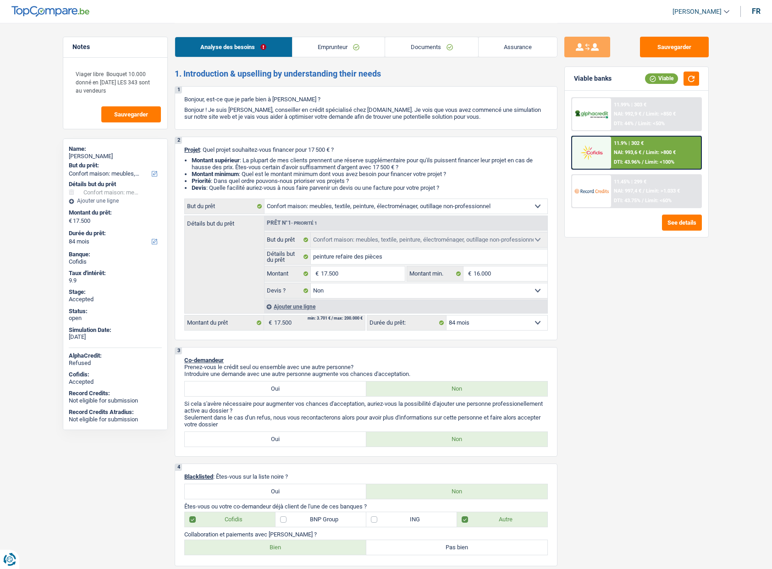
click at [320, 47] on link "Emprunteur" at bounding box center [338, 47] width 93 height 20
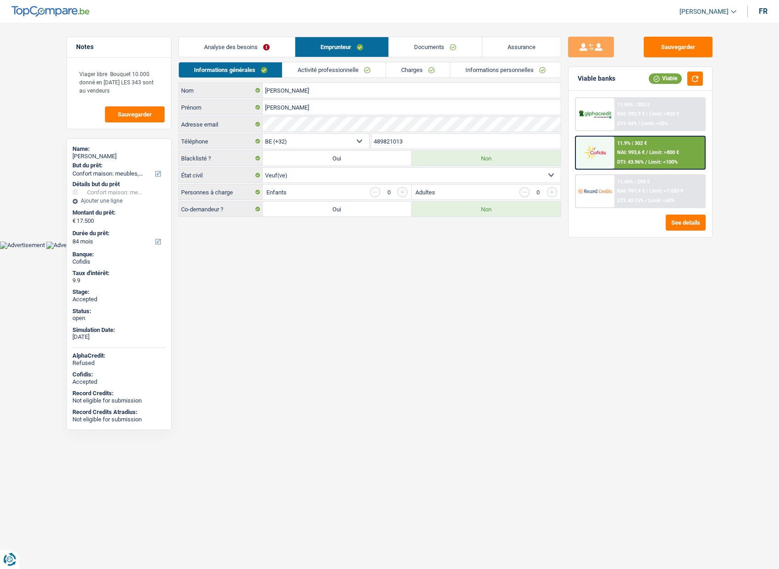
click at [276, 43] on link "Analyse des besoins" at bounding box center [237, 47] width 116 height 20
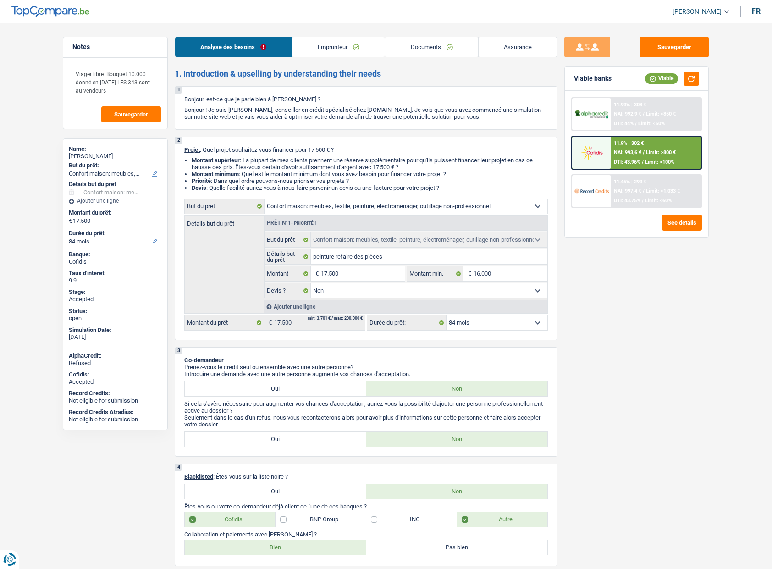
click at [698, 13] on span "[PERSON_NAME]" at bounding box center [696, 12] width 49 height 8
click at [676, 81] on button "SO" at bounding box center [680, 84] width 82 height 18
select select "84"
select select "household"
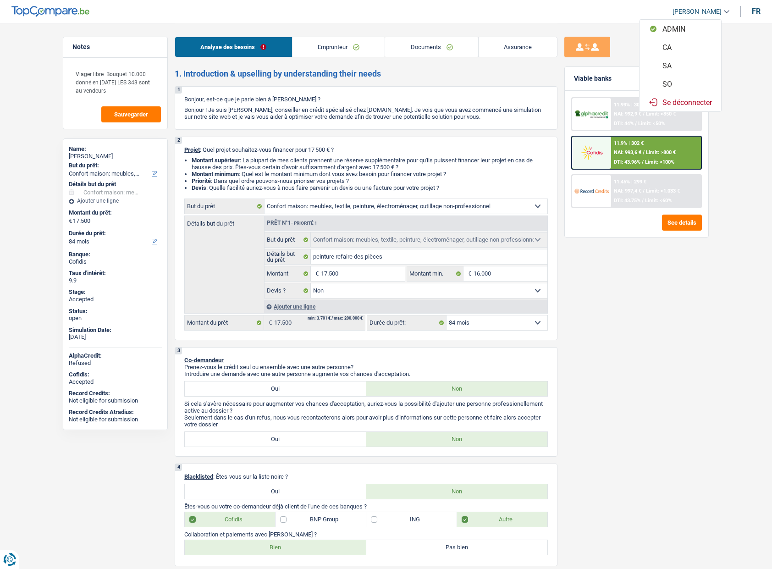
select select "household"
select select "false"
select select "84"
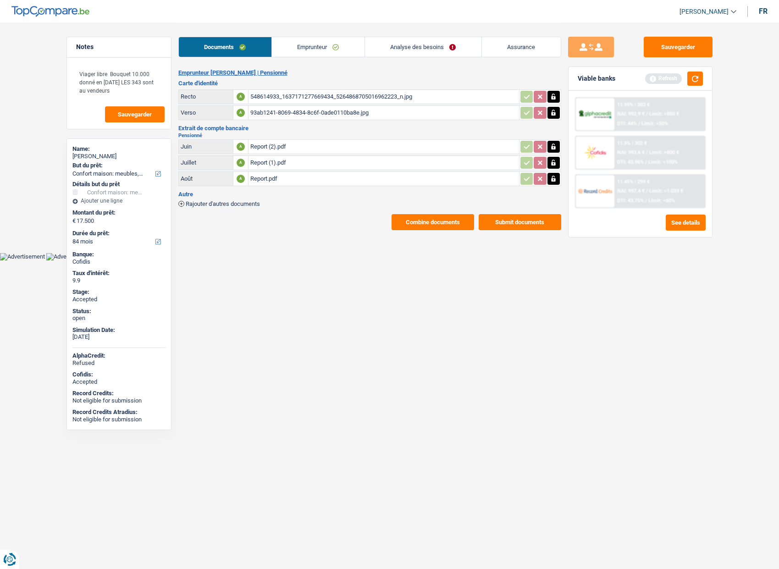
click at [414, 48] on link "Analyse des besoins" at bounding box center [423, 47] width 116 height 20
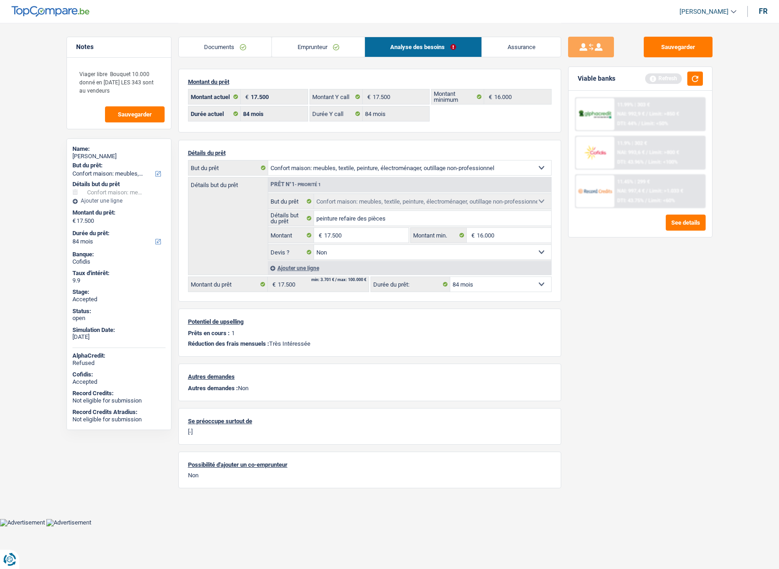
click at [511, 55] on link "Assurance" at bounding box center [521, 47] width 79 height 20
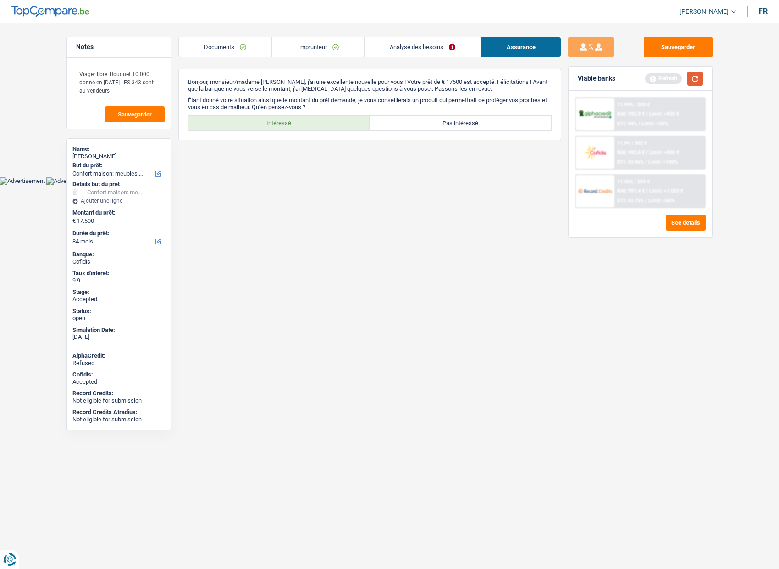
click at [697, 77] on button "button" at bounding box center [695, 78] width 16 height 14
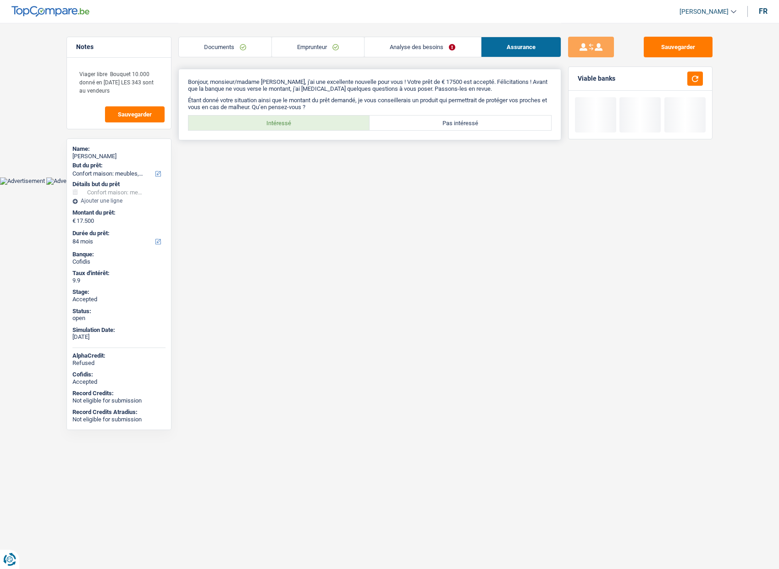
click at [336, 119] on label "Intéressé" at bounding box center [278, 122] width 181 height 15
click at [336, 119] on input "Intéressé" at bounding box center [278, 122] width 181 height 15
radio input "true"
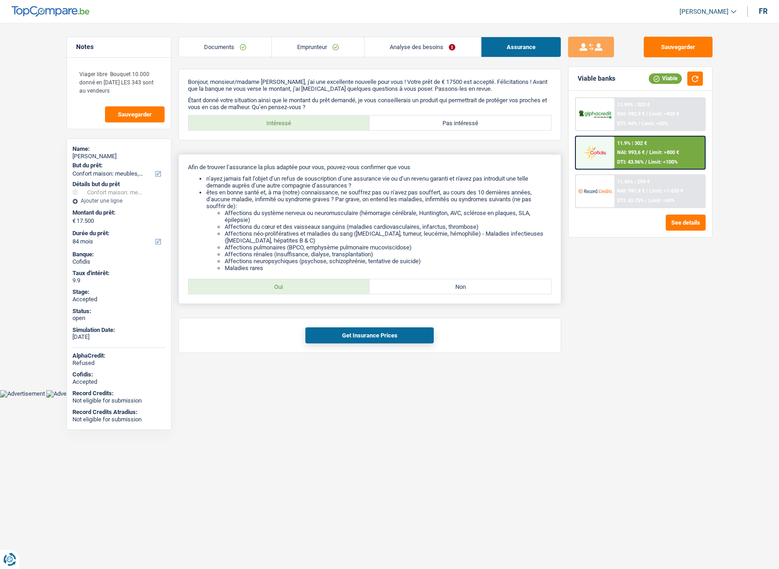
click at [267, 281] on label "Oui" at bounding box center [278, 286] width 181 height 15
click at [267, 281] on input "Oui" at bounding box center [278, 286] width 181 height 15
radio input "true"
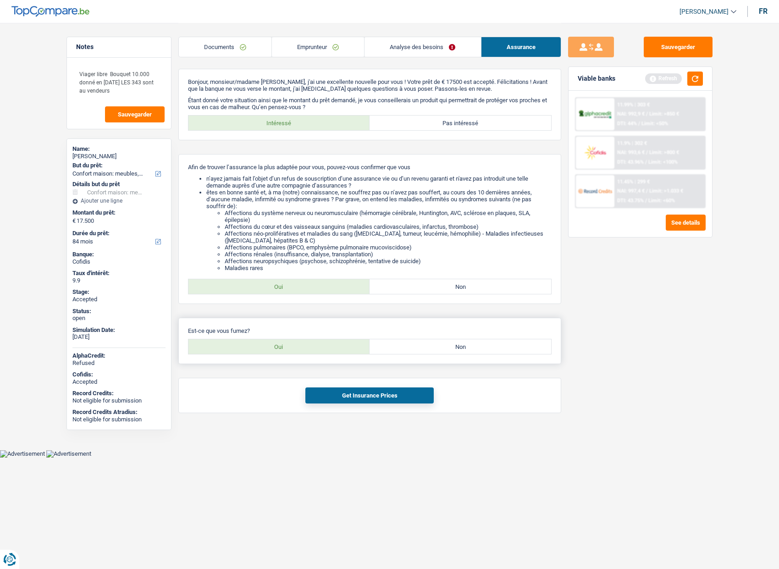
click at [258, 347] on label "Oui" at bounding box center [278, 346] width 181 height 15
click at [258, 347] on input "Oui" at bounding box center [278, 346] width 181 height 15
radio input "true"
click at [324, 391] on button "Get Insurance Prices" at bounding box center [369, 395] width 128 height 16
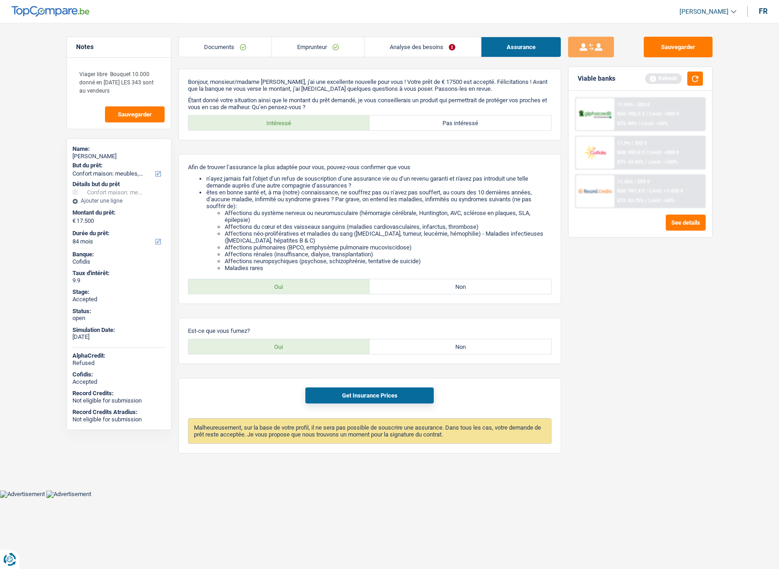
click at [573, 264] on div "Sauvegarder Viable banks Refresh 11.99% | 303 € NAI: 992,9 € / Limit: >850 € DT…" at bounding box center [640, 295] width 158 height 517
click at [726, 13] on span "[PERSON_NAME]" at bounding box center [703, 12] width 49 height 8
click at [708, 25] on button "ADMIN" at bounding box center [687, 29] width 82 height 18
select select "household"
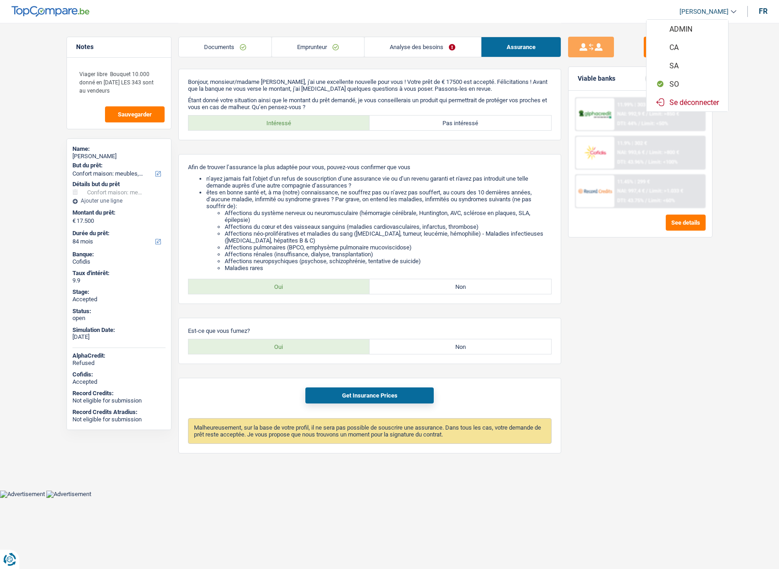
select select "false"
select select "84"
select select "retired"
select select "pension"
select select "rents"
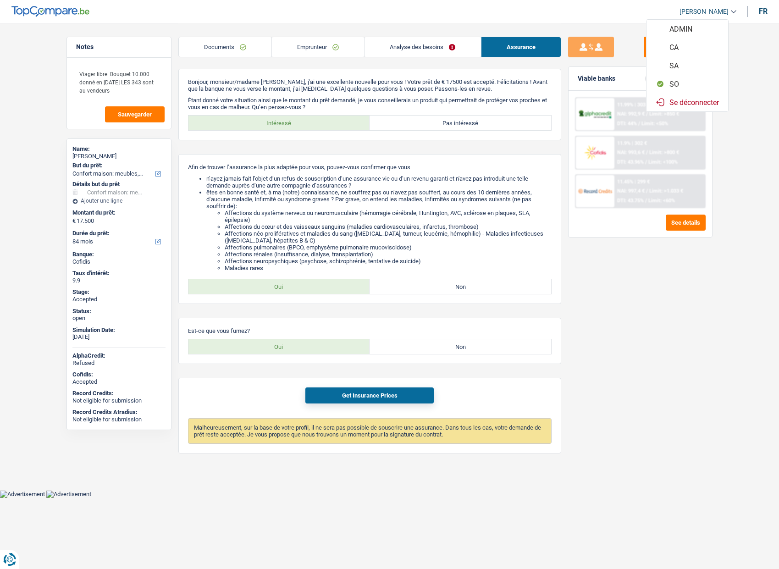
select select "cardOrCredit"
select select "household"
select select "false"
select select "84"
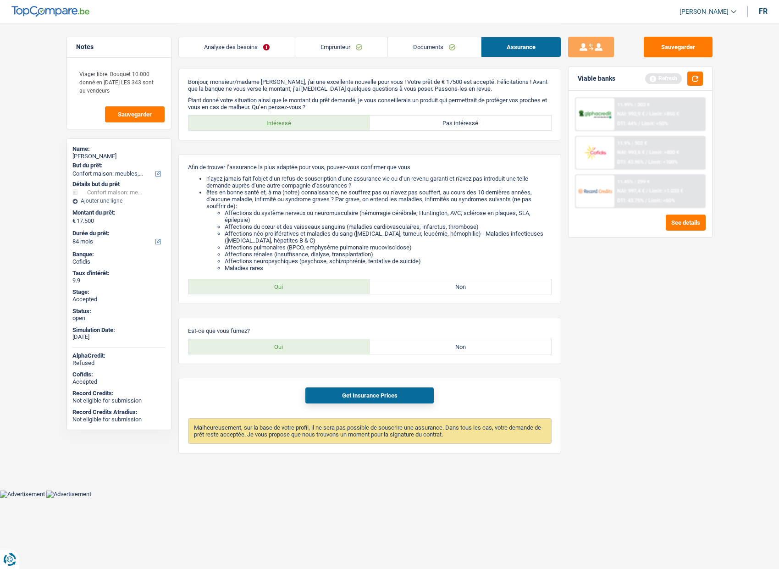
click at [227, 41] on link "Analyse des besoins" at bounding box center [237, 47] width 116 height 20
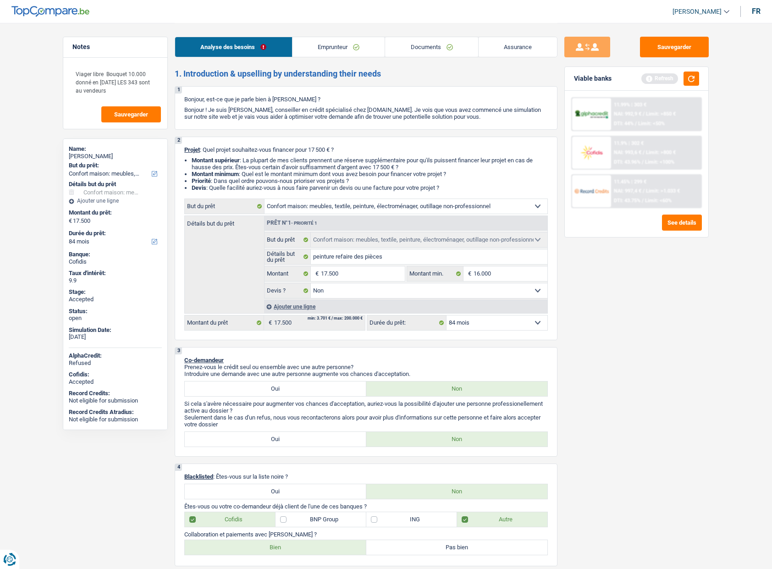
click at [686, 16] on link "[PERSON_NAME]" at bounding box center [697, 11] width 64 height 15
click at [676, 84] on button "SO" at bounding box center [680, 84] width 82 height 18
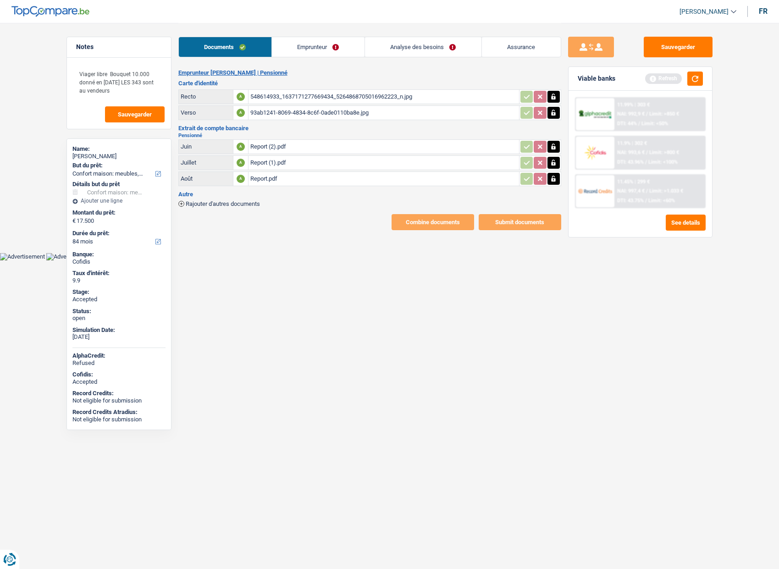
click at [325, 40] on link "Emprunteur" at bounding box center [318, 47] width 93 height 20
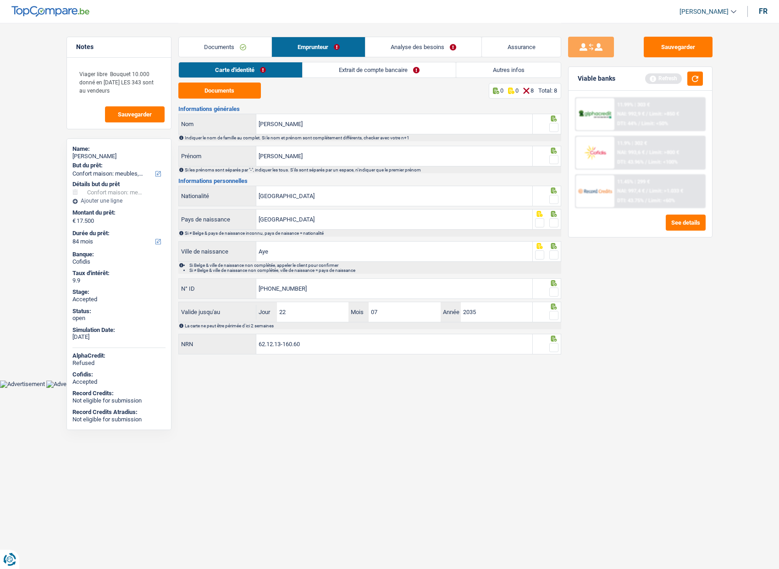
click at [555, 127] on span at bounding box center [553, 127] width 9 height 9
click at [0, 0] on input "radio" at bounding box center [0, 0] width 0 height 0
click at [557, 161] on span at bounding box center [553, 159] width 9 height 9
click at [0, 0] on input "radio" at bounding box center [0, 0] width 0 height 0
click at [558, 200] on span at bounding box center [553, 199] width 9 height 9
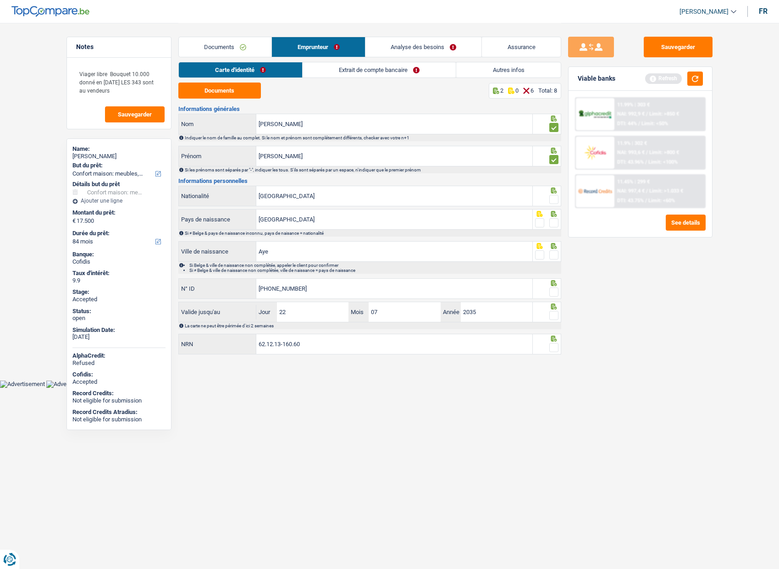
click at [0, 0] on input "radio" at bounding box center [0, 0] width 0 height 0
click at [556, 225] on span at bounding box center [553, 222] width 9 height 9
click at [0, 0] on input "radio" at bounding box center [0, 0] width 0 height 0
click at [555, 257] on span at bounding box center [553, 254] width 9 height 9
click at [0, 0] on input "radio" at bounding box center [0, 0] width 0 height 0
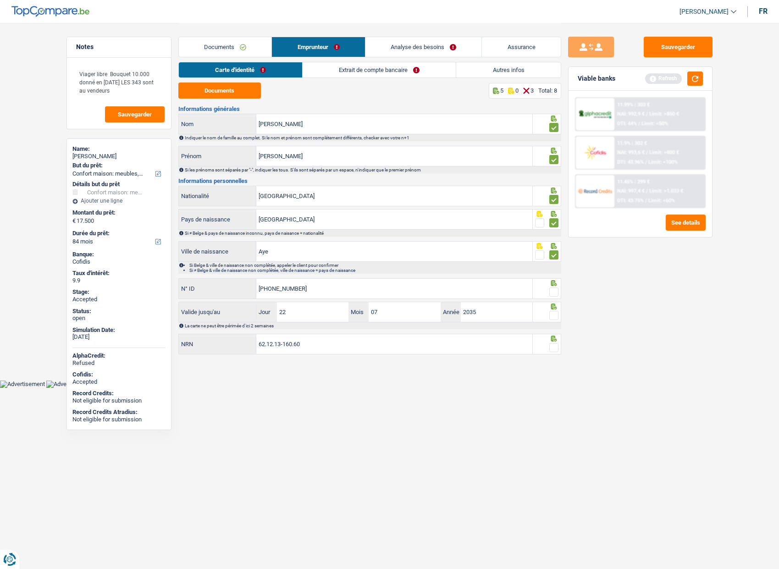
click at [553, 291] on span at bounding box center [553, 291] width 9 height 9
click at [0, 0] on input "radio" at bounding box center [0, 0] width 0 height 0
click at [551, 315] on span at bounding box center [553, 315] width 9 height 9
click at [0, 0] on input "radio" at bounding box center [0, 0] width 0 height 0
click at [552, 343] on span at bounding box center [553, 347] width 9 height 9
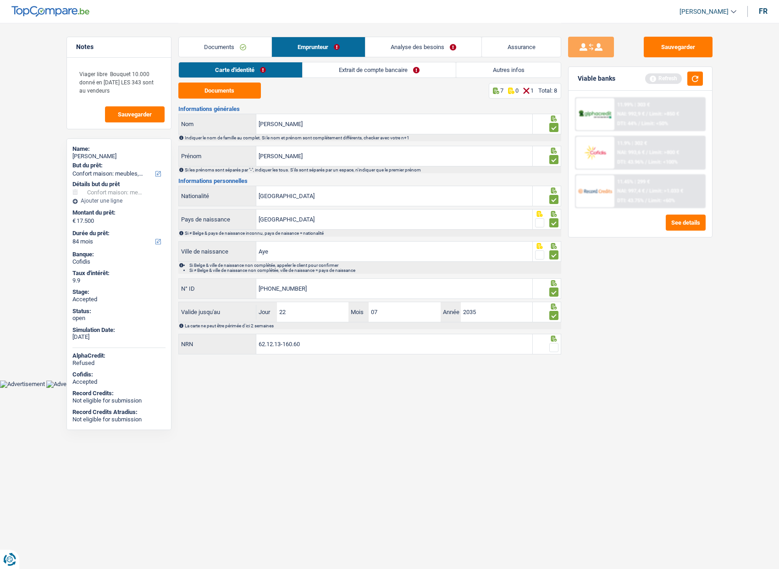
click at [0, 0] on input "radio" at bounding box center [0, 0] width 0 height 0
click at [371, 72] on link "Extrait de compte bancaire" at bounding box center [379, 69] width 153 height 15
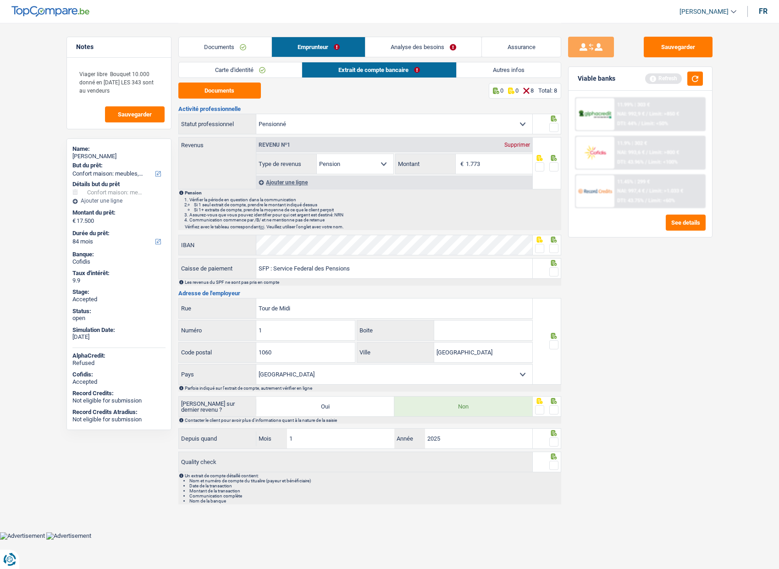
click at [553, 127] on span at bounding box center [553, 127] width 9 height 9
click at [0, 0] on input "radio" at bounding box center [0, 0] width 0 height 0
click at [554, 165] on span at bounding box center [553, 166] width 9 height 9
click at [0, 0] on input "radio" at bounding box center [0, 0] width 0 height 0
click at [558, 248] on span at bounding box center [553, 248] width 9 height 9
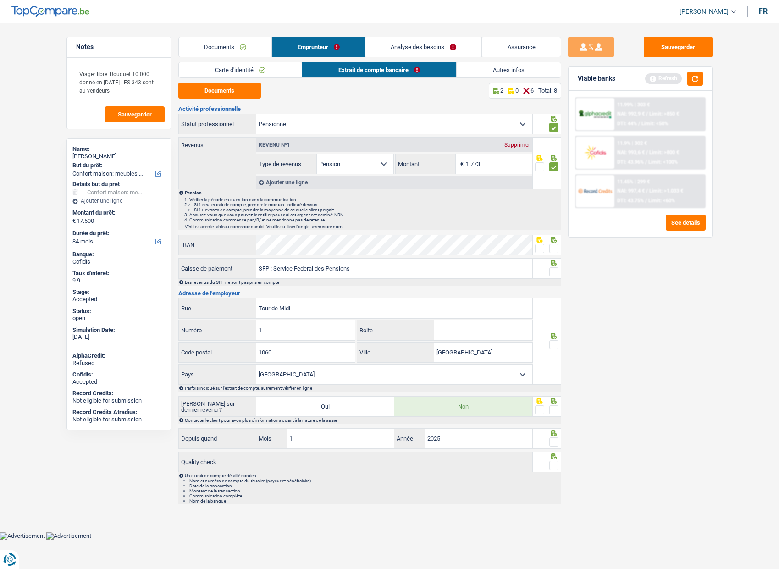
click at [0, 0] on input "radio" at bounding box center [0, 0] width 0 height 0
click at [555, 272] on span at bounding box center [553, 271] width 9 height 9
click at [0, 0] on input "radio" at bounding box center [0, 0] width 0 height 0
click at [554, 350] on div at bounding box center [553, 344] width 9 height 11
click at [554, 344] on span at bounding box center [553, 344] width 9 height 9
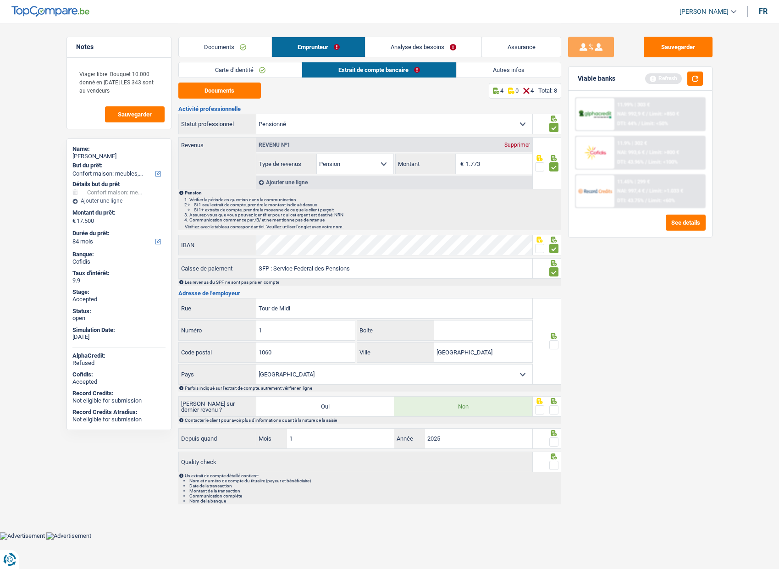
click at [0, 0] on input "radio" at bounding box center [0, 0] width 0 height 0
click at [557, 404] on div at bounding box center [553, 409] width 9 height 11
click at [554, 412] on span at bounding box center [553, 409] width 9 height 9
click at [0, 0] on input "radio" at bounding box center [0, 0] width 0 height 0
click at [554, 443] on span at bounding box center [553, 441] width 9 height 9
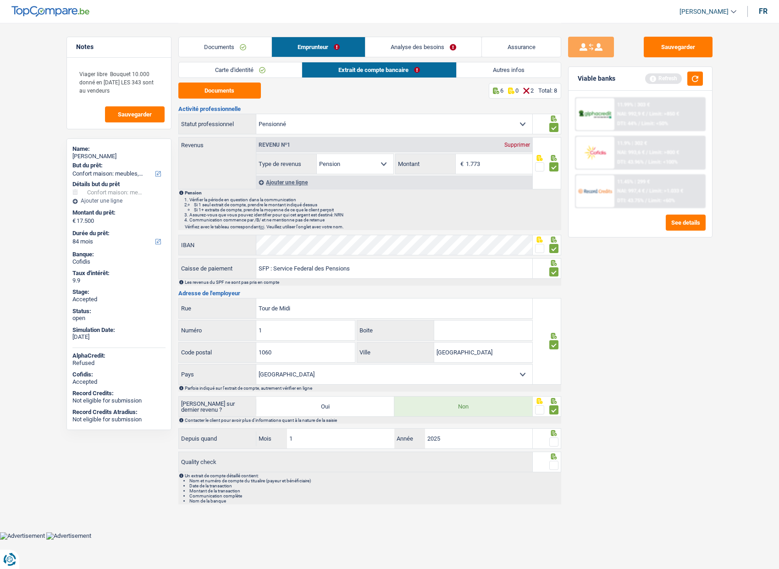
click at [0, 0] on input "radio" at bounding box center [0, 0] width 0 height 0
click at [553, 462] on span at bounding box center [553, 465] width 9 height 9
click at [0, 0] on input "radio" at bounding box center [0, 0] width 0 height 0
click at [412, 52] on link "Analyse des besoins" at bounding box center [423, 47] width 116 height 20
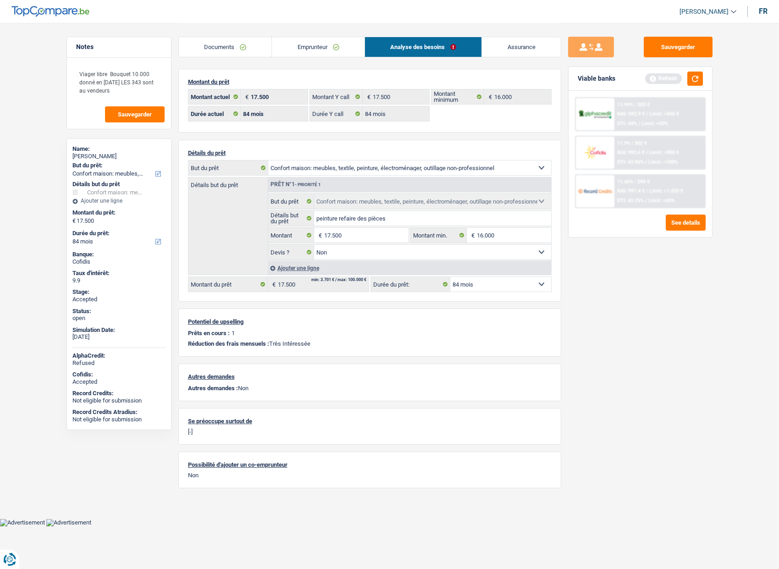
click at [229, 43] on link "Documents" at bounding box center [225, 47] width 93 height 20
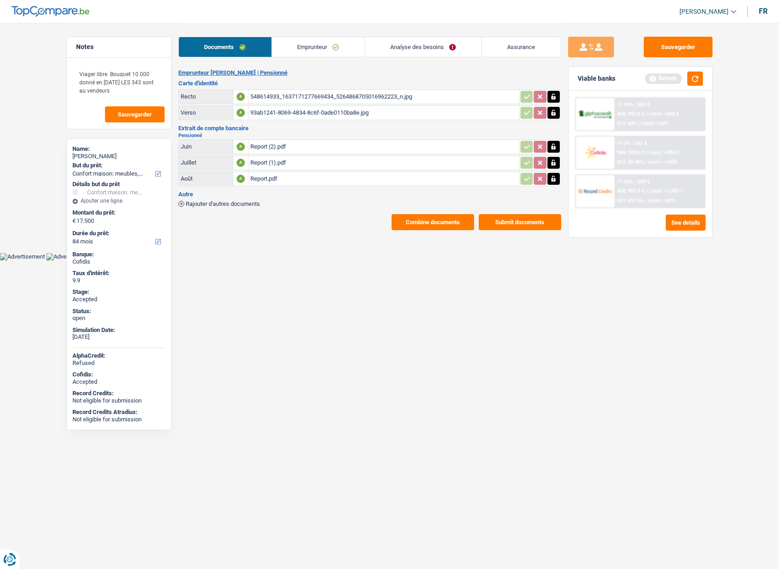
click at [439, 219] on button "Combine documents" at bounding box center [432, 222] width 82 height 16
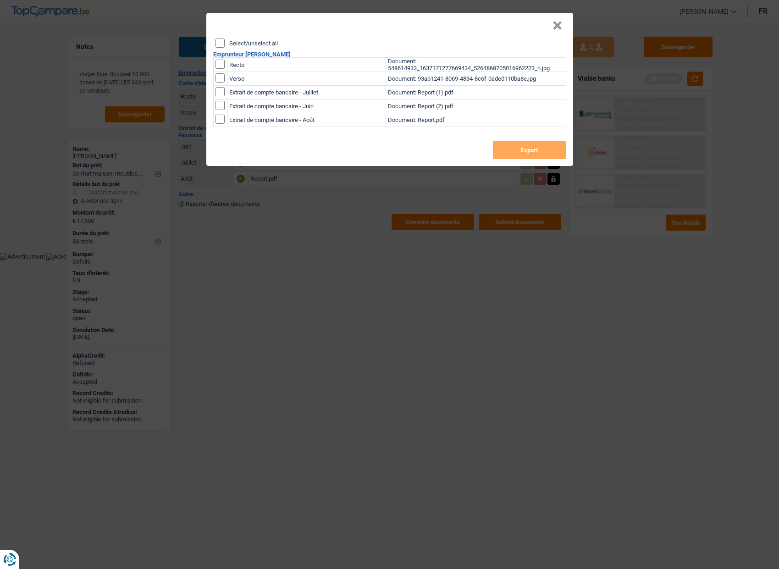
click at [266, 41] on label "Select/unselect all" at bounding box center [253, 43] width 49 height 6
click at [225, 41] on input "Select/unselect all" at bounding box center [219, 42] width 9 height 9
checkbox input "true"
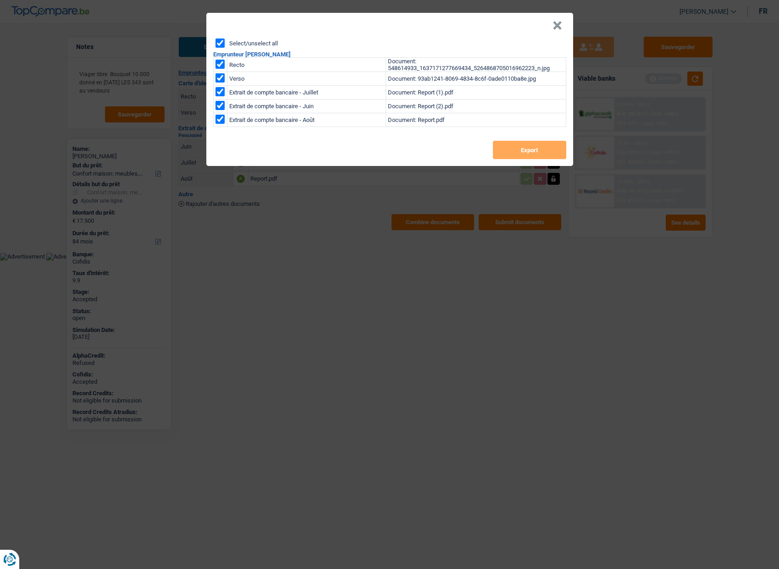
checkbox input "true"
click at [536, 142] on button "Export" at bounding box center [529, 150] width 73 height 18
click at [542, 31] on header "×" at bounding box center [389, 26] width 367 height 26
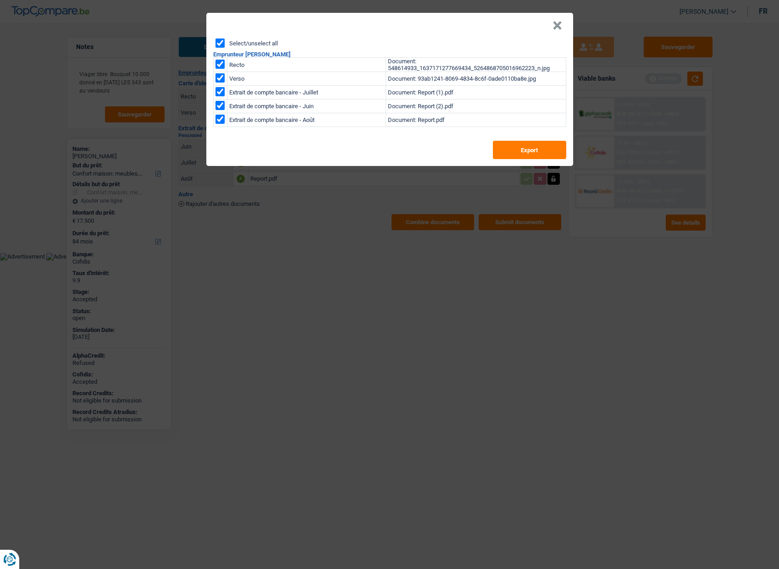
click at [560, 29] on button "×" at bounding box center [557, 25] width 10 height 9
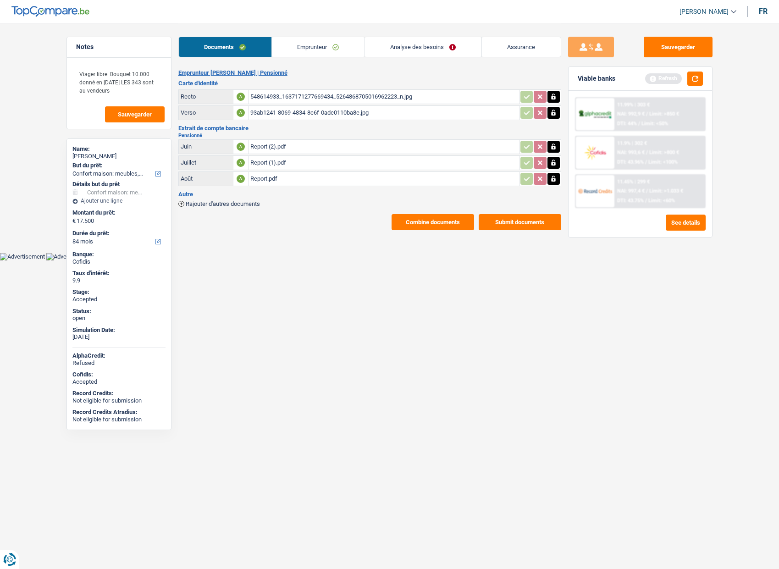
click at [310, 52] on link "Emprunteur" at bounding box center [318, 47] width 93 height 20
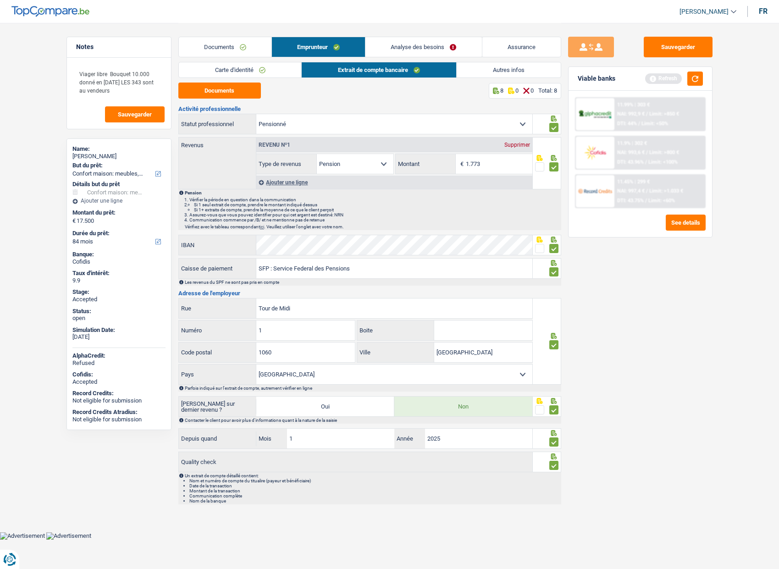
click at [255, 71] on link "Carte d'identité" at bounding box center [240, 69] width 123 height 15
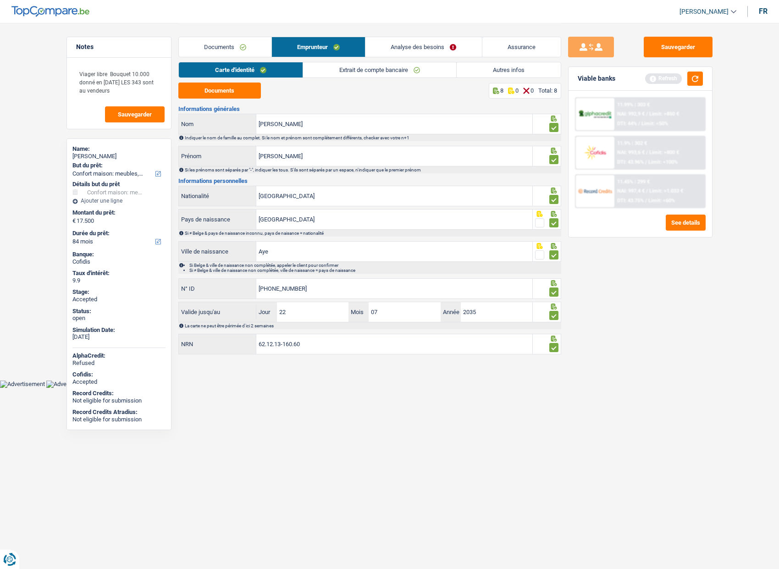
click at [365, 73] on link "Extrait de compte bancaire" at bounding box center [379, 69] width 153 height 15
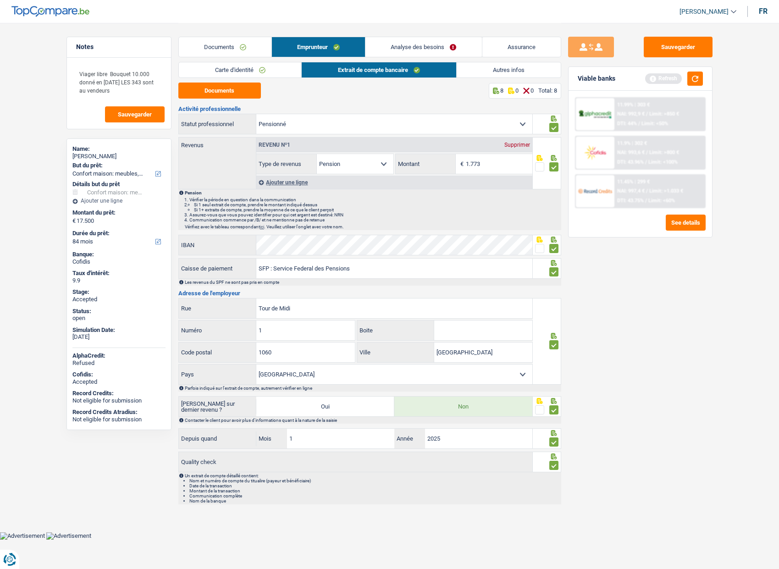
click at [498, 69] on link "Autres infos" at bounding box center [508, 69] width 104 height 15
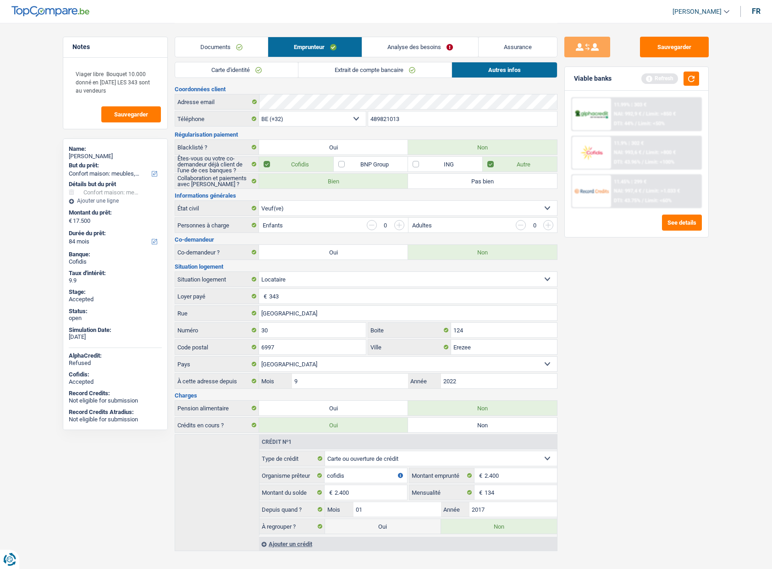
click at [398, 41] on link "Analyse des besoins" at bounding box center [420, 47] width 116 height 20
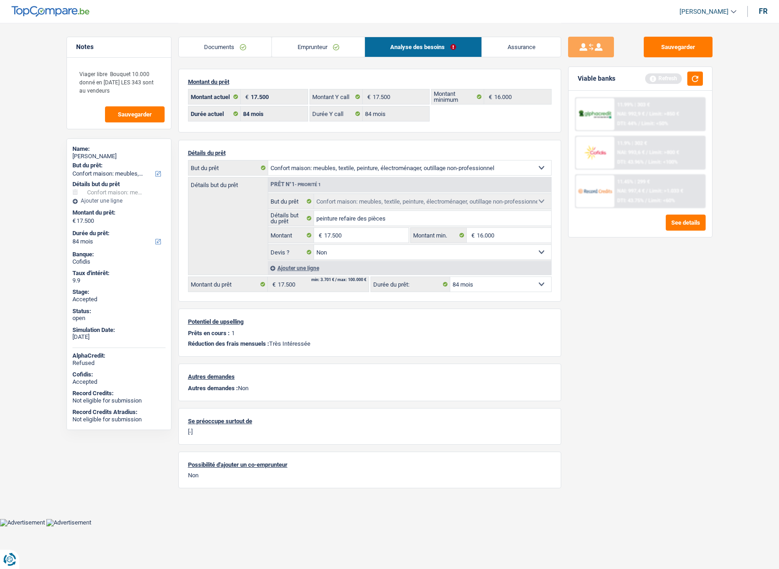
click at [97, 155] on div "[PERSON_NAME]" at bounding box center [118, 156] width 93 height 7
copy div "[PERSON_NAME]"
click at [304, 50] on link "Emprunteur" at bounding box center [318, 47] width 93 height 20
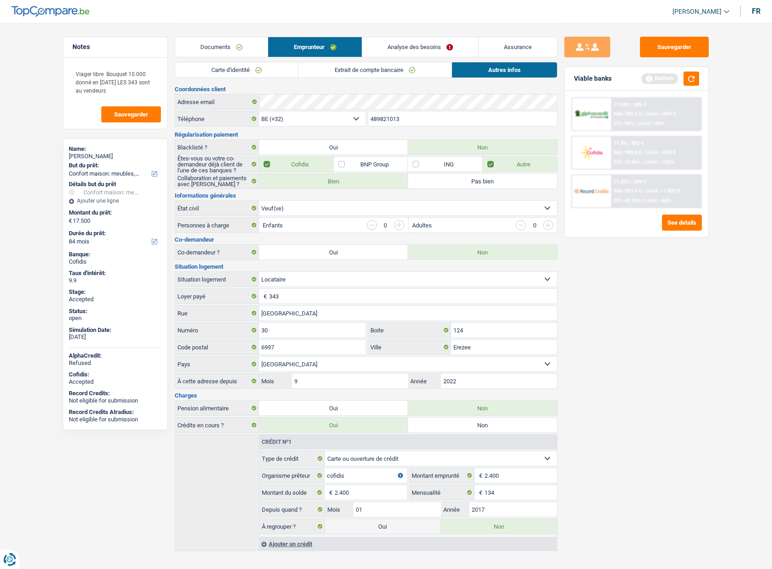
click at [411, 116] on input "489821013" at bounding box center [462, 118] width 189 height 15
click at [410, 116] on input "489821013" at bounding box center [462, 118] width 189 height 15
